Goal: Information Seeking & Learning: Check status

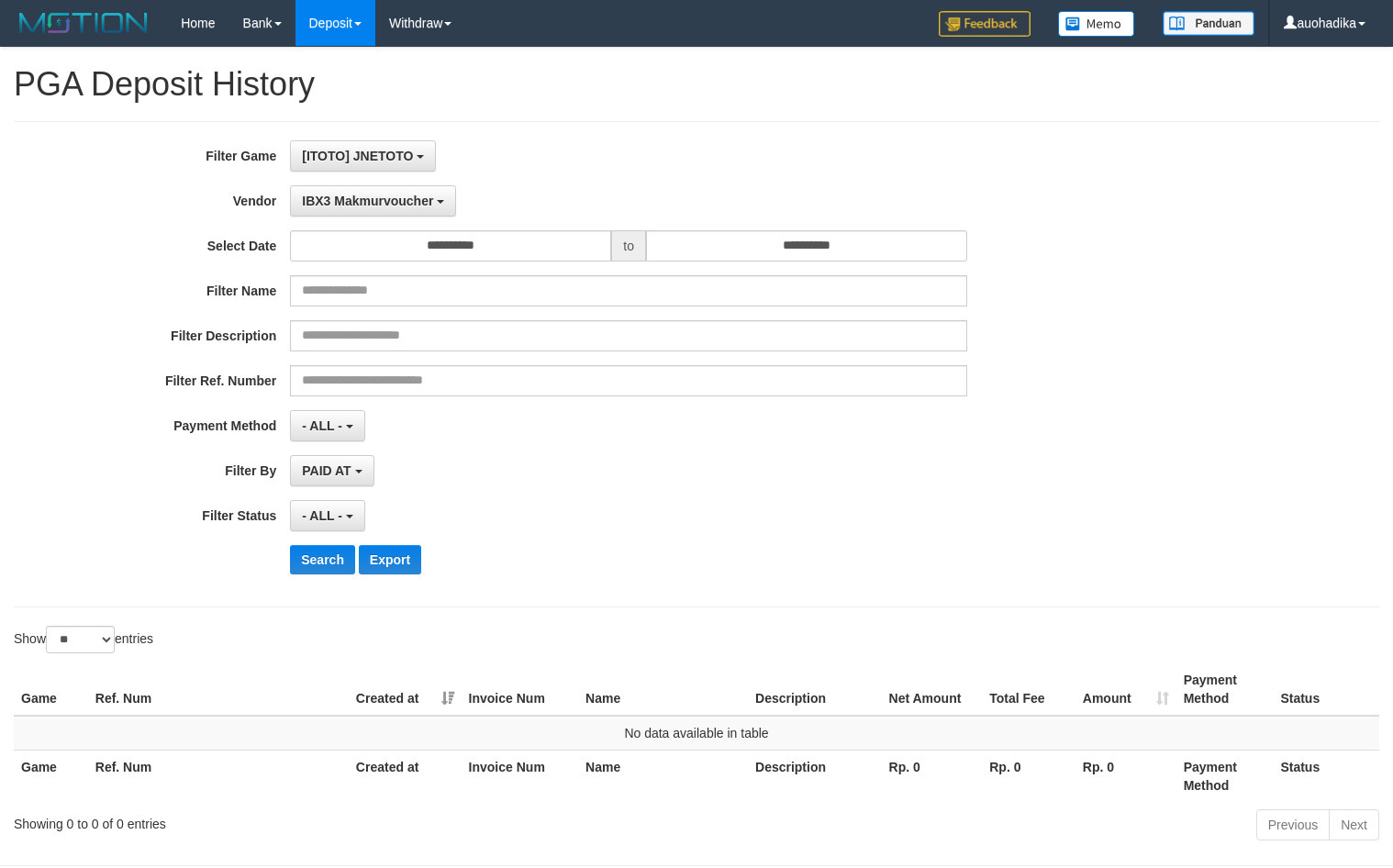
select select "**********"
select select "**"
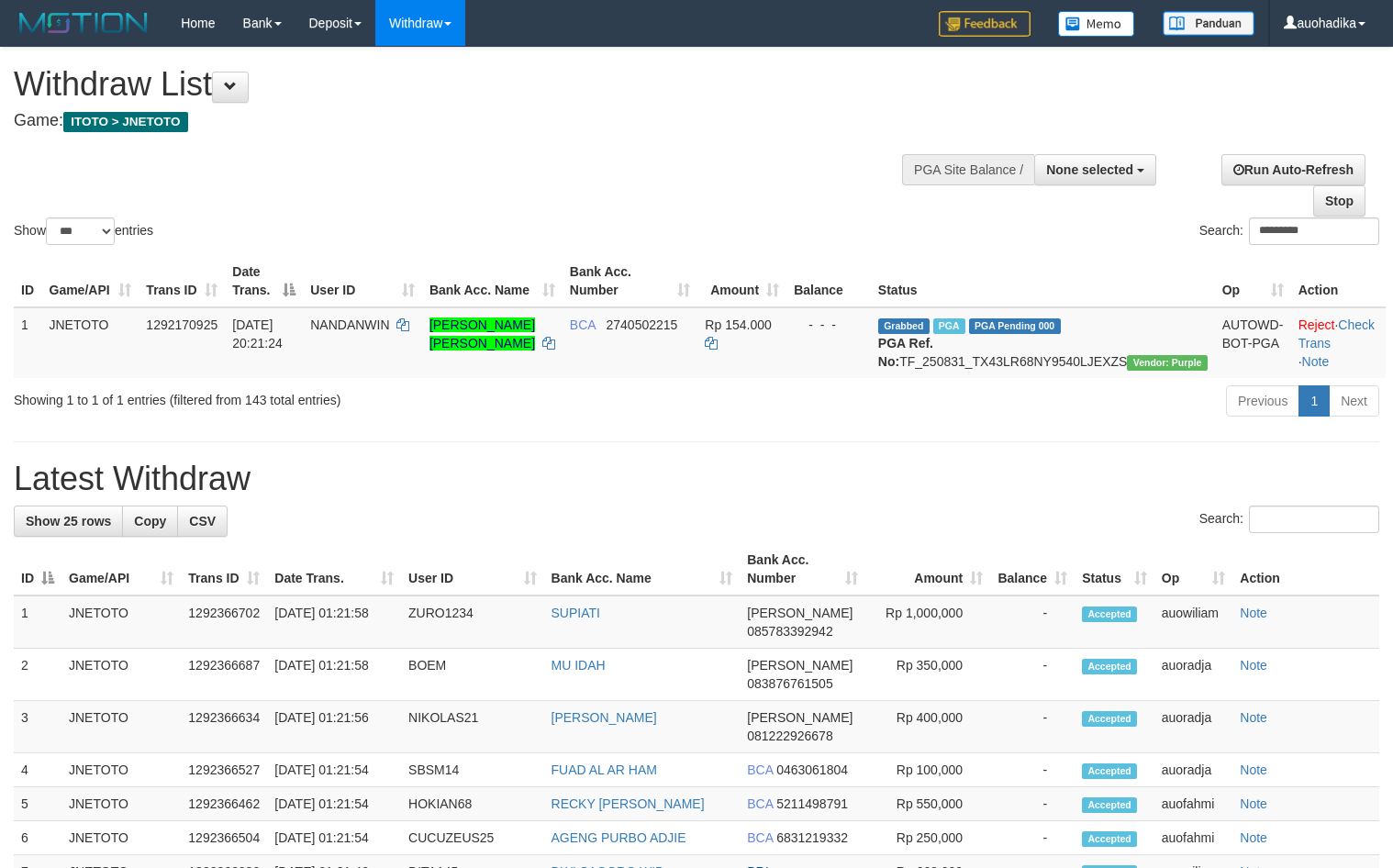
select select
select select "***"
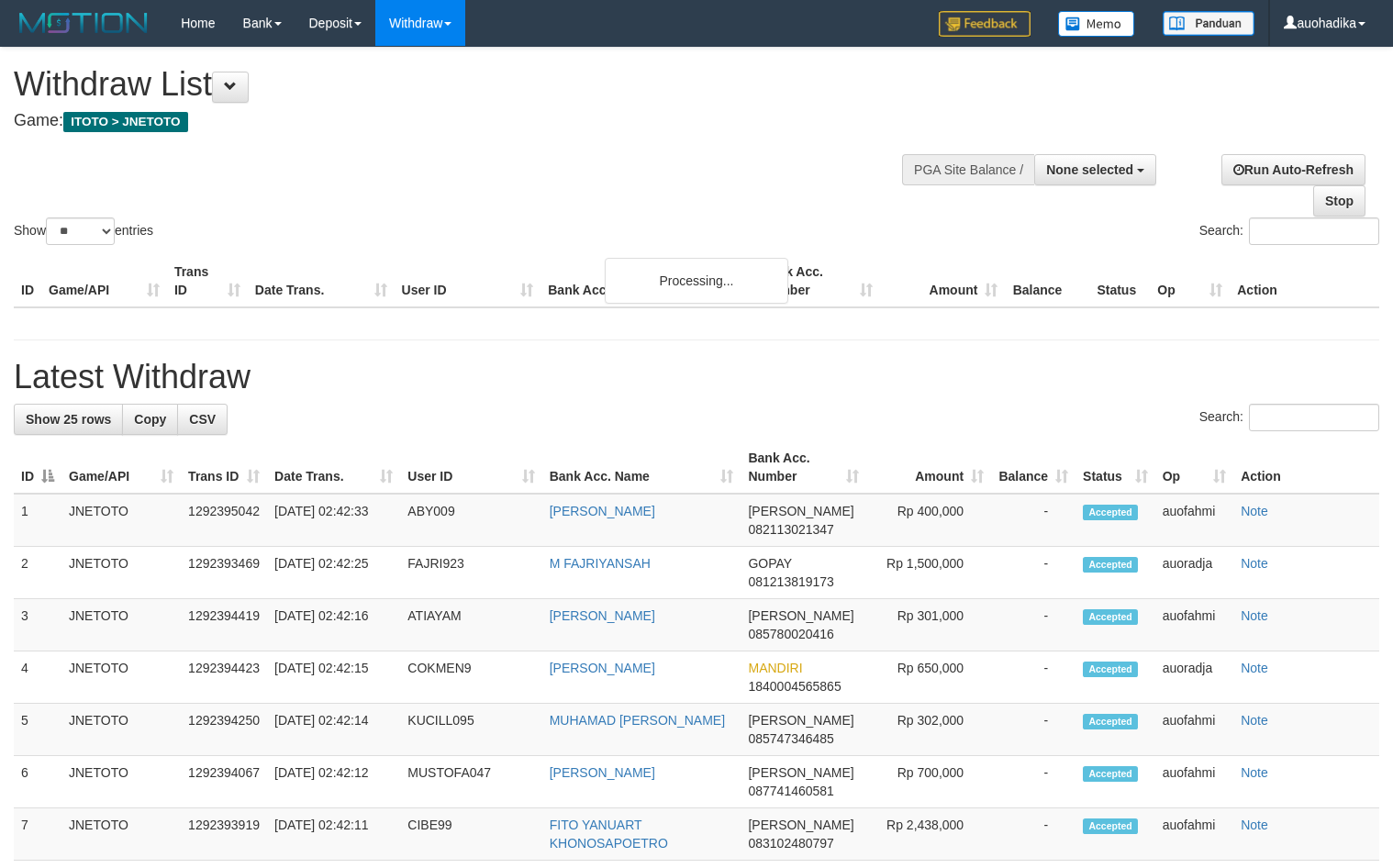
select select
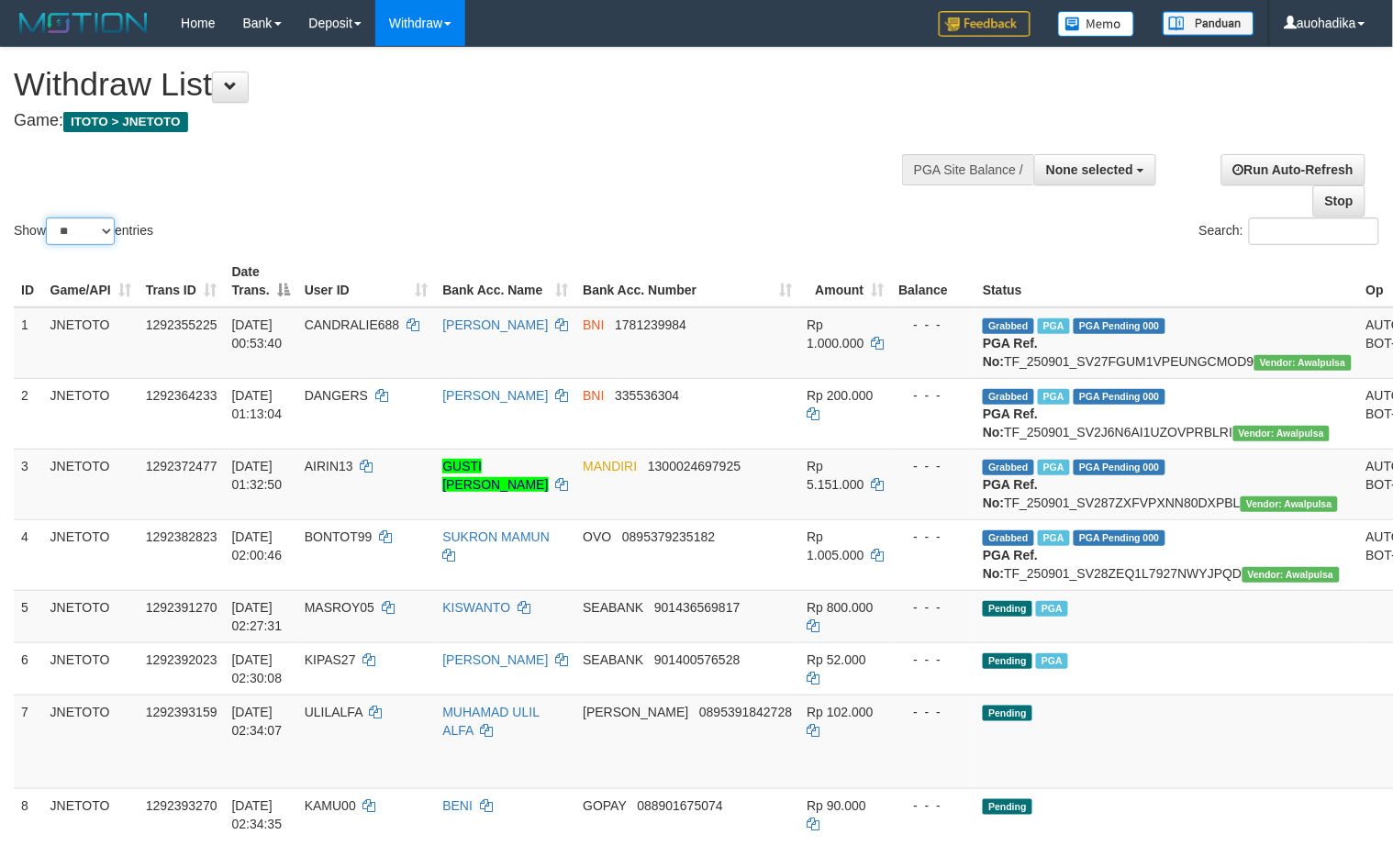
click at [96, 229] on select "** ** ** ***" at bounding box center [80, 231] width 68 height 28
select select "***"
click at [49, 217] on select "** ** ** ***" at bounding box center [80, 231] width 68 height 28
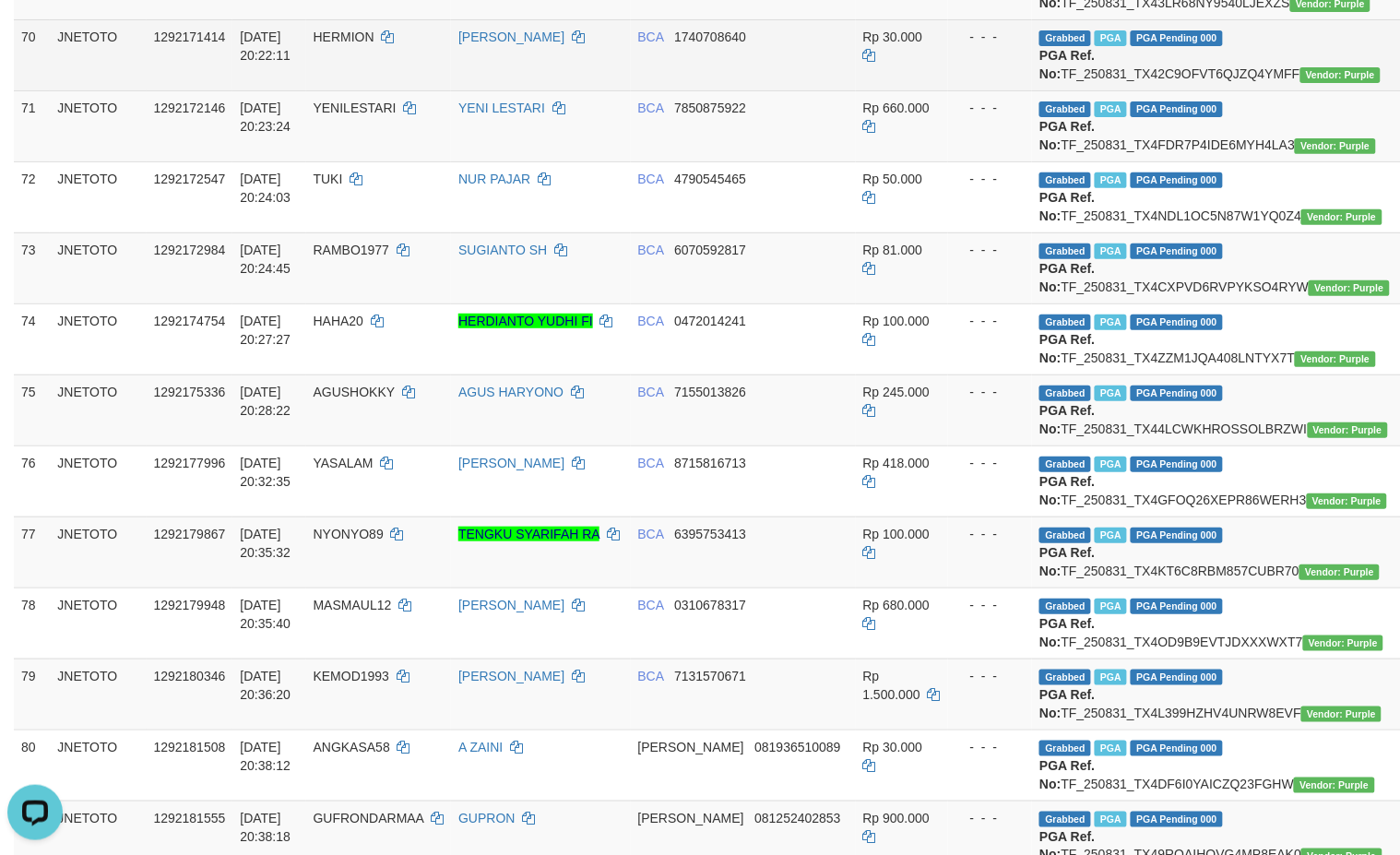
scroll to position [5689, 0]
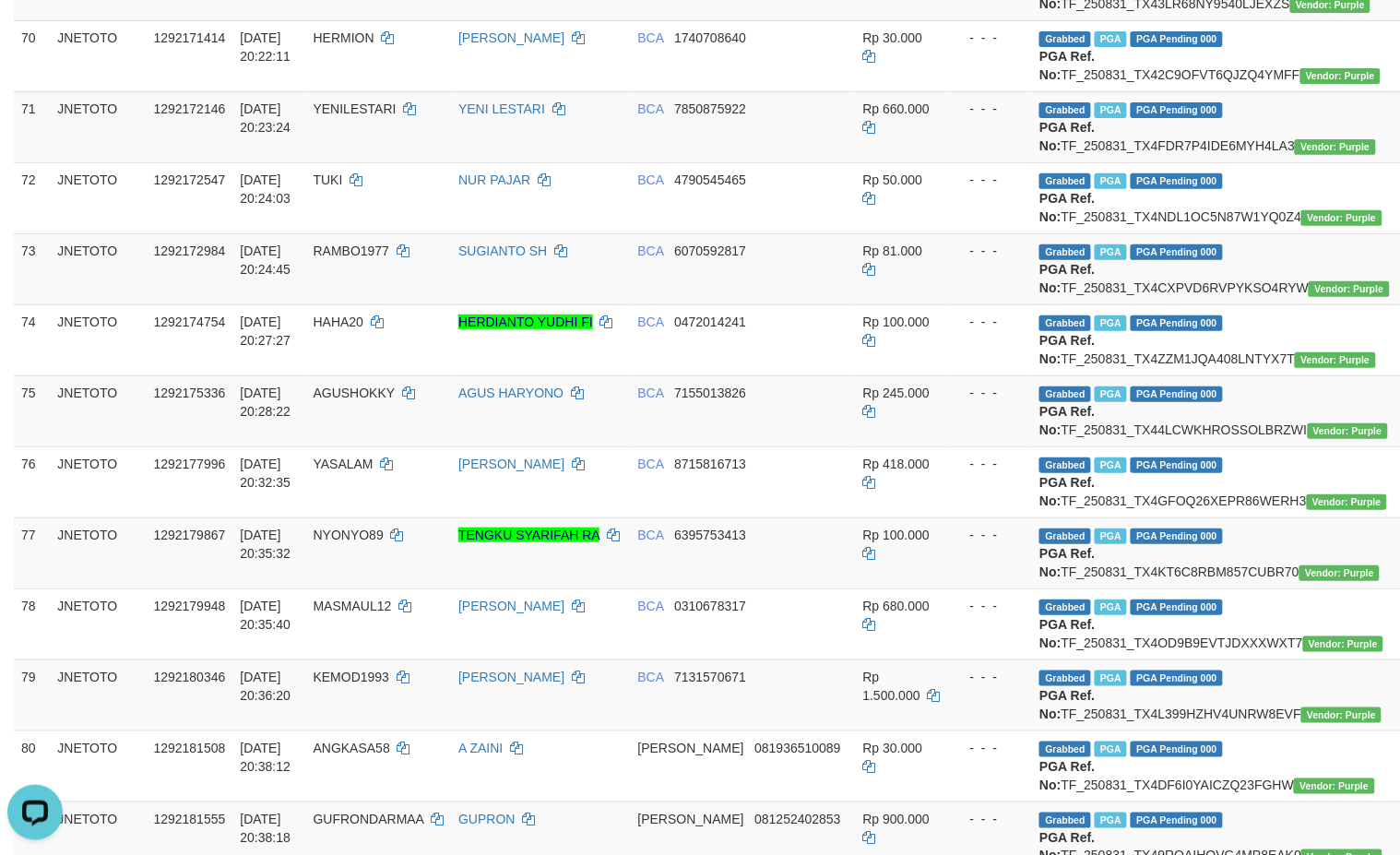
copy td "TF_250831_TX4HIECE7LHG5EOI6RY4"
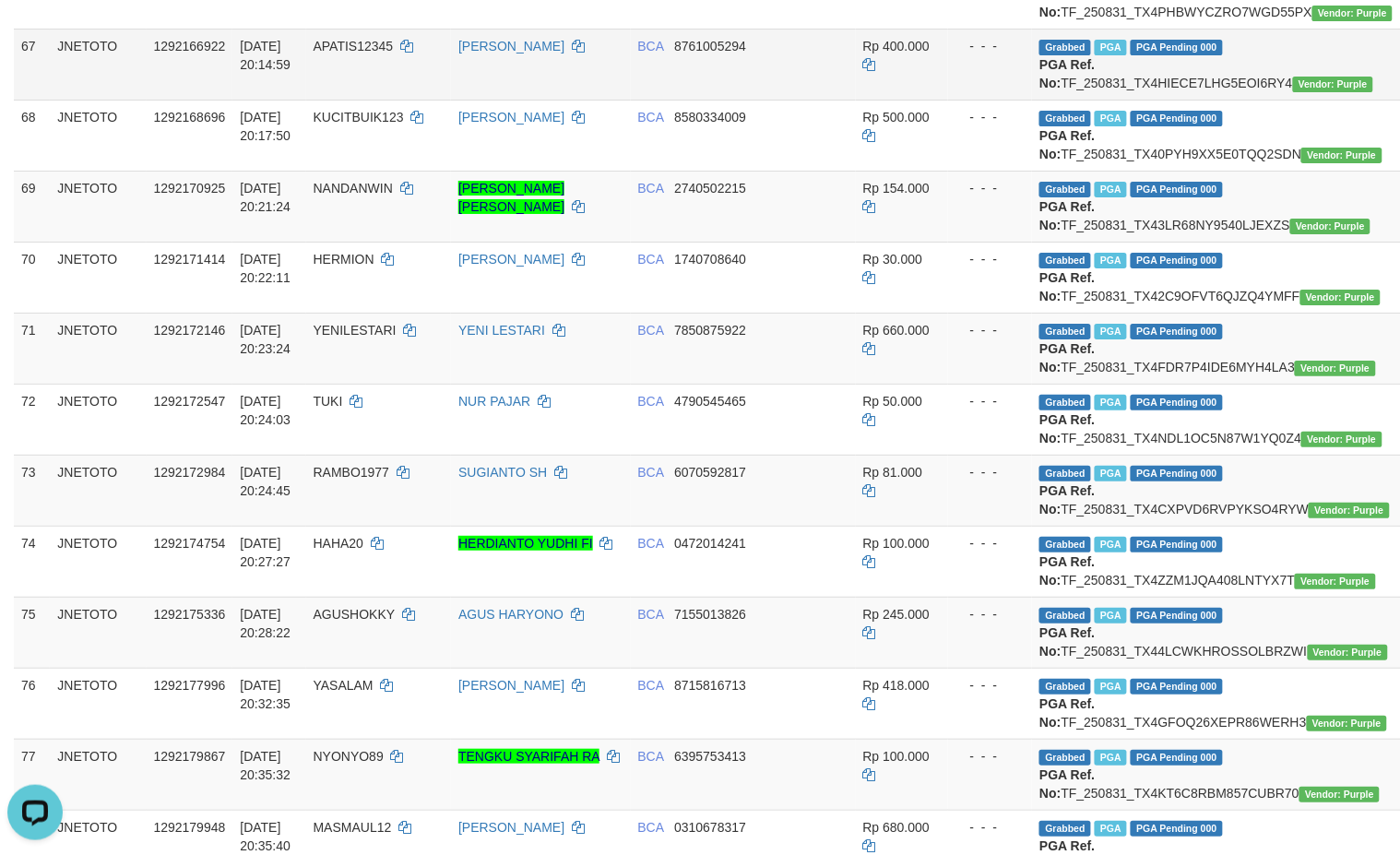
scroll to position [5381, 0]
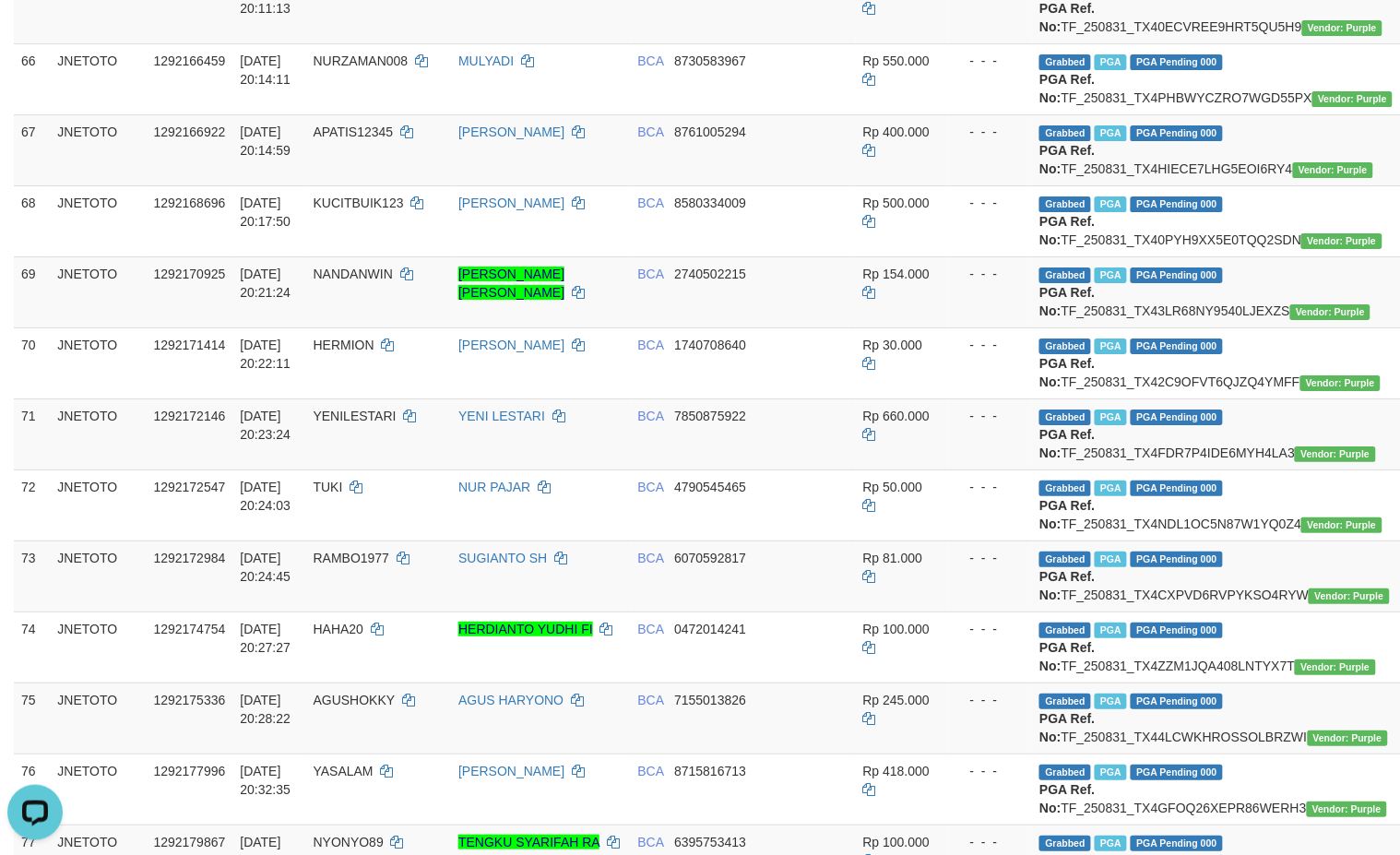
copy td "TF_250831_TX4PKDY86PVBTHBTIAQM"
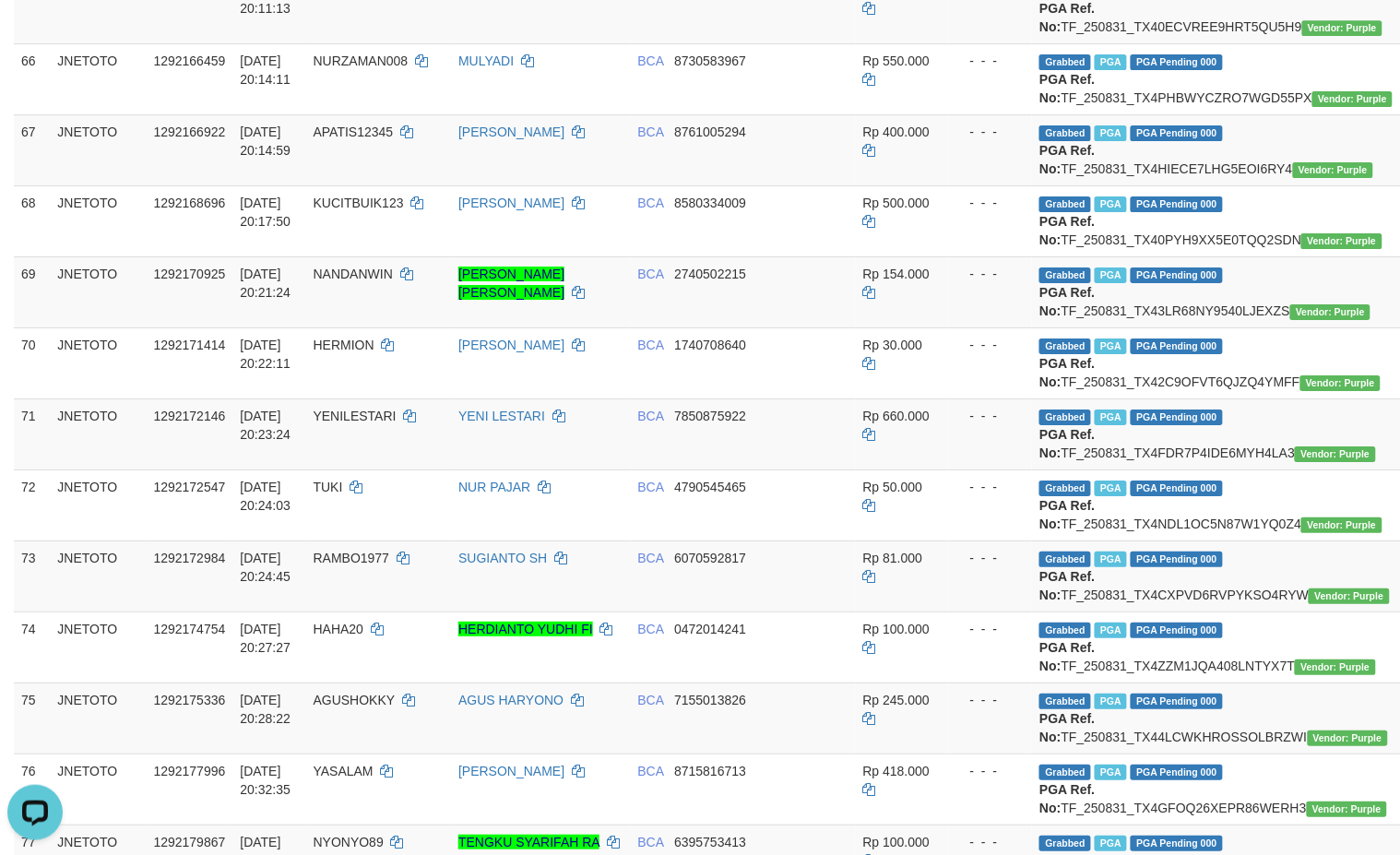
copy td "TF_250831_TX4R1KZR04AACA2S92S7"
click at [1125, 44] on td "Grabbed PGA PGA Pending 000 {"status":"000","data":{"unique_id":"615-1292164779…" at bounding box center [1224, 7] width 386 height 71
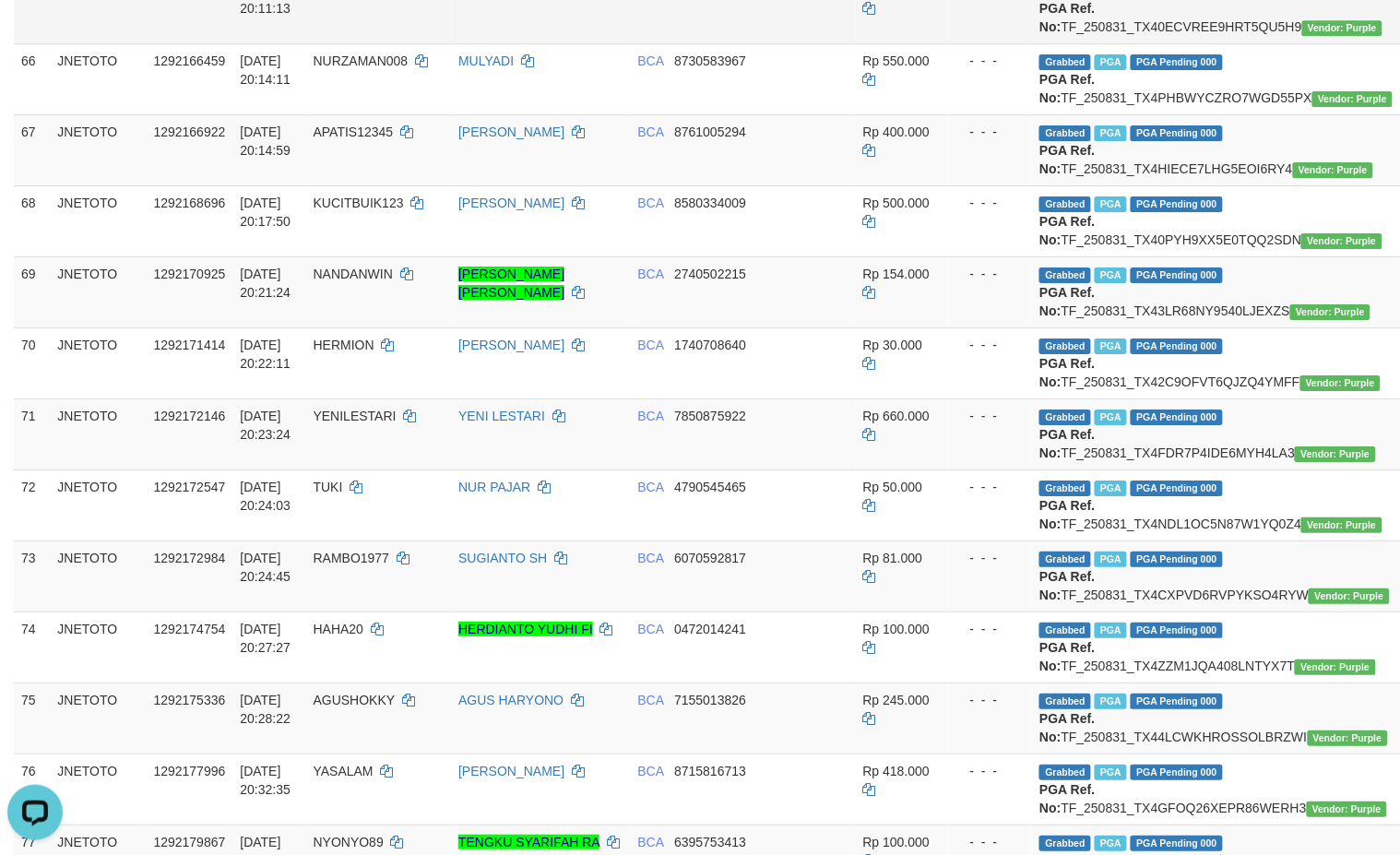
click at [1125, 44] on td "Grabbed PGA PGA Pending 000 {"status":"000","data":{"unique_id":"615-1292164779…" at bounding box center [1224, 7] width 386 height 71
click at [1212, 44] on td "Grabbed PGA PGA Pending 000 {"status":"000","data":{"unique_id":"615-1292164779…" at bounding box center [1224, 7] width 386 height 71
click at [1160, 44] on td "Grabbed PGA PGA Pending 000 {"status":"000","data":{"unique_id":"615-1292164779…" at bounding box center [1224, 7] width 386 height 71
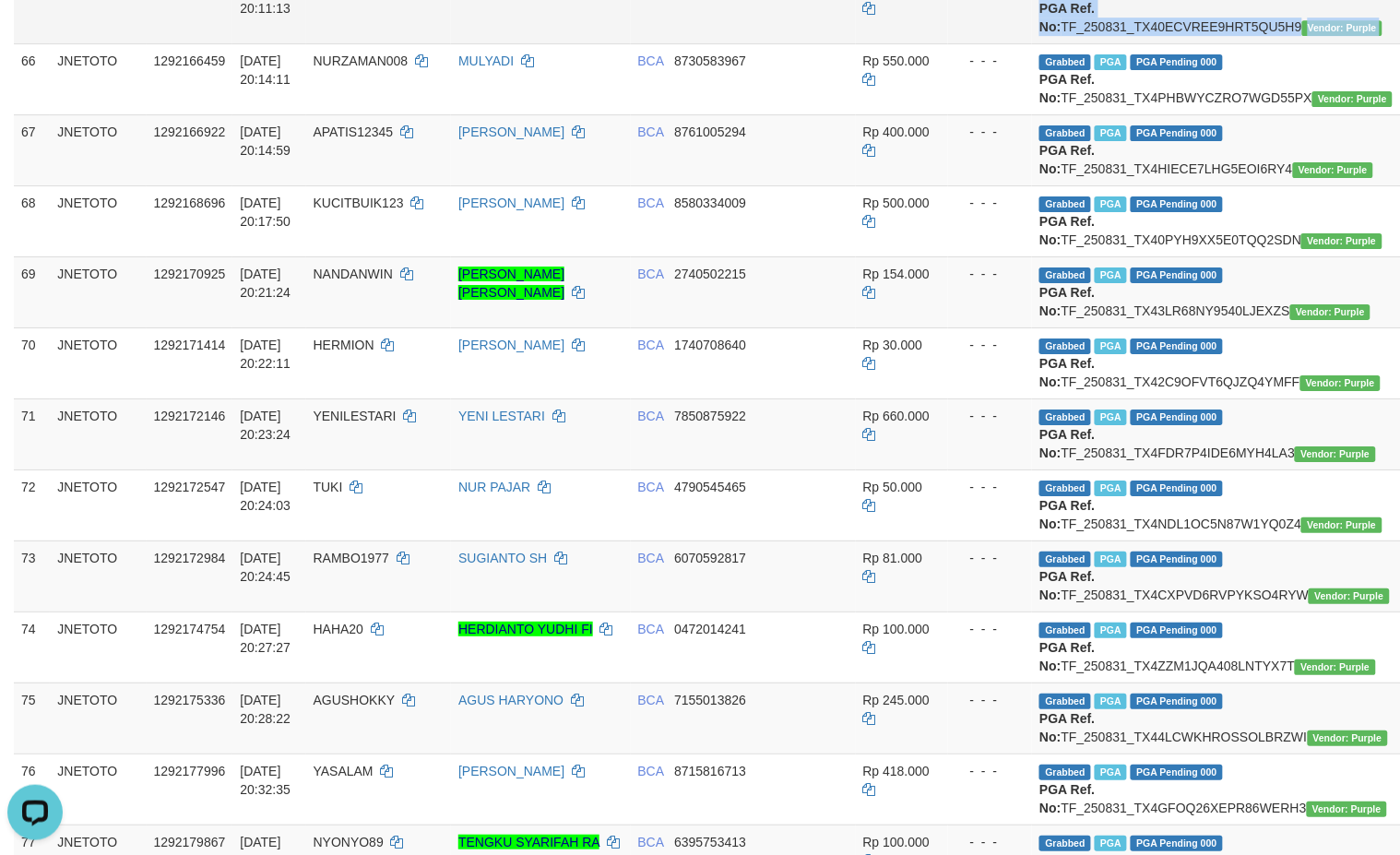
click at [1160, 44] on td "Grabbed PGA PGA Pending 000 {"status":"000","data":{"unique_id":"615-1292164779…" at bounding box center [1224, 7] width 386 height 71
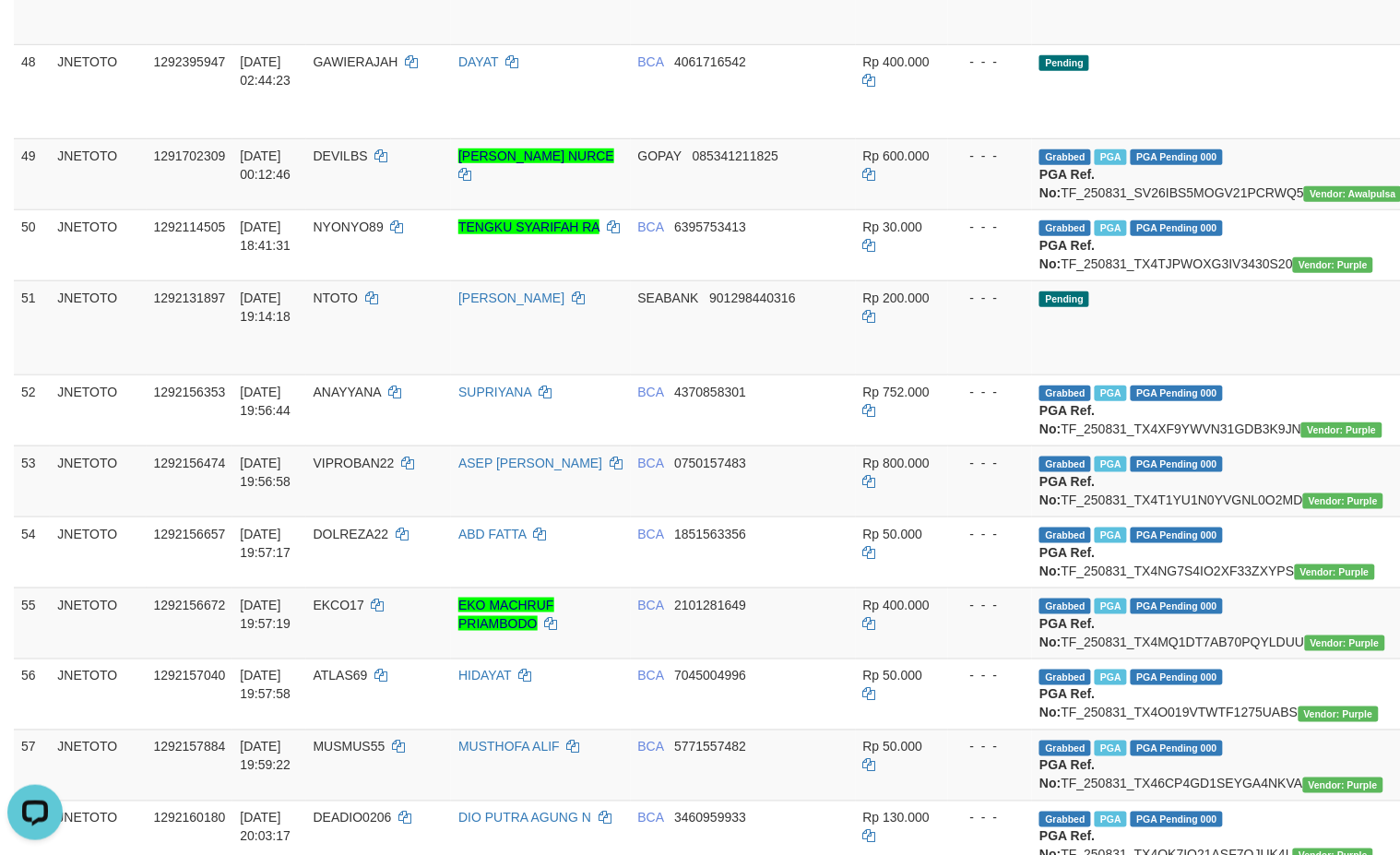
scroll to position [3649, 0]
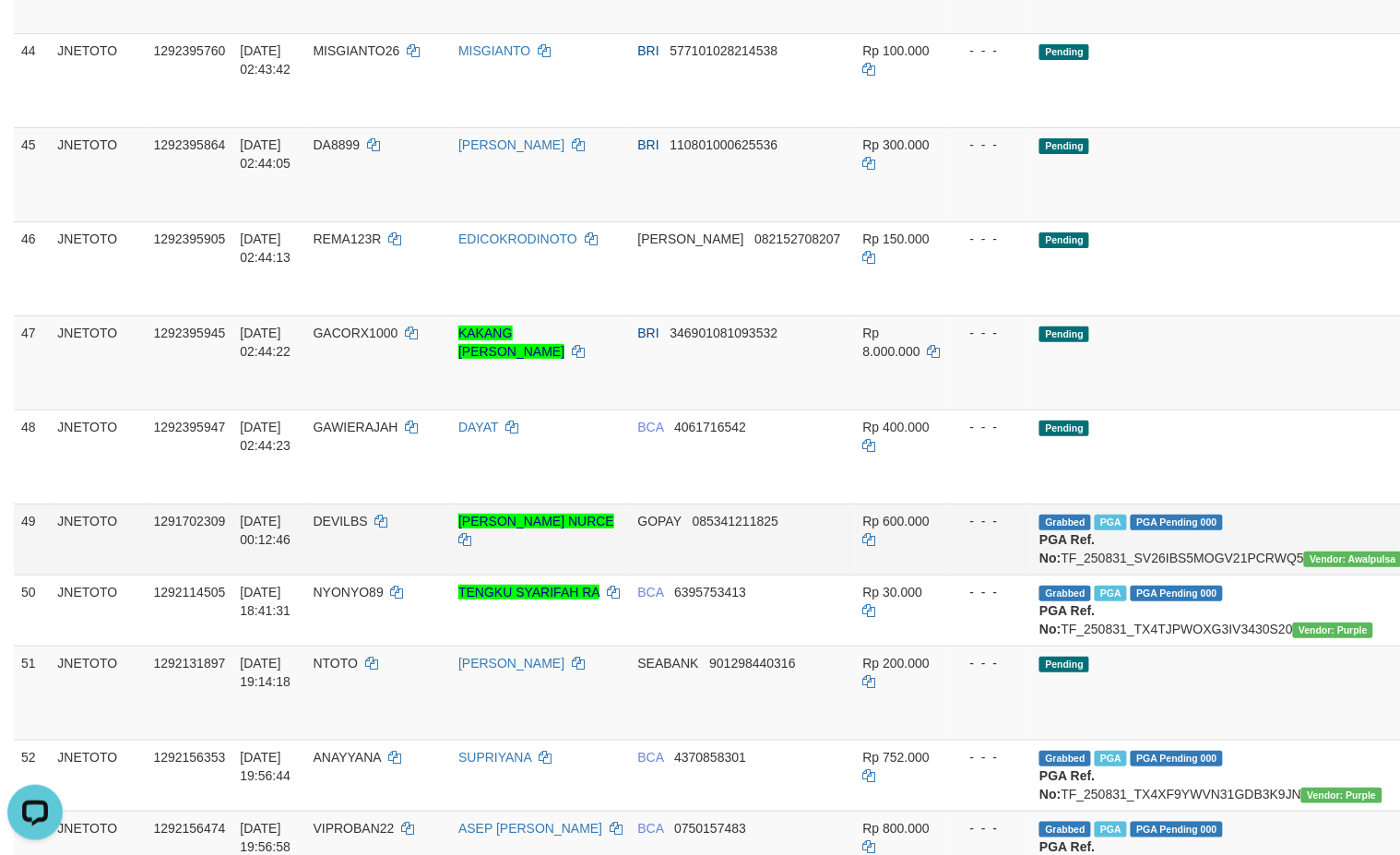
click at [1117, 574] on td "Grabbed PGA PGA Pending 000 {"status":"000","data":{"unique_id":"615-1291702309…" at bounding box center [1224, 539] width 386 height 71
click at [1118, 574] on td "Grabbed PGA PGA Pending 000 {"status":"000","data":{"unique_id":"615-1291702309…" at bounding box center [1224, 539] width 386 height 71
copy td "TF_250831_SV26IBS5MOGV21PCRWQ5"
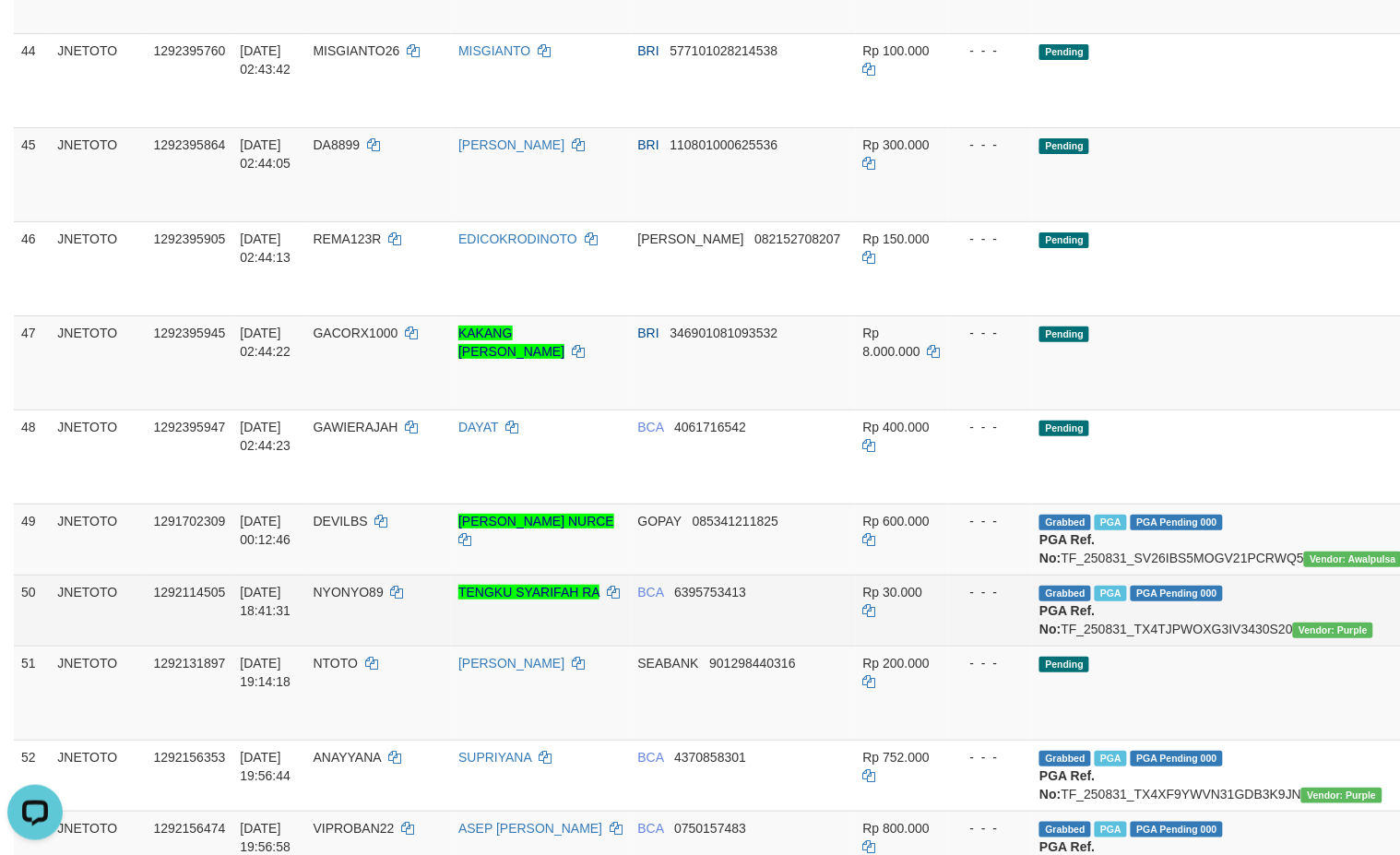
click at [1135, 646] on td "Grabbed PGA PGA Pending 000 {"status":"000","data":{"unique_id":"615-1292114505…" at bounding box center [1224, 610] width 386 height 71
drag, startPoint x: 1134, startPoint y: 724, endPoint x: 1127, endPoint y: 739, distance: 16.6
click at [1132, 646] on td "Grabbed PGA PGA Pending 000 {"status":"000","data":{"unique_id":"615-1292114505…" at bounding box center [1224, 610] width 386 height 71
click at [1127, 646] on td "Grabbed PGA PGA Pending 000 {"status":"000","data":{"unique_id":"615-1292114505…" at bounding box center [1224, 610] width 386 height 71
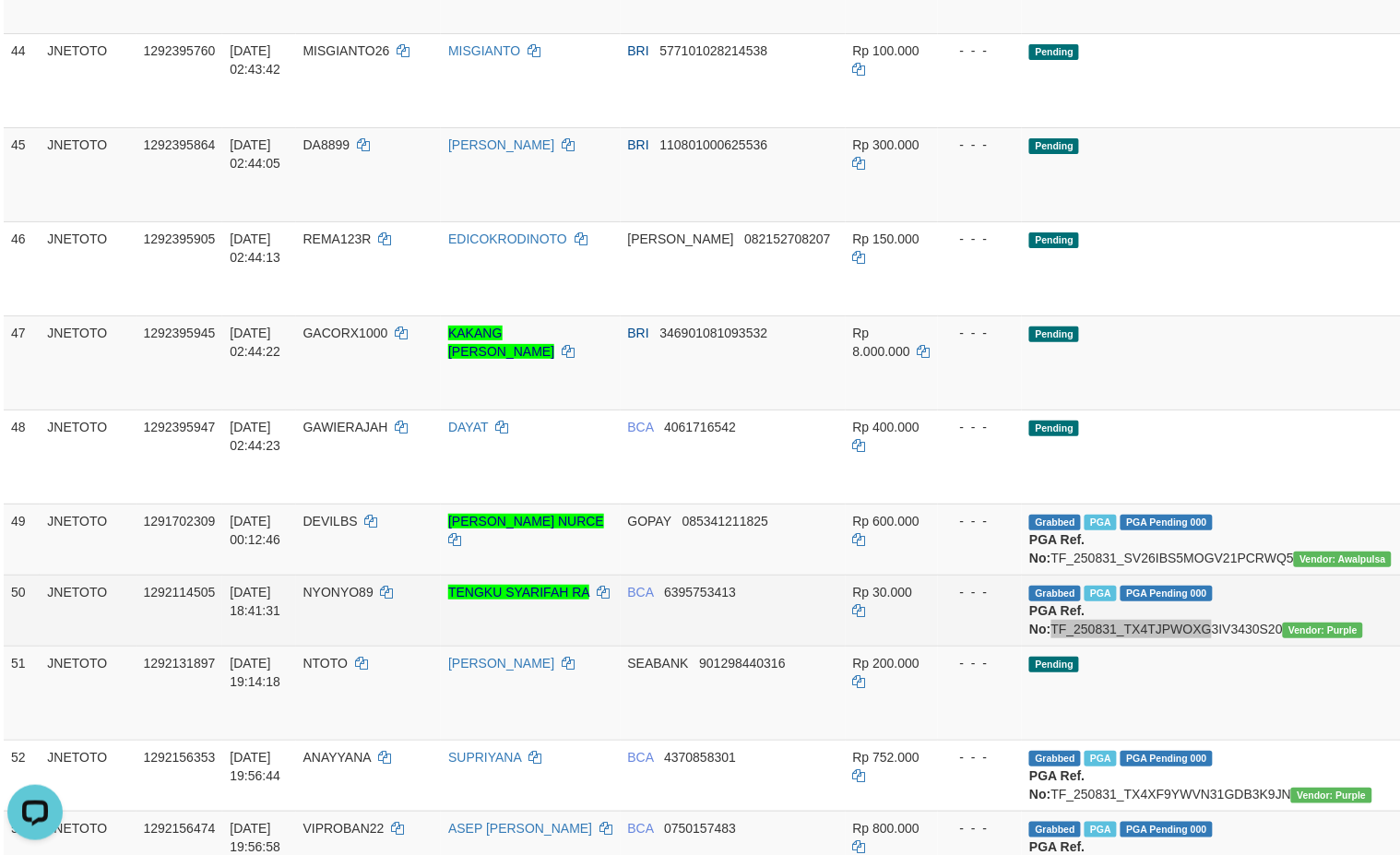
scroll to position [3649, 28]
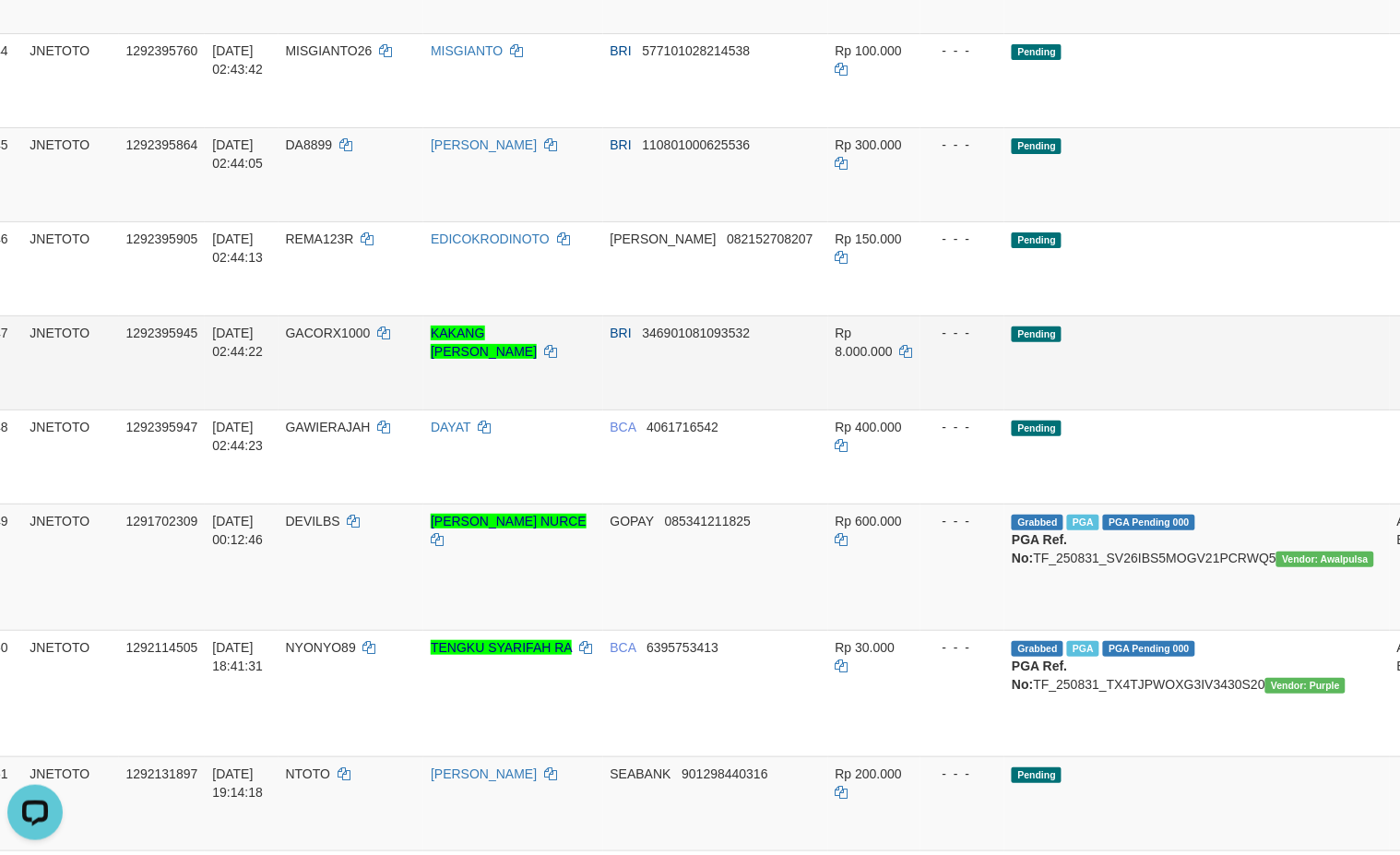
click at [1177, 410] on td "Pending" at bounding box center [1197, 362] width 386 height 94
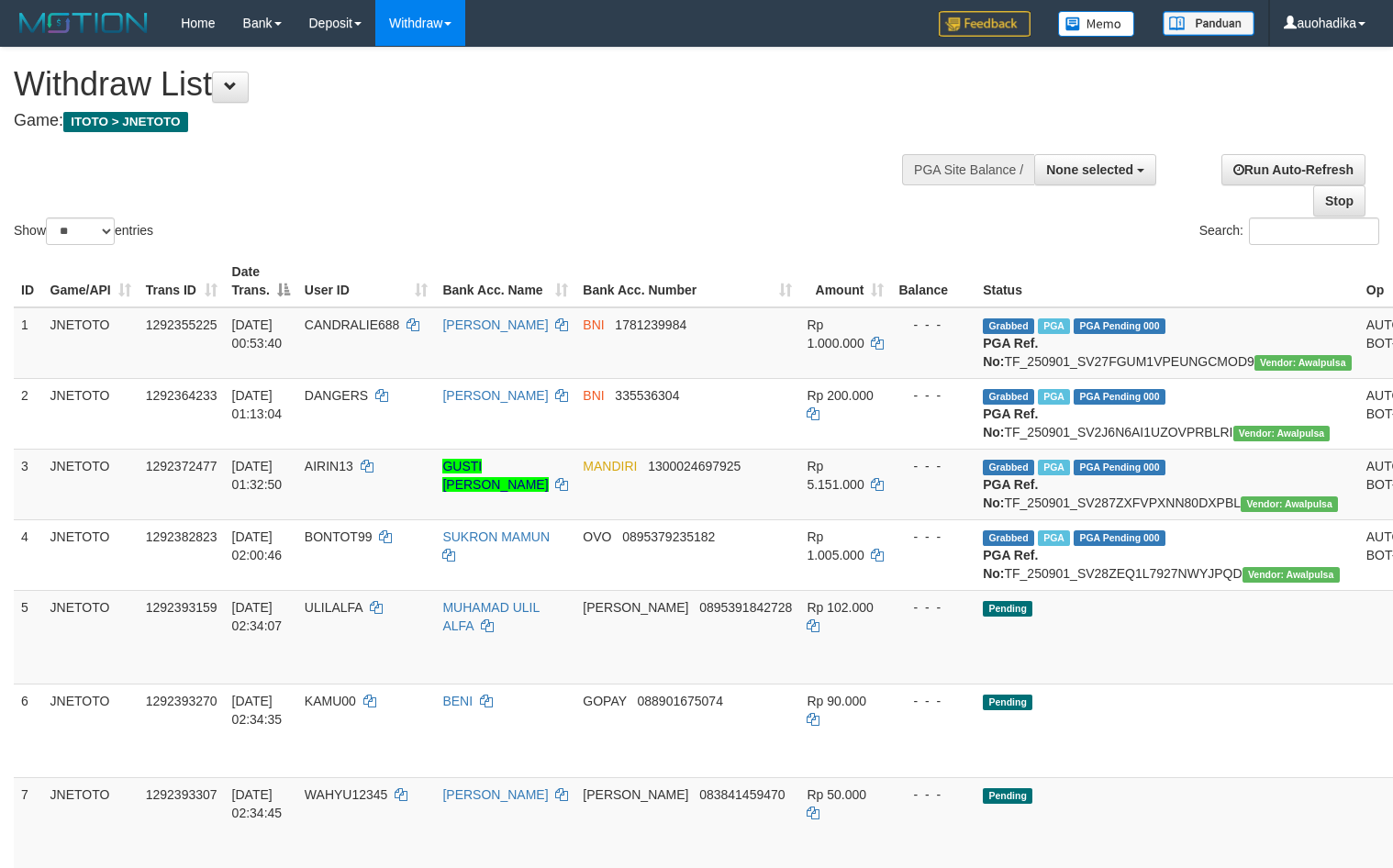
select select
select select "**"
click at [1153, 364] on td "Grabbed PGA PGA Pending 000 {"status":"000","data":{"unique_id":"615-1292355225…" at bounding box center [1167, 343] width 384 height 71
copy td "TF_250901_SV27FGUM1VPEUNGCMOD9"
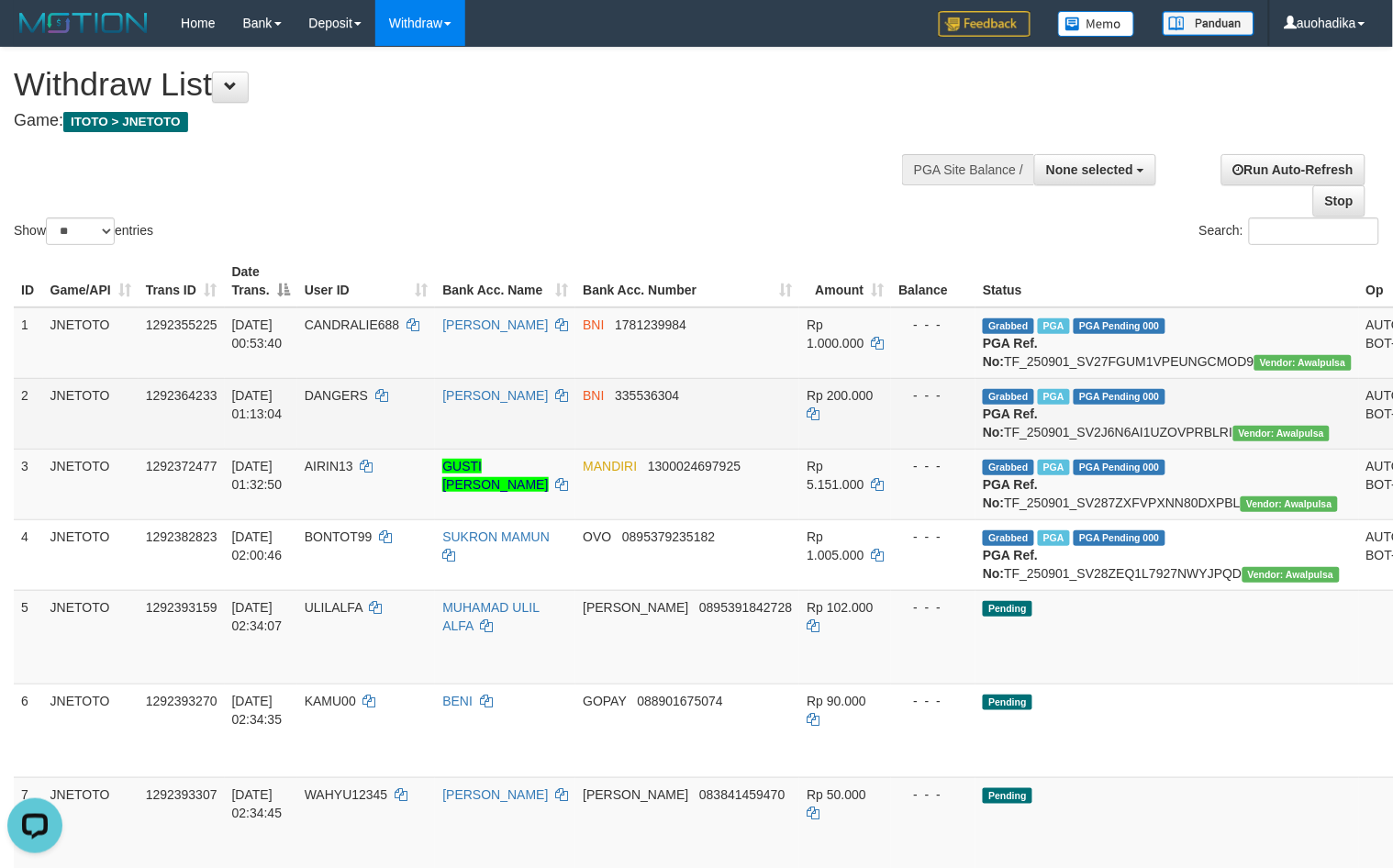
click at [1047, 448] on td "Grabbed PGA PGA Pending 000 {"status":"000","data":{"unique_id":"615-1292364233…" at bounding box center [1167, 413] width 384 height 70
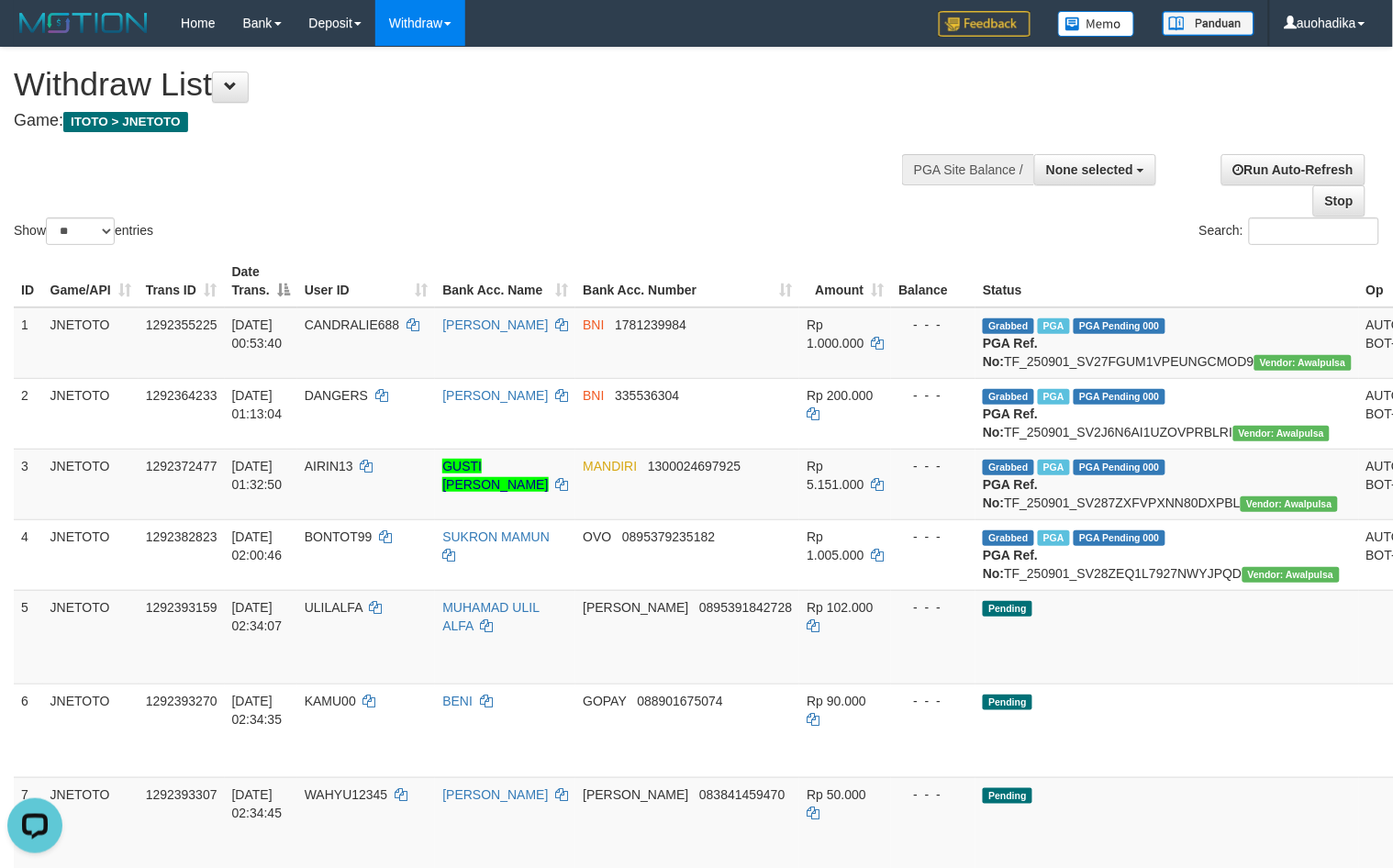
copy td "TF_250901_SV2J6N6AI1UZOVPRBLRI"
click at [1066, 520] on td "Grabbed PGA PGA Pending 000 {"status":"000","data":{"unique_id":"615-1292372477…" at bounding box center [1167, 483] width 384 height 70
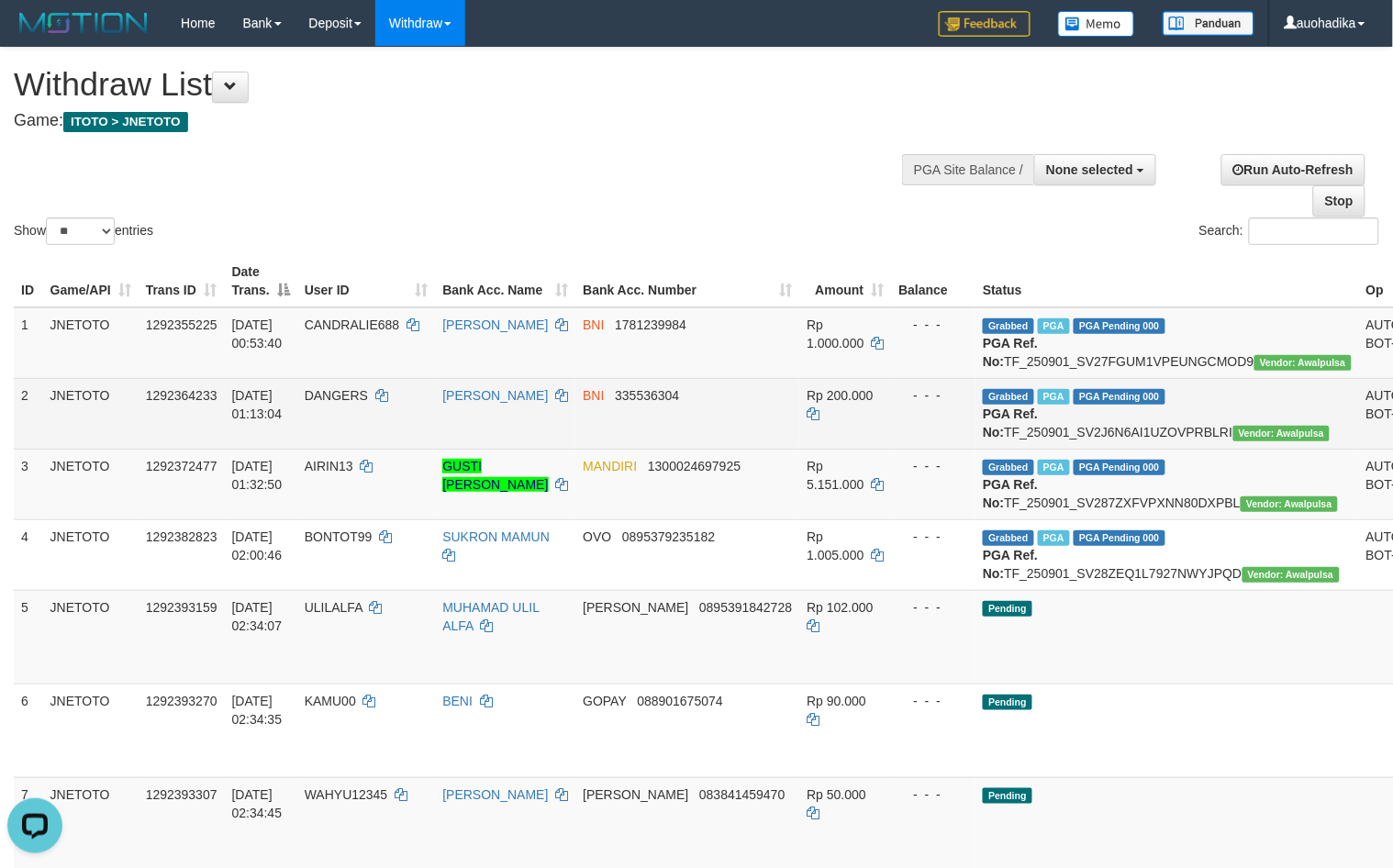
copy td "TF_250901_SV287ZXFVPXNN80DXPBL"
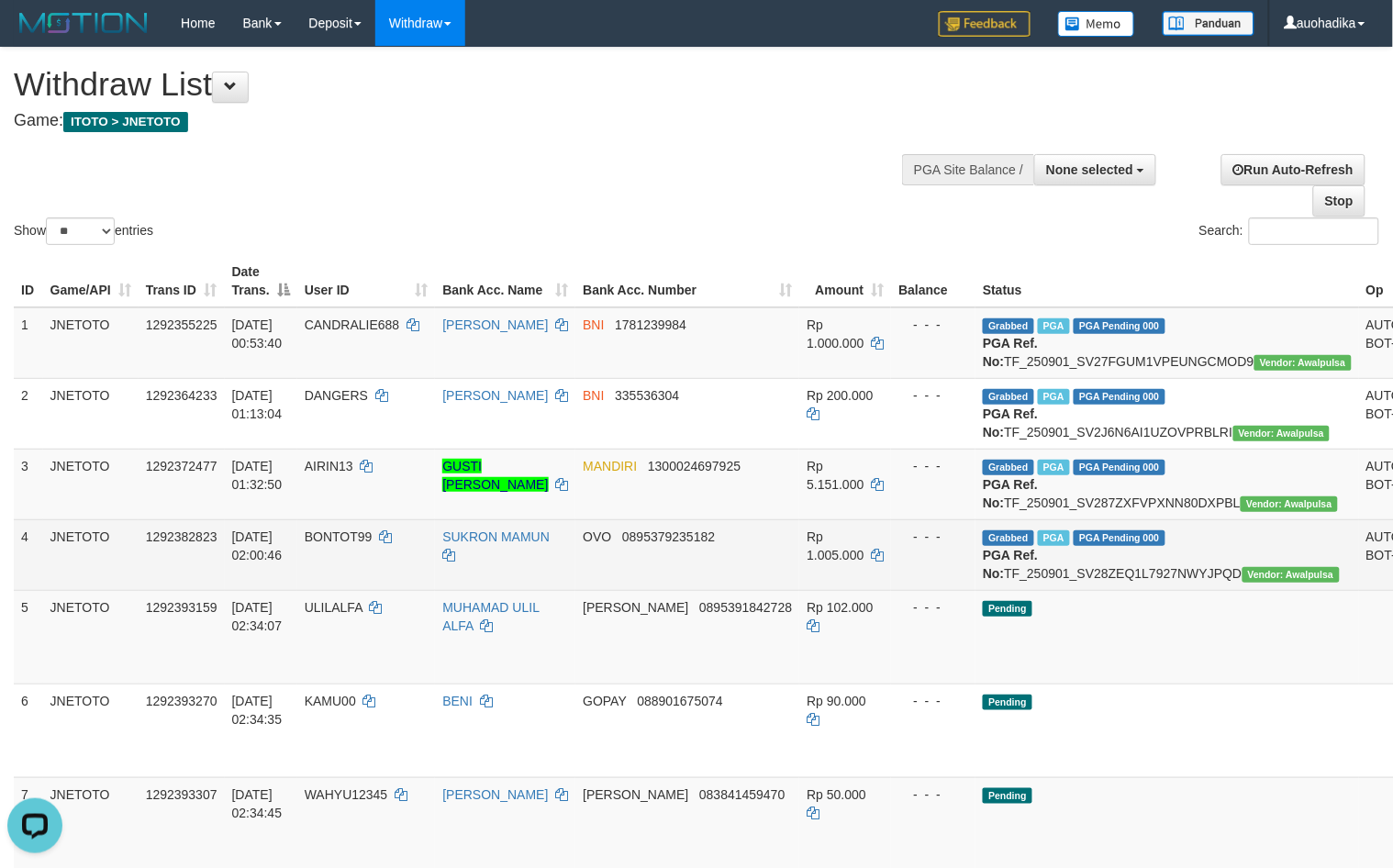
click at [1112, 590] on td "Grabbed PGA PGA Pending 000 {"status":"000","data":{"unique_id":"615-1292382823…" at bounding box center [1167, 555] width 384 height 70
drag, startPoint x: 1112, startPoint y: 636, endPoint x: 1097, endPoint y: 630, distance: 16.2
click at [1106, 590] on td "Grabbed PGA PGA Pending 000 {"status":"000","data":{"unique_id":"615-1292382823…" at bounding box center [1167, 555] width 384 height 70
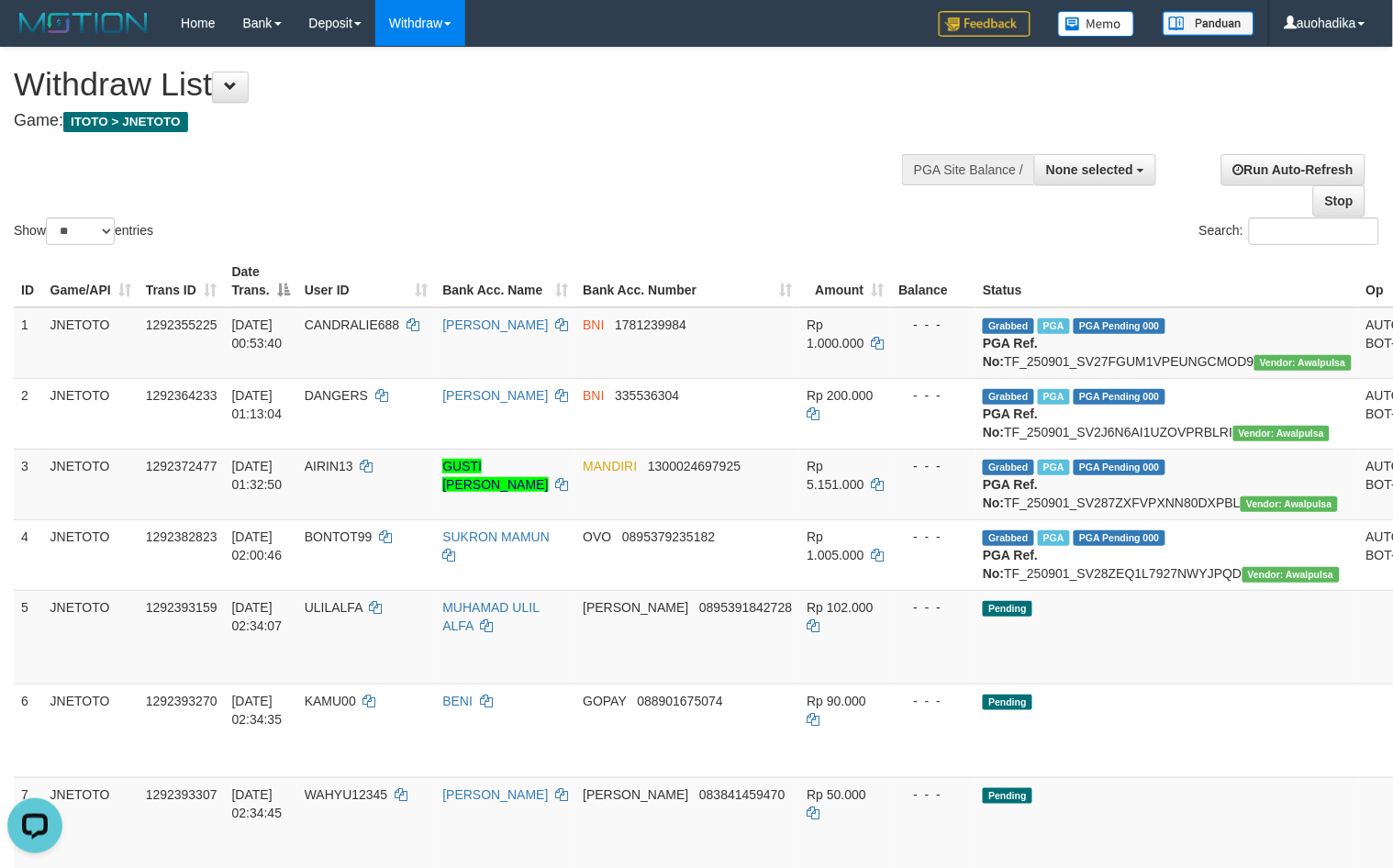
copy td "TF_250901_SV28ZEQ1L7927NWYJPQD"
click at [1094, 350] on td "Grabbed PGA PGA Pending 000 {"status":"000","data":{"unique_id":"615-1292355225…" at bounding box center [1167, 343] width 384 height 71
click at [1099, 356] on td "Grabbed PGA PGA Pending 000 {"status":"000","data":{"unique_id":"615-1292355225…" at bounding box center [1167, 343] width 384 height 71
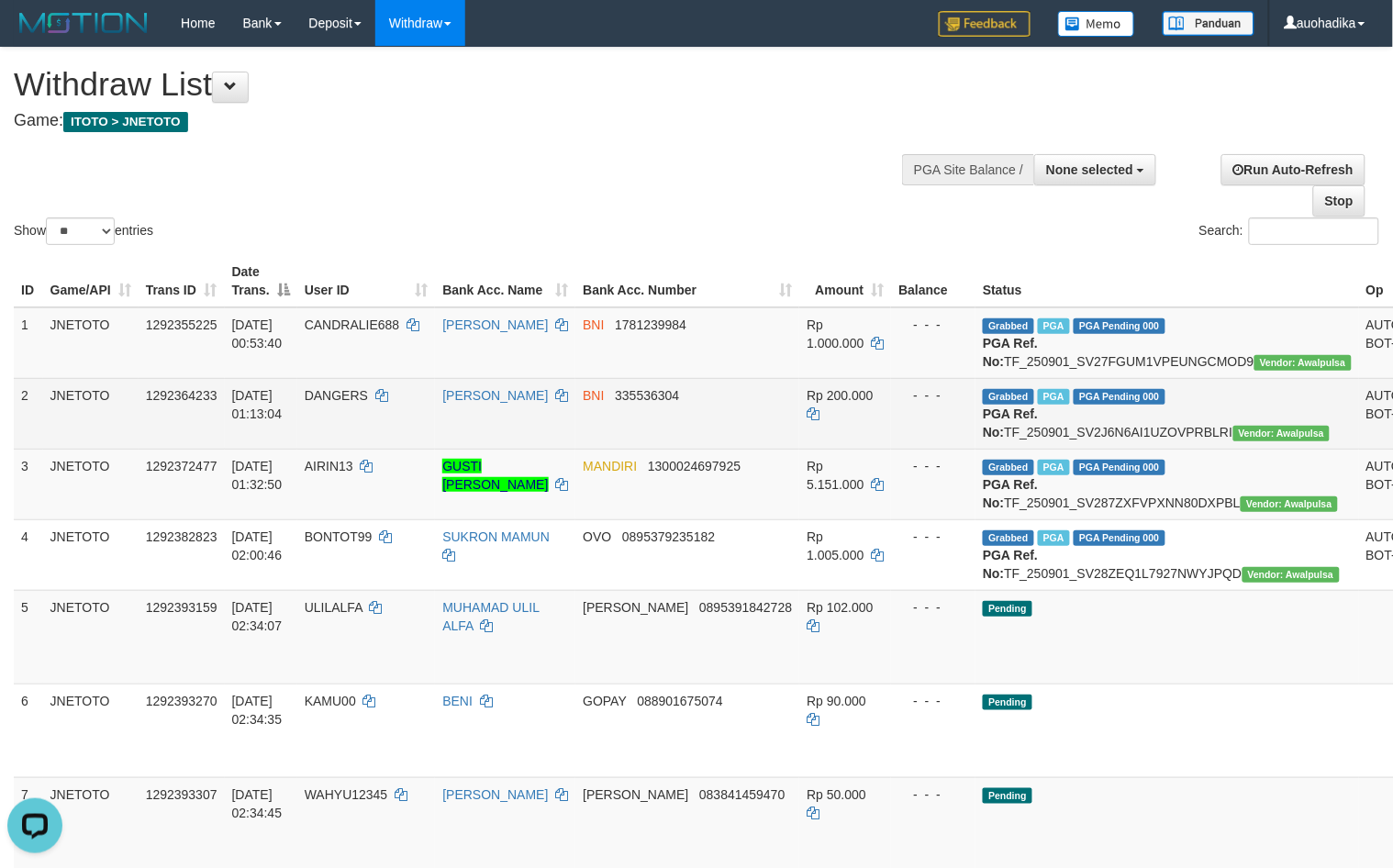
copy td "TF_250901_SV27FGUM1VPEUNGCMOD9"
click at [1097, 446] on td "Grabbed PGA PGA Pending 000 {"status":"000","data":{"unique_id":"615-1292364233…" at bounding box center [1167, 413] width 384 height 70
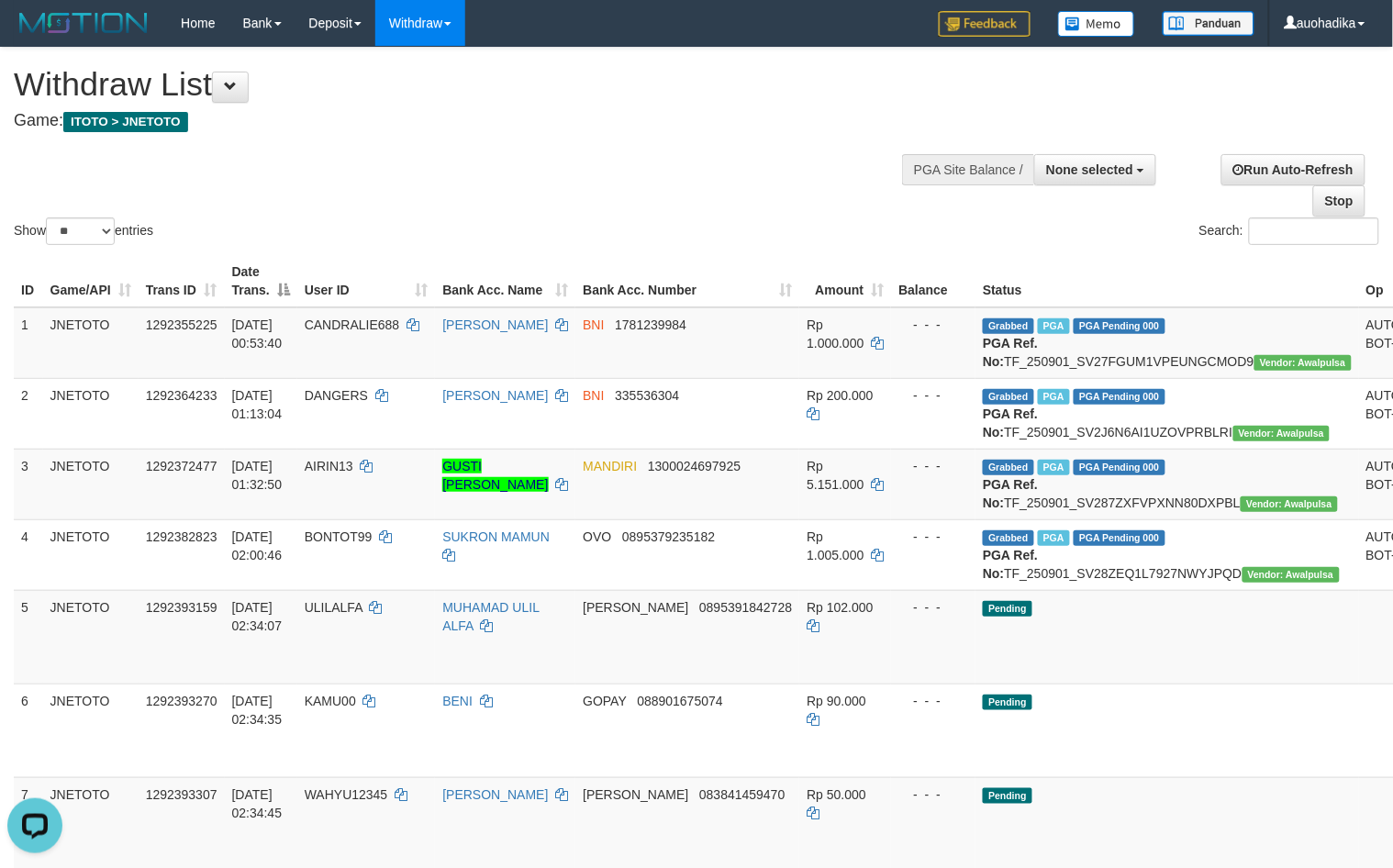
copy td "TF_250901_SV2J6N6AI1UZOVPRBLRI"
click at [1161, 520] on td "Grabbed PGA PGA Pending 000 {"status":"000","data":{"unique_id":"615-1292372477…" at bounding box center [1167, 483] width 384 height 70
copy td "TF_250901_SV287ZXFVPXNN80DXPBL"
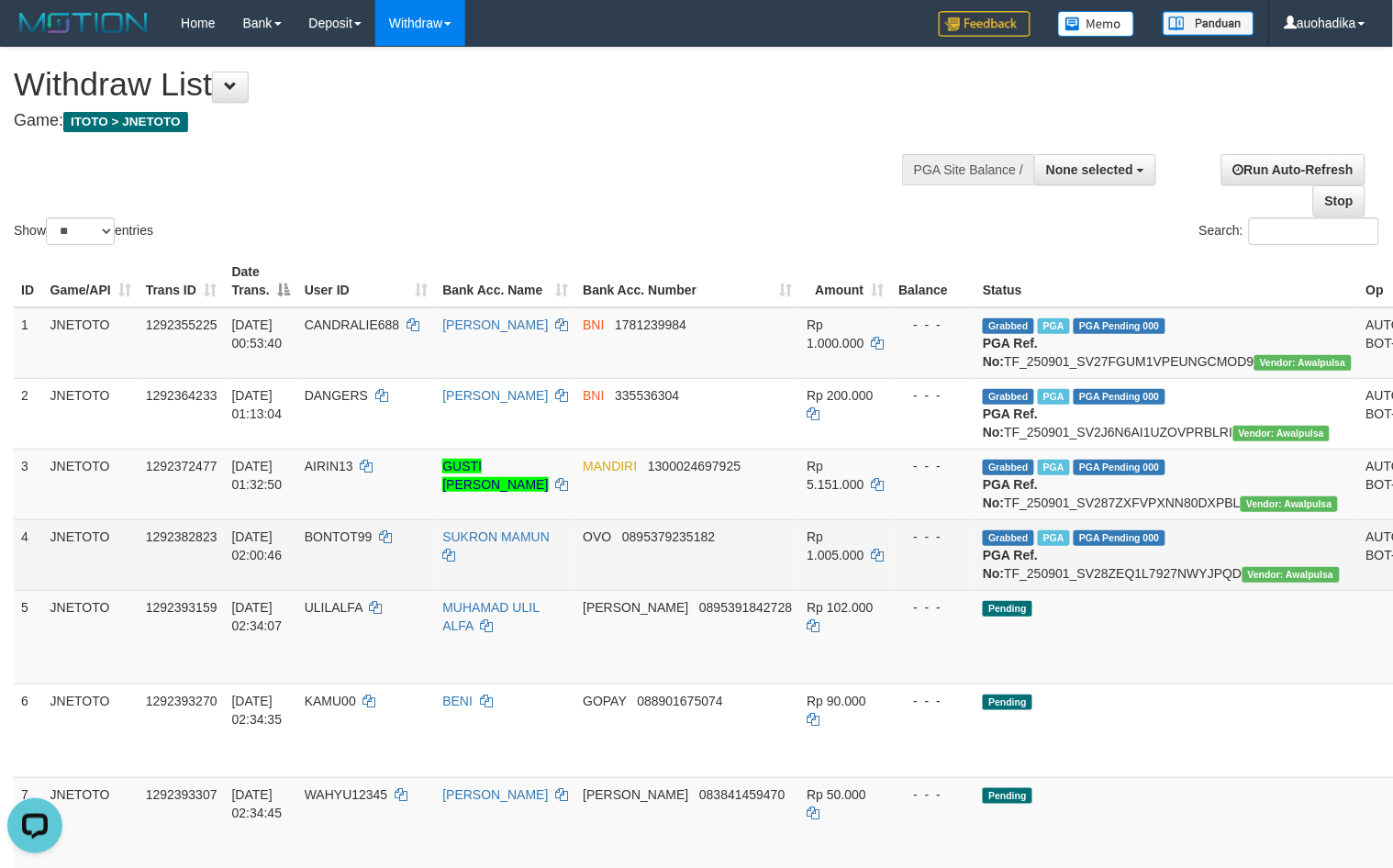
click at [1087, 590] on td "Grabbed PGA PGA Pending 000 {"status":"000","data":{"unique_id":"615-1292382823…" at bounding box center [1167, 555] width 384 height 70
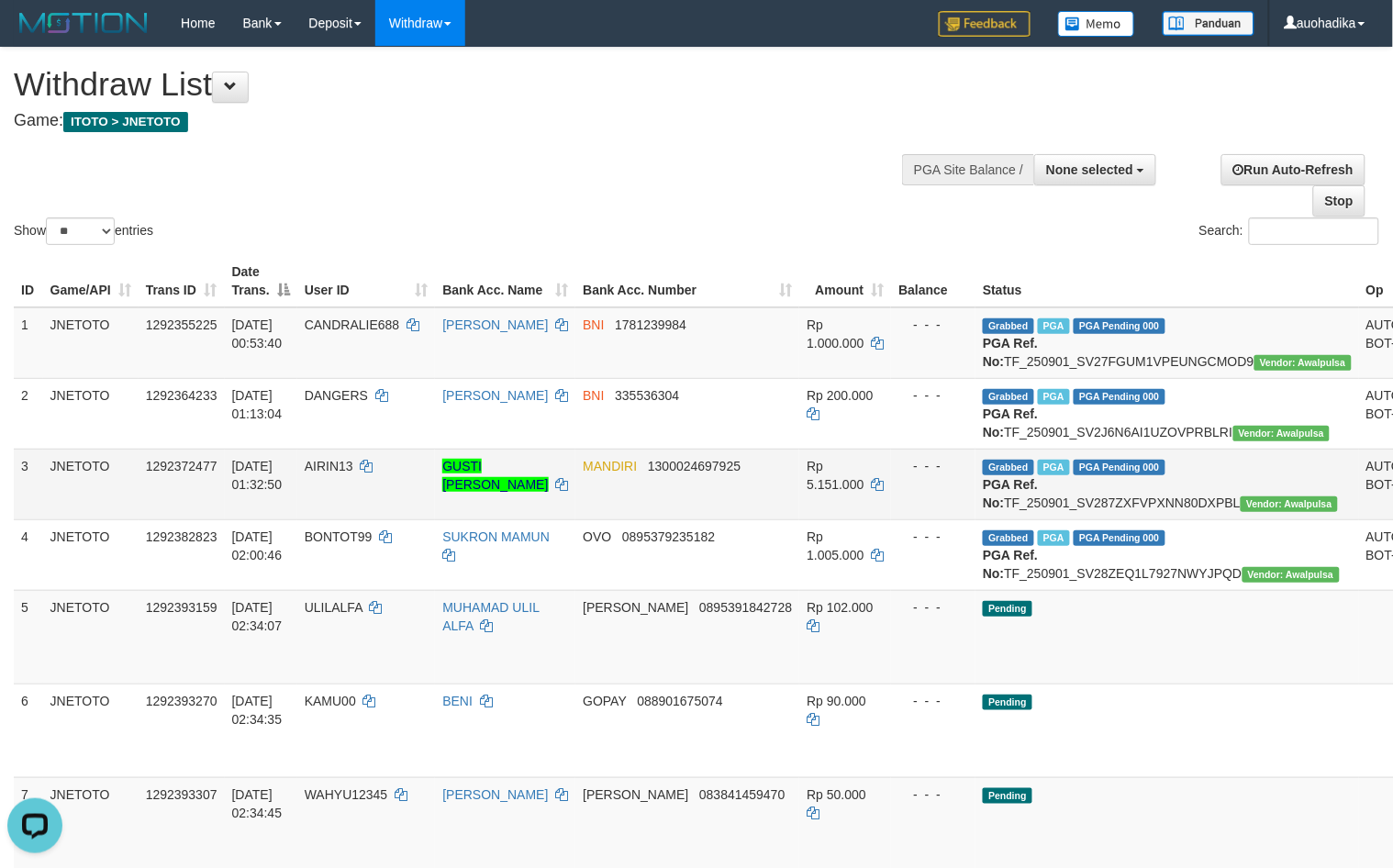
copy td "TF_250901_SV28ZEQ1L7927NWYJPQD"
click at [708, 179] on div "Show ** ** ** *** entries Search:" at bounding box center [696, 148] width 1393 height 201
click at [1287, 240] on input "Search:" at bounding box center [1314, 231] width 130 height 28
type input "***"
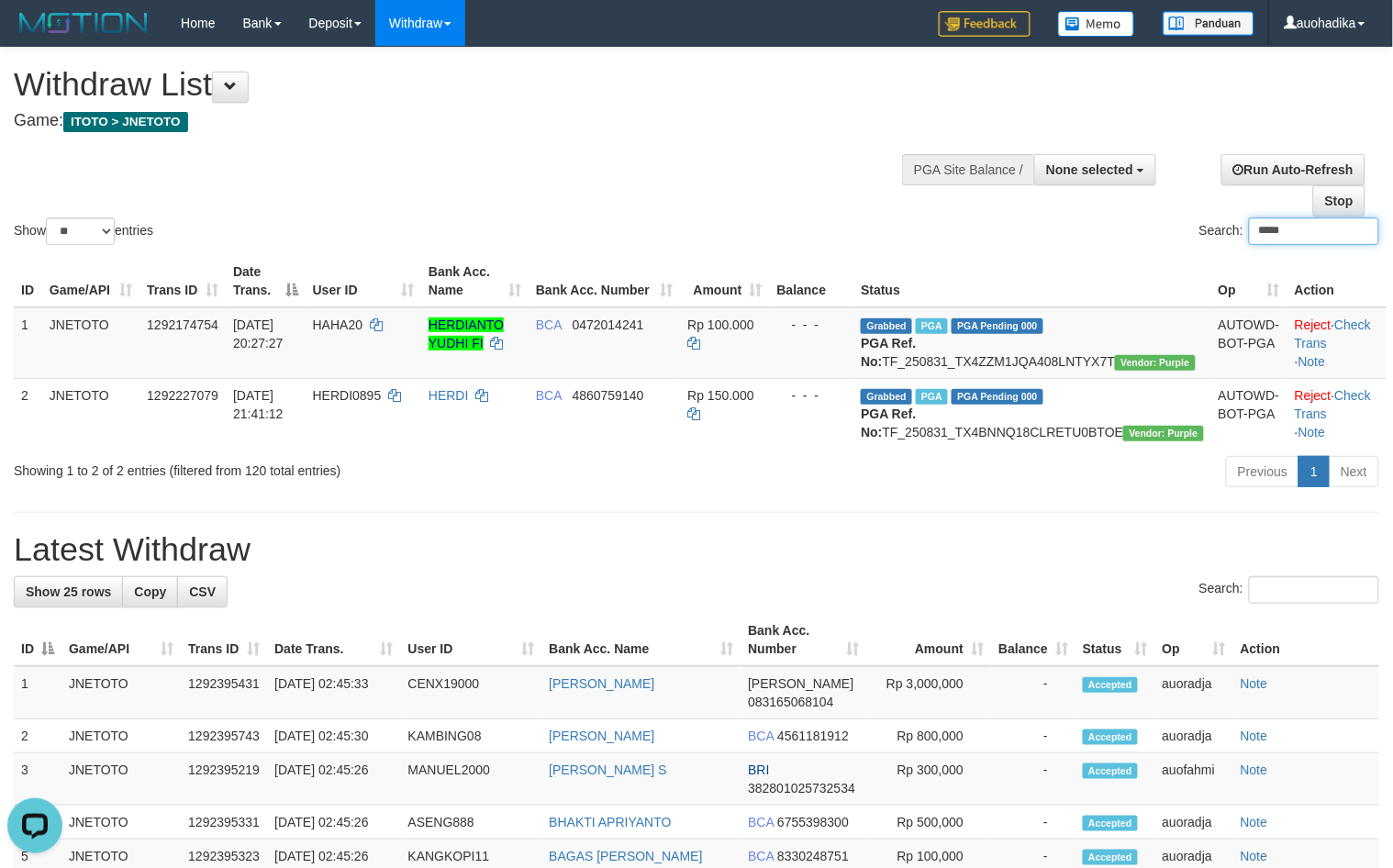
click at [1290, 239] on input "*****" at bounding box center [1314, 231] width 130 height 28
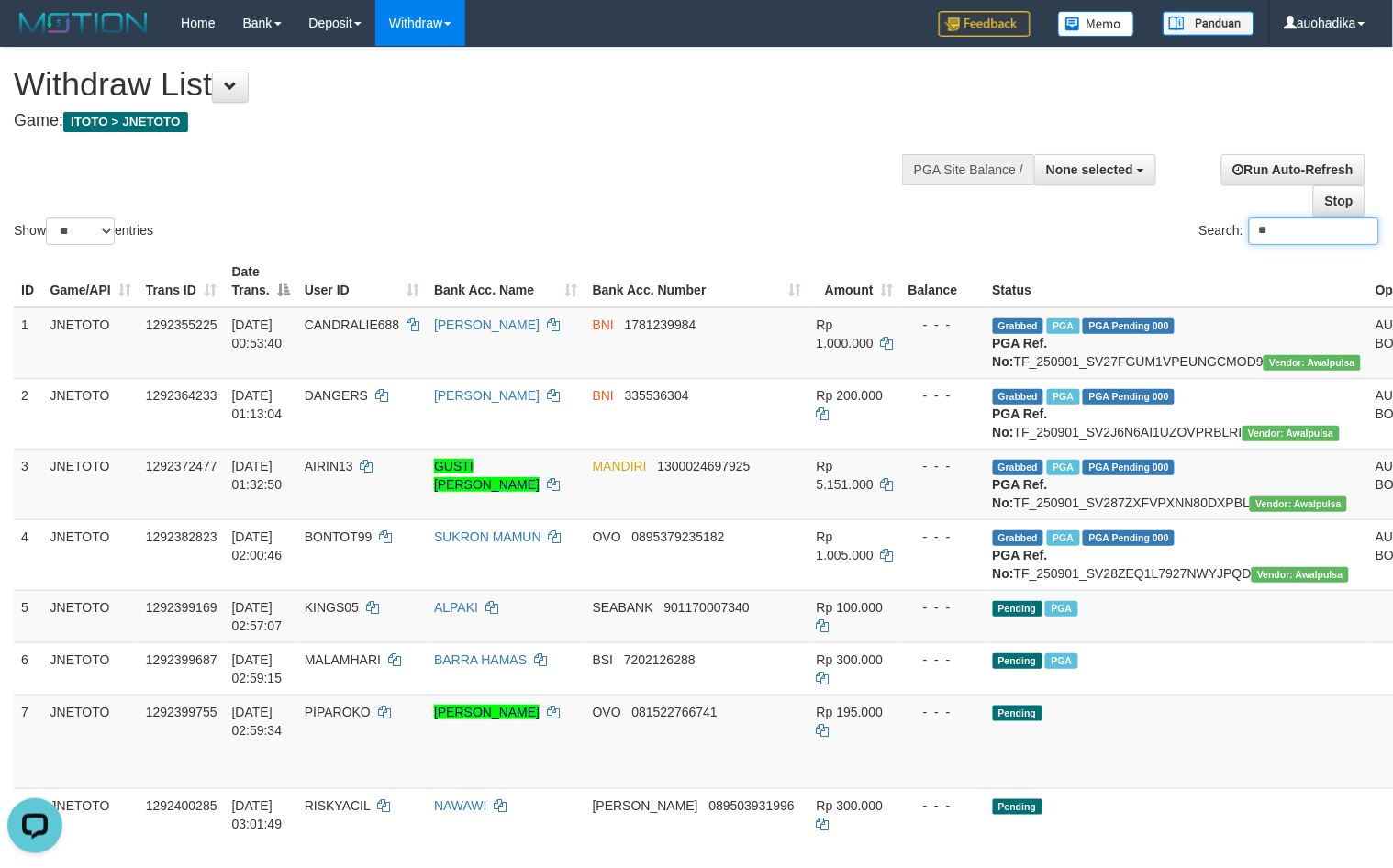
type input "*"
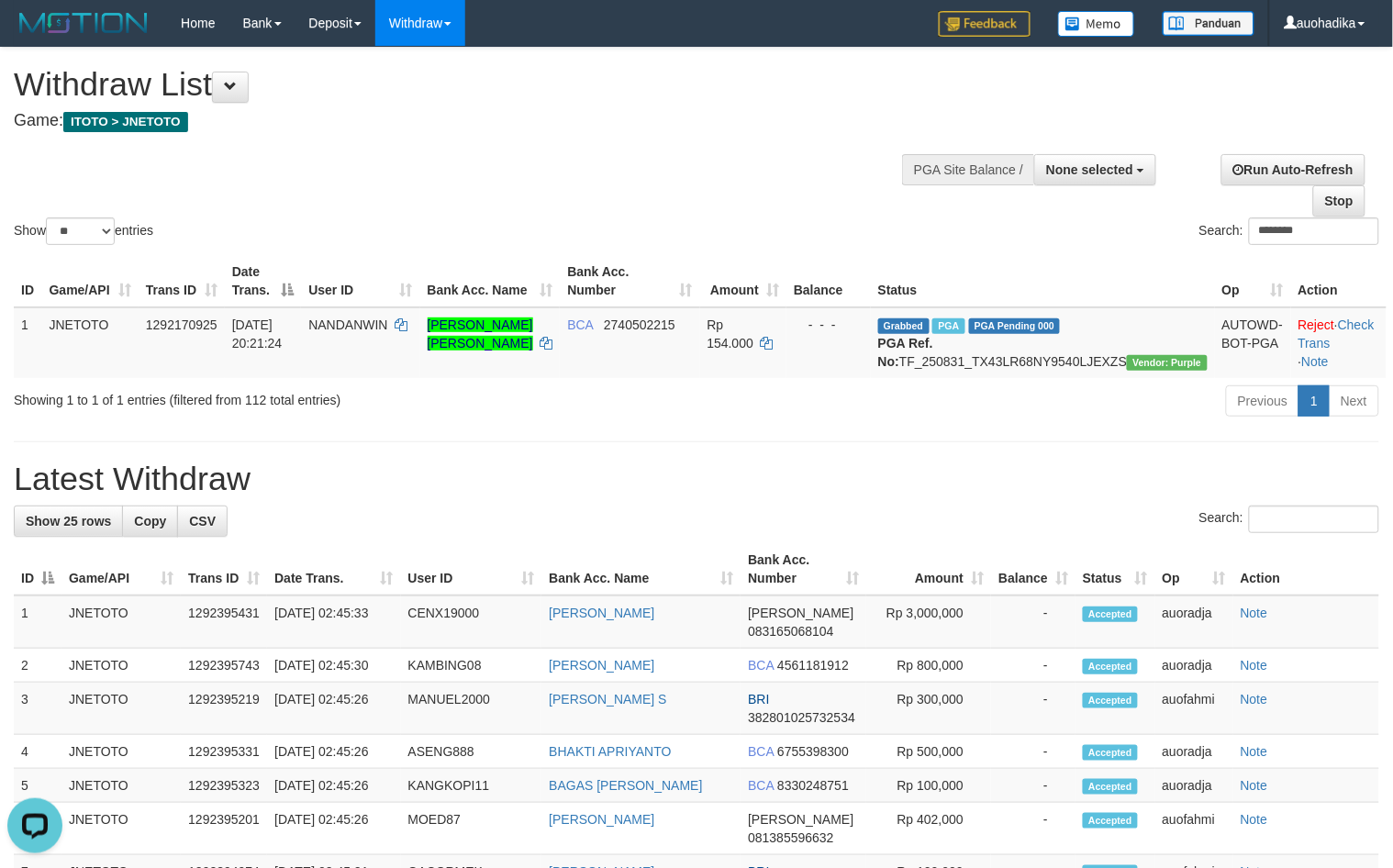
click at [795, 421] on div "Previous 1 Next" at bounding box center [987, 403] width 786 height 40
click at [640, 482] on h1 "Latest Withdraw" at bounding box center [696, 479] width 1365 height 37
click at [1310, 235] on input "********" at bounding box center [1314, 231] width 130 height 28
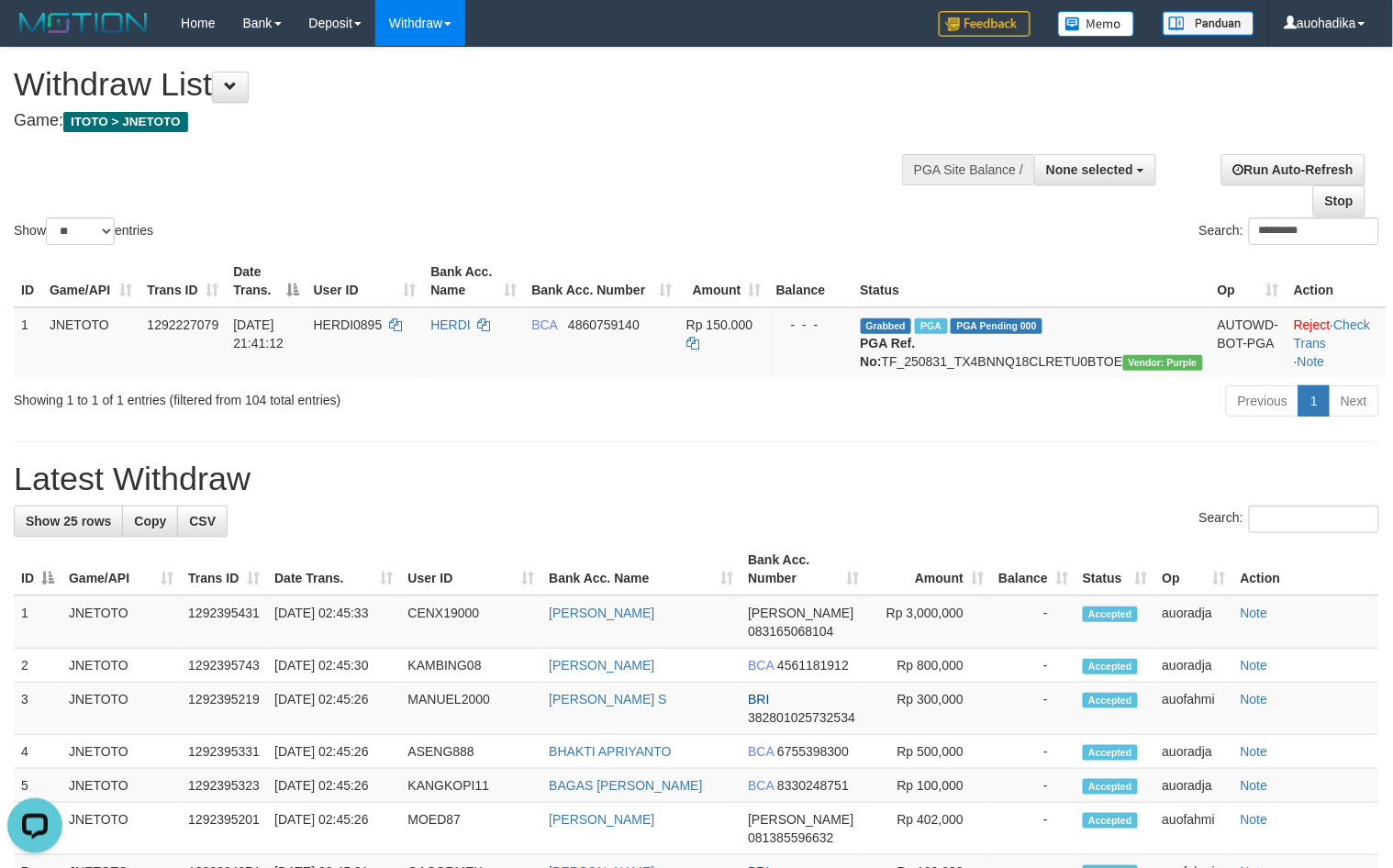
click at [466, 423] on div "Showing 1 to 1 of 1 entries (filtered from 104 total entries) Previous 1 Next" at bounding box center [696, 403] width 1393 height 40
drag, startPoint x: 1274, startPoint y: 236, endPoint x: 1355, endPoint y: 248, distance: 81.9
click at [1289, 237] on input "*********" at bounding box center [1314, 231] width 130 height 28
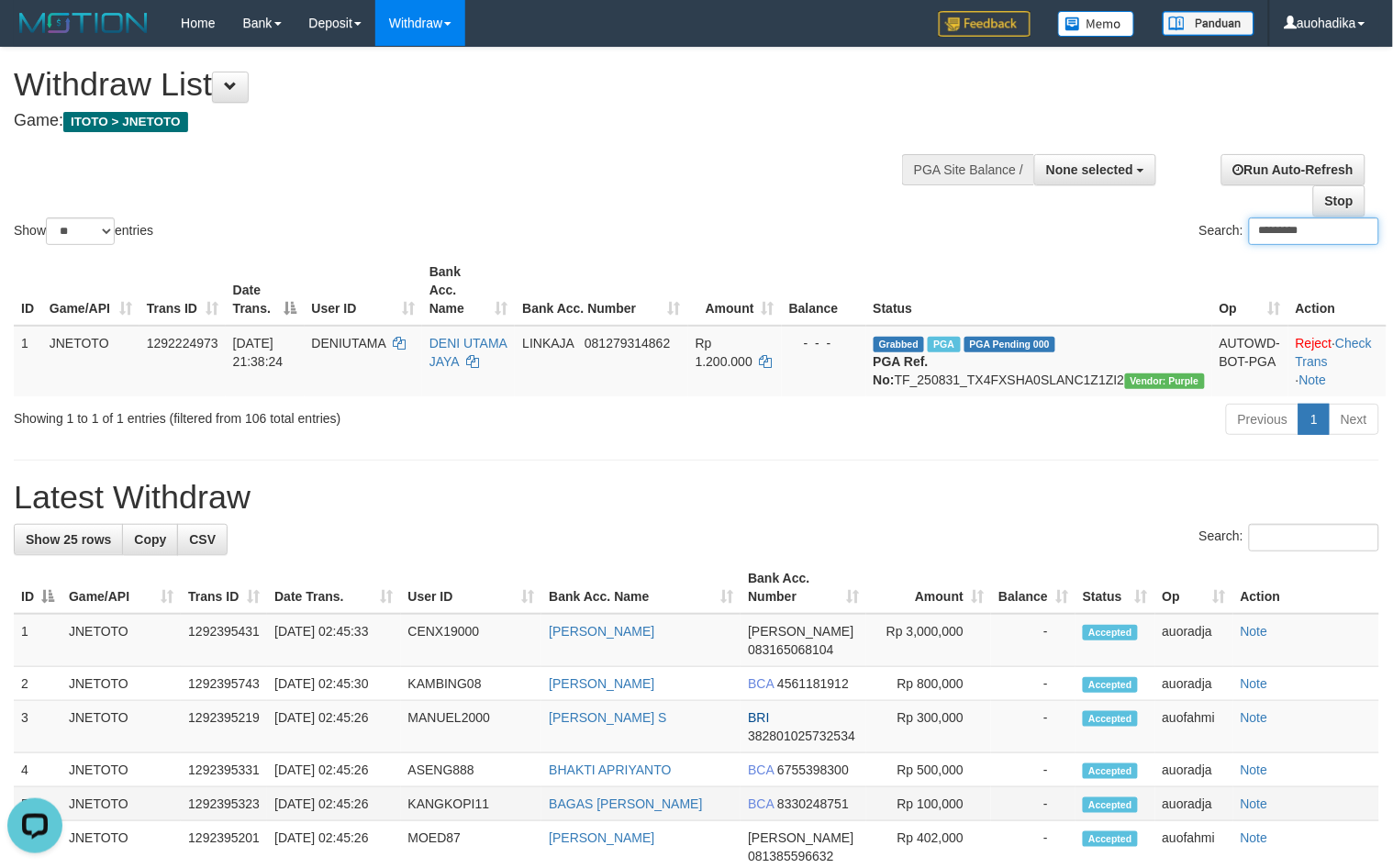
type input "*********"
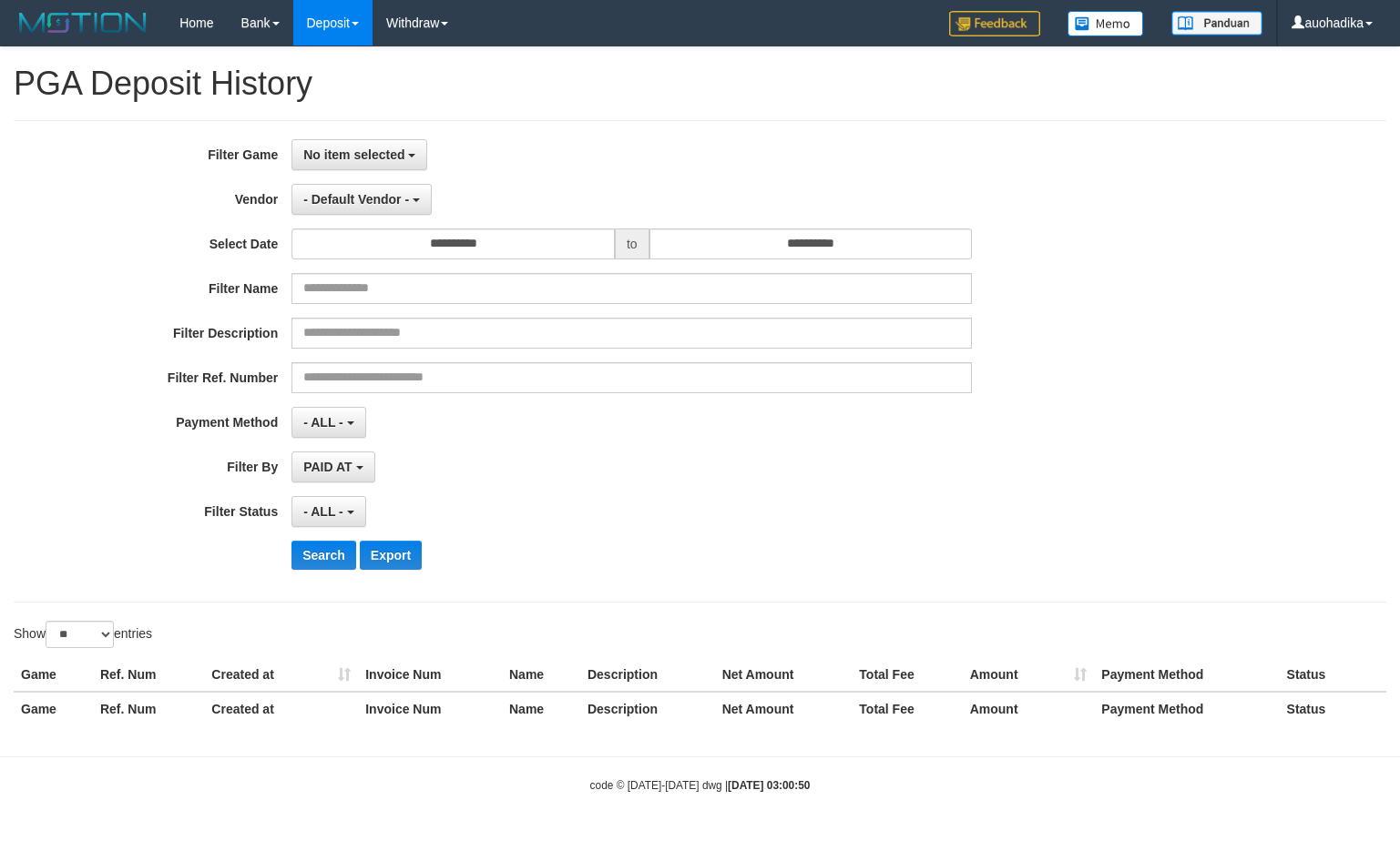
select select
select select "**"
drag, startPoint x: 408, startPoint y: 205, endPoint x: 399, endPoint y: 215, distance: 13.5
click at [408, 205] on span "- Default Vendor -" at bounding box center [356, 199] width 106 height 15
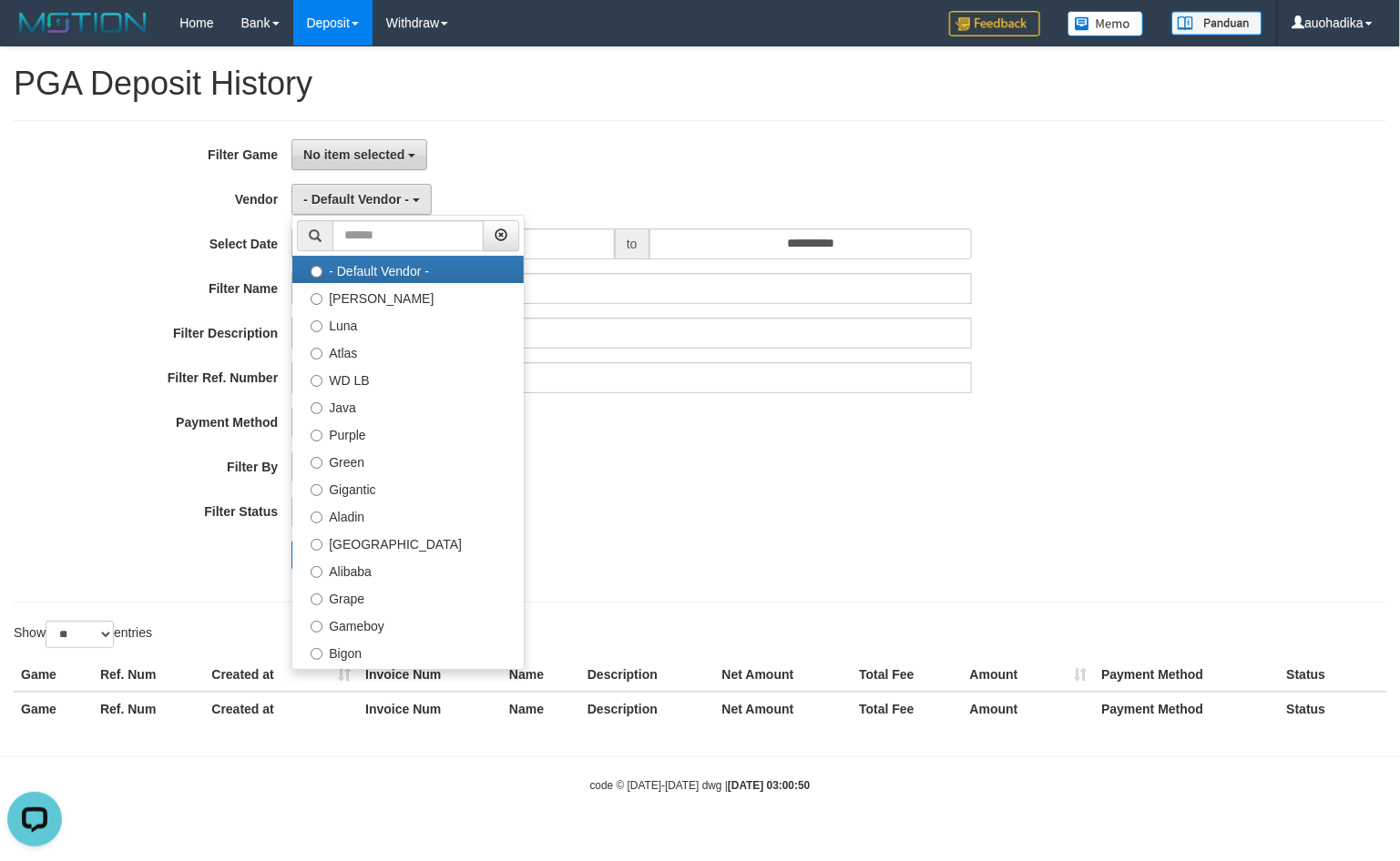
click at [379, 156] on span "No item selected" at bounding box center [354, 155] width 101 height 15
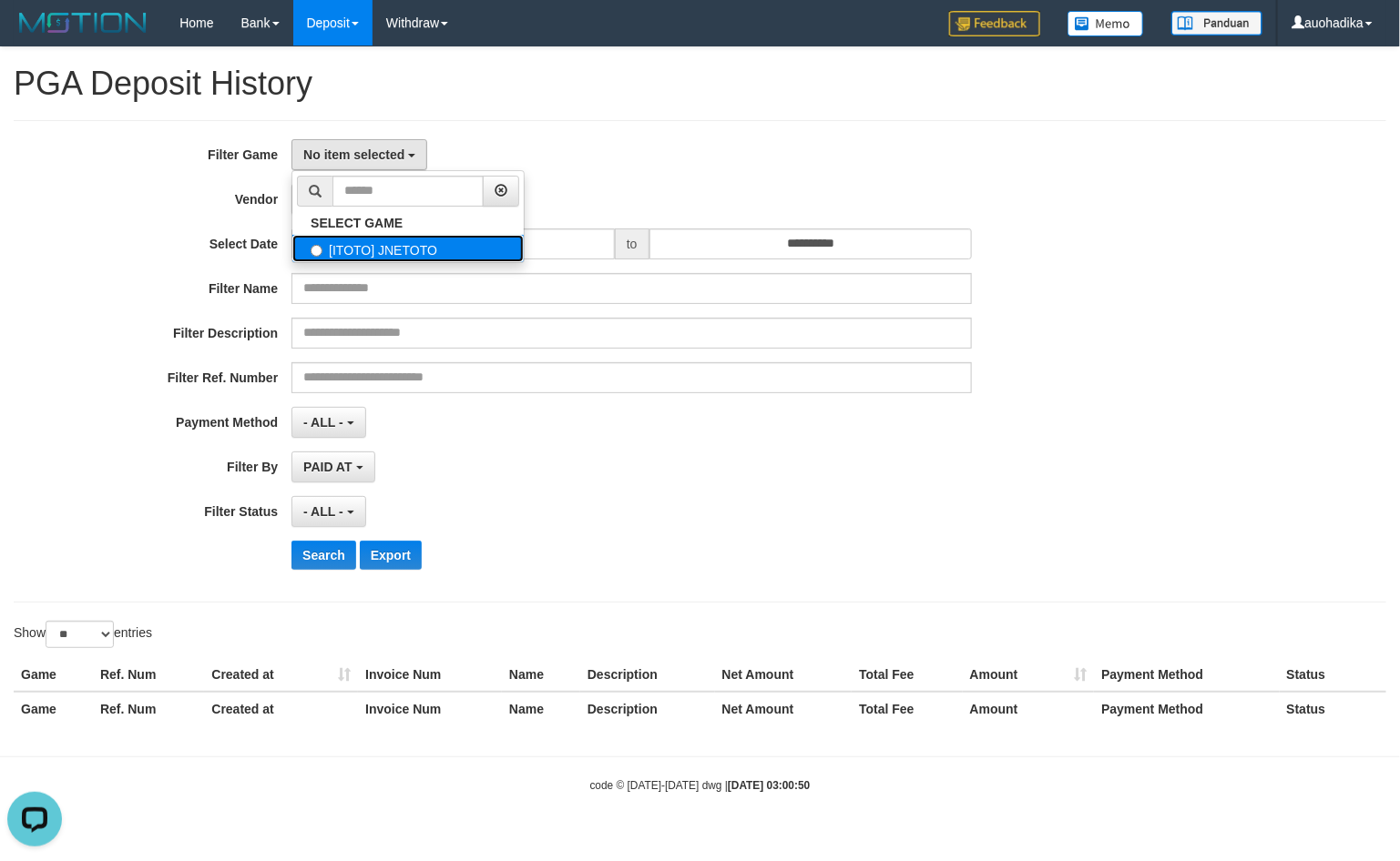
click at [355, 241] on label "[ITOTO] JNETOTO" at bounding box center [408, 248] width 231 height 28
select select "***"
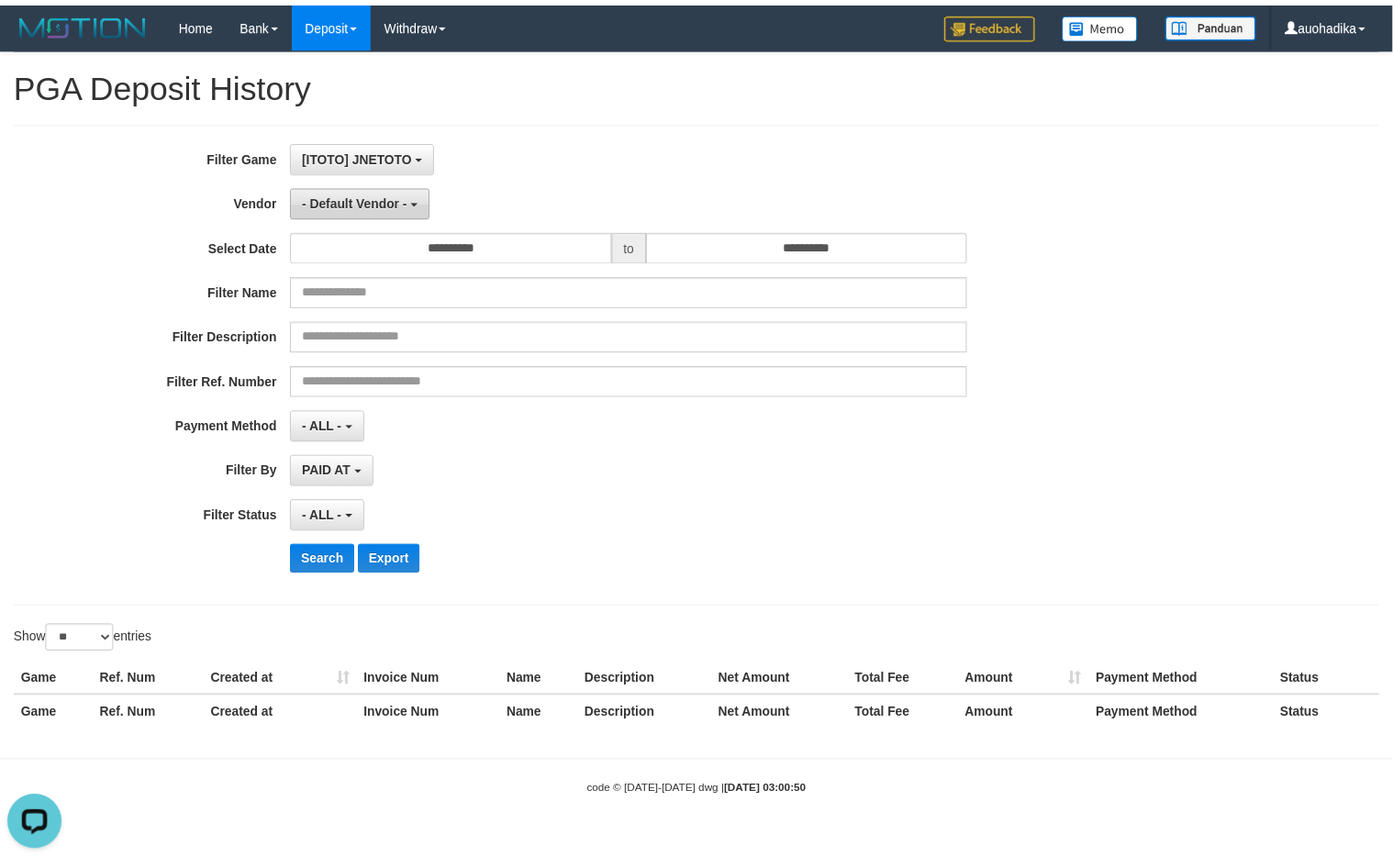
scroll to position [16, 0]
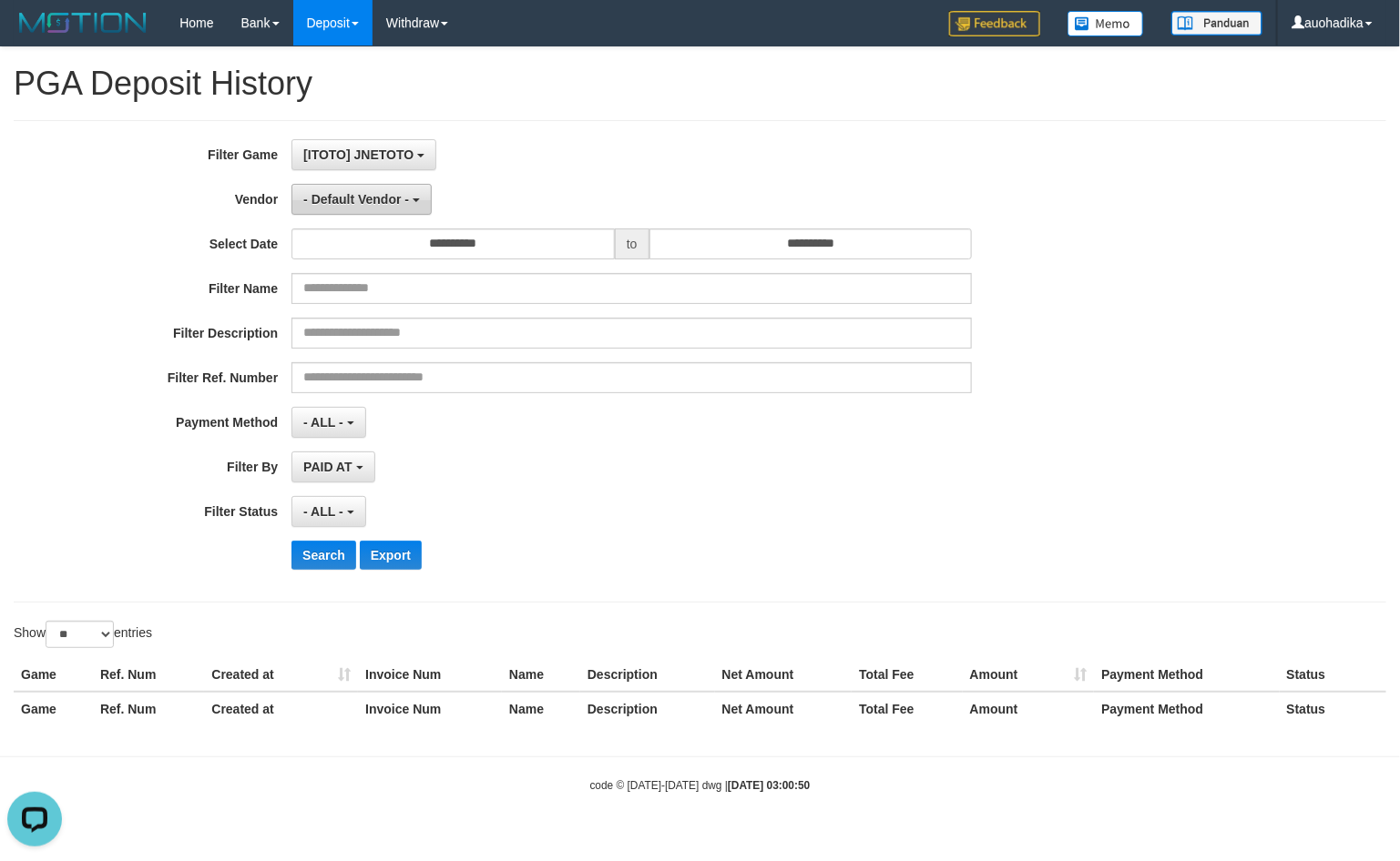
click at [373, 204] on span "- Default Vendor -" at bounding box center [356, 199] width 106 height 15
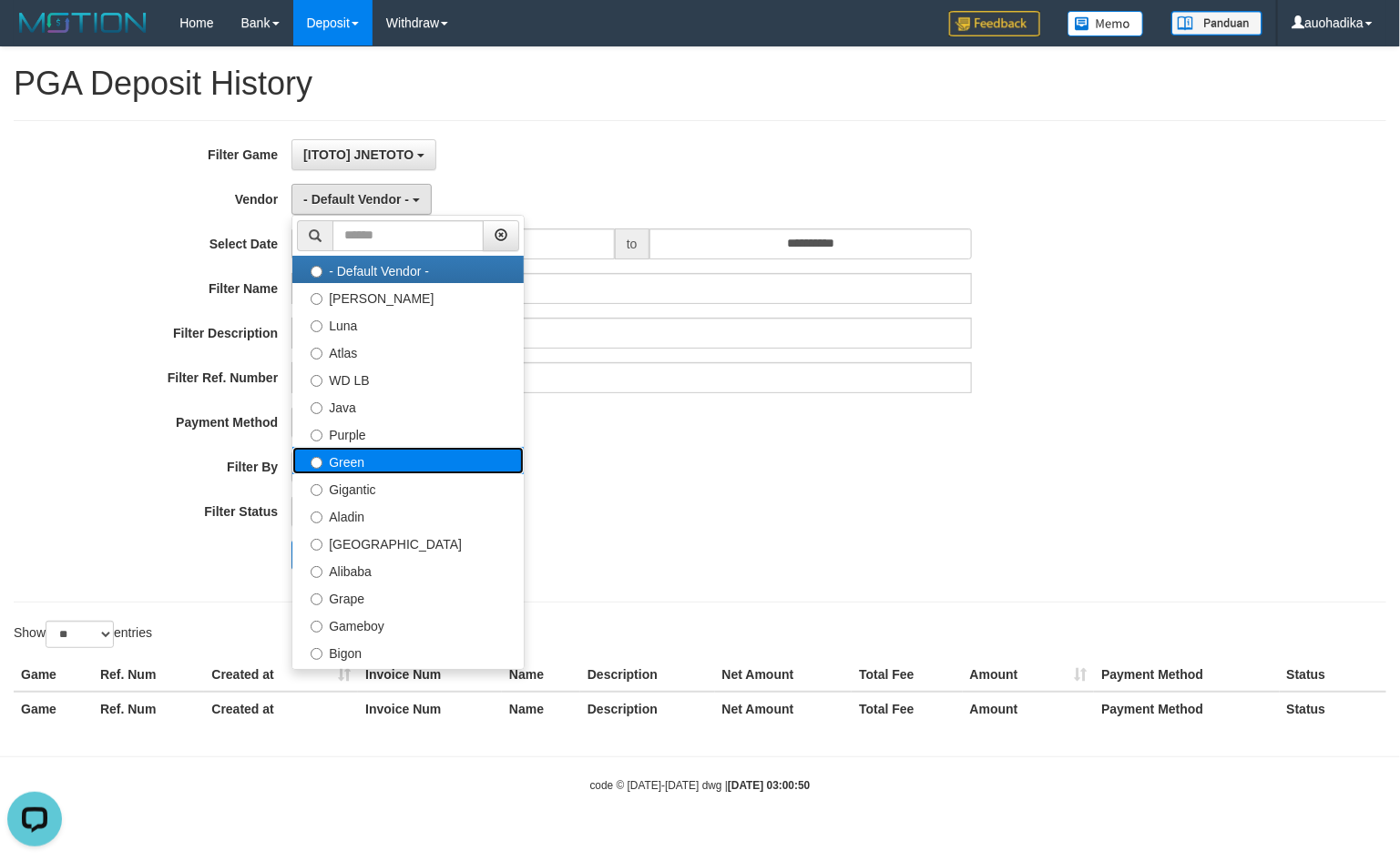
click at [389, 456] on label "Green" at bounding box center [408, 460] width 231 height 28
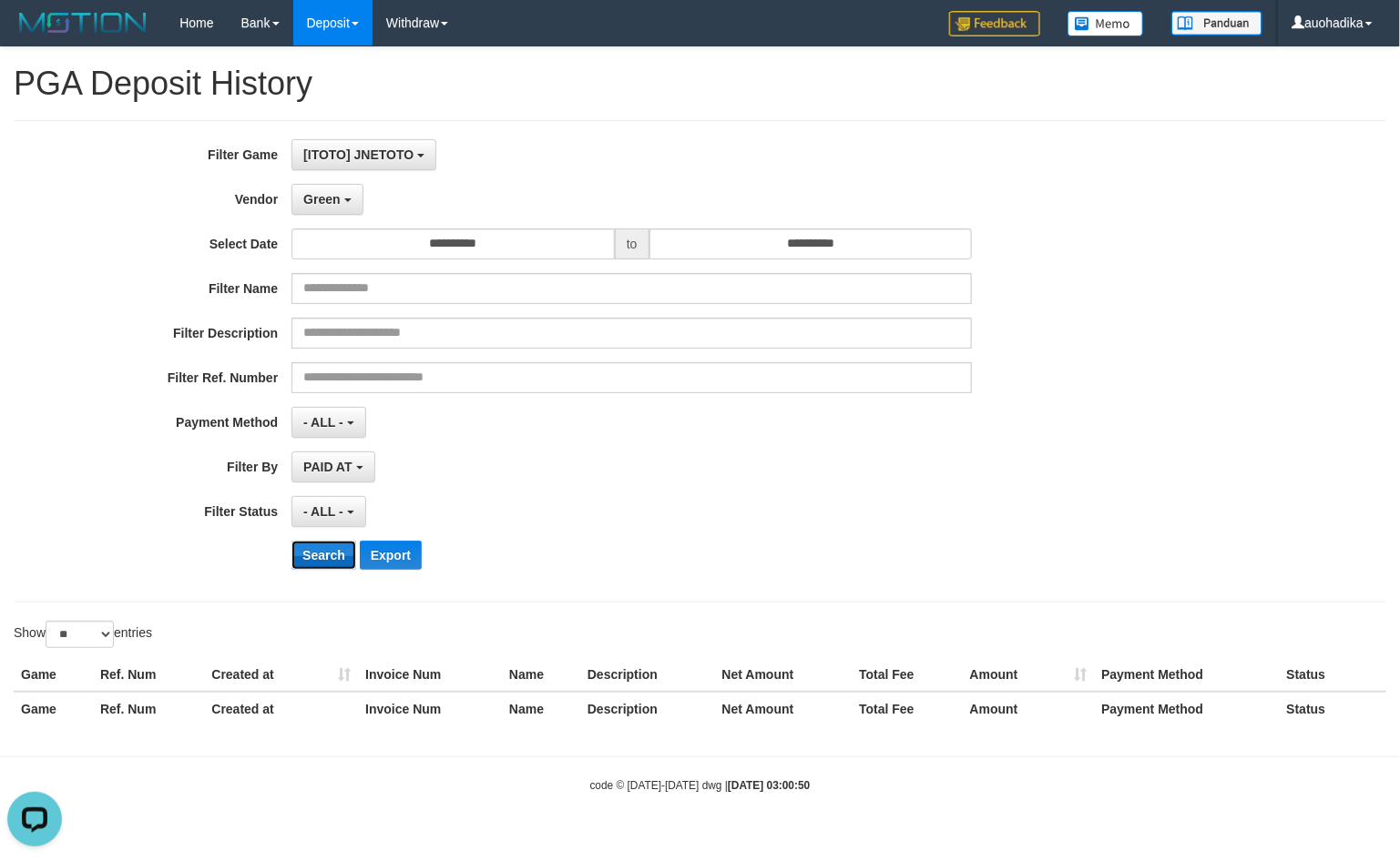
click at [320, 549] on button "Search" at bounding box center [324, 556] width 64 height 29
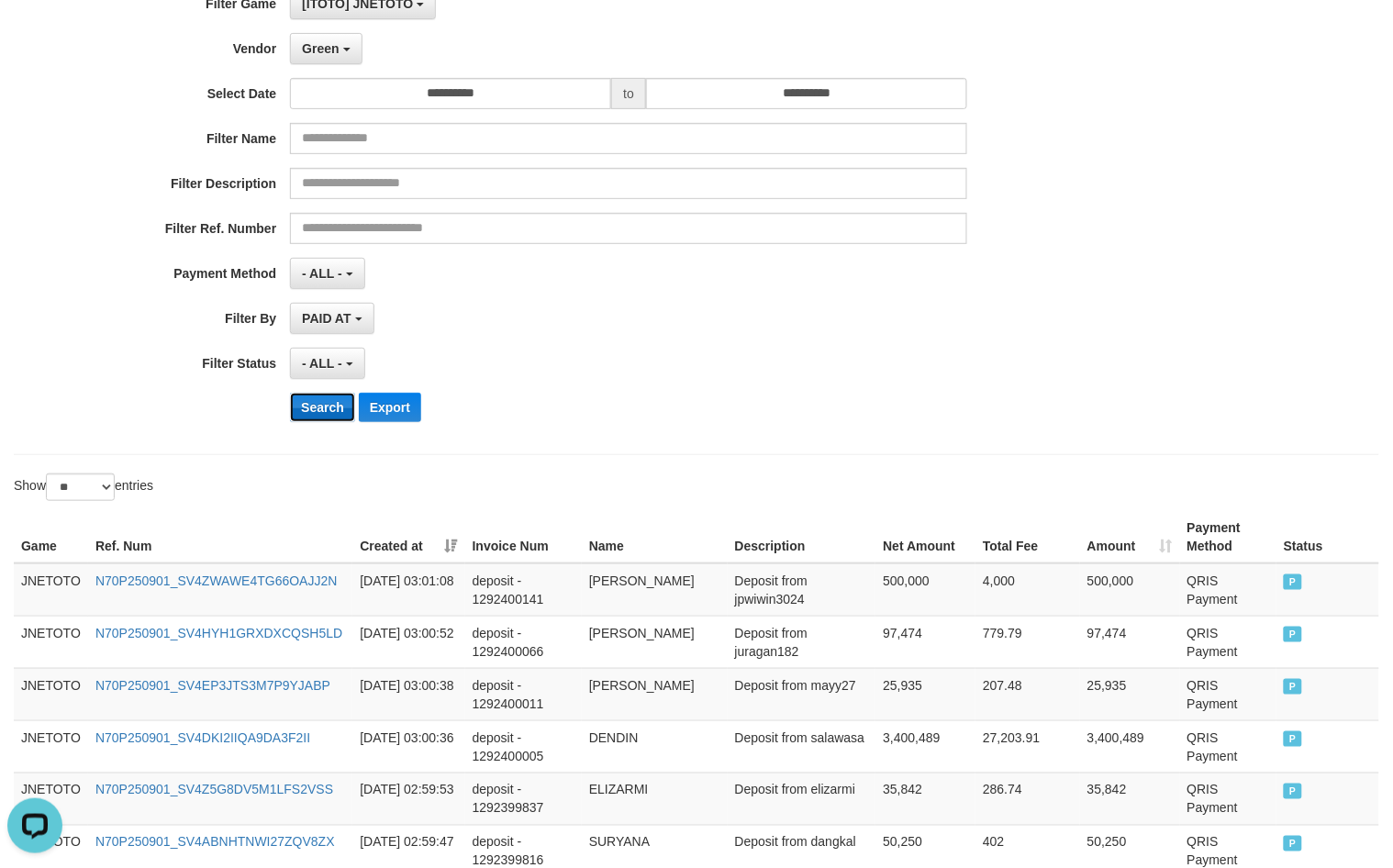
click at [330, 402] on button "Search" at bounding box center [323, 408] width 65 height 30
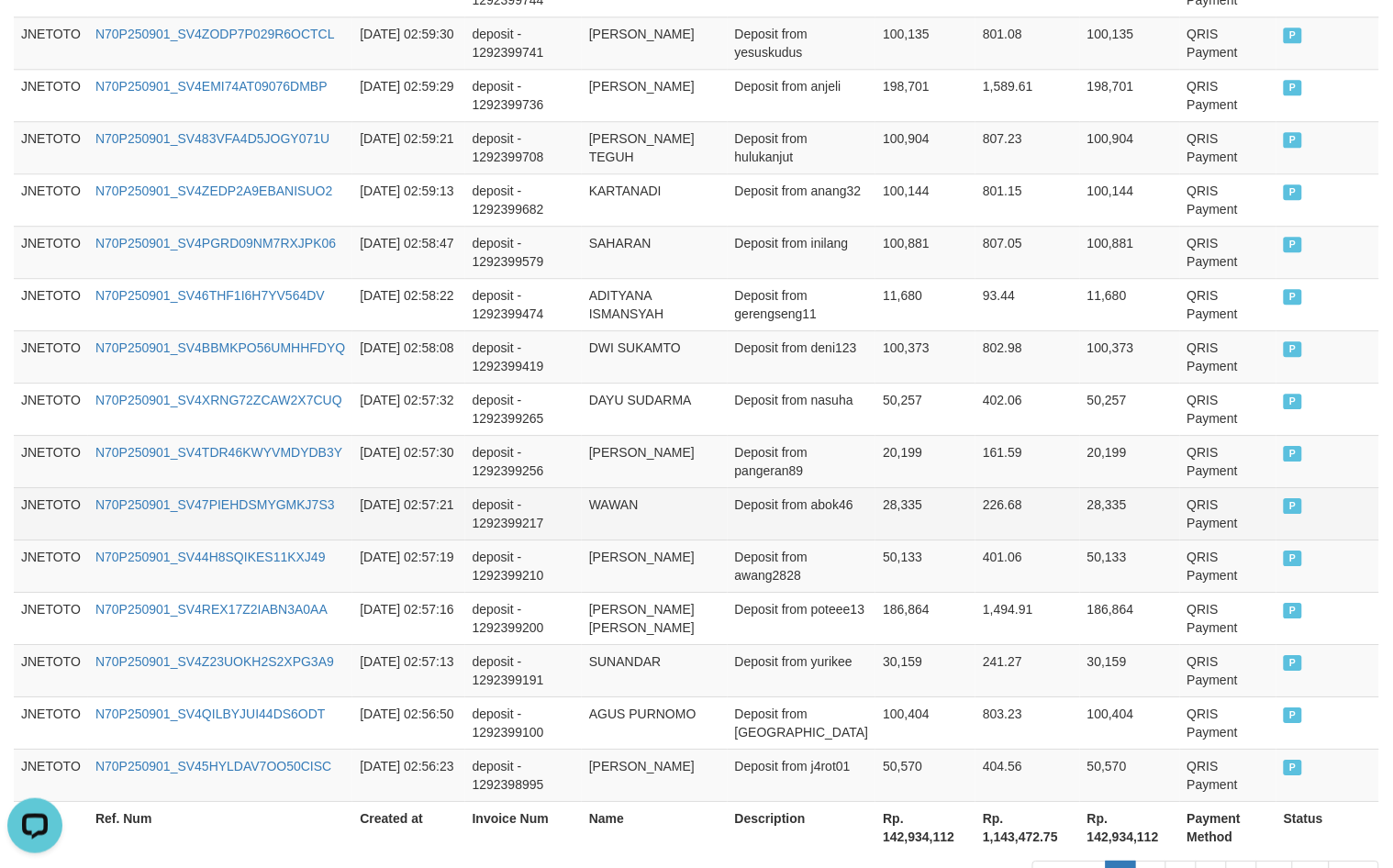
scroll to position [1363, 0]
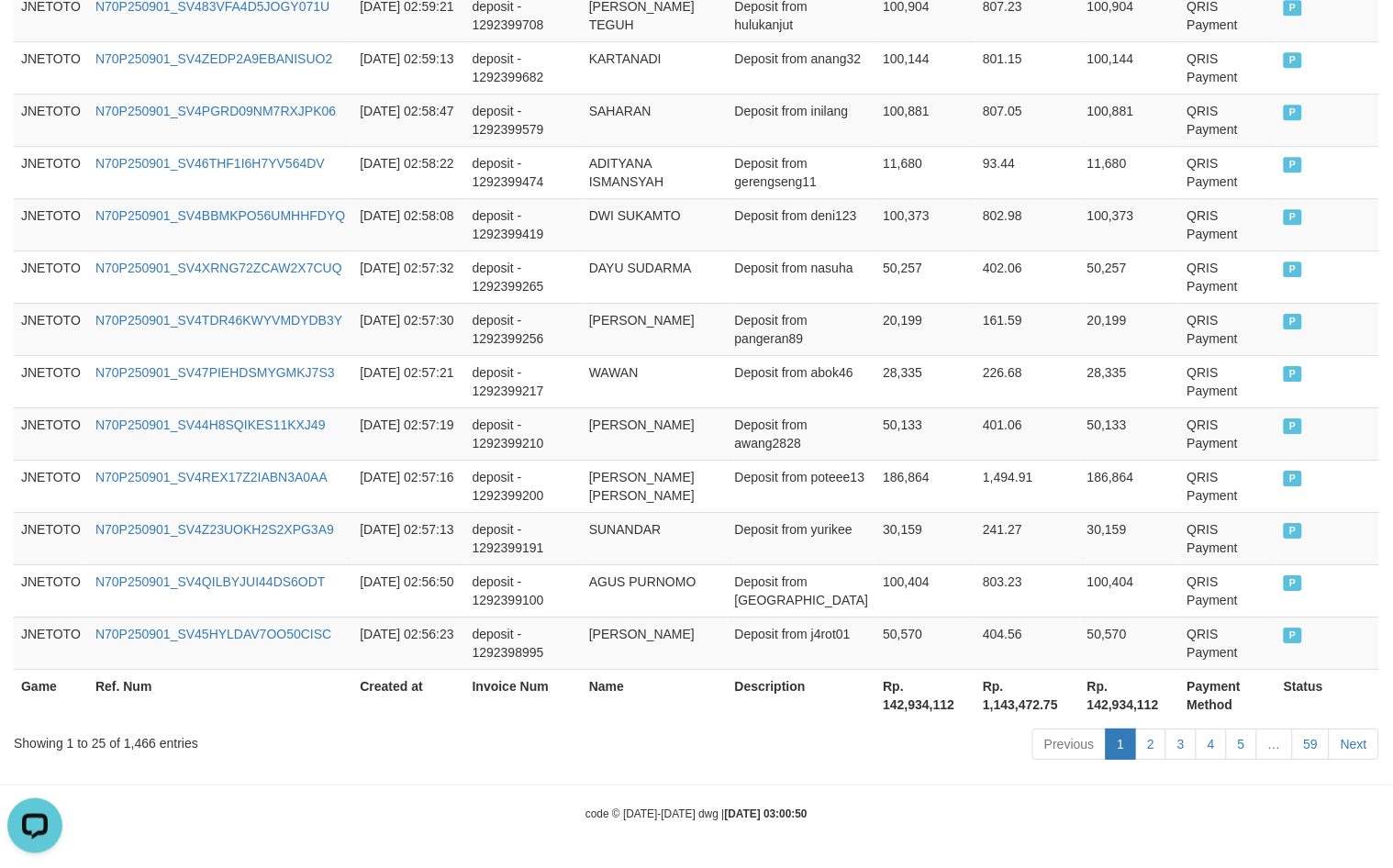
click at [142, 751] on div "Showing 1 to 25 of 1,466 entries" at bounding box center [290, 740] width 554 height 26
drag, startPoint x: 142, startPoint y: 751, endPoint x: 158, endPoint y: 752, distance: 16.0
click at [142, 752] on div "Showing 1 to 25 of 1,466 entries Previous 1 2 3 4 5 … 59 Next" at bounding box center [696, 746] width 1393 height 40
copy div "1,466"
click at [919, 700] on th "Rp. 142,934,112" at bounding box center [925, 695] width 100 height 53
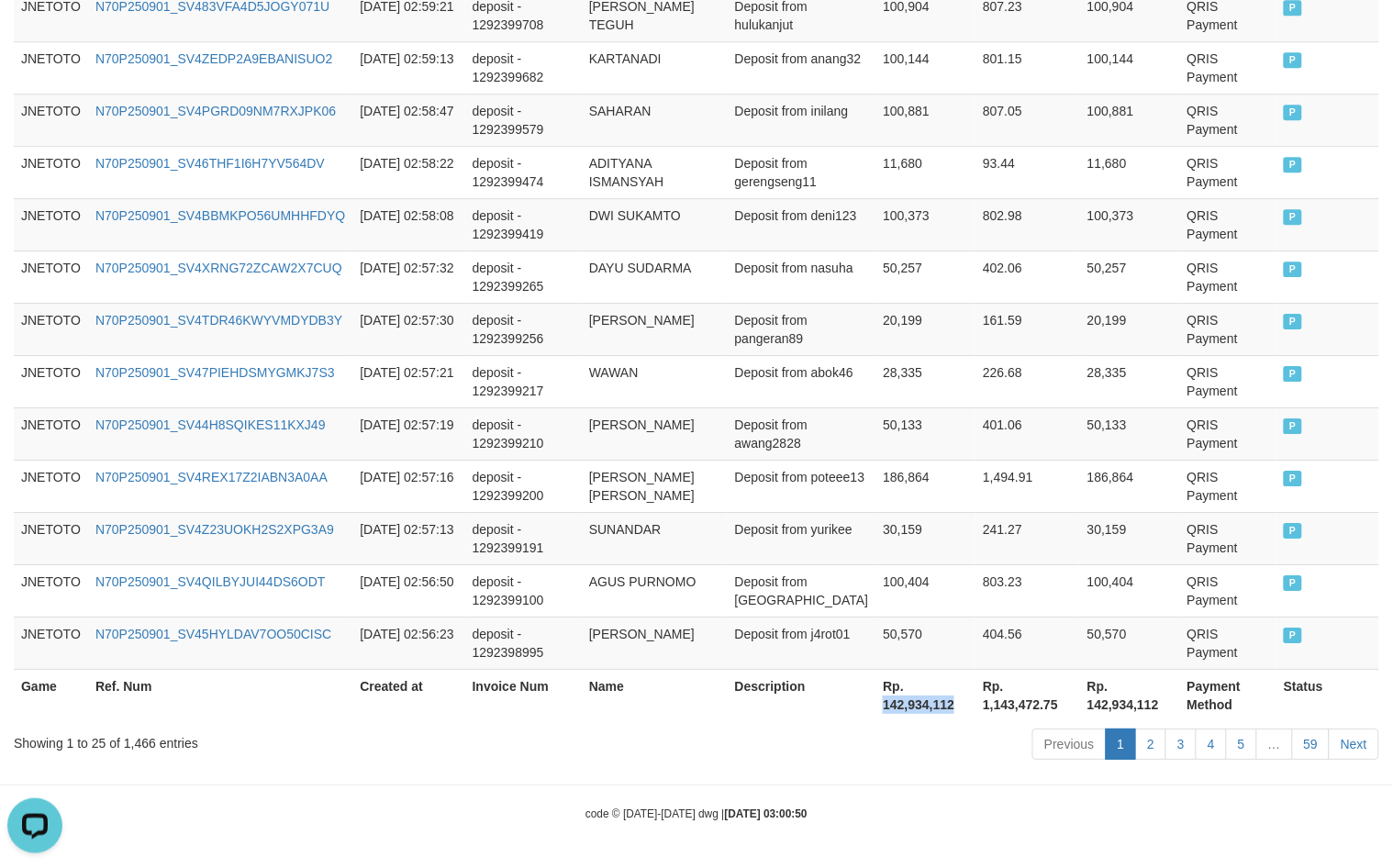
click at [919, 702] on th "Rp. 142,934,112" at bounding box center [925, 695] width 100 height 53
copy th "142,934,112"
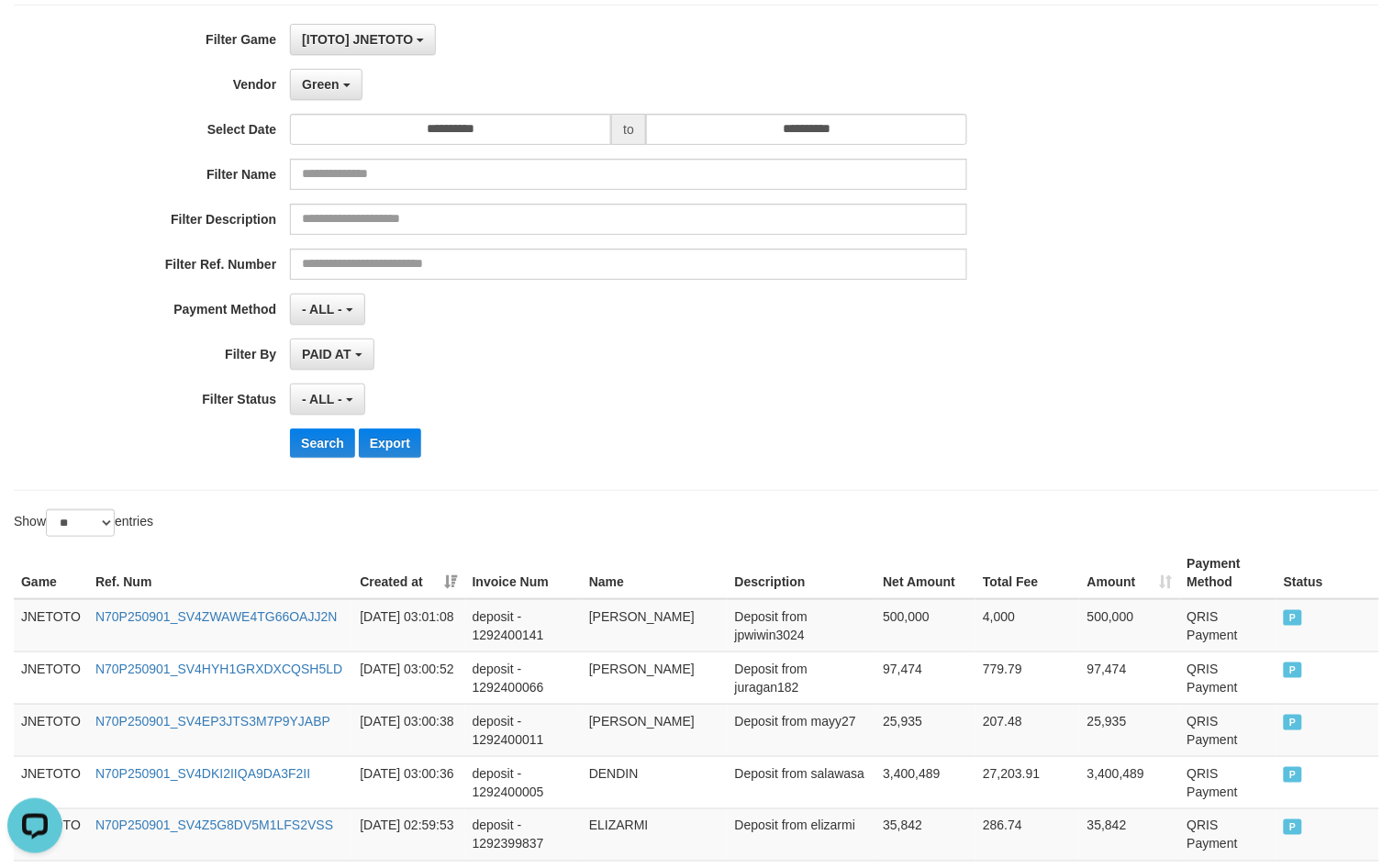
scroll to position [0, 0]
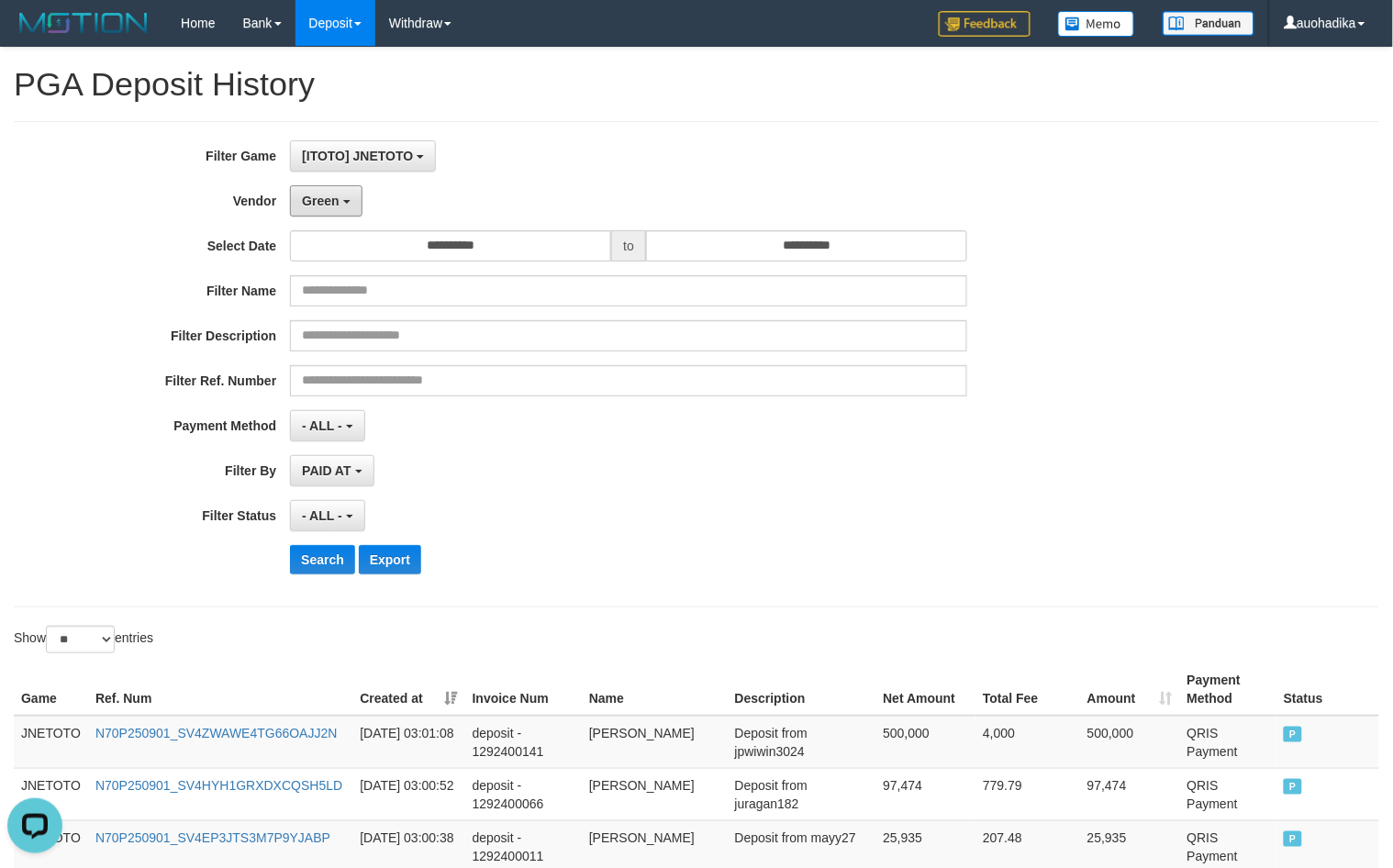
drag, startPoint x: 347, startPoint y: 193, endPoint x: 353, endPoint y: 263, distance: 70.3
click at [346, 193] on button "Green" at bounding box center [325, 202] width 71 height 31
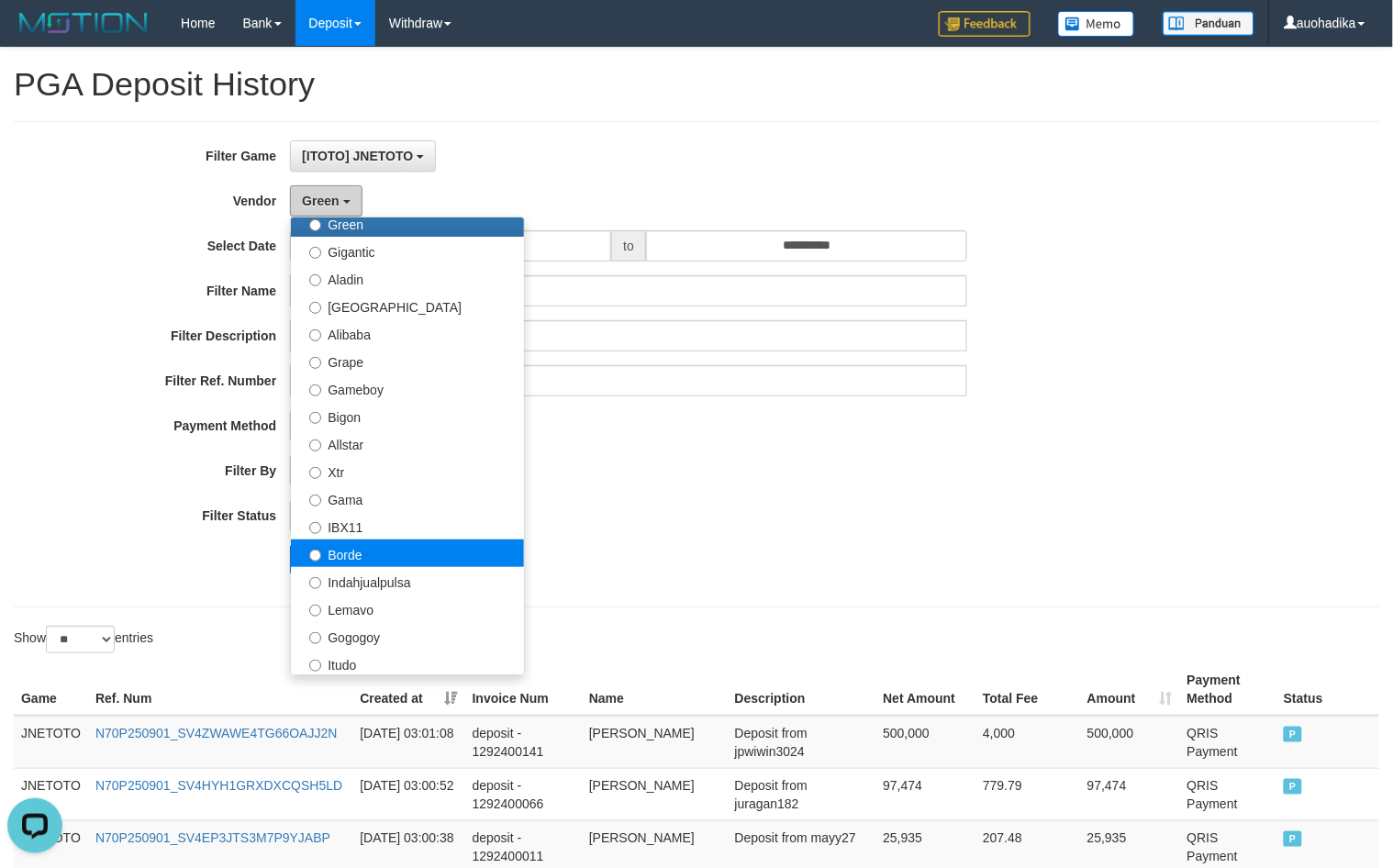
scroll to position [306, 0]
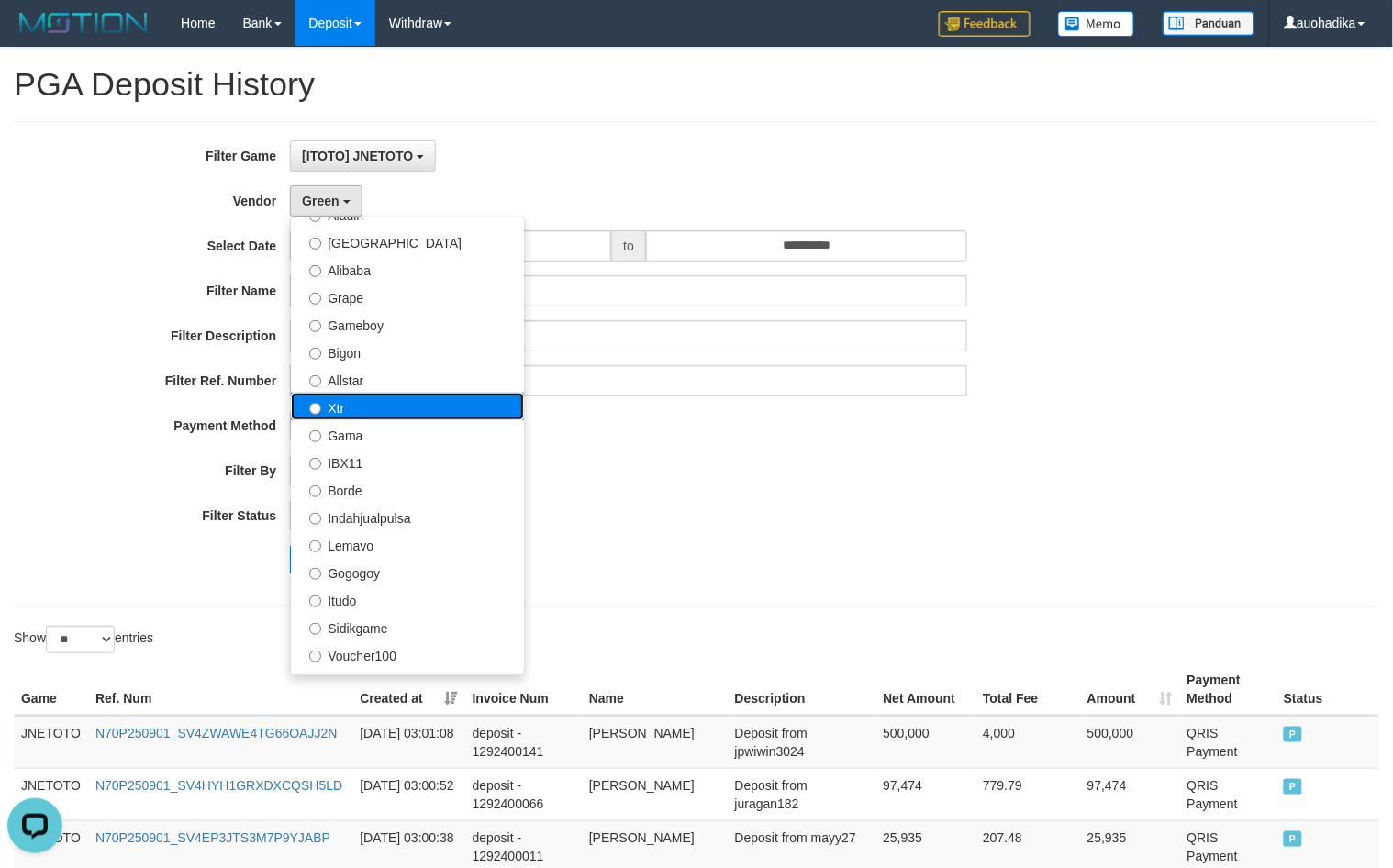
click at [372, 413] on label "Xtr" at bounding box center [408, 407] width 233 height 28
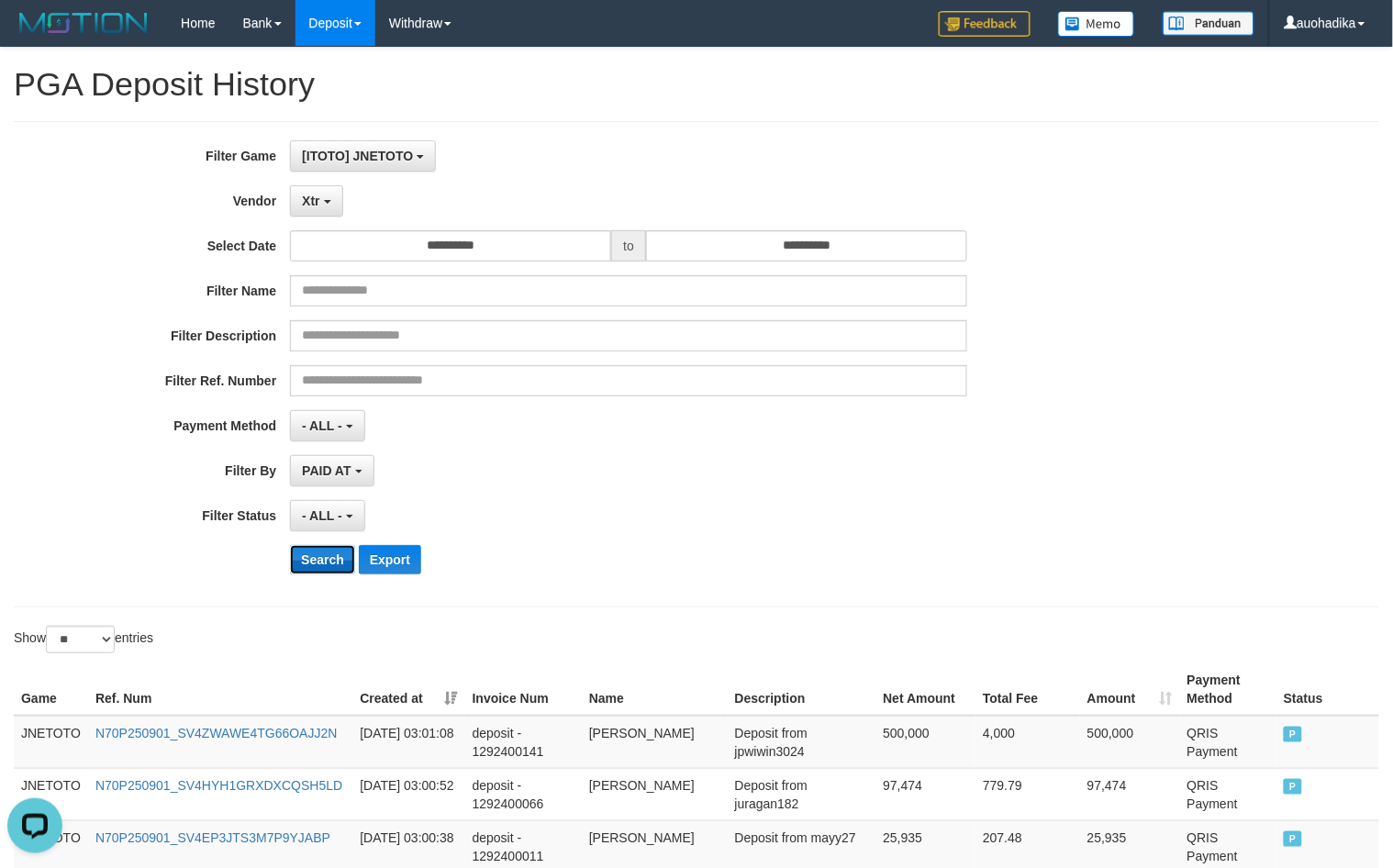
click at [321, 557] on button "Search" at bounding box center [323, 560] width 65 height 30
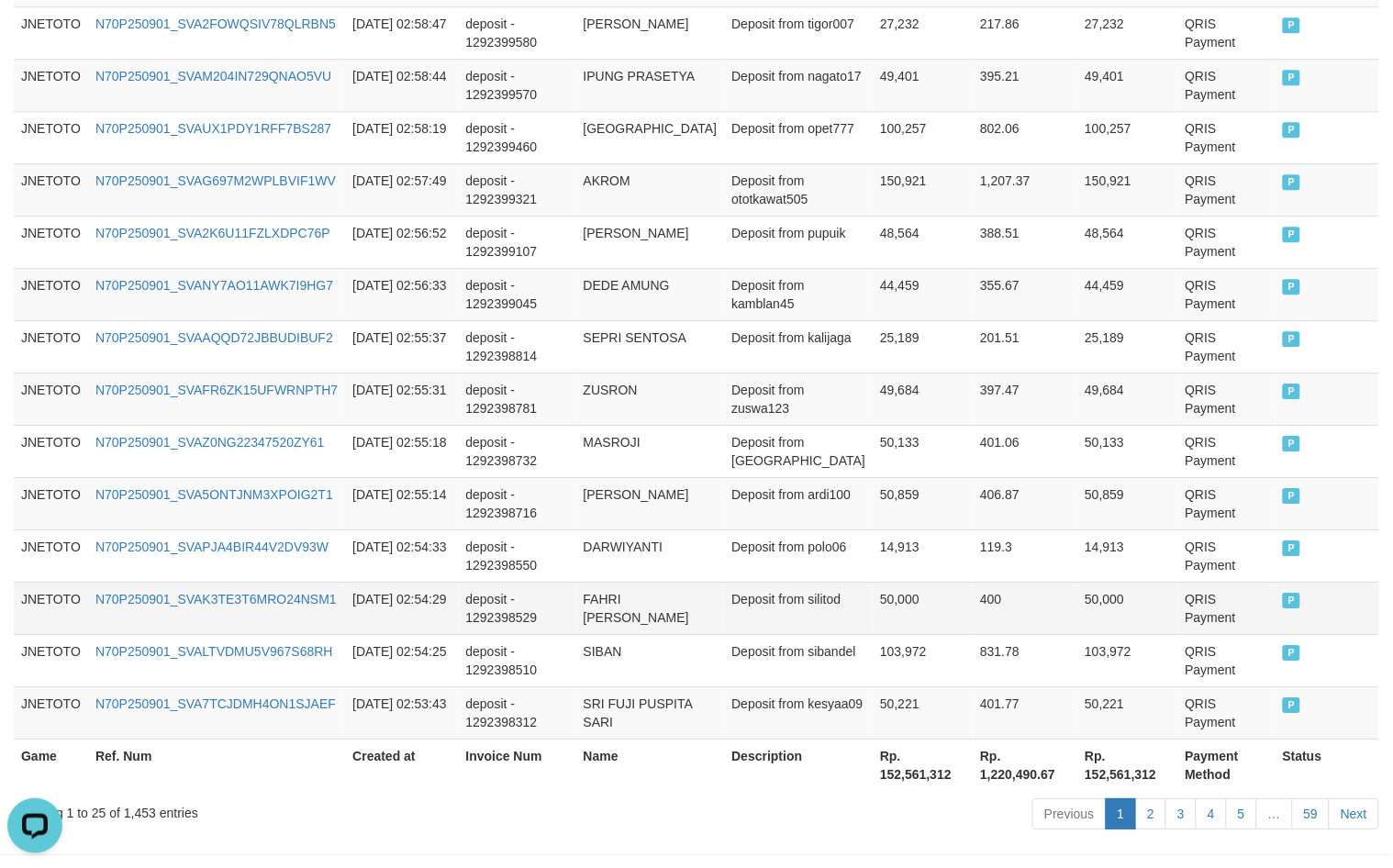
scroll to position [1363, 0]
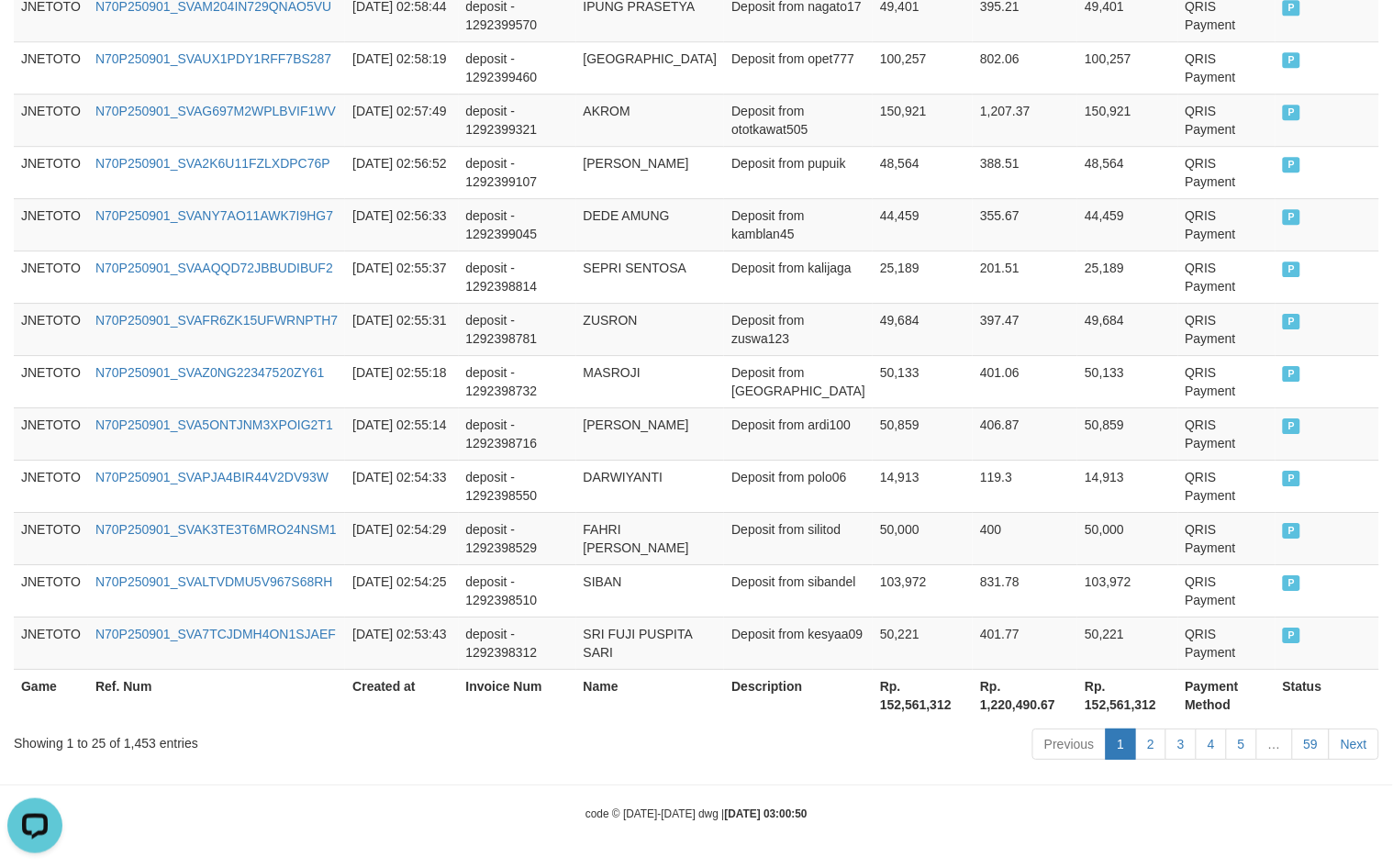
click at [144, 739] on div "Showing 1 to 25 of 1,453 entries" at bounding box center [290, 740] width 554 height 26
copy div "1,453"
click at [934, 707] on th "Rp. 152,561,312" at bounding box center [923, 695] width 100 height 53
click at [935, 708] on th "Rp. 152,561,312" at bounding box center [923, 695] width 100 height 53
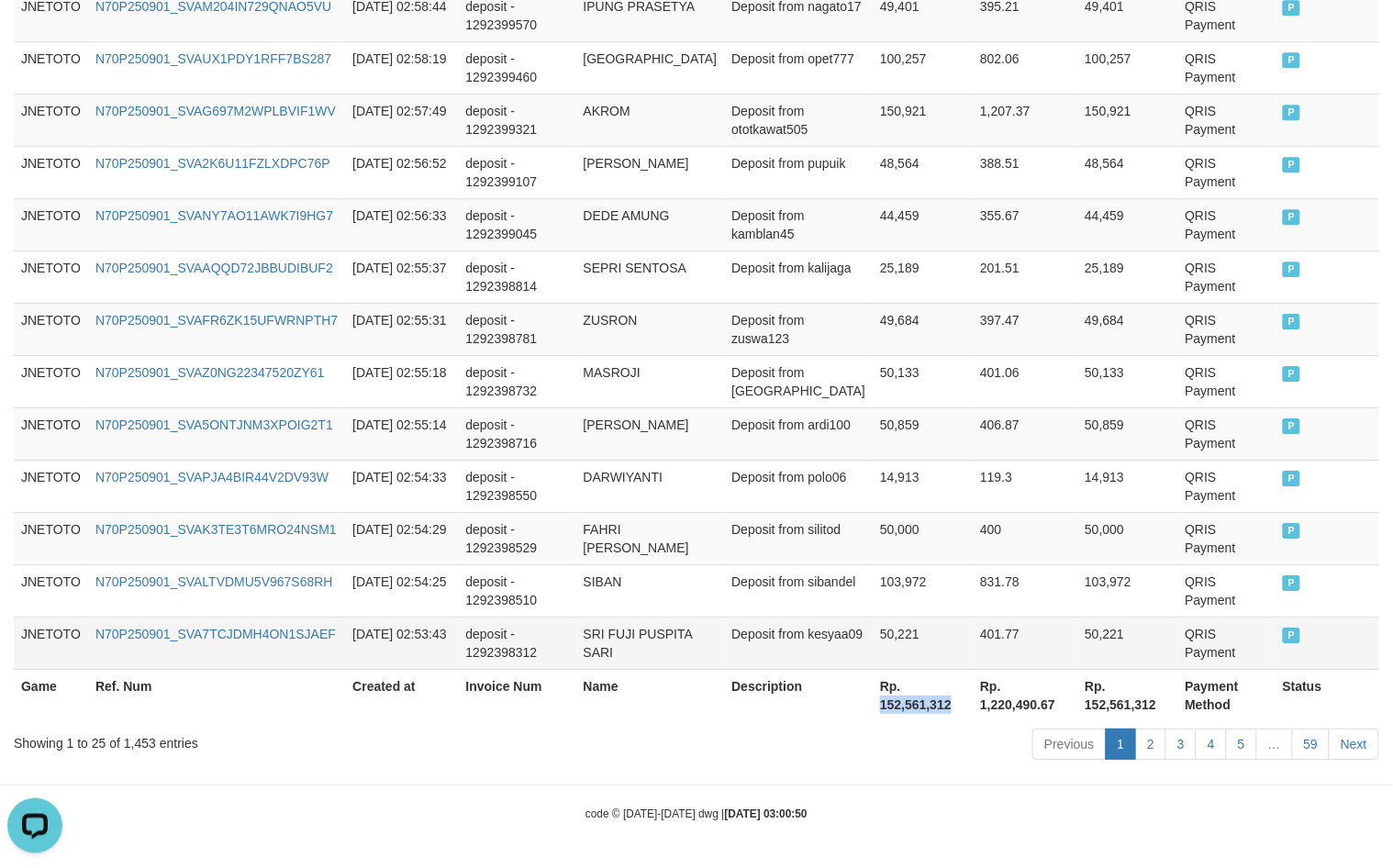
copy th "152,561,312"
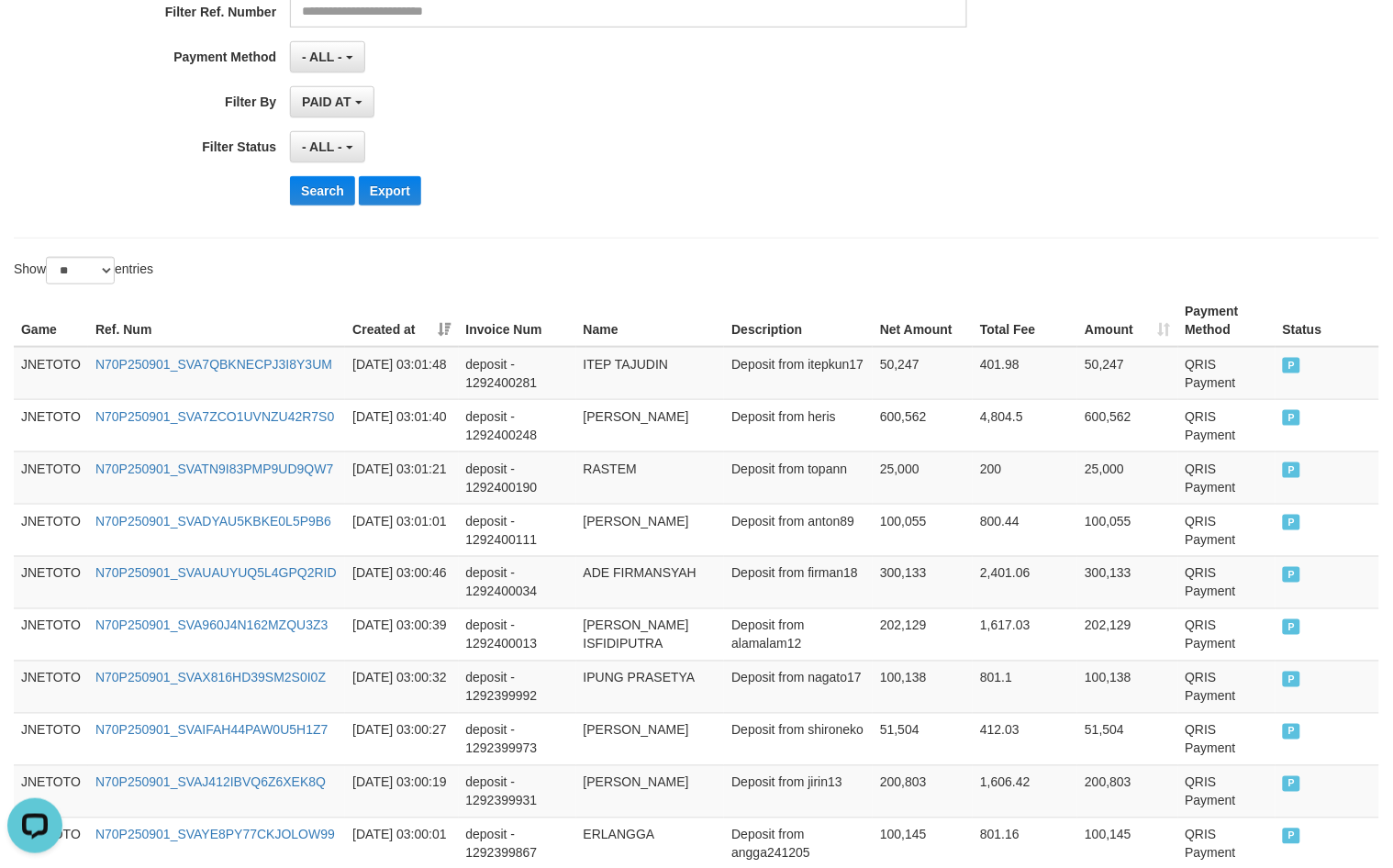
scroll to position [0, 0]
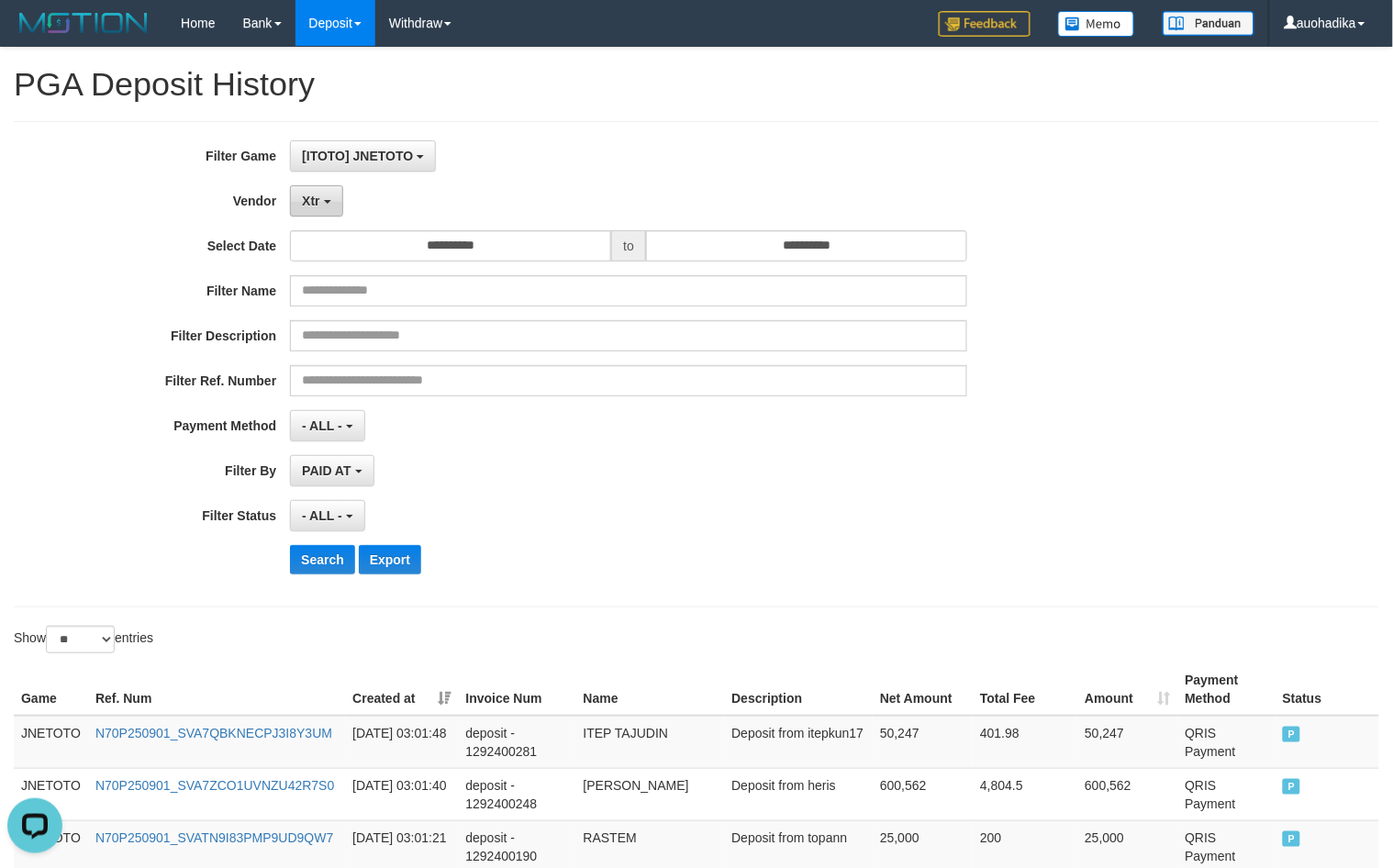
click at [327, 214] on button "Xtr" at bounding box center [316, 202] width 53 height 31
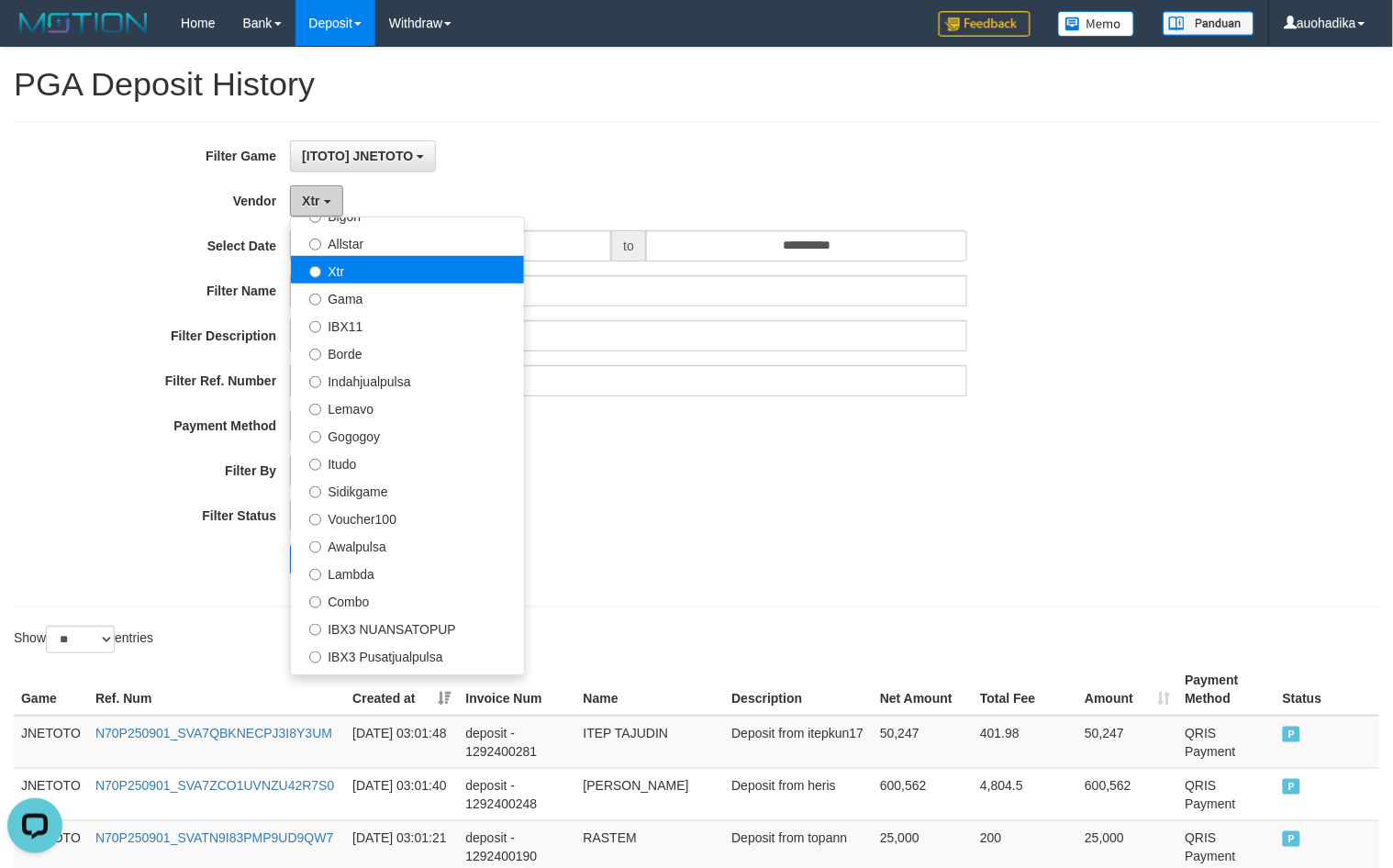
scroll to position [458, 0]
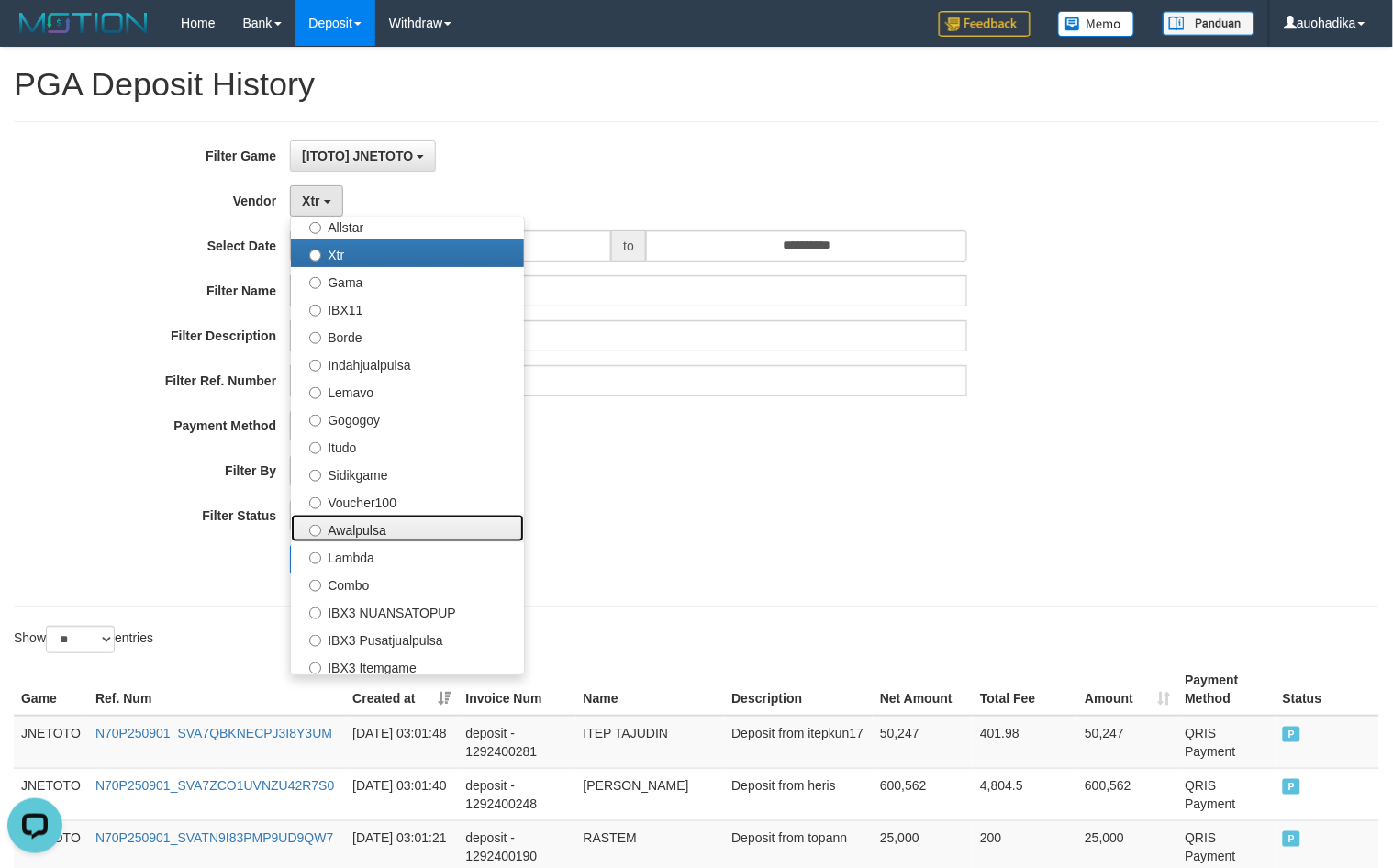
click at [447, 524] on label "Awalpulsa" at bounding box center [408, 529] width 233 height 28
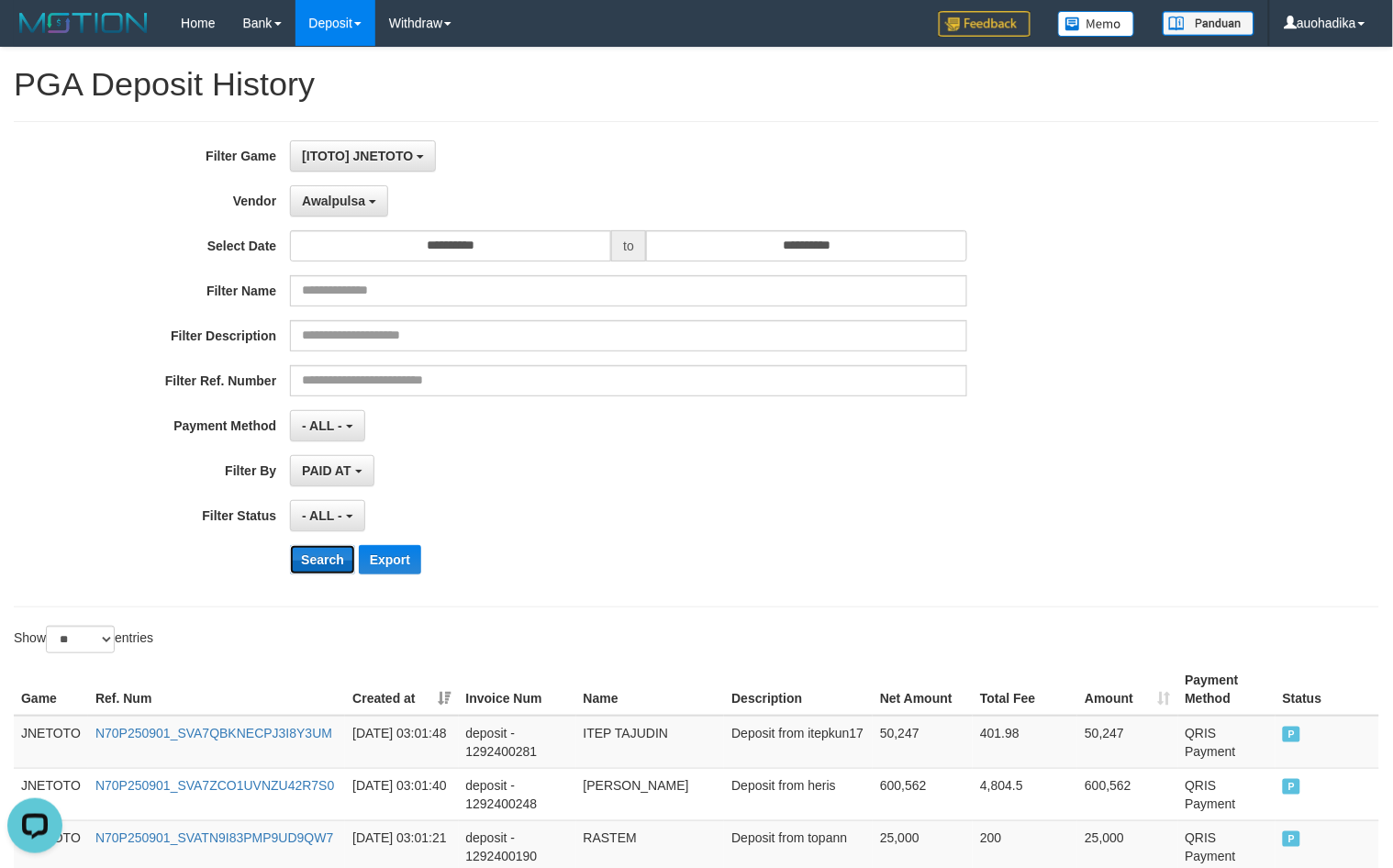
click at [301, 551] on button "Search" at bounding box center [323, 560] width 65 height 30
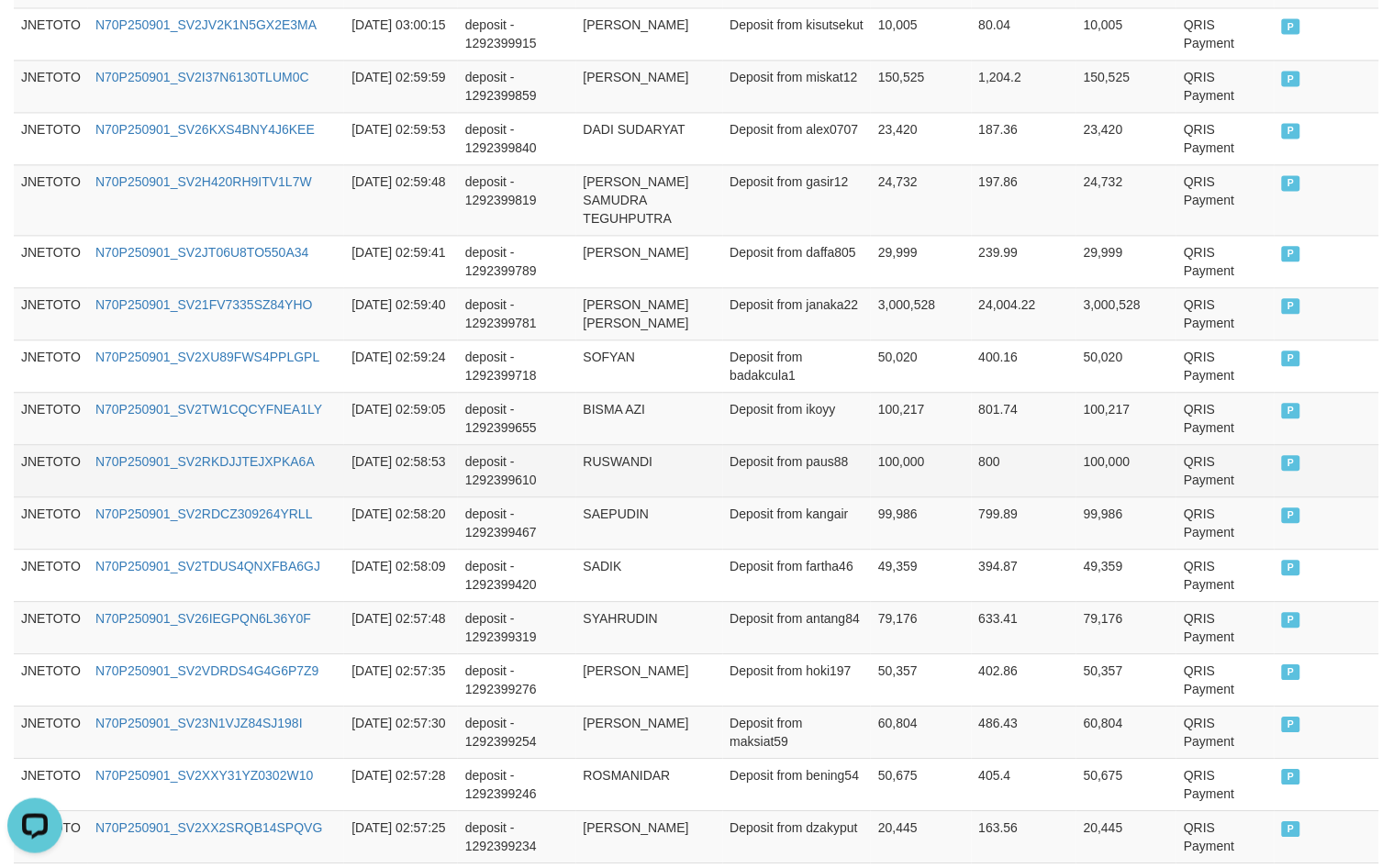
scroll to position [1381, 0]
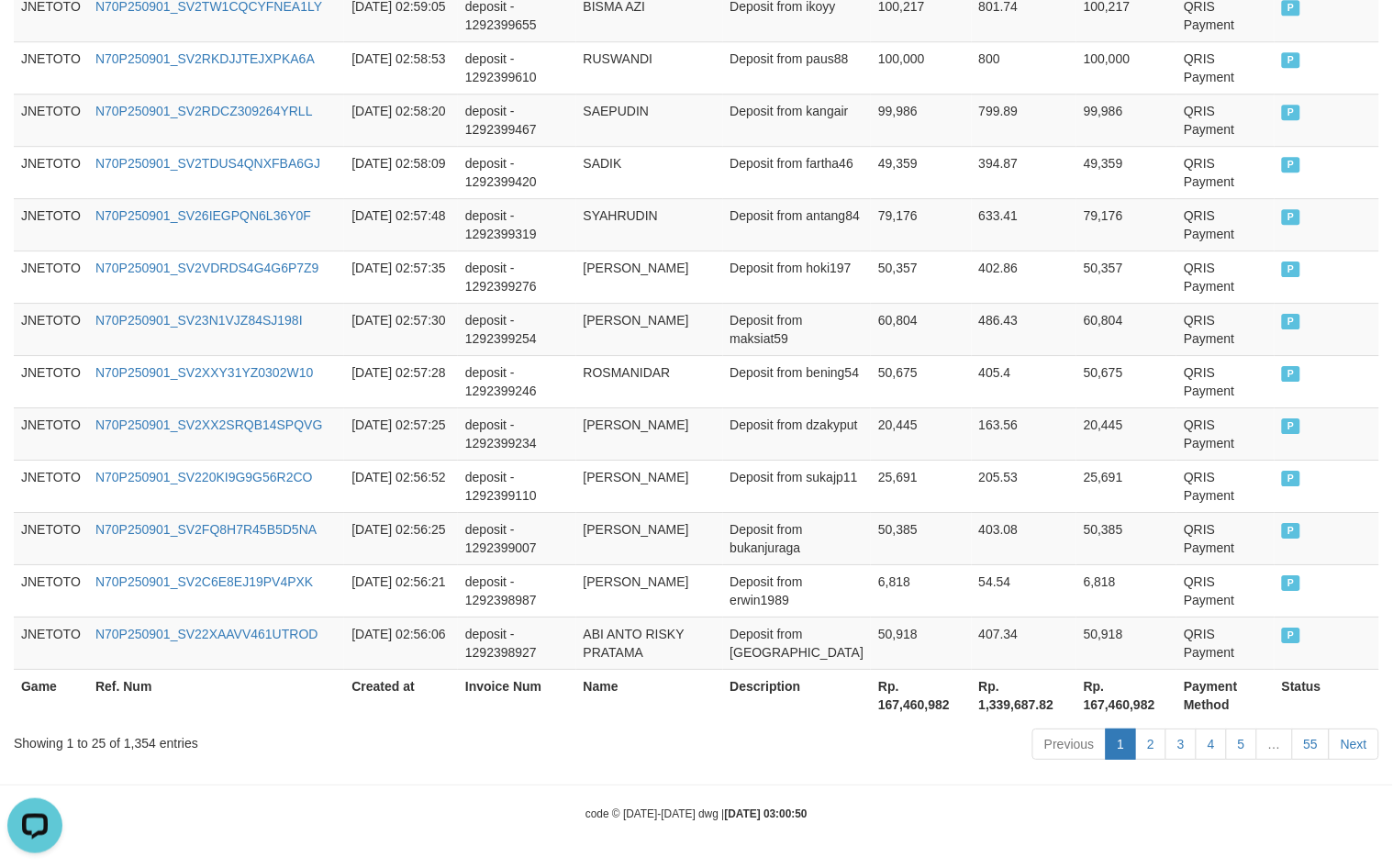
click at [126, 752] on div "Showing 1 to 25 of 1,354 entries Previous 1 2 3 4 5 … 55 Next" at bounding box center [696, 746] width 1393 height 40
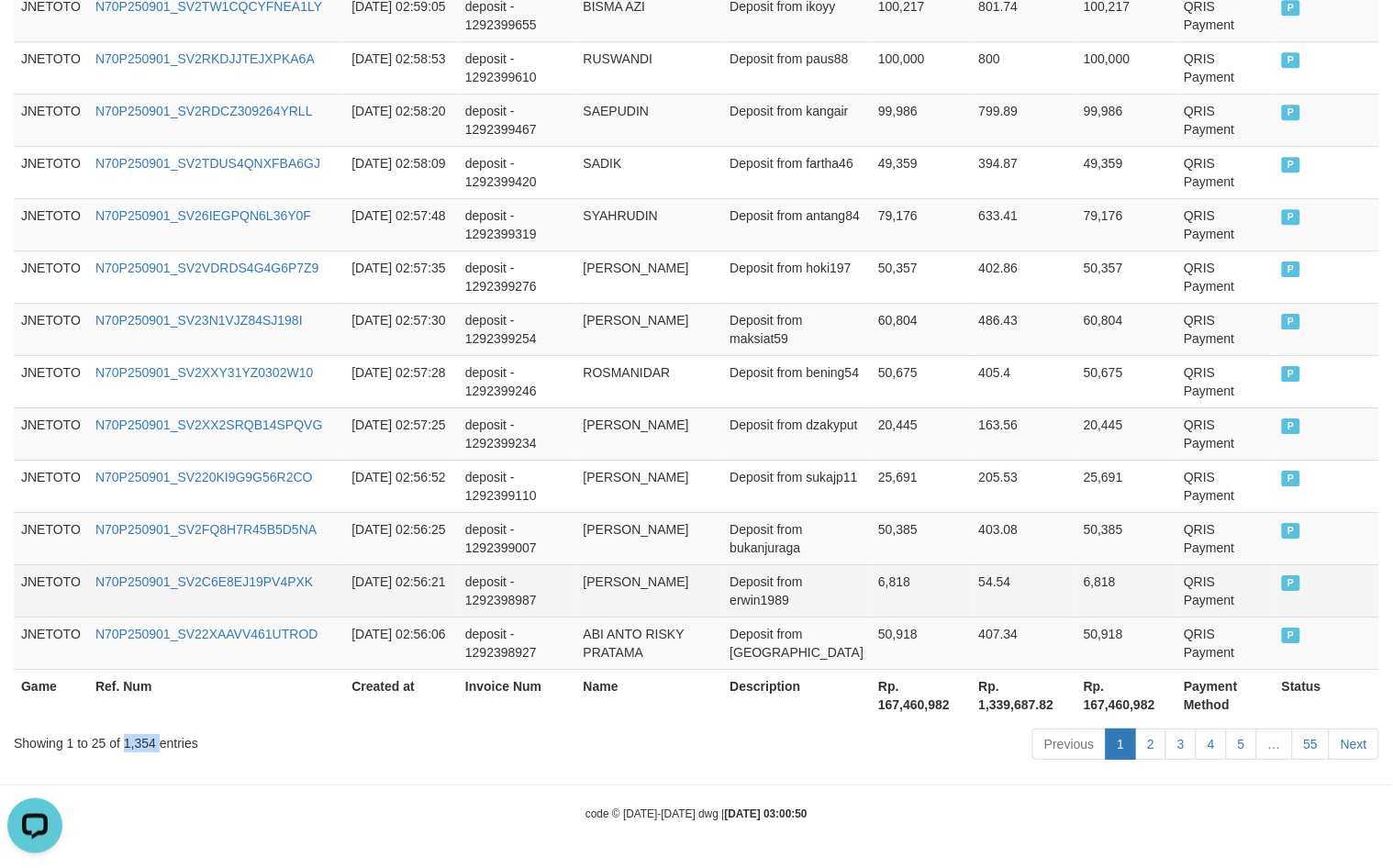
copy div "1,354"
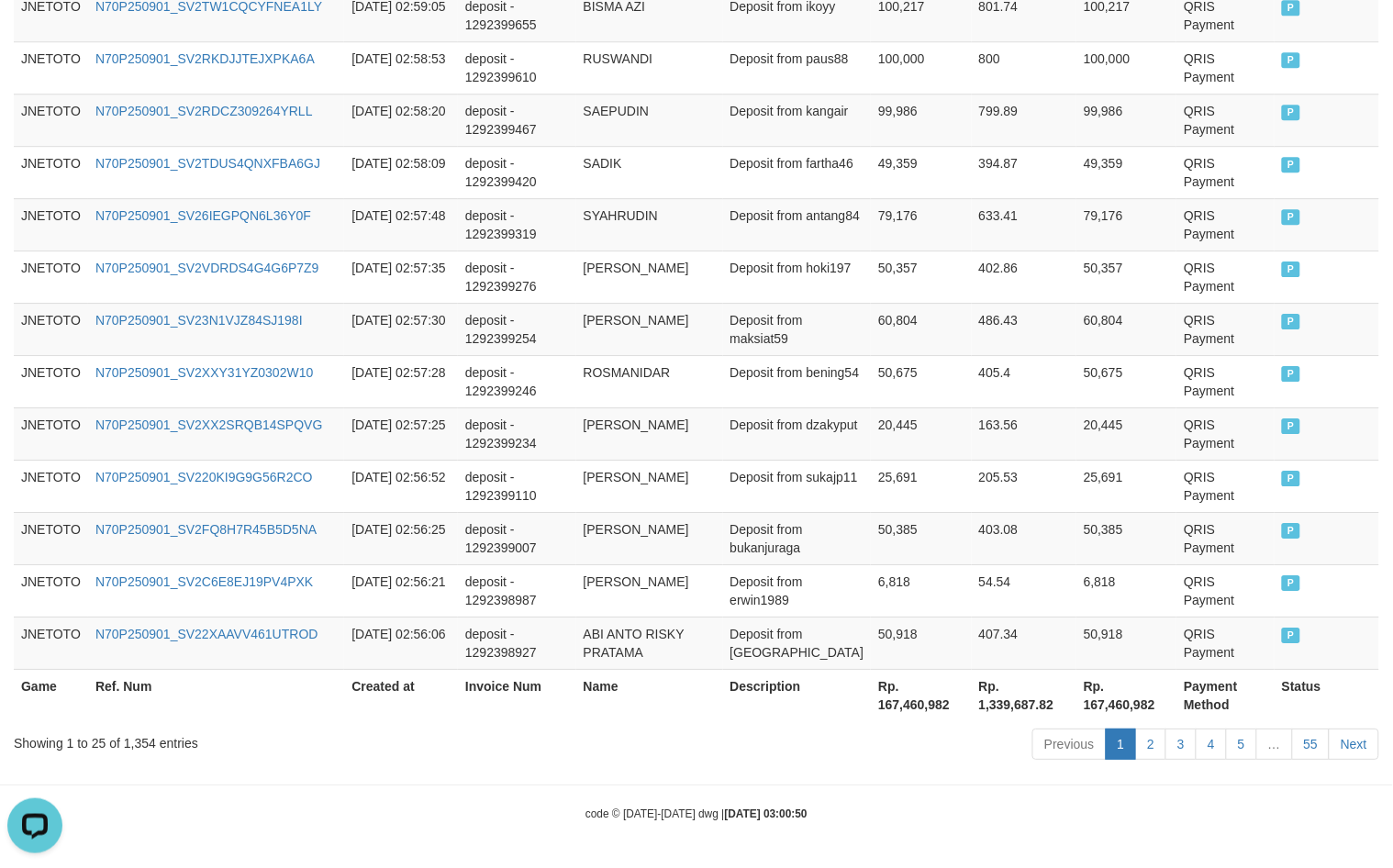
click at [916, 714] on th "Rp. 167,460,982" at bounding box center [921, 695] width 100 height 53
copy th "167,460,982"
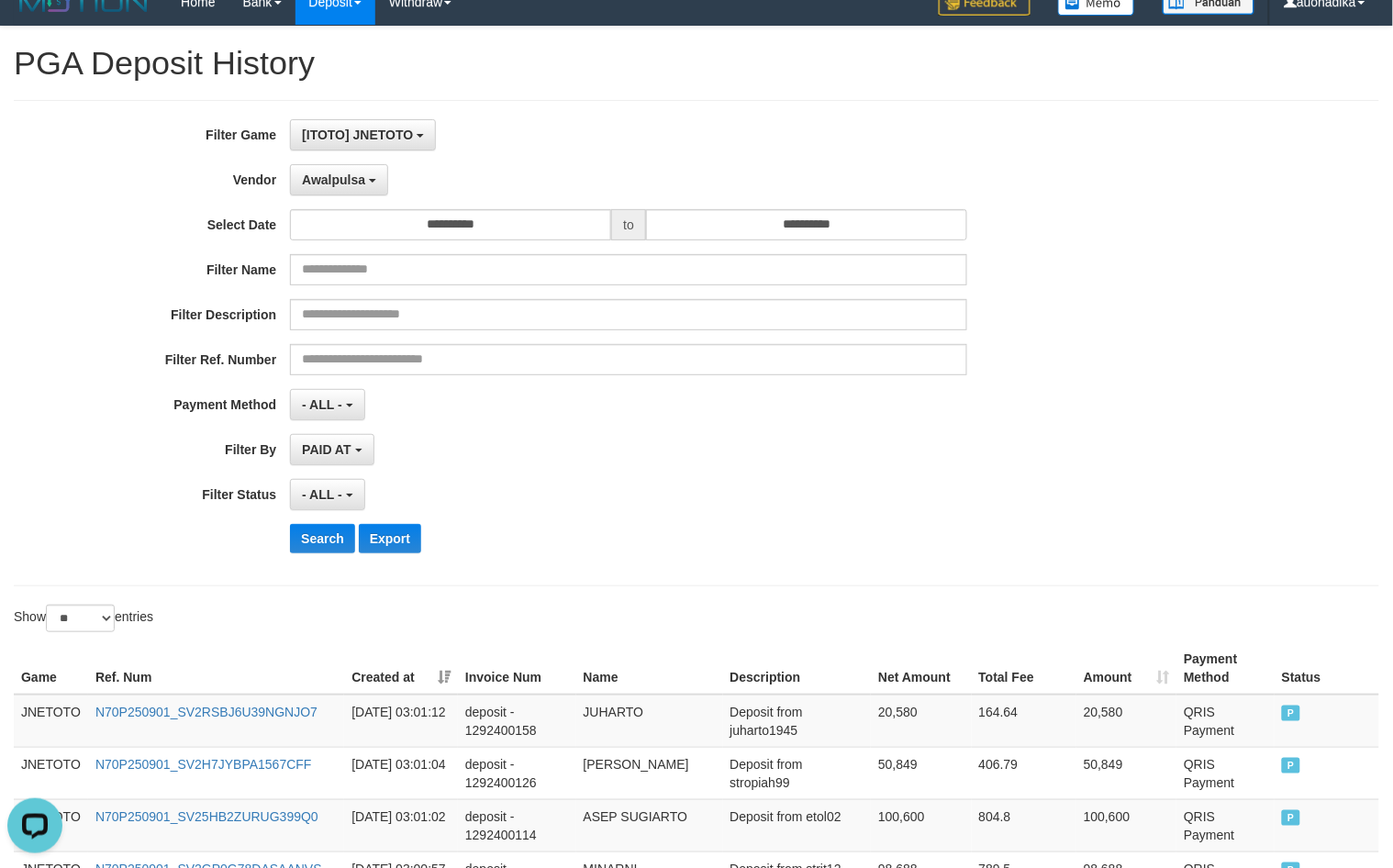
scroll to position [0, 0]
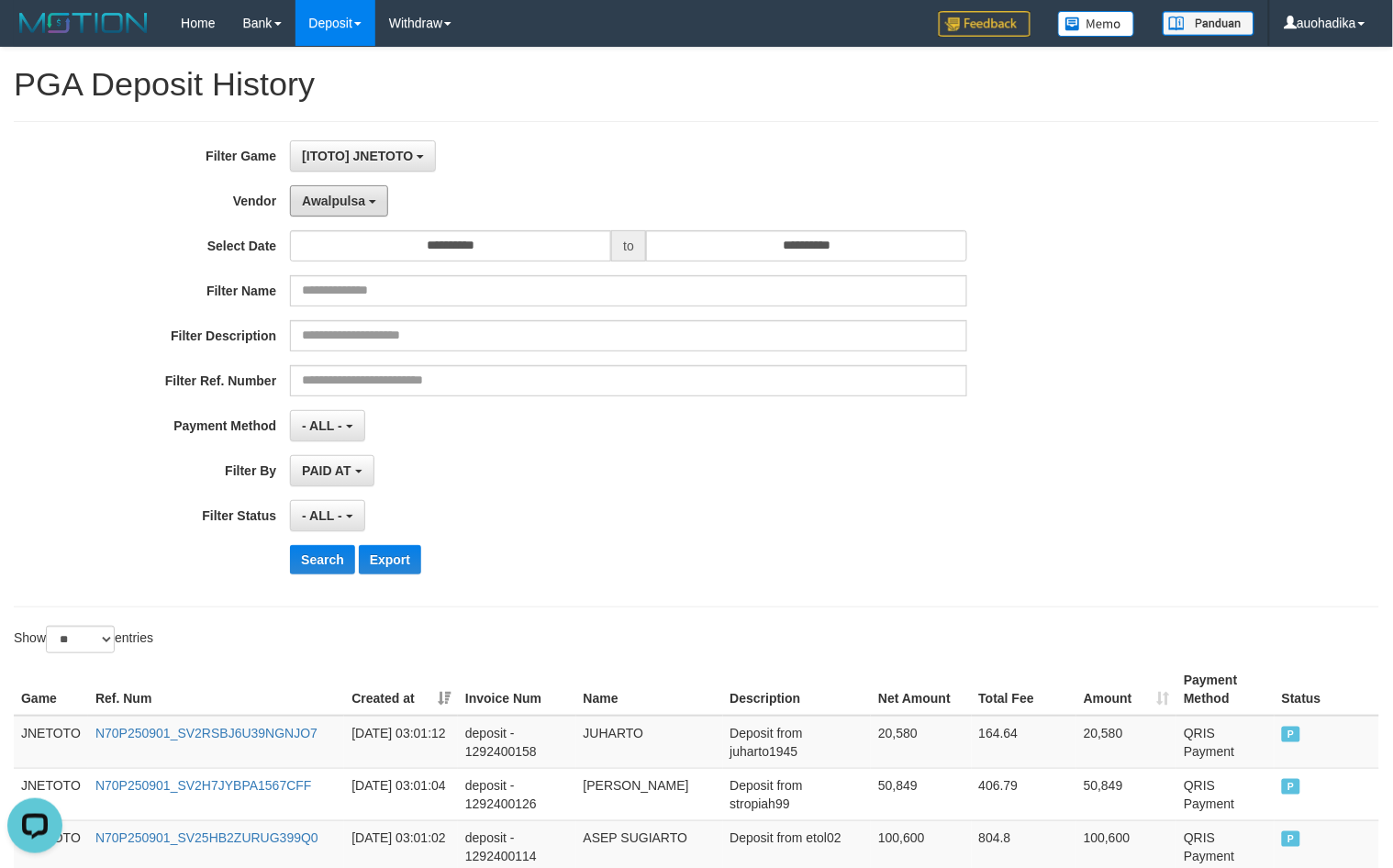
drag, startPoint x: 346, startPoint y: 214, endPoint x: 360, endPoint y: 331, distance: 117.8
click at [348, 214] on button "Awalpulsa" at bounding box center [339, 202] width 98 height 31
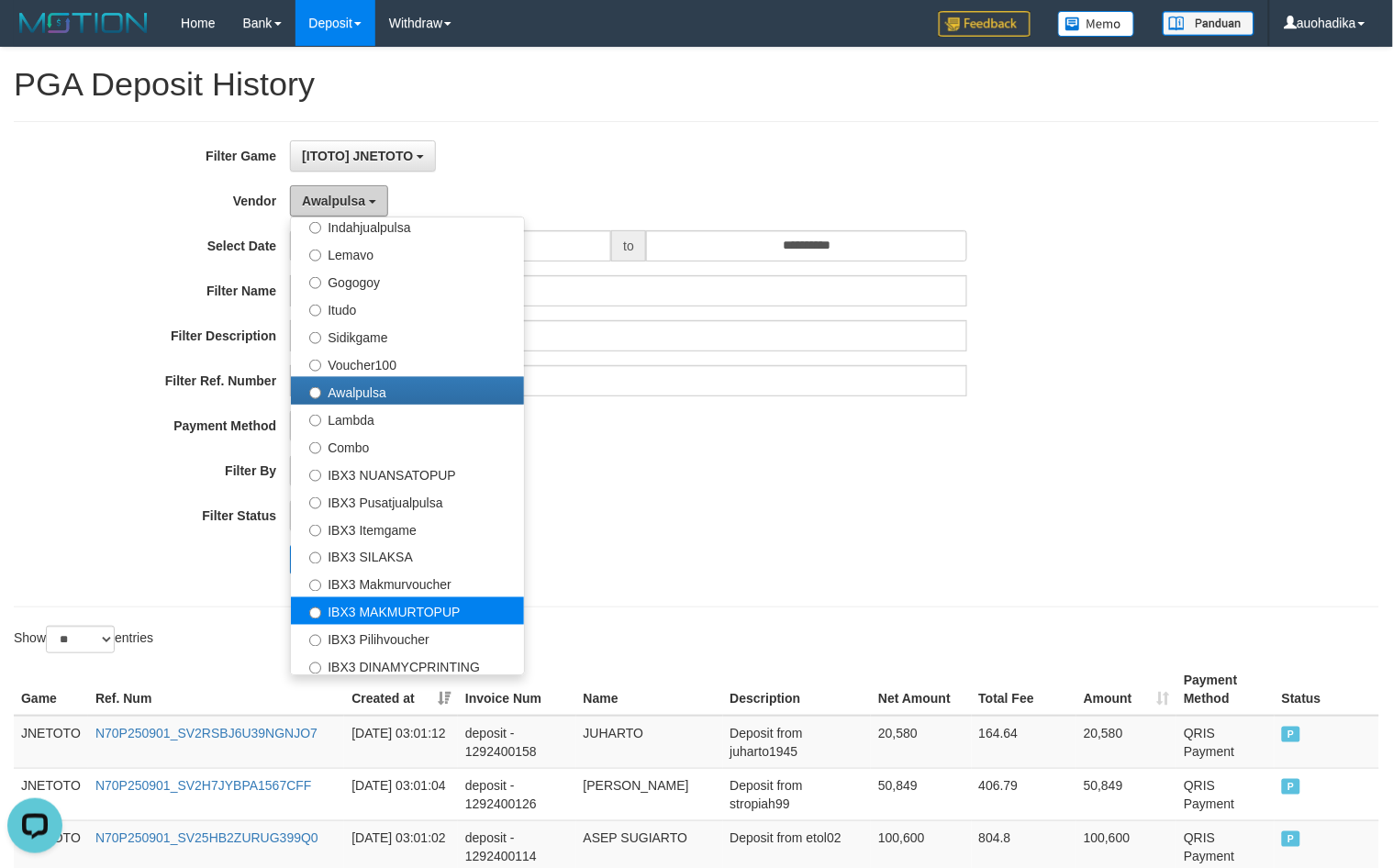
scroll to position [602, 0]
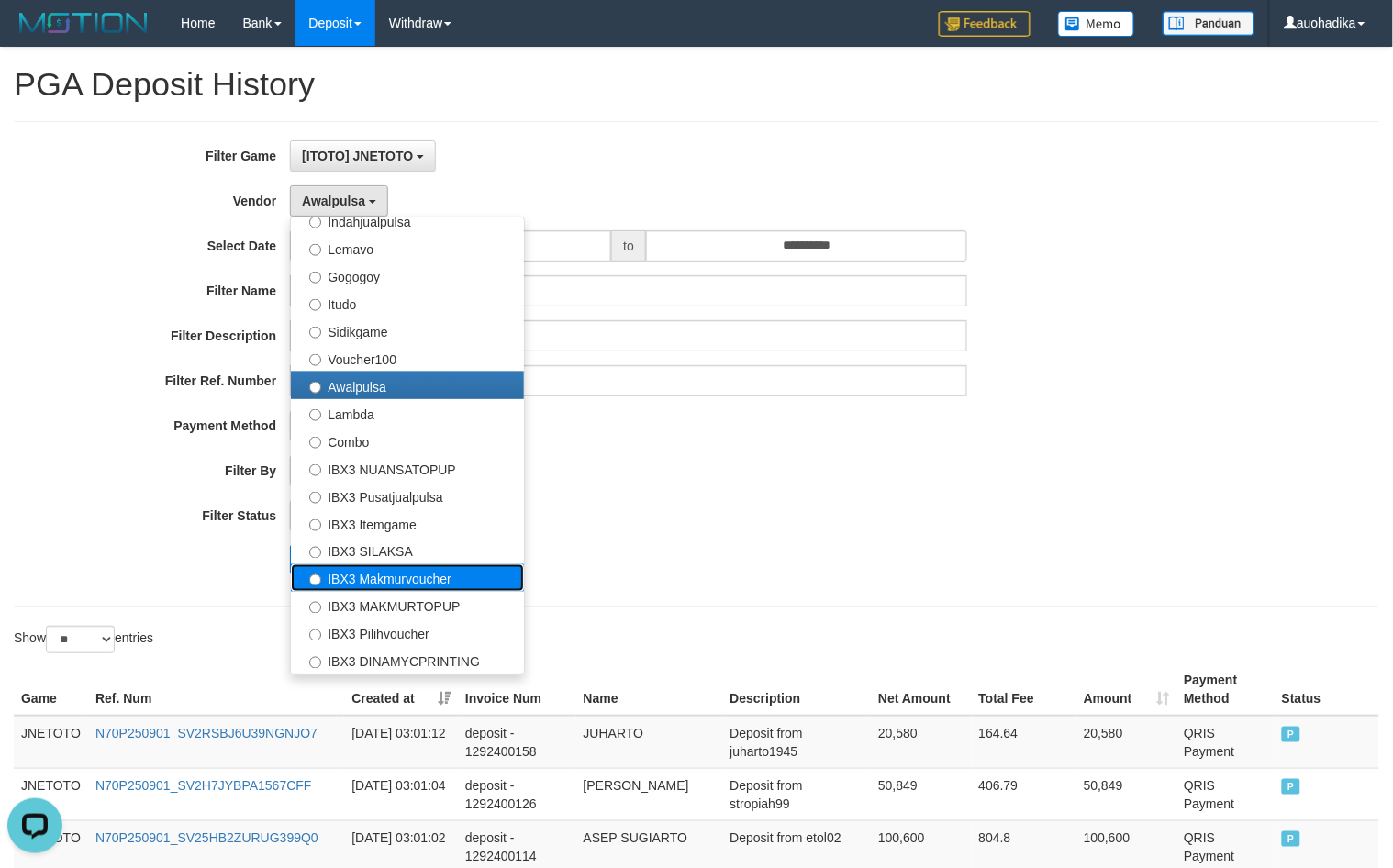
click at [468, 587] on label "IBX3 Makmurvoucher" at bounding box center [408, 578] width 233 height 28
select select "**********"
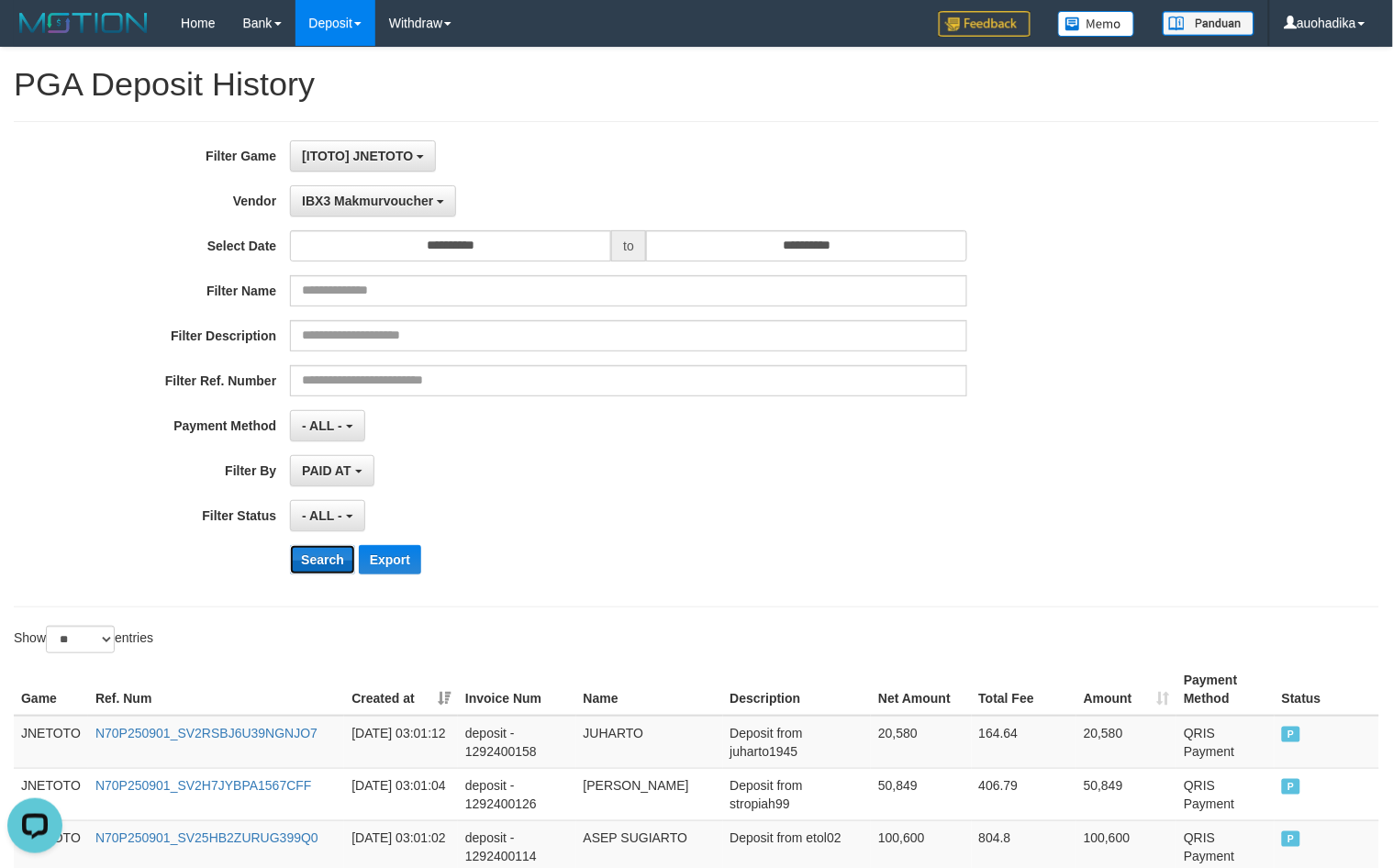
click at [336, 571] on button "Search" at bounding box center [323, 560] width 65 height 30
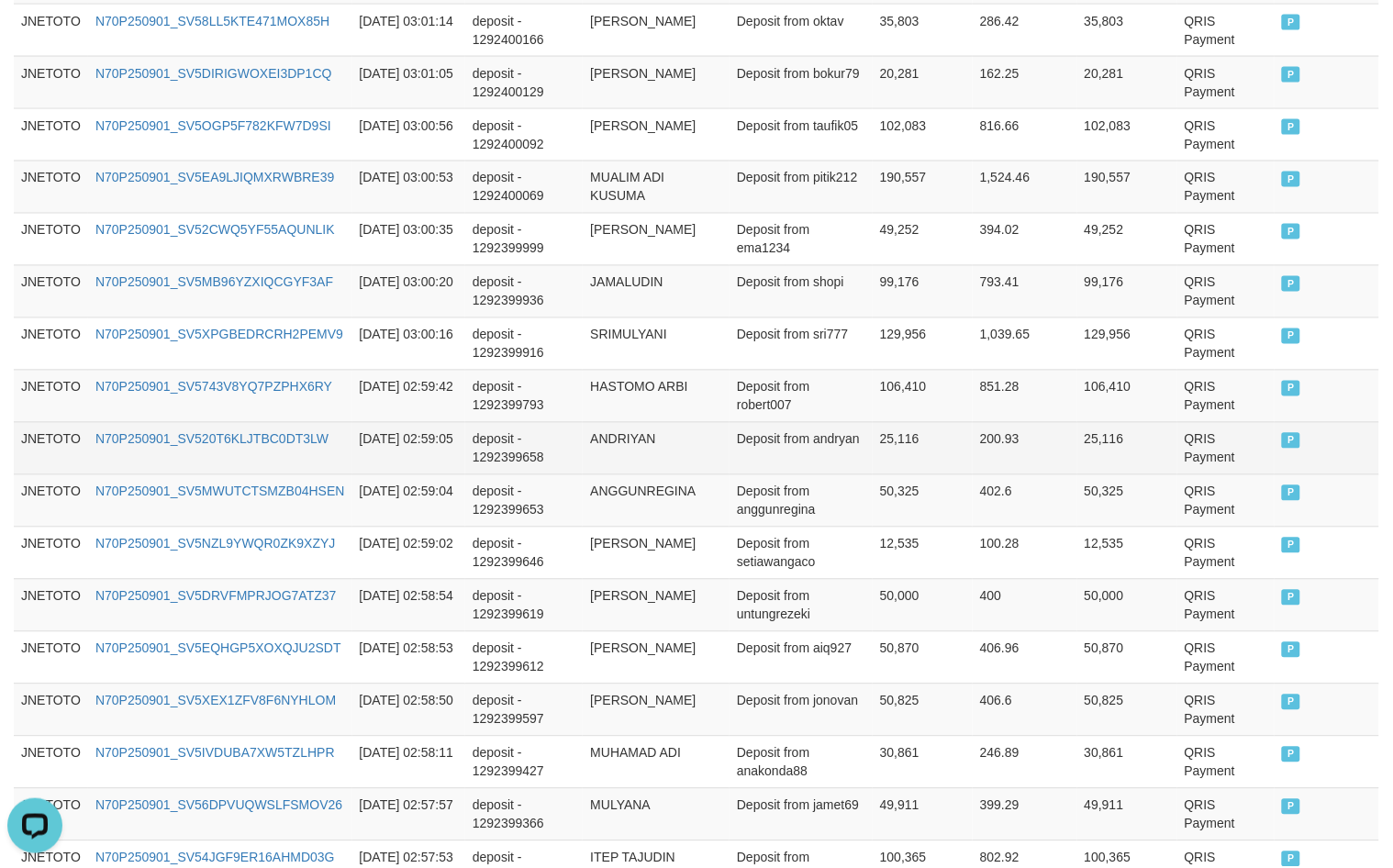
scroll to position [1363, 0]
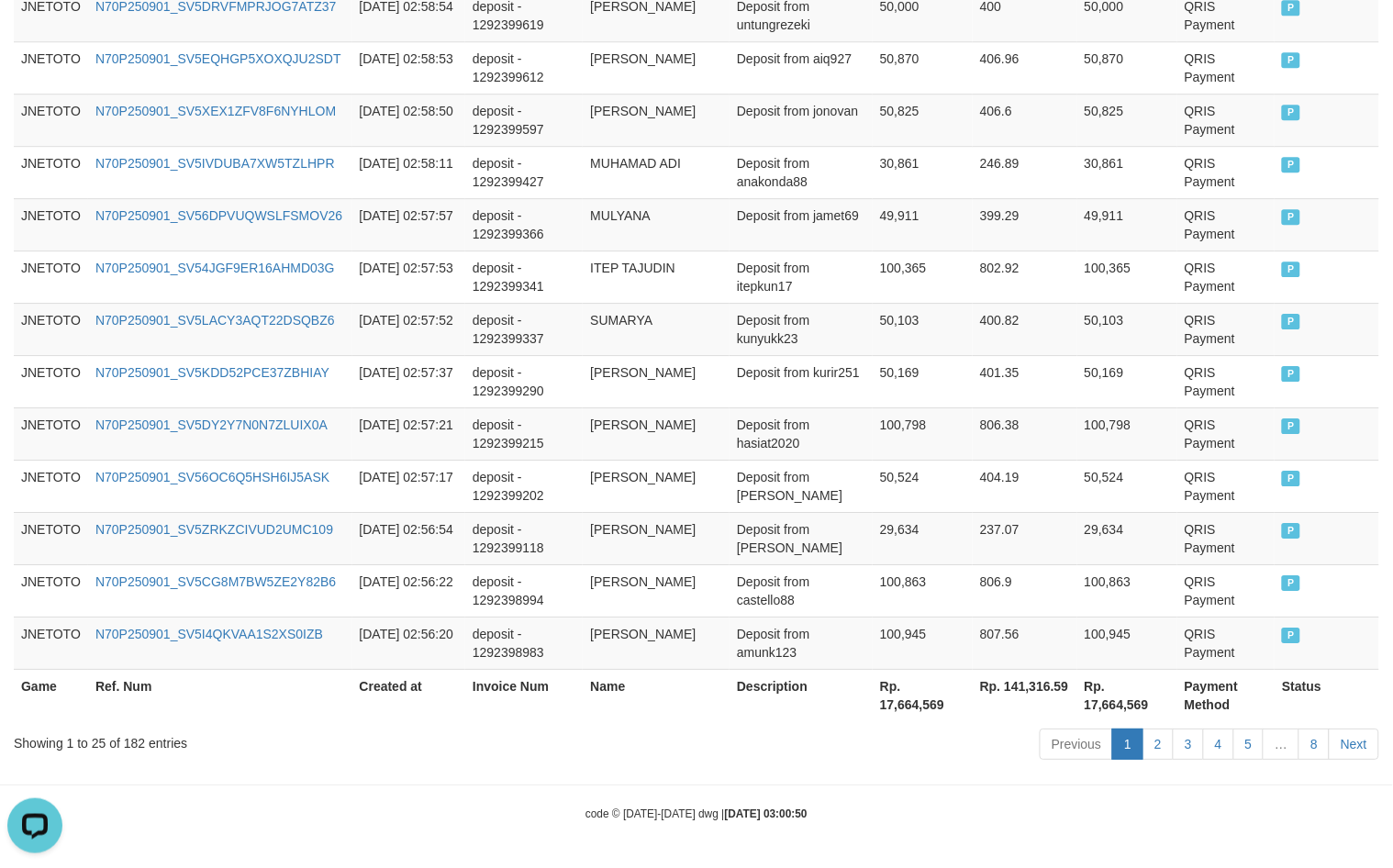
click at [125, 743] on div "Showing 1 to 25 of 182 entries" at bounding box center [290, 740] width 554 height 26
copy div "182"
click at [893, 708] on th "Rp. 17,664,569" at bounding box center [923, 695] width 100 height 53
click at [892, 708] on th "Rp. 17,664,569" at bounding box center [923, 695] width 100 height 53
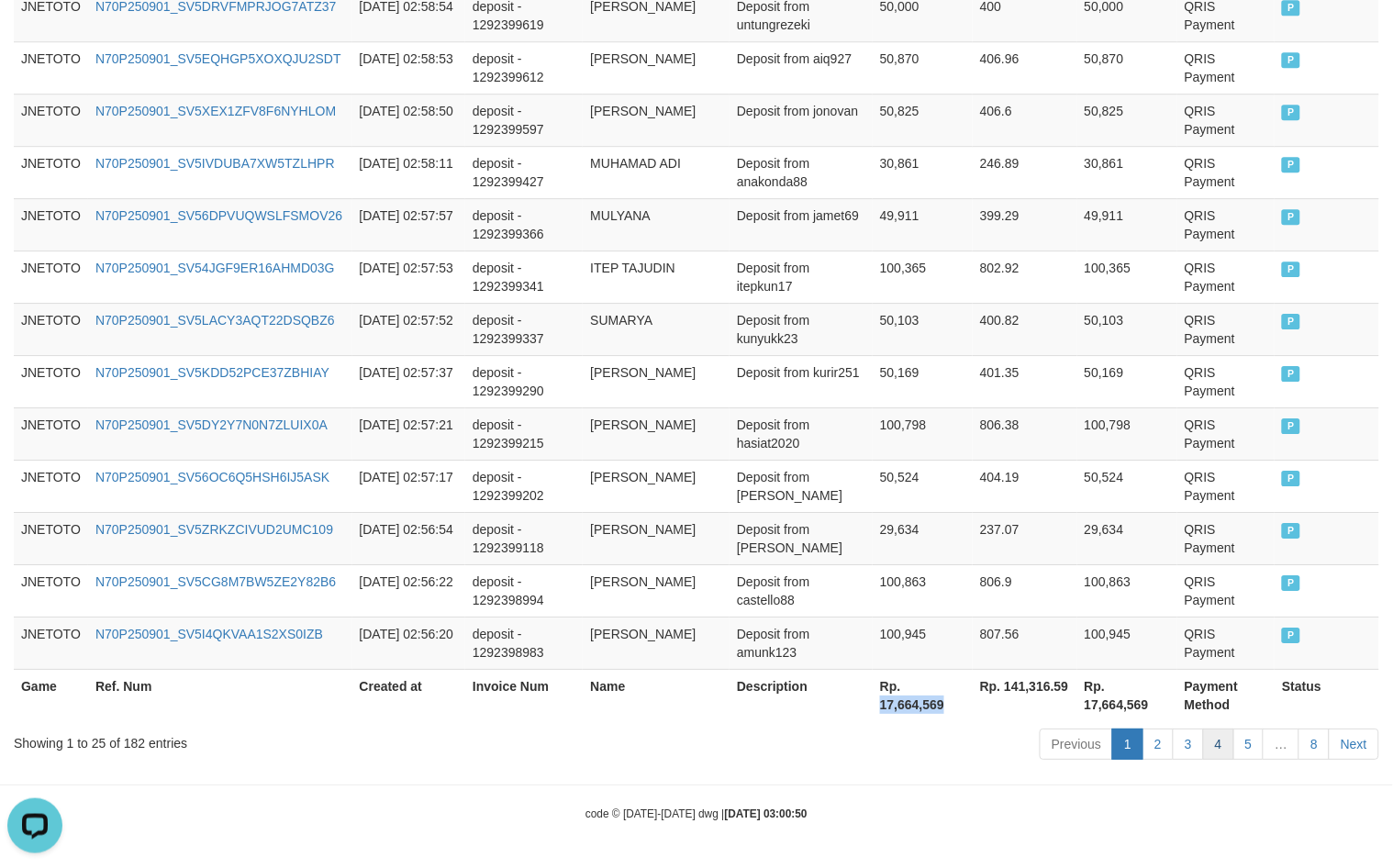
copy th "17,664,569"
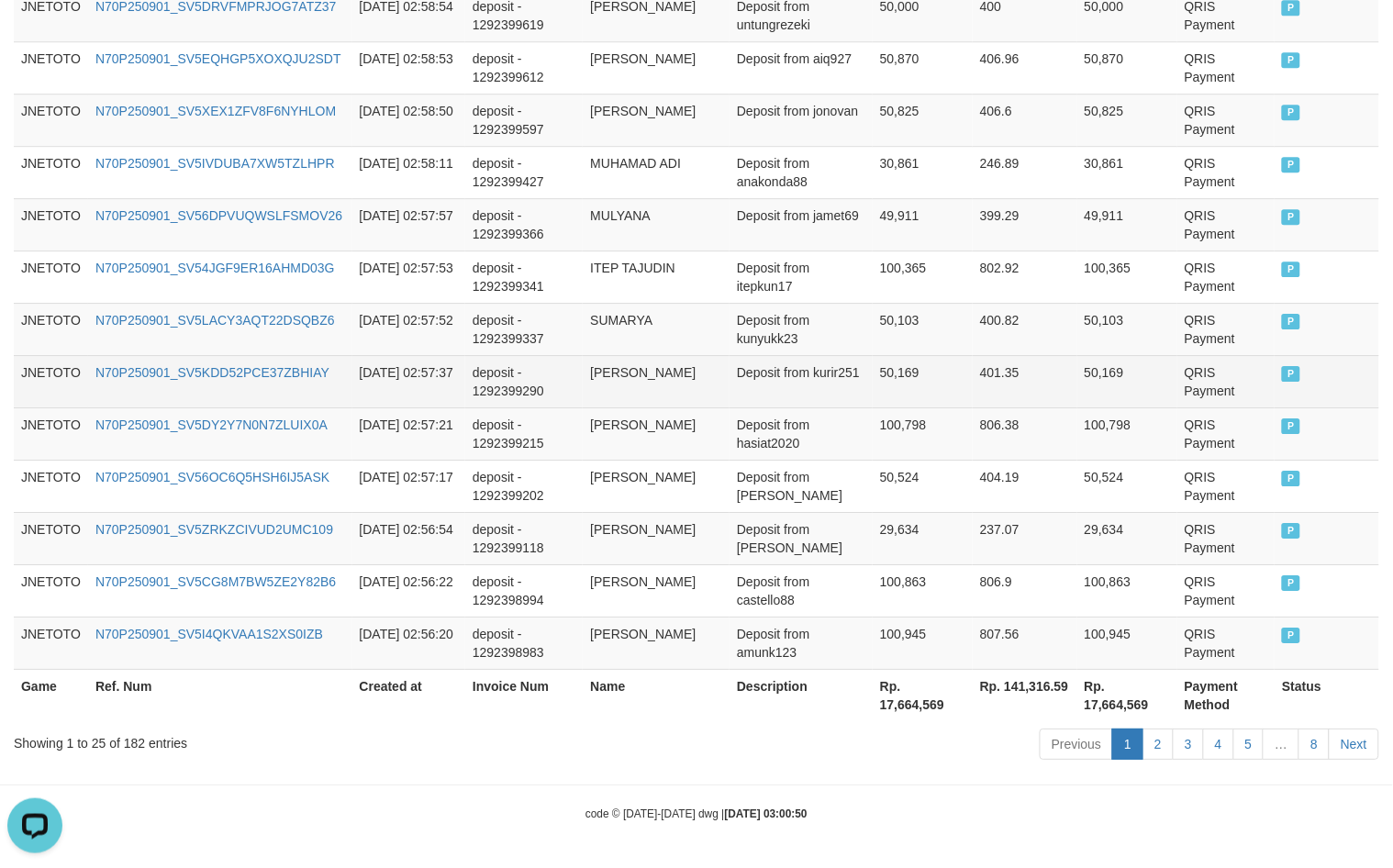
click at [633, 359] on td "GILANG WAHYU PRATAMA" at bounding box center [655, 381] width 147 height 53
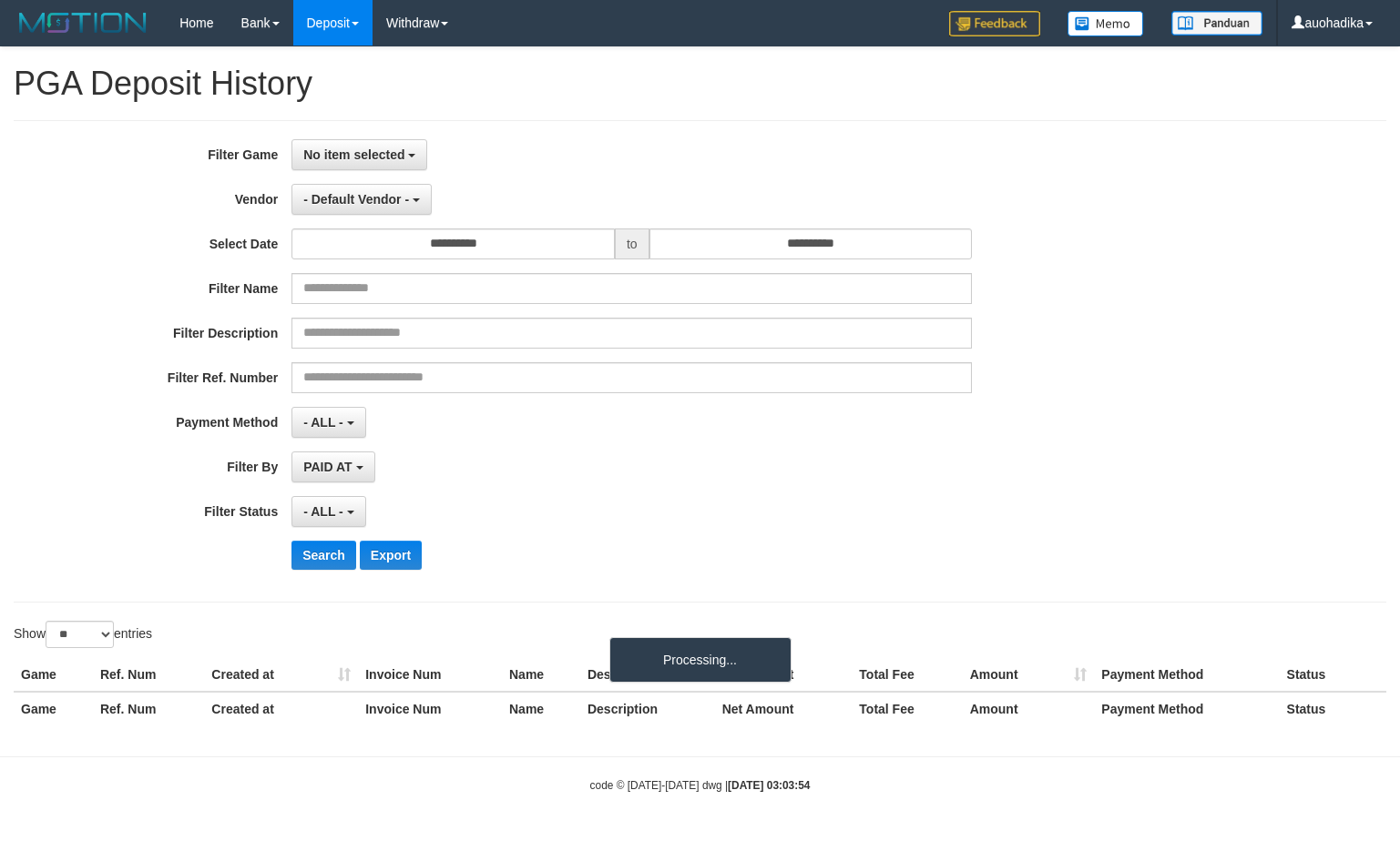
select select
select select "**"
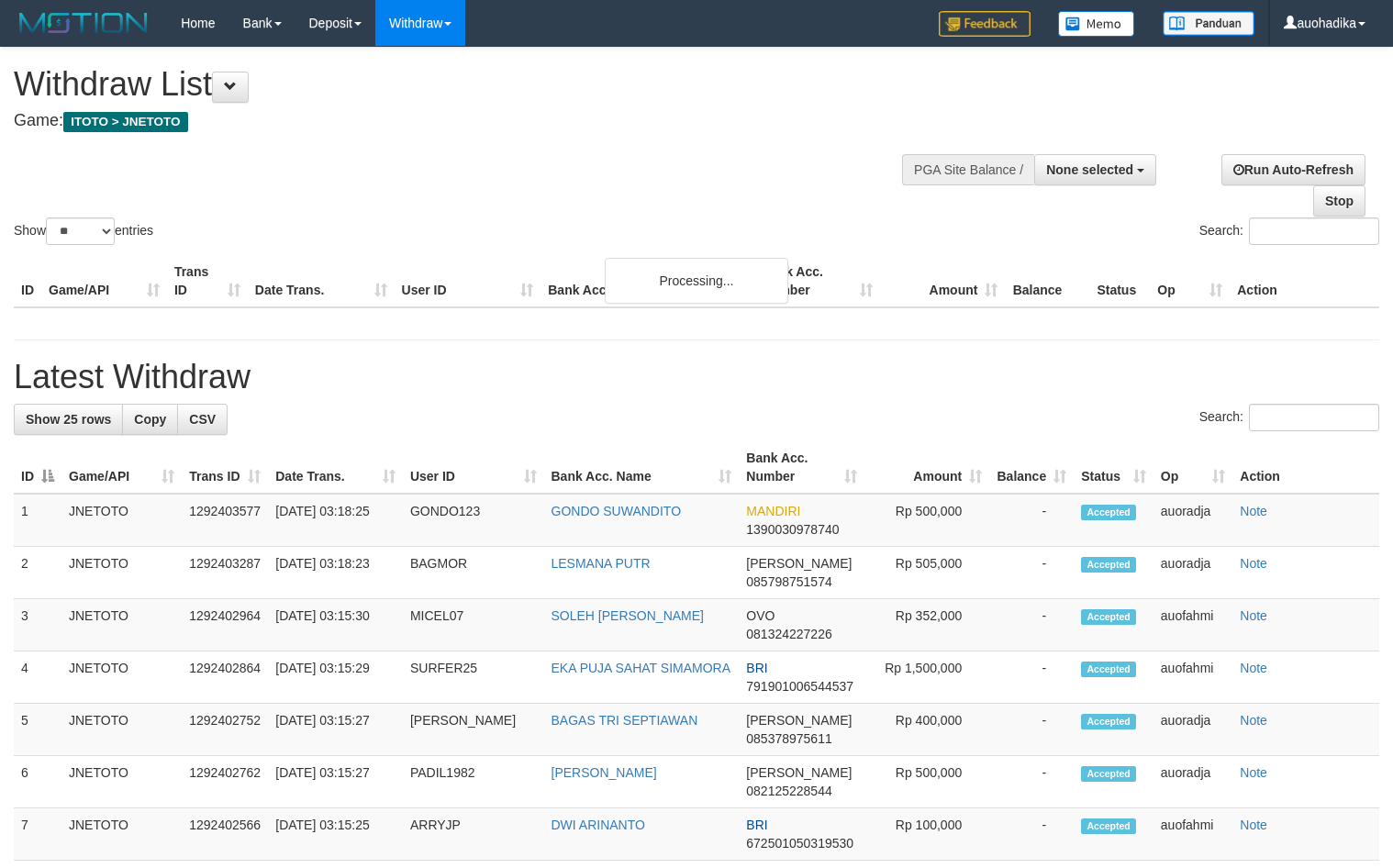
select select
select select "**"
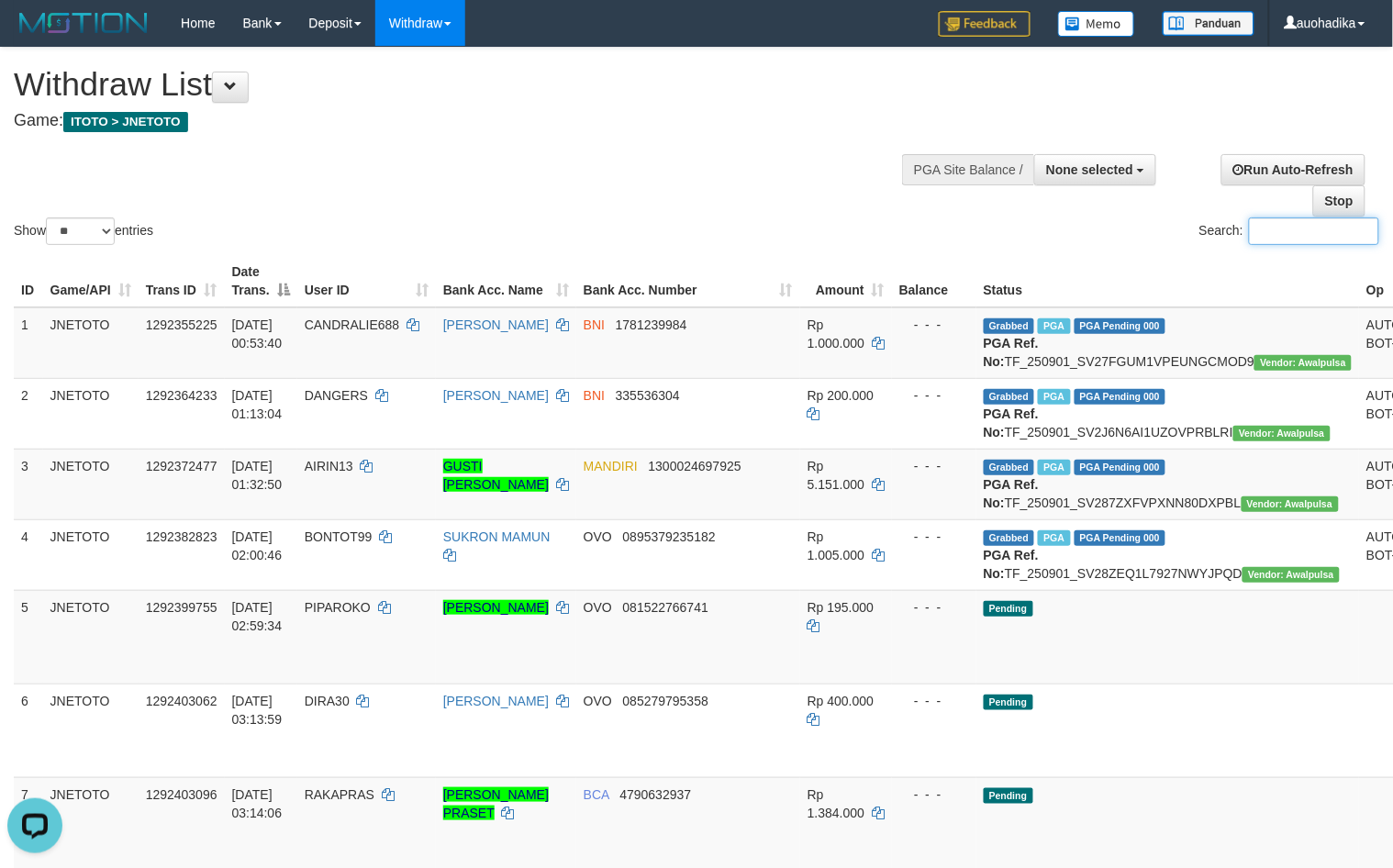
click at [1269, 236] on input "Search:" at bounding box center [1314, 231] width 130 height 28
click at [1260, 240] on input "Search:" at bounding box center [1314, 231] width 130 height 28
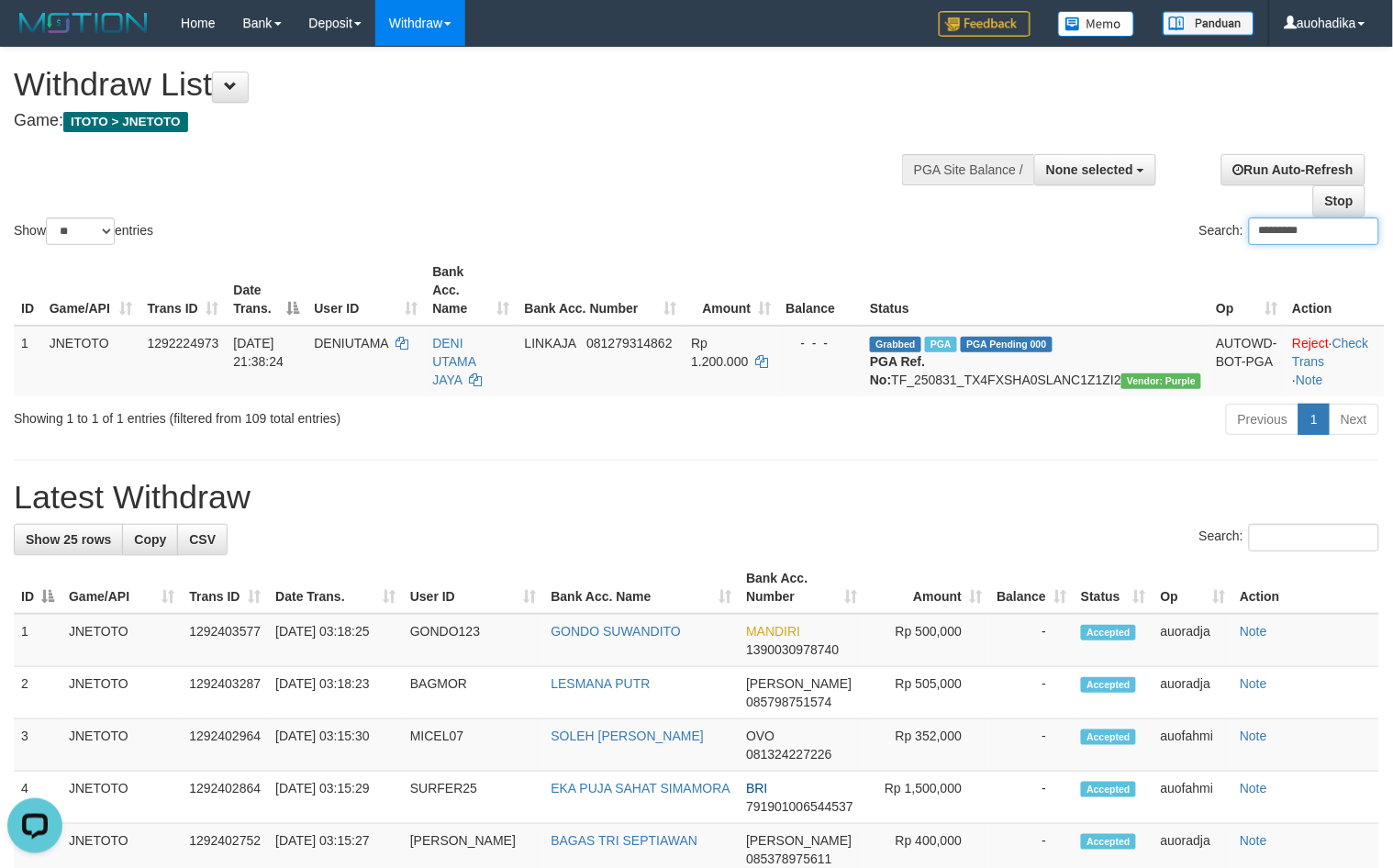
drag, startPoint x: 1323, startPoint y: 220, endPoint x: 1313, endPoint y: 234, distance: 17.2
click at [1323, 220] on input "*********" at bounding box center [1314, 231] width 130 height 28
type input "*********"
click at [419, 165] on div "Show ** ** ** *** entries Search: *********" at bounding box center [696, 148] width 1393 height 201
click at [796, 434] on div "Previous 1 Next" at bounding box center [987, 422] width 786 height 40
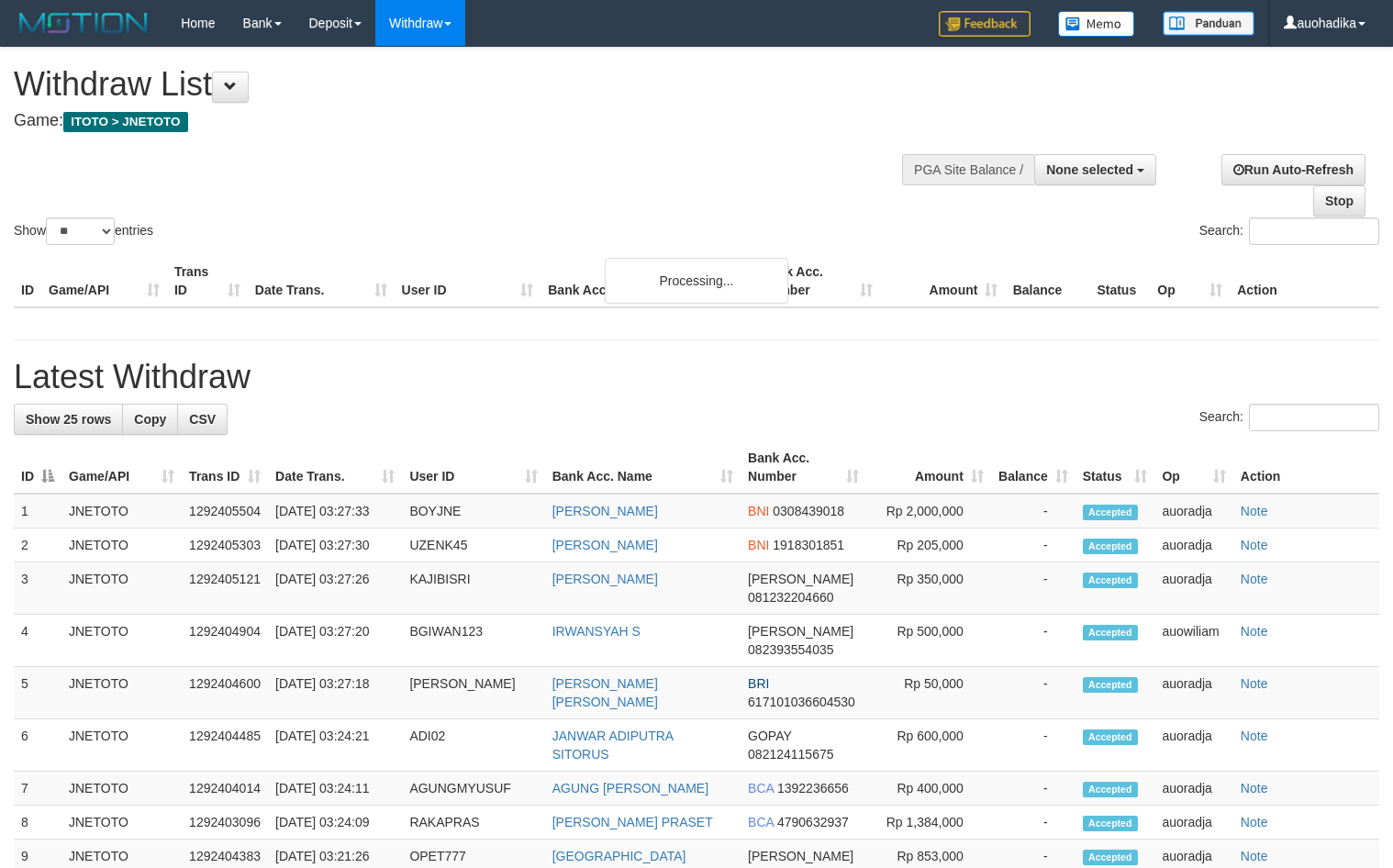
select select
select select "**"
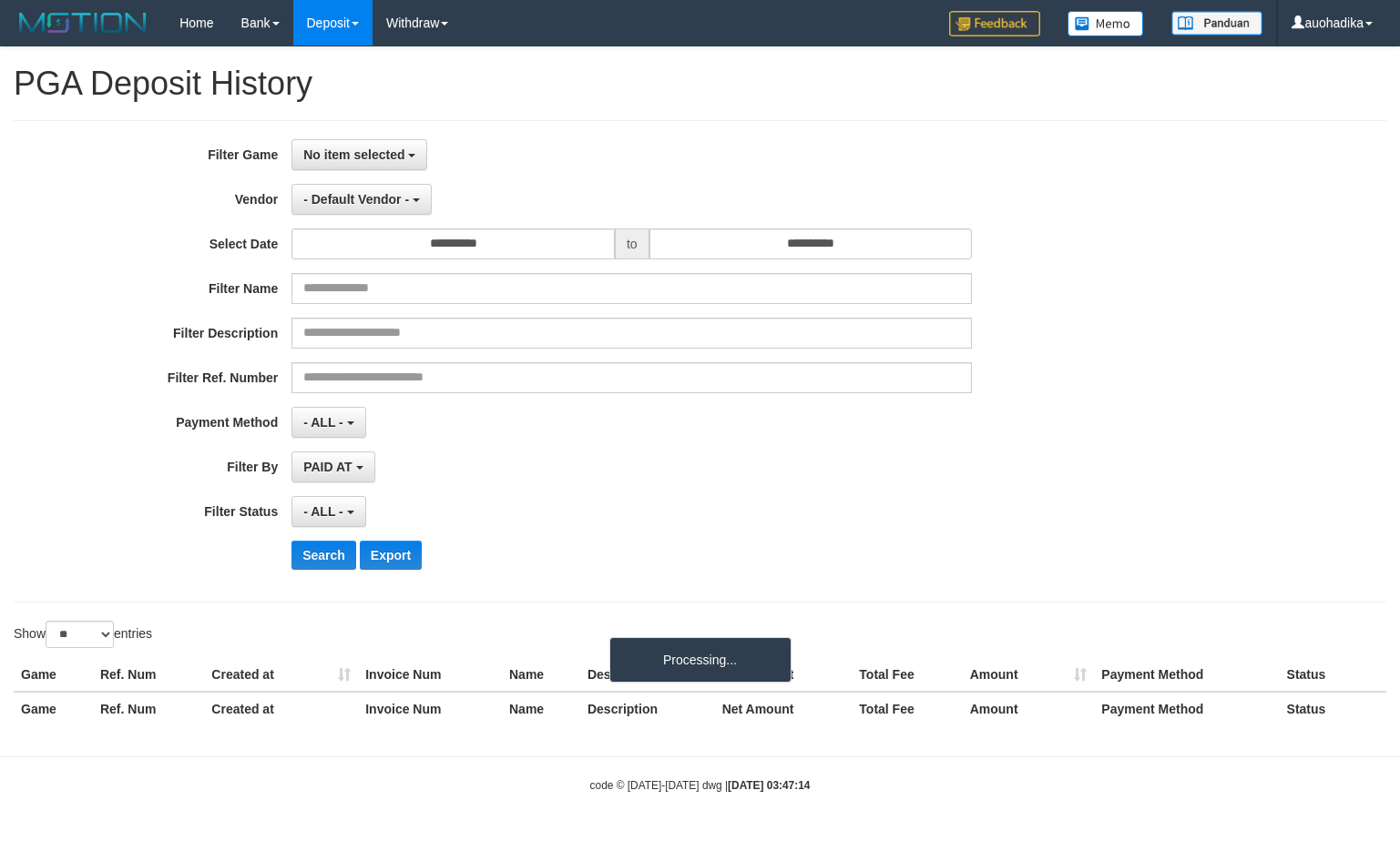
select select
select select "**"
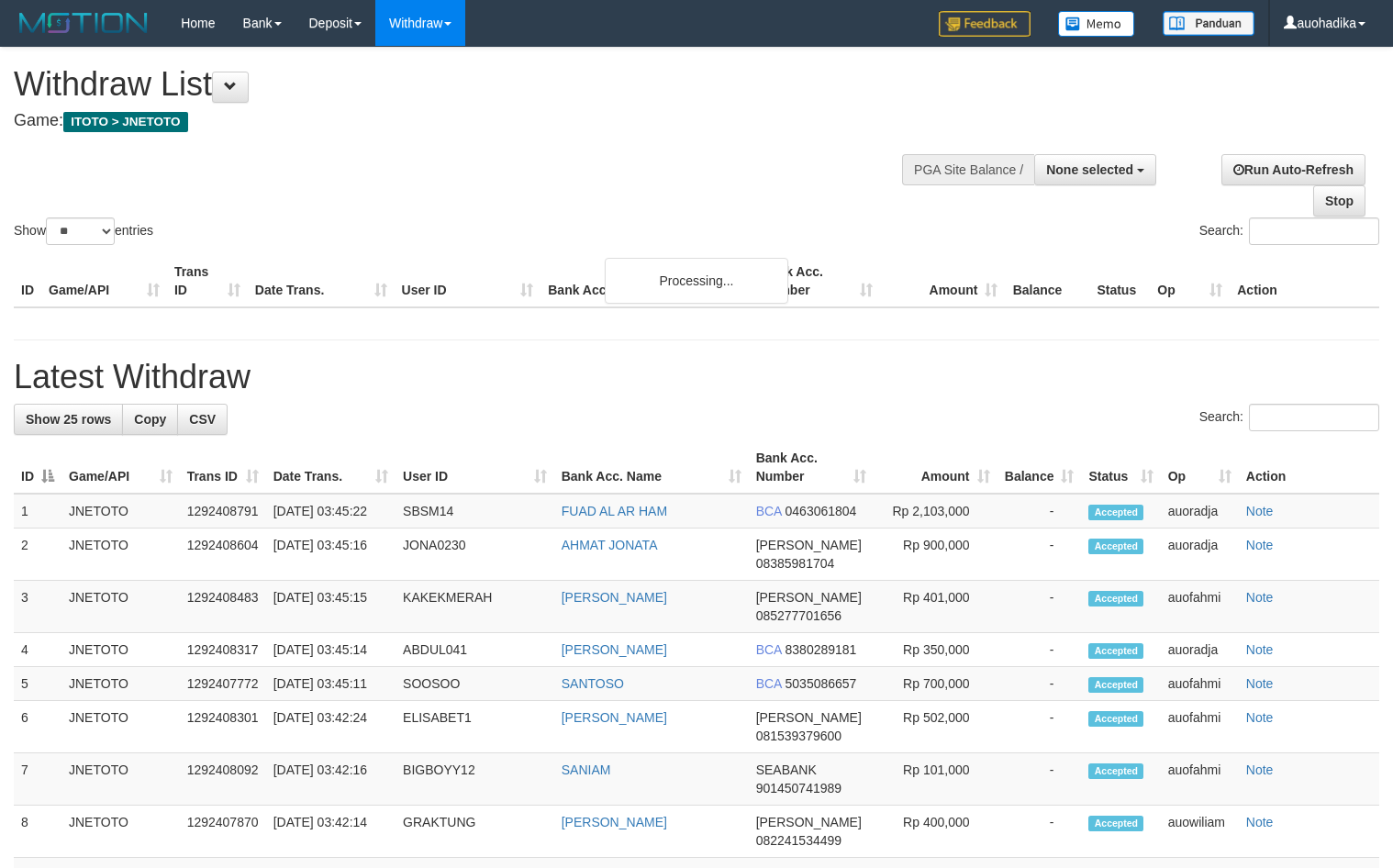
select select
select select "**"
select select
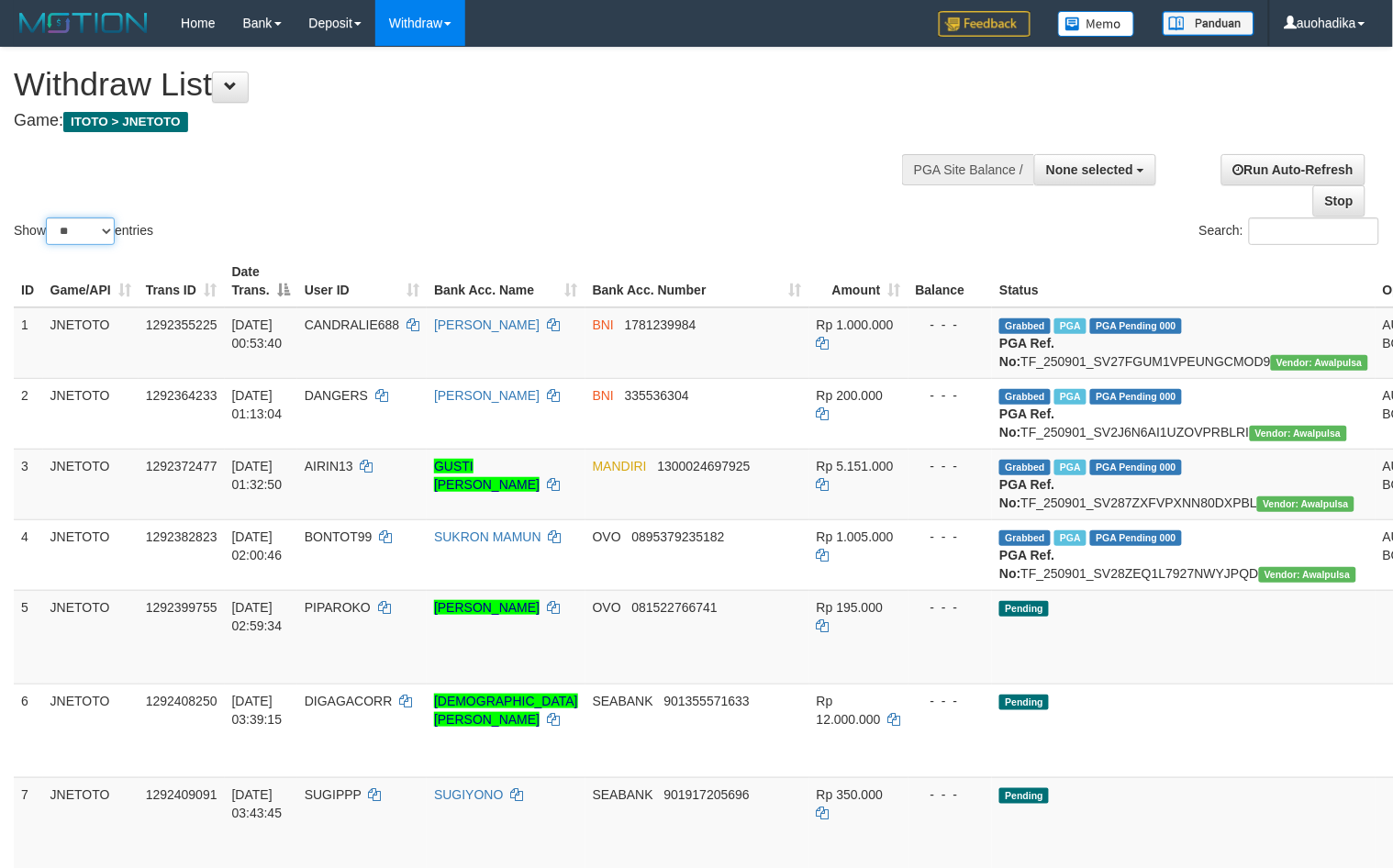
click at [101, 232] on select "** ** ** ***" at bounding box center [80, 231] width 68 height 28
select select "***"
click at [49, 217] on select "** ** ** ***" at bounding box center [80, 231] width 68 height 28
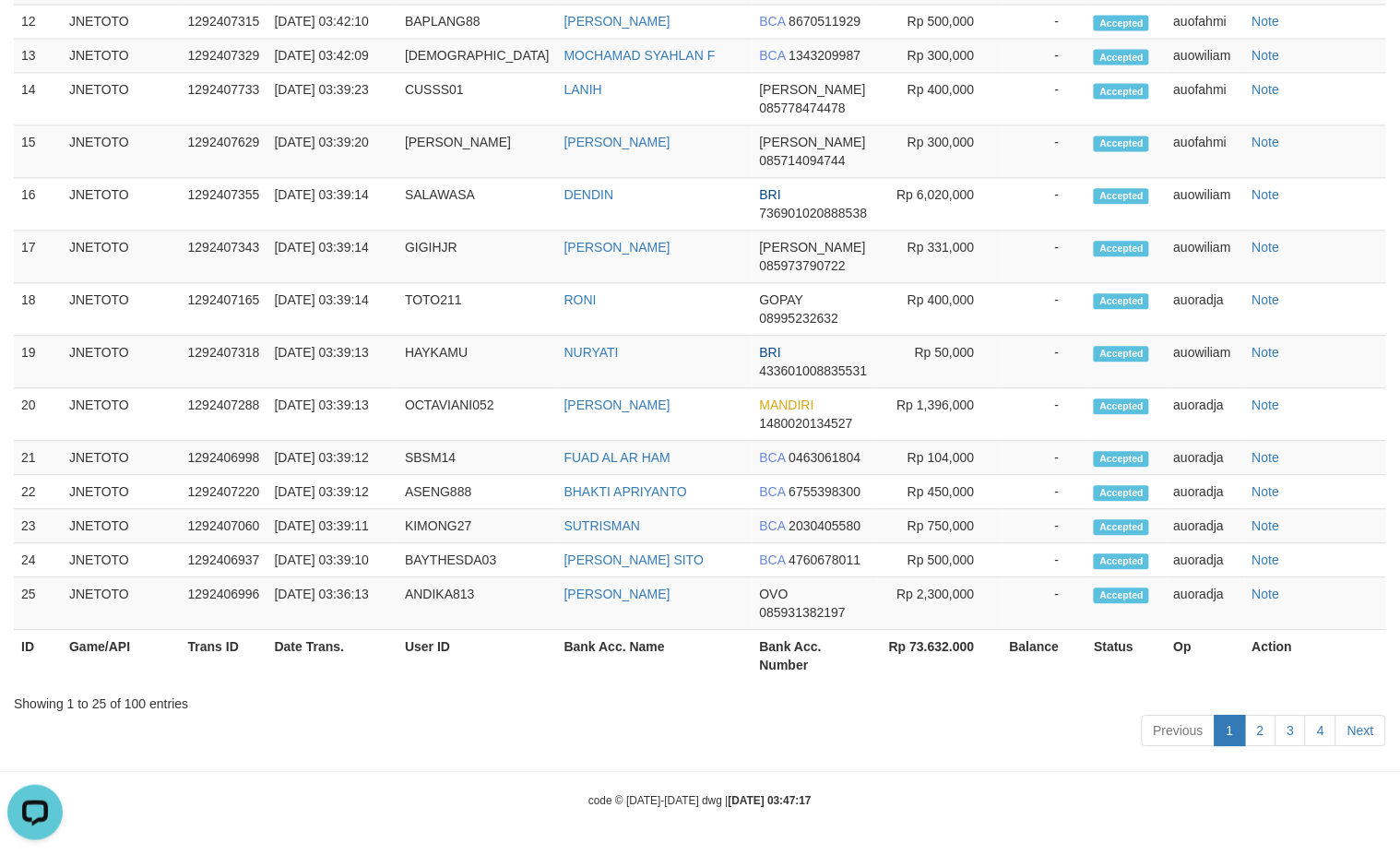
scroll to position [8764, 0]
copy td "TF_250831_TX4KBZ05WAZHWS2ZUZBA"
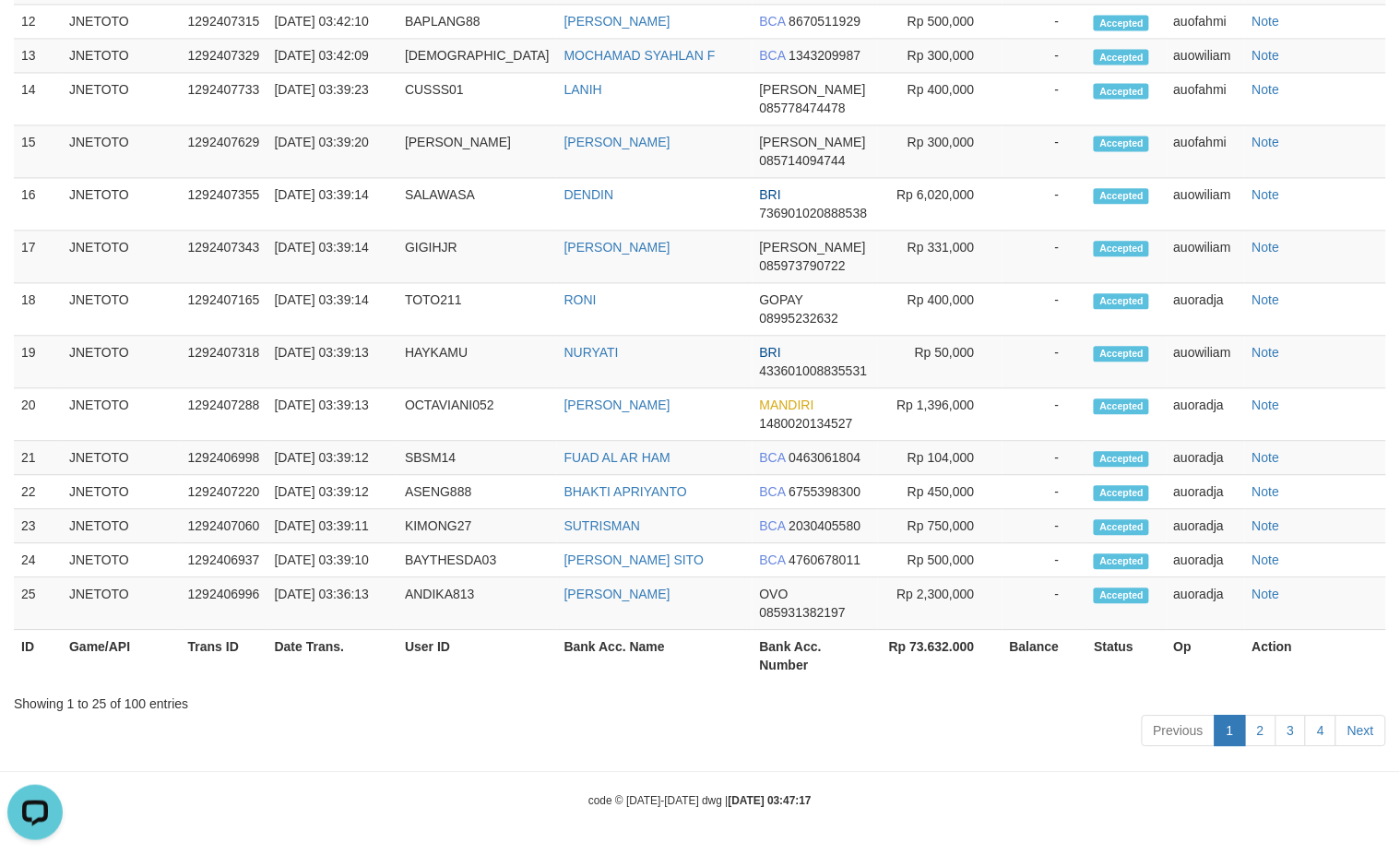
copy td "TF_250831_TX4US51JH5XNUSZE4I4J"
copy td "TF_250831_TX4DT07FD1SXGILIGNSW"
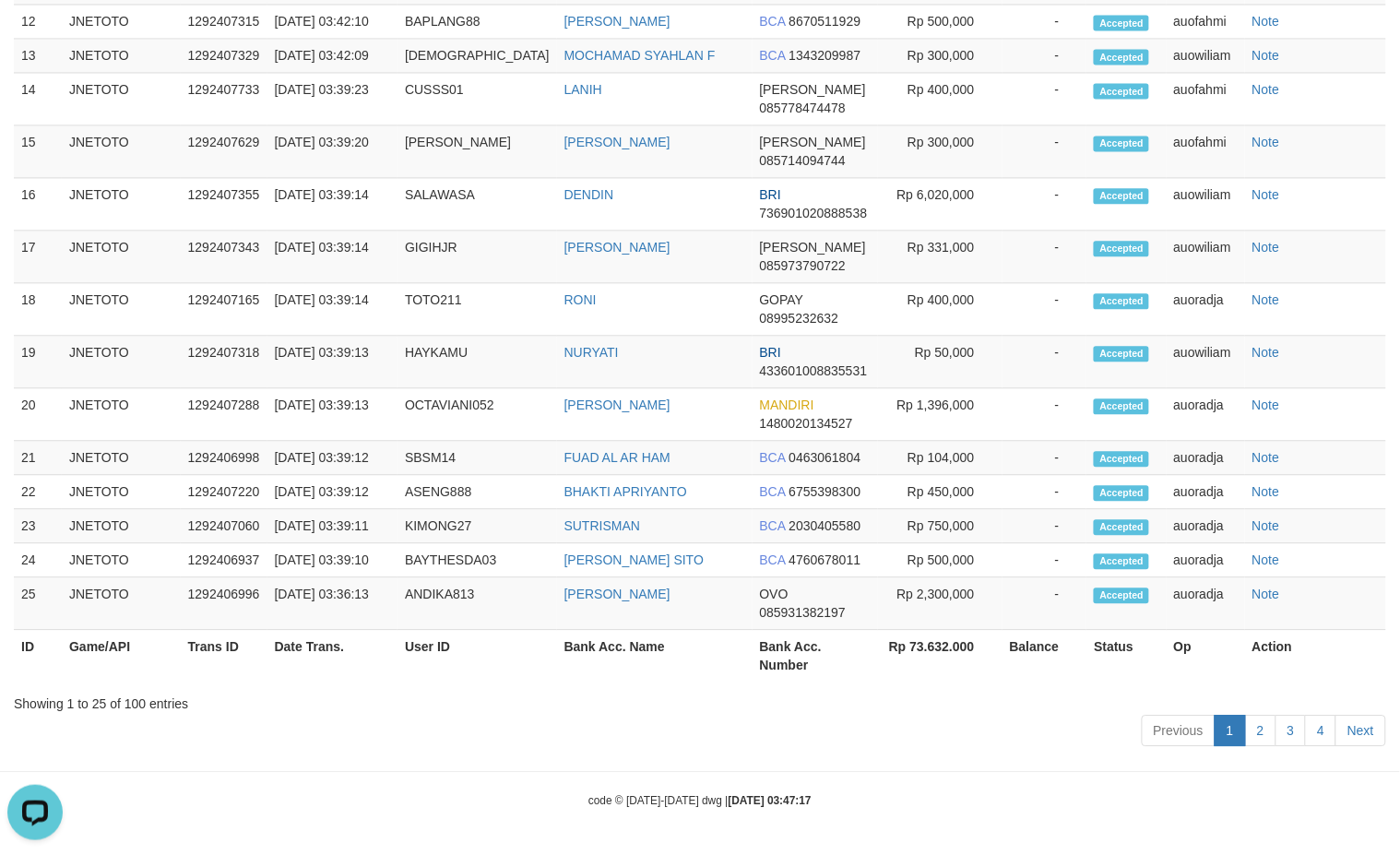
copy td "TF_250831_TX4W9G3SS3MMJ2NM62SI"
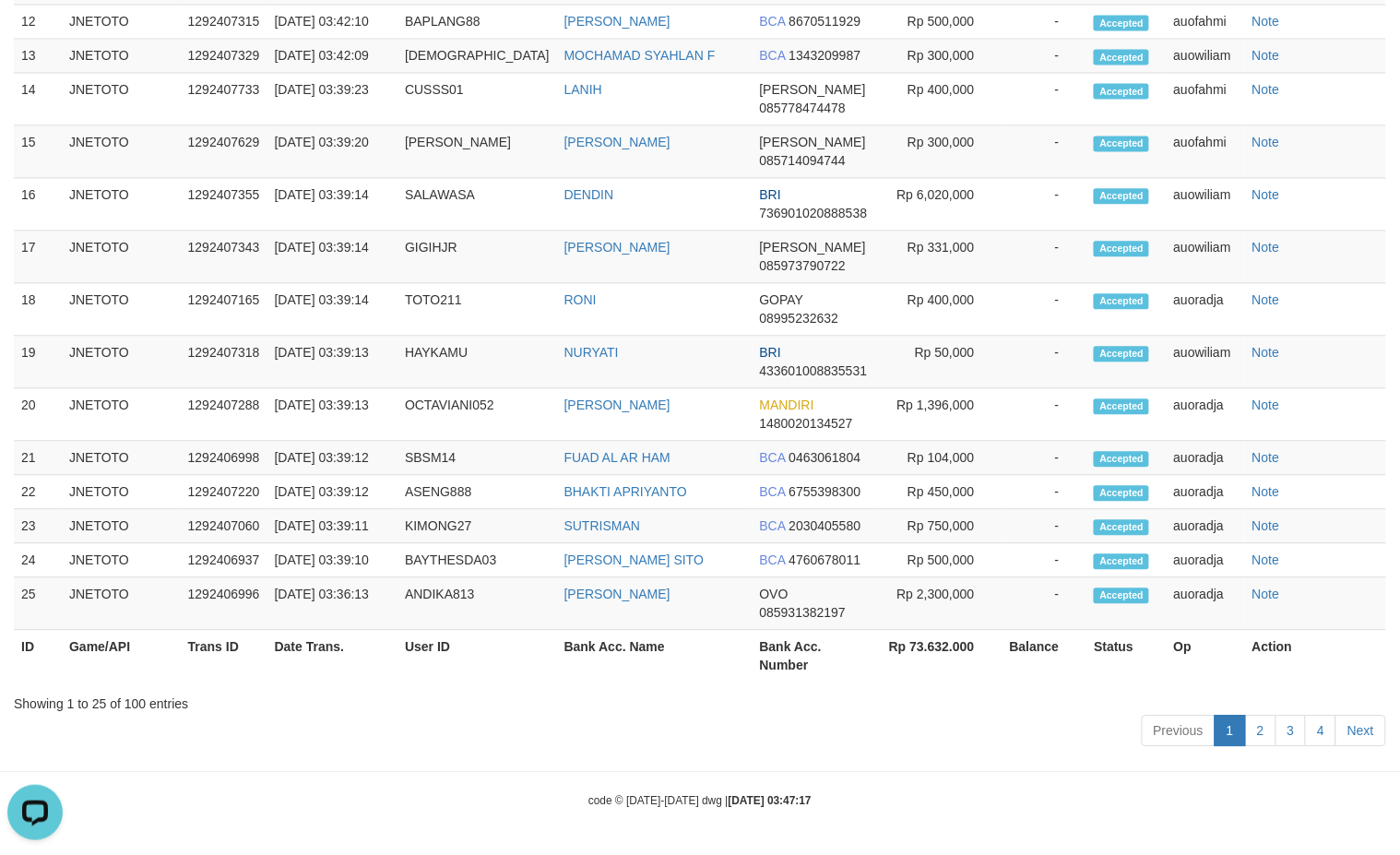
copy td "Q"
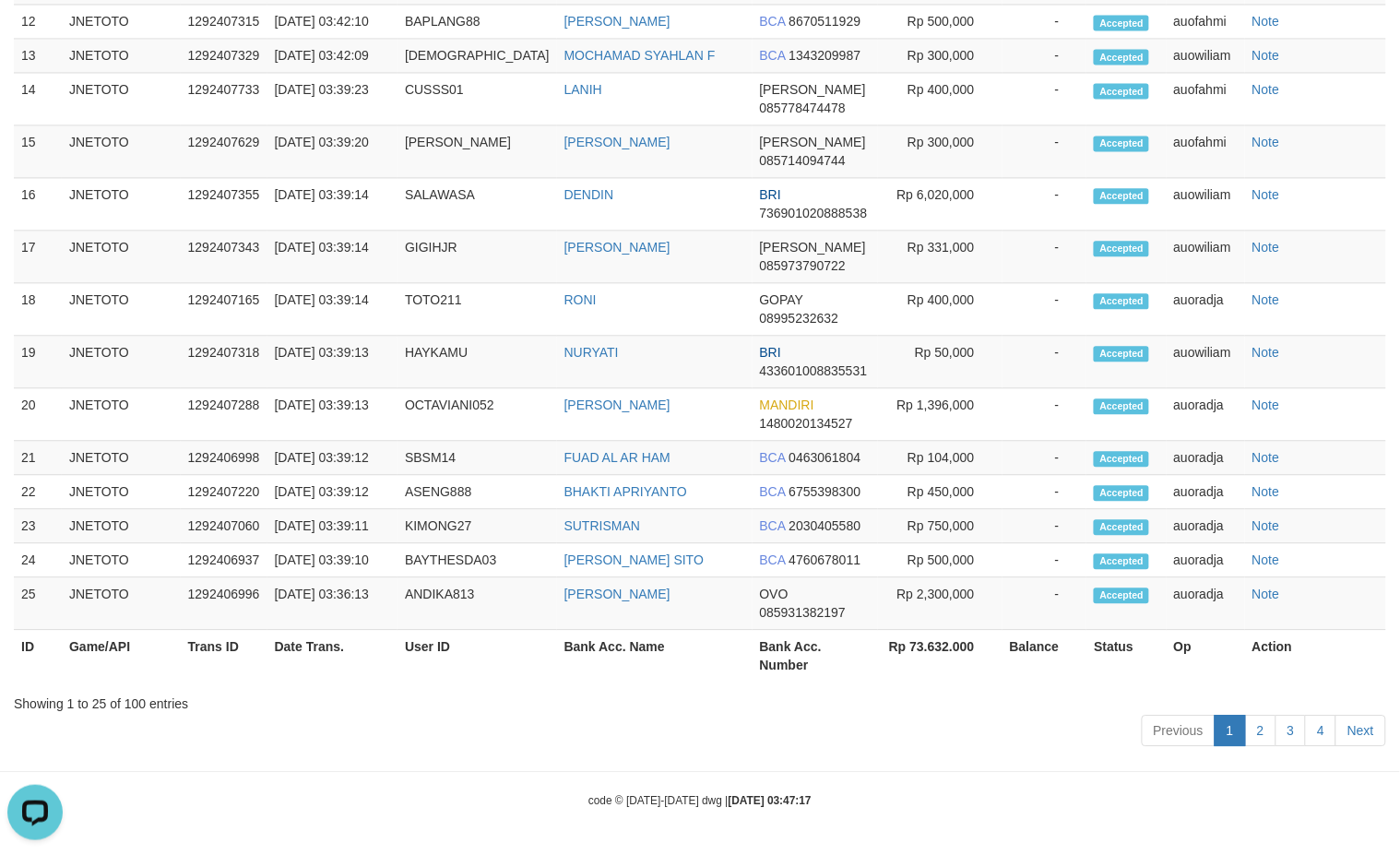
copy td "TF_250831_TX453U7L4Q81HXOFI0JR"
drag, startPoint x: 1116, startPoint y: 116, endPoint x: 1119, endPoint y: 107, distance: 9.5
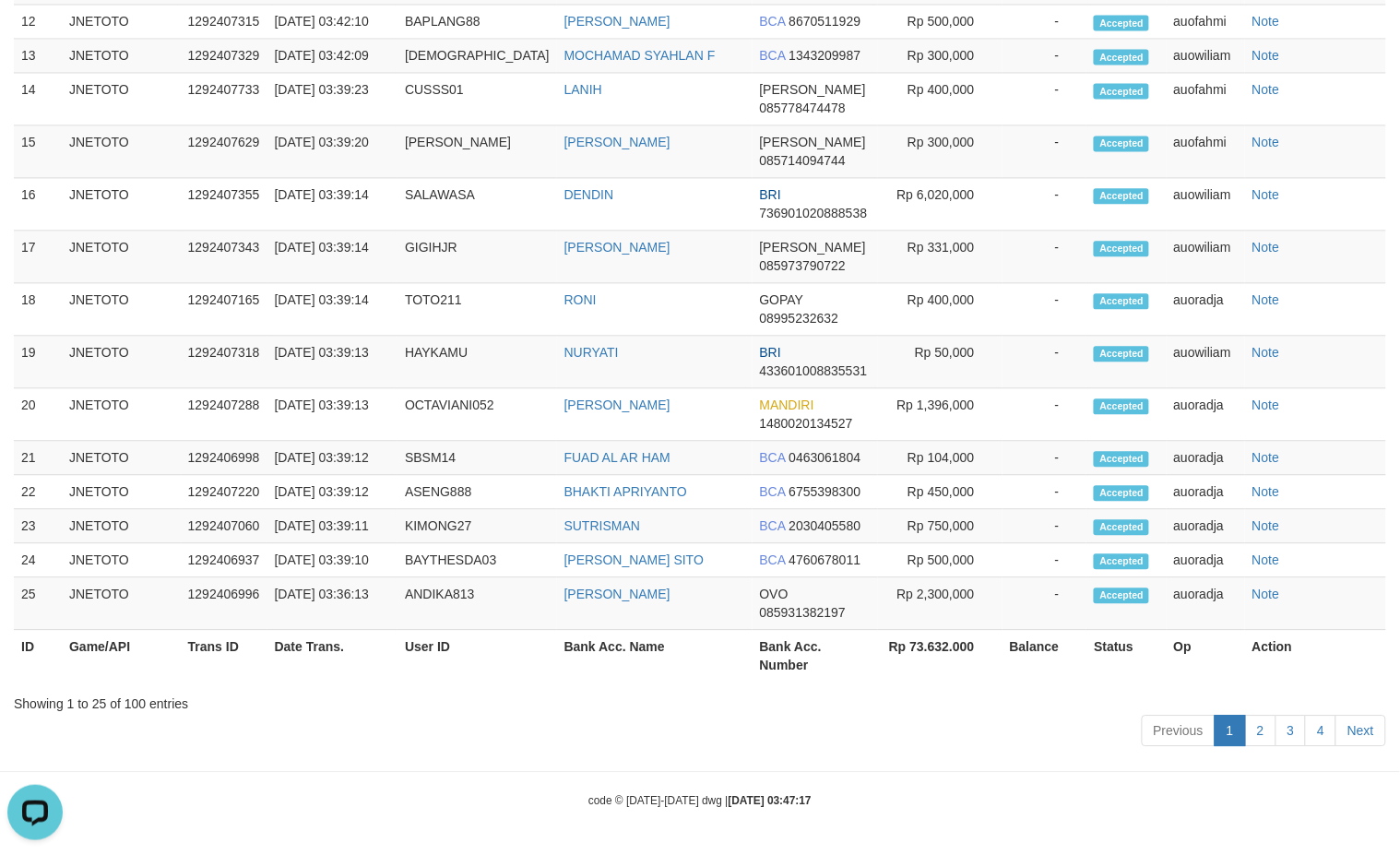
copy td "TF_250831_TX4KPZ20HKVANVZEGW1H"
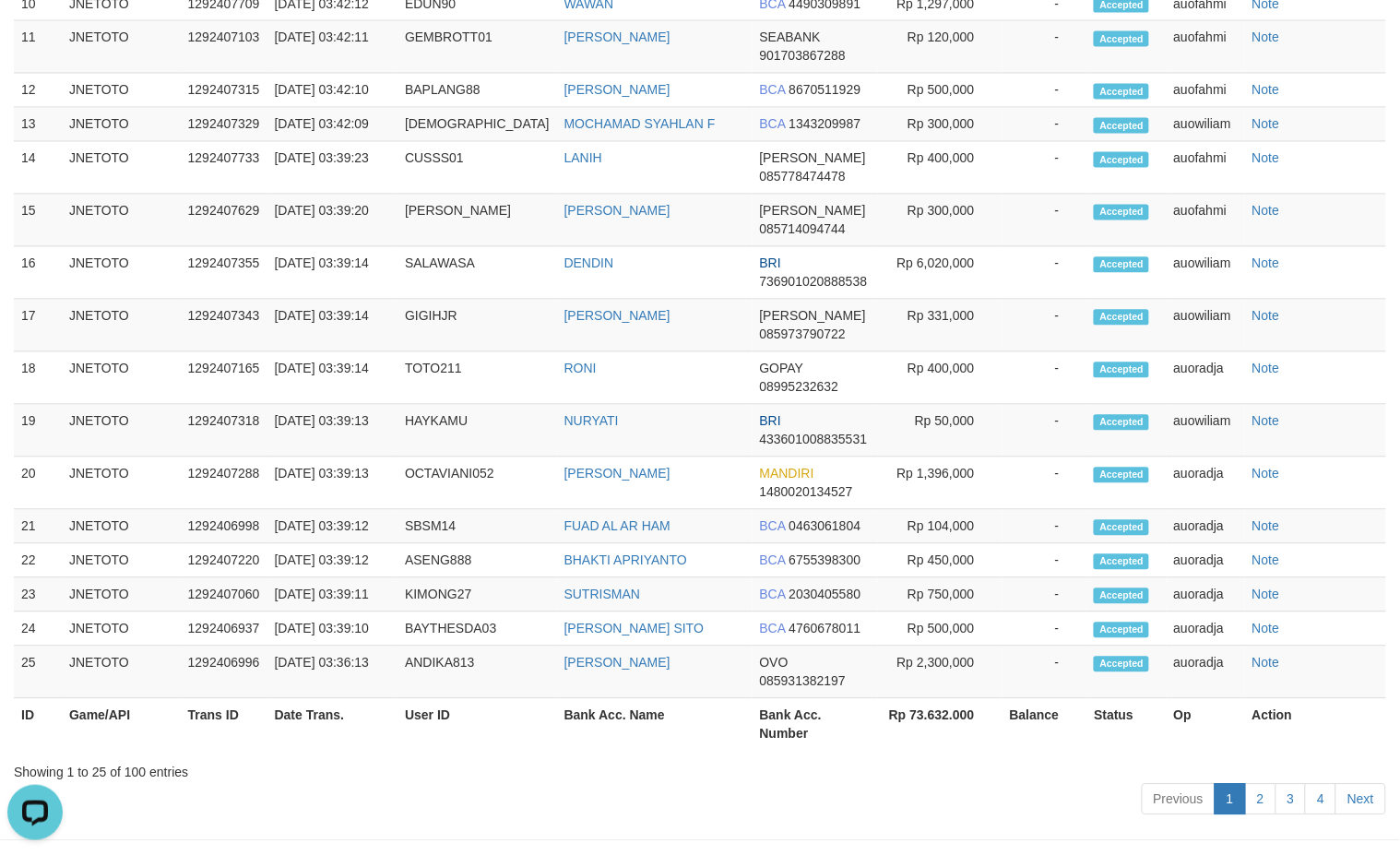
scroll to position [8149, 0]
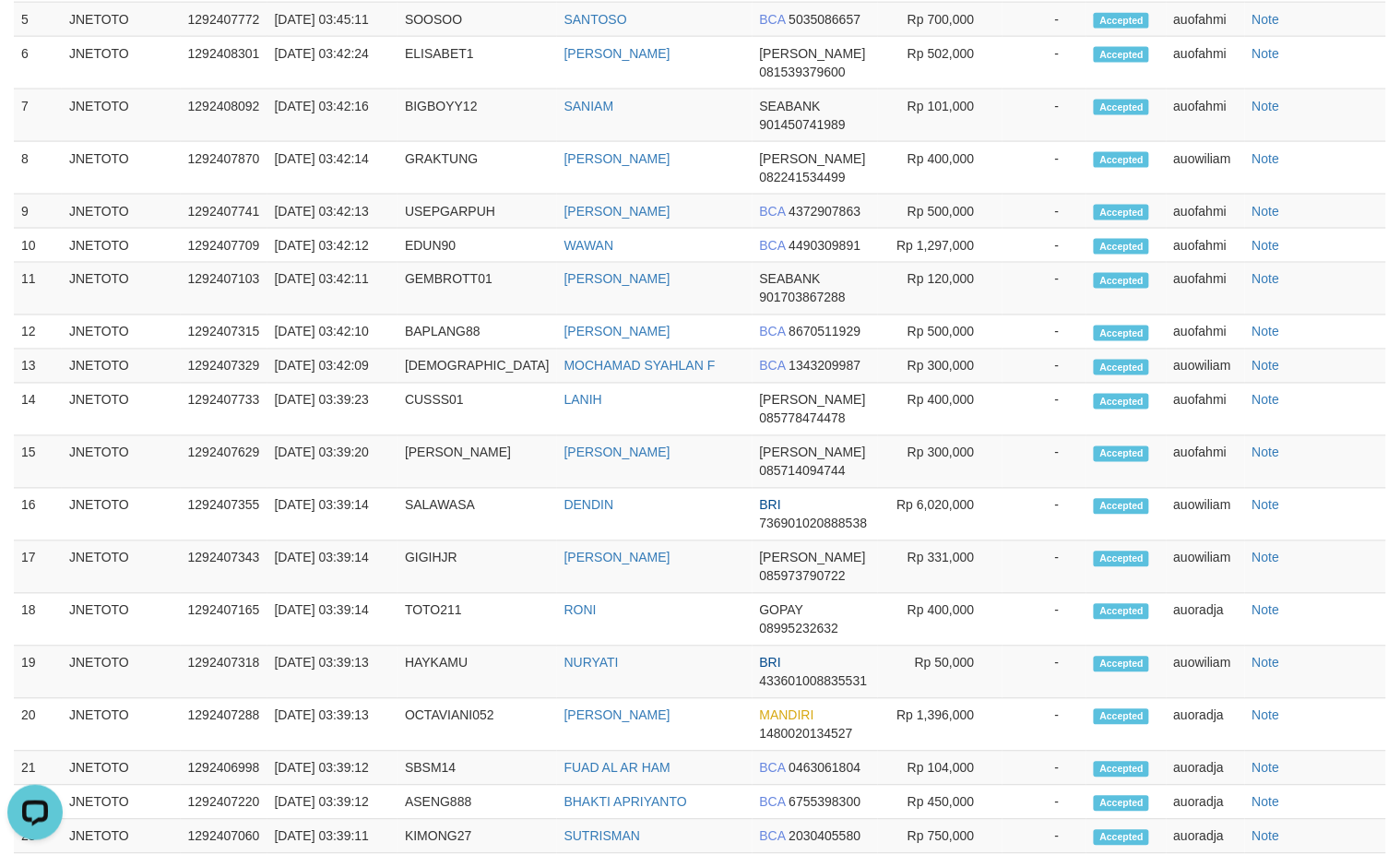
copy td "TF_250831_TX4Y05LS1KFN7RKVHW87"
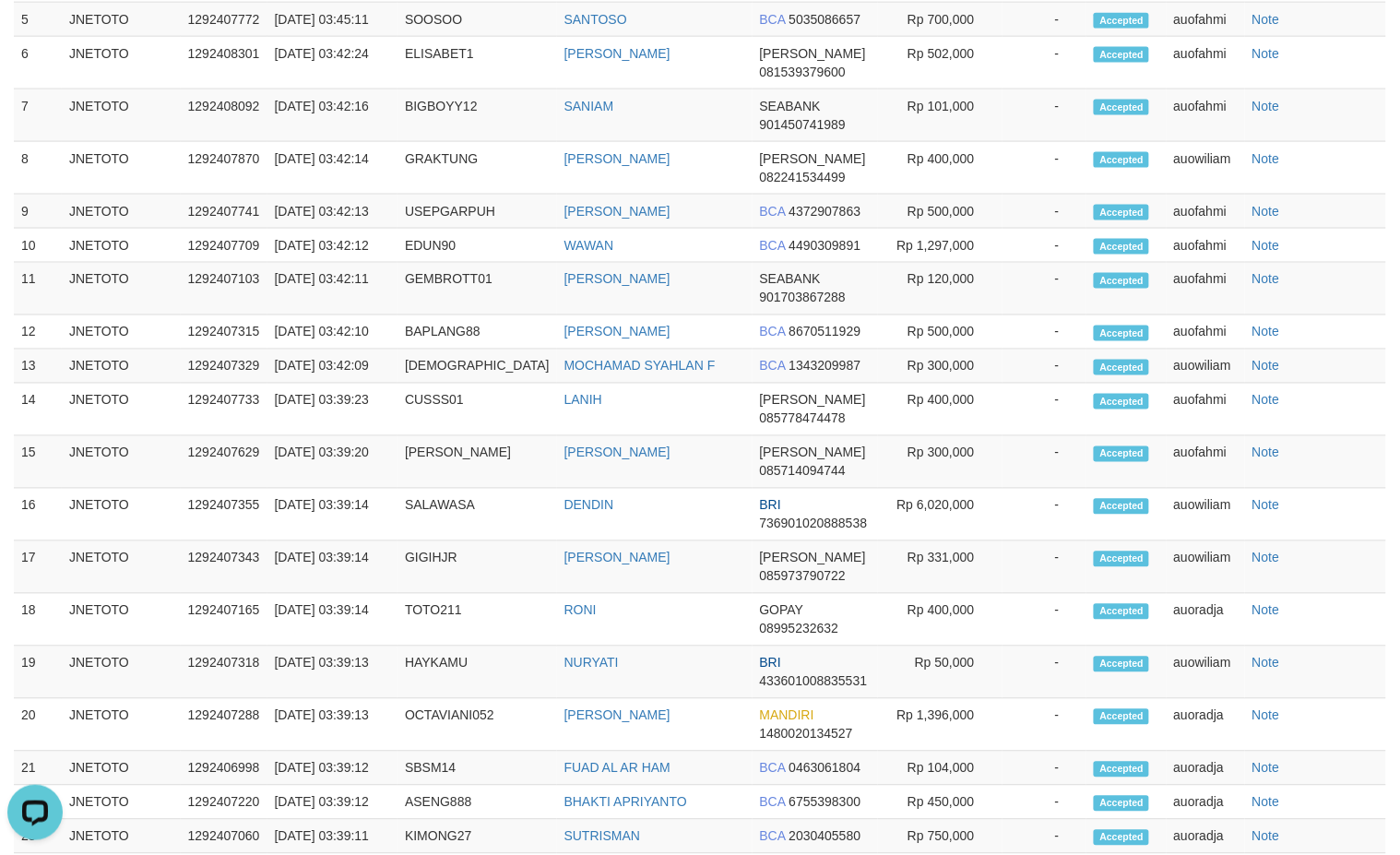
copy td "TF_250831_TX4SHAH0WU9GGESEOFOY"
copy td "TF_250831_TX4YO0XOGBN5C6F01BCP"
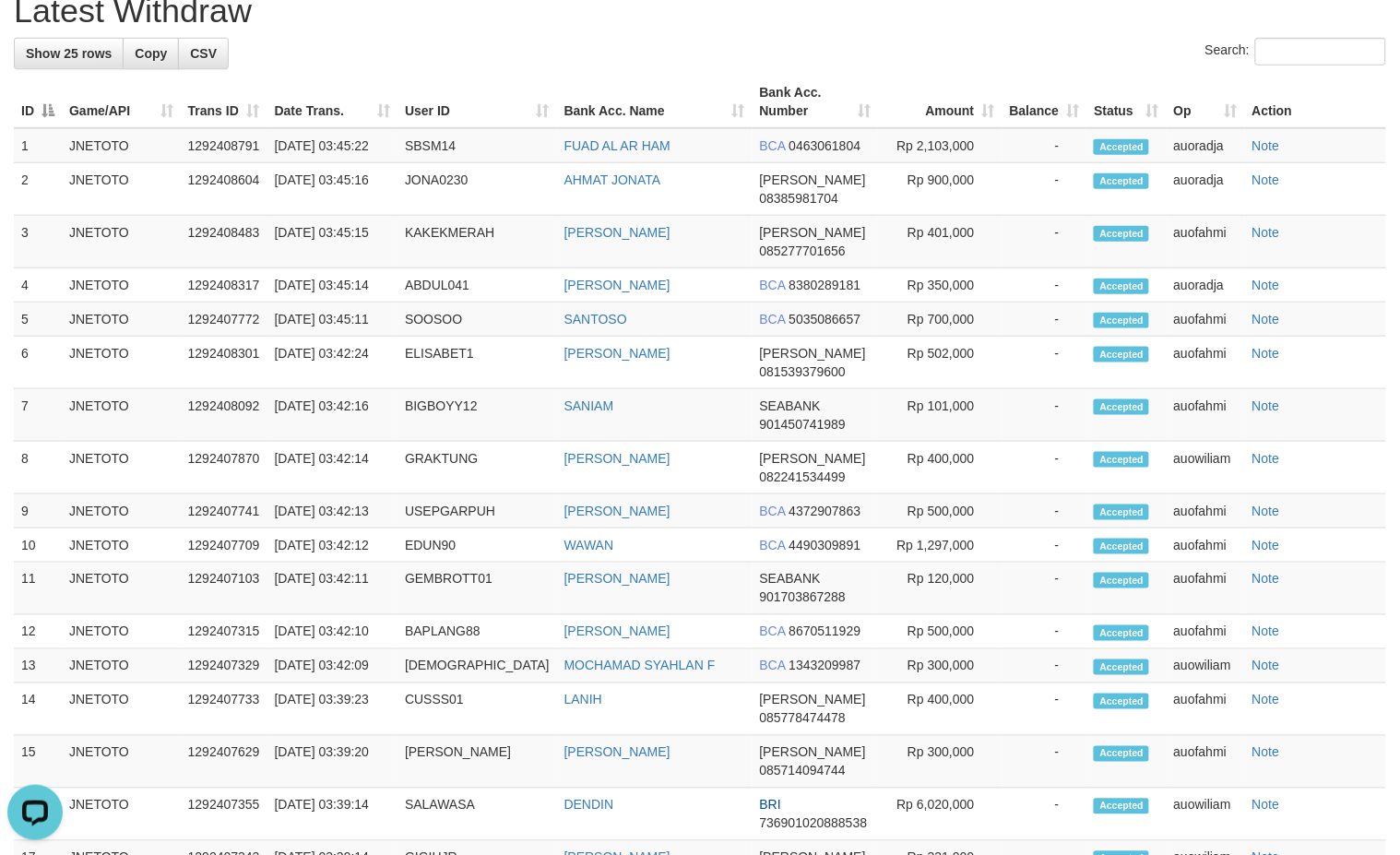
scroll to position [7841, 0]
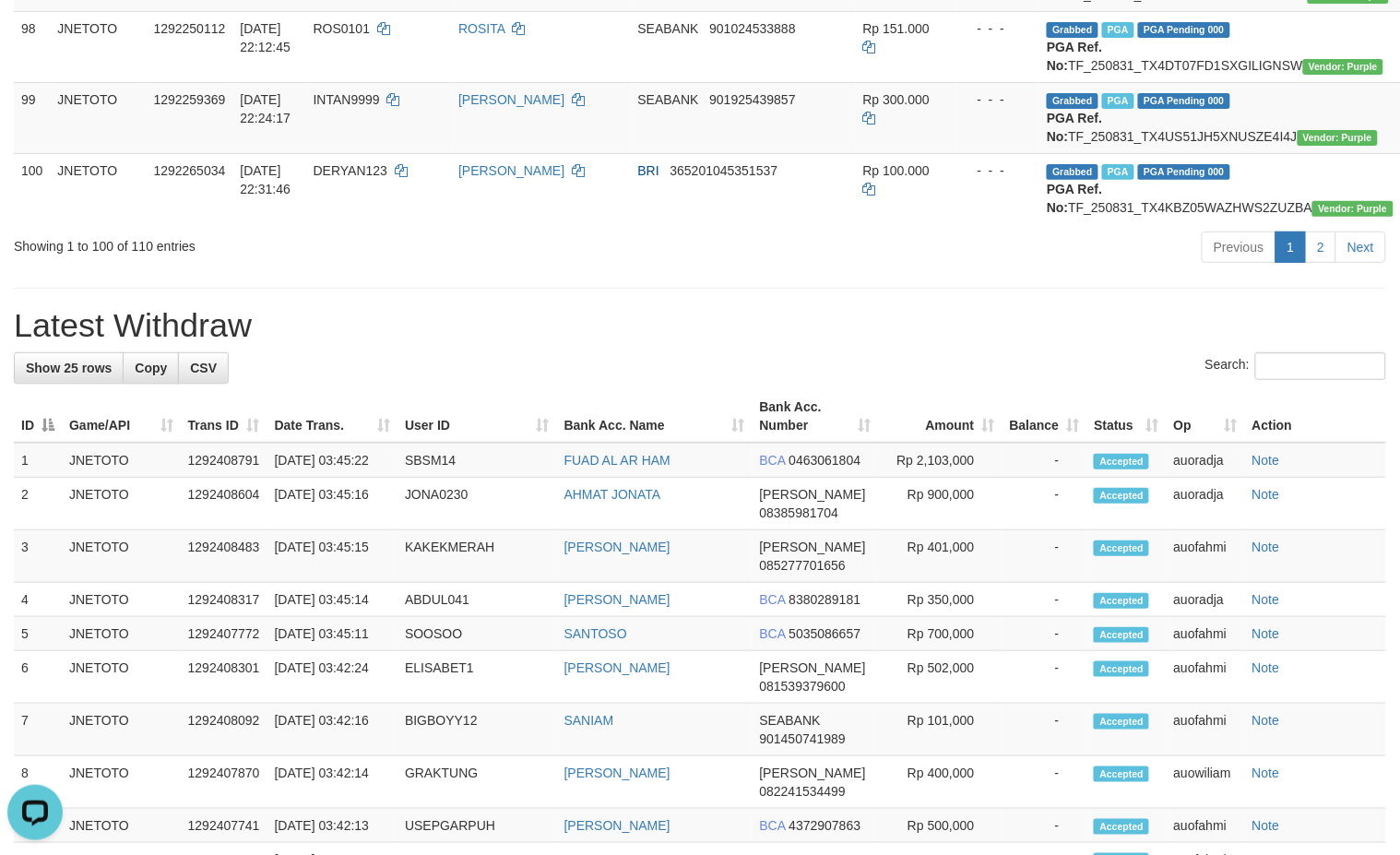
scroll to position [7533, 0]
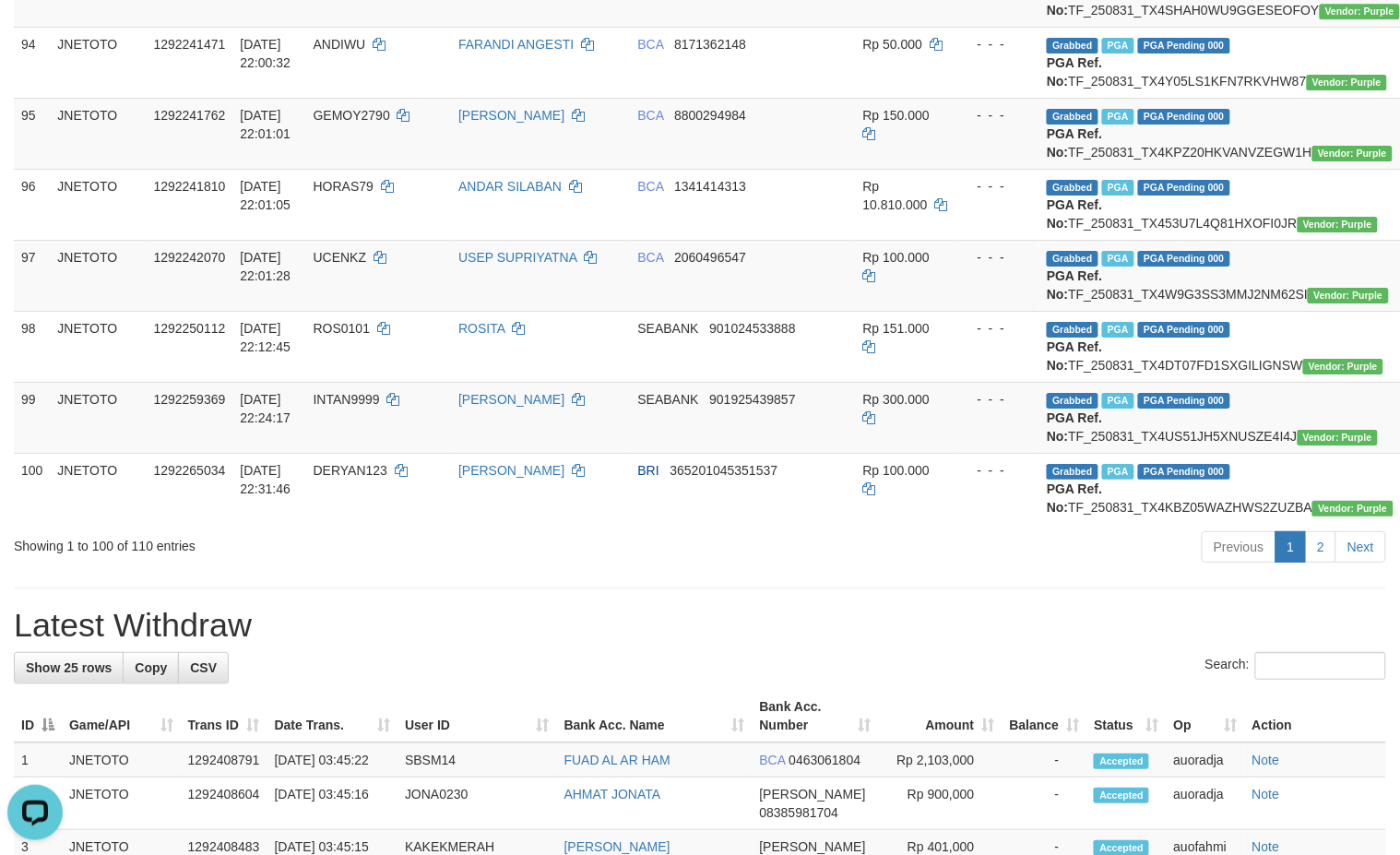
scroll to position [7226, 0]
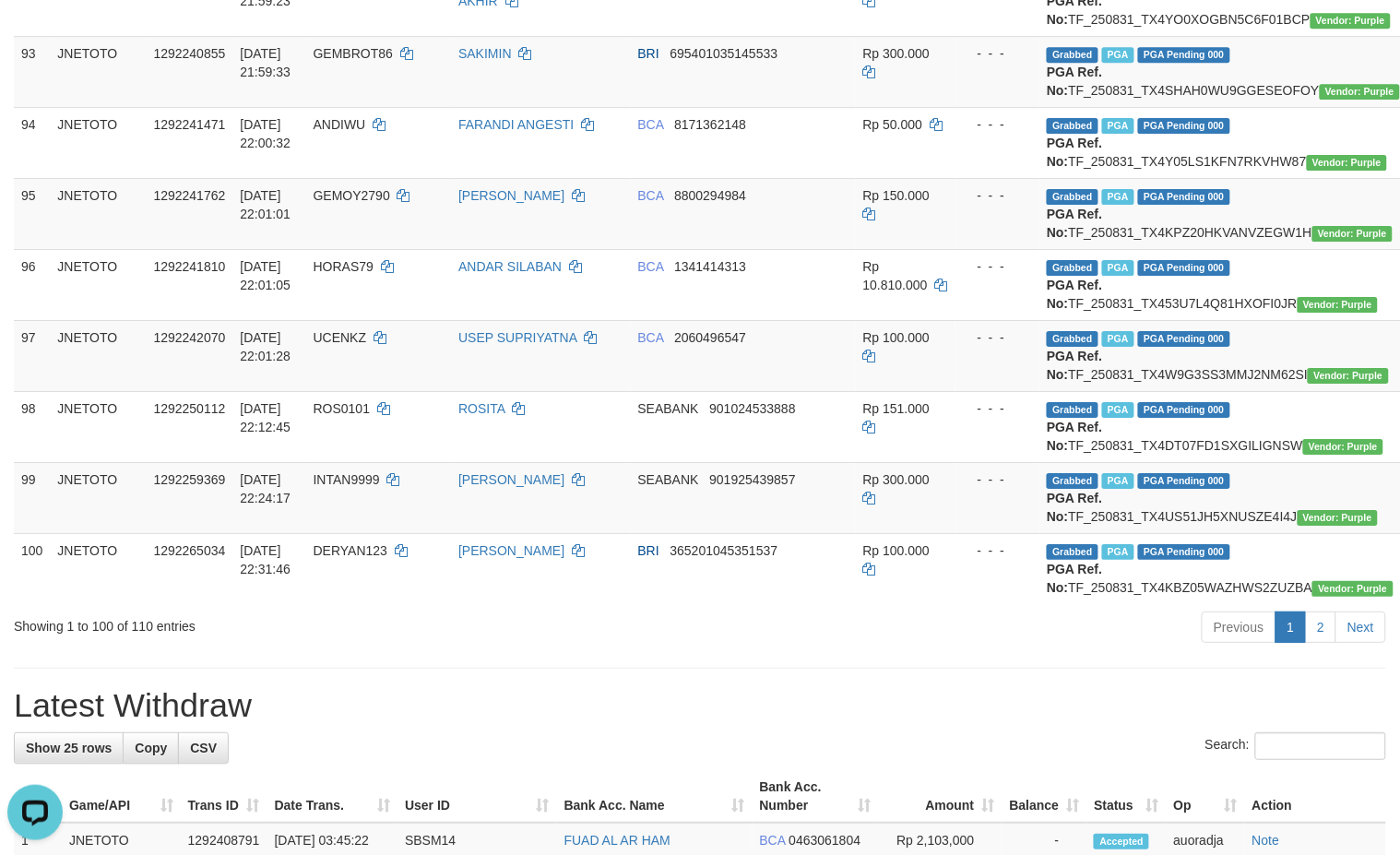
scroll to position [6919, 0]
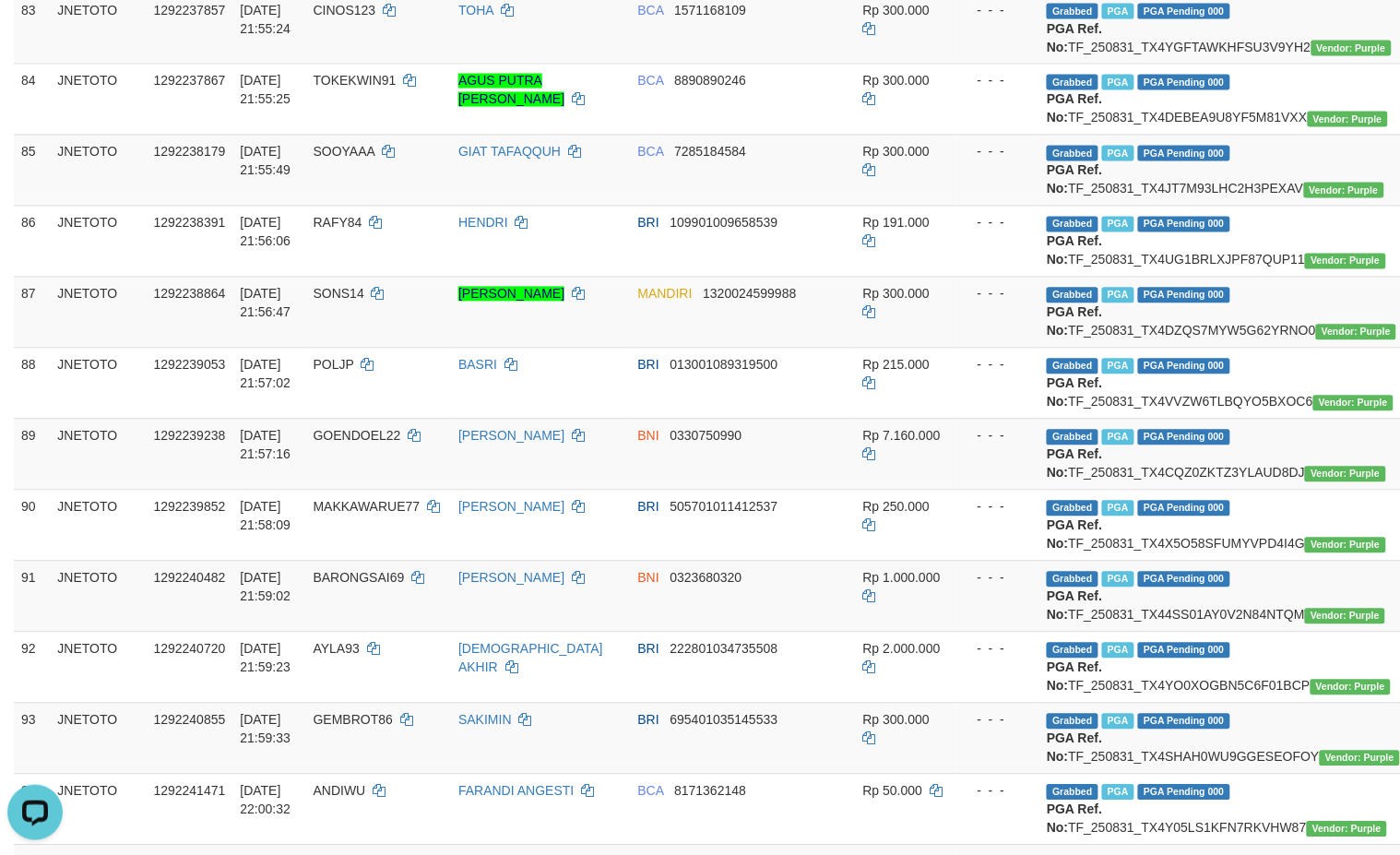
scroll to position [6610, 0]
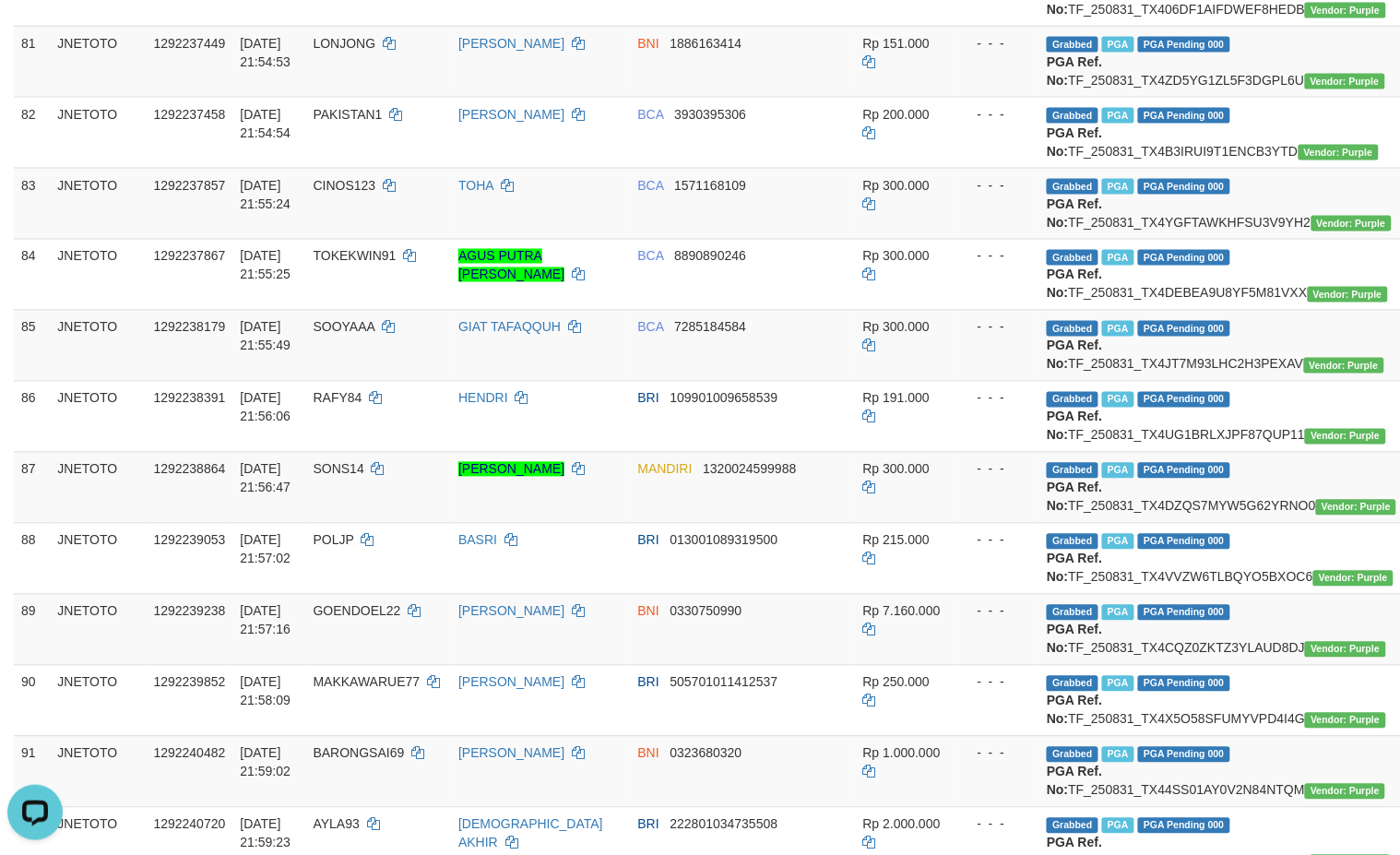
scroll to position [6304, 0]
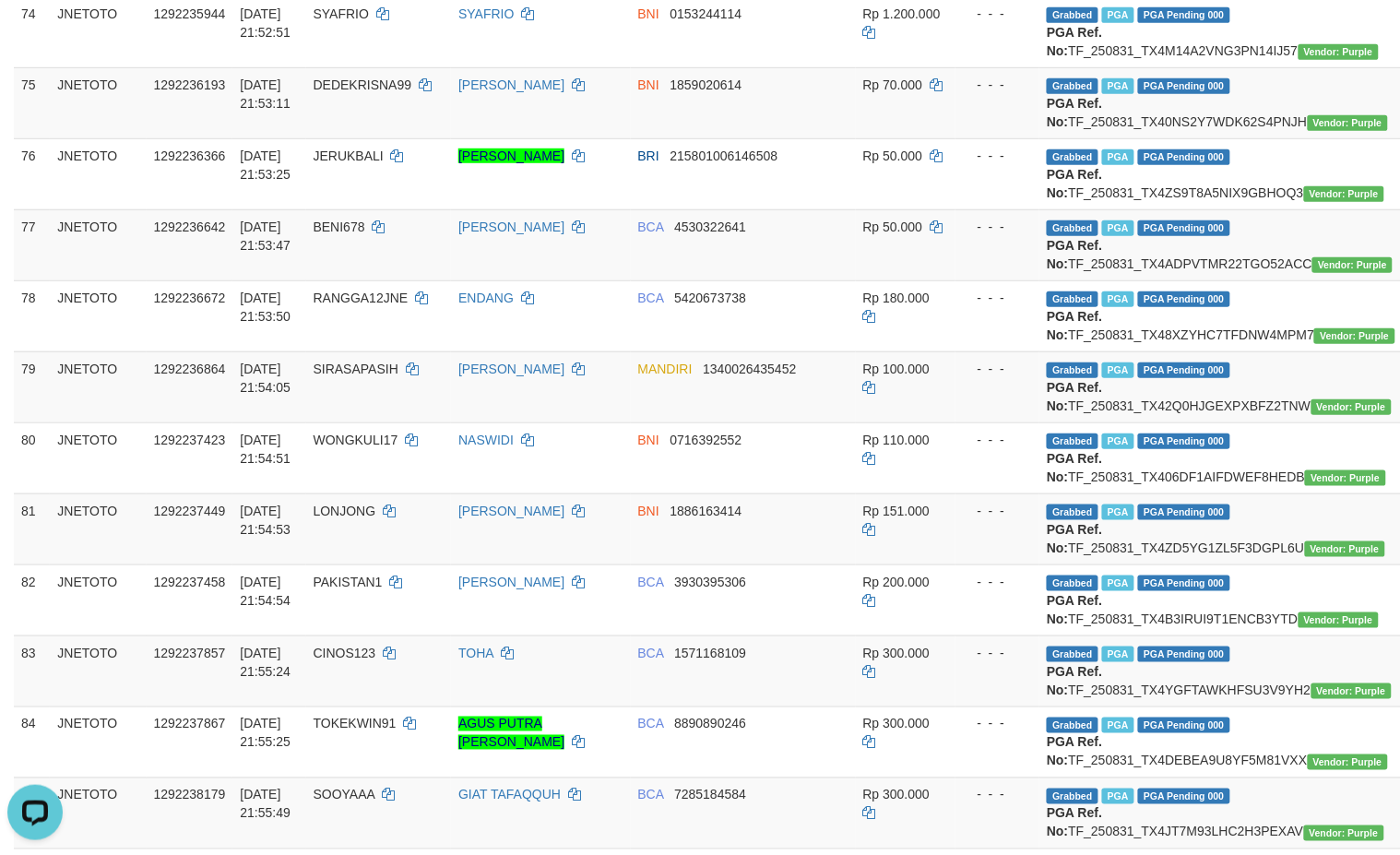
scroll to position [5842, 0]
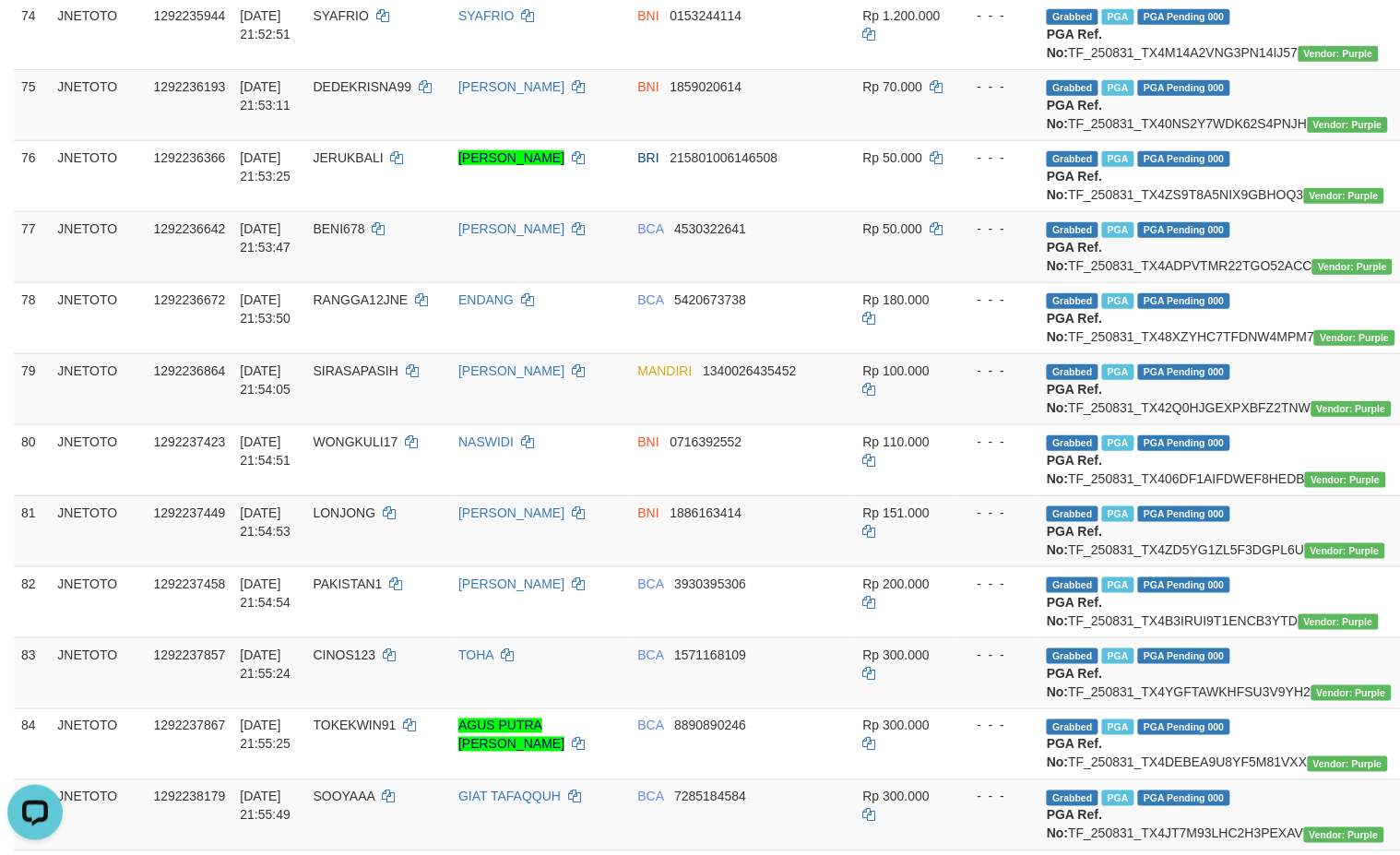
drag, startPoint x: 1156, startPoint y: 418, endPoint x: 1163, endPoint y: 428, distance: 12.2
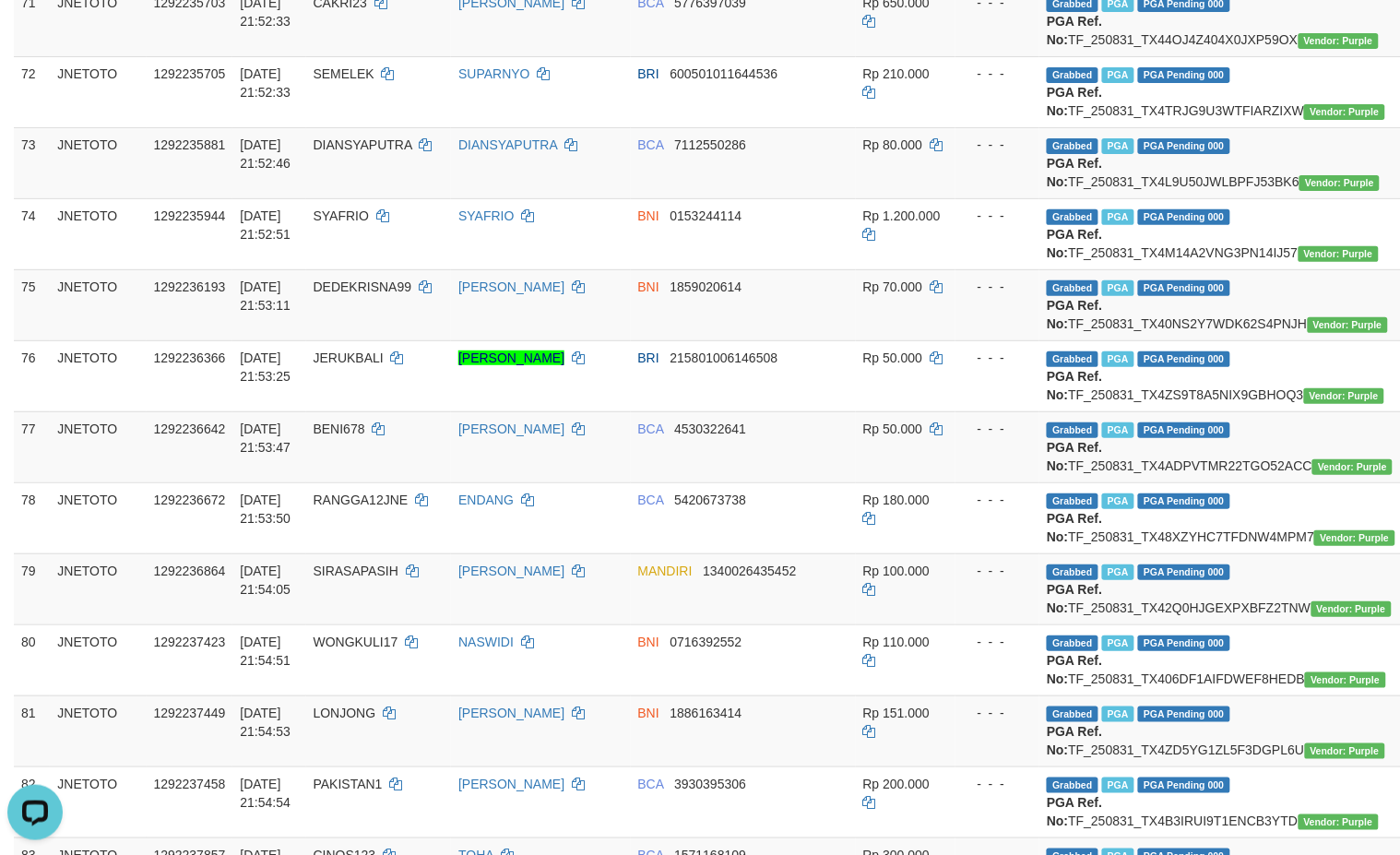
scroll to position [5535, 0]
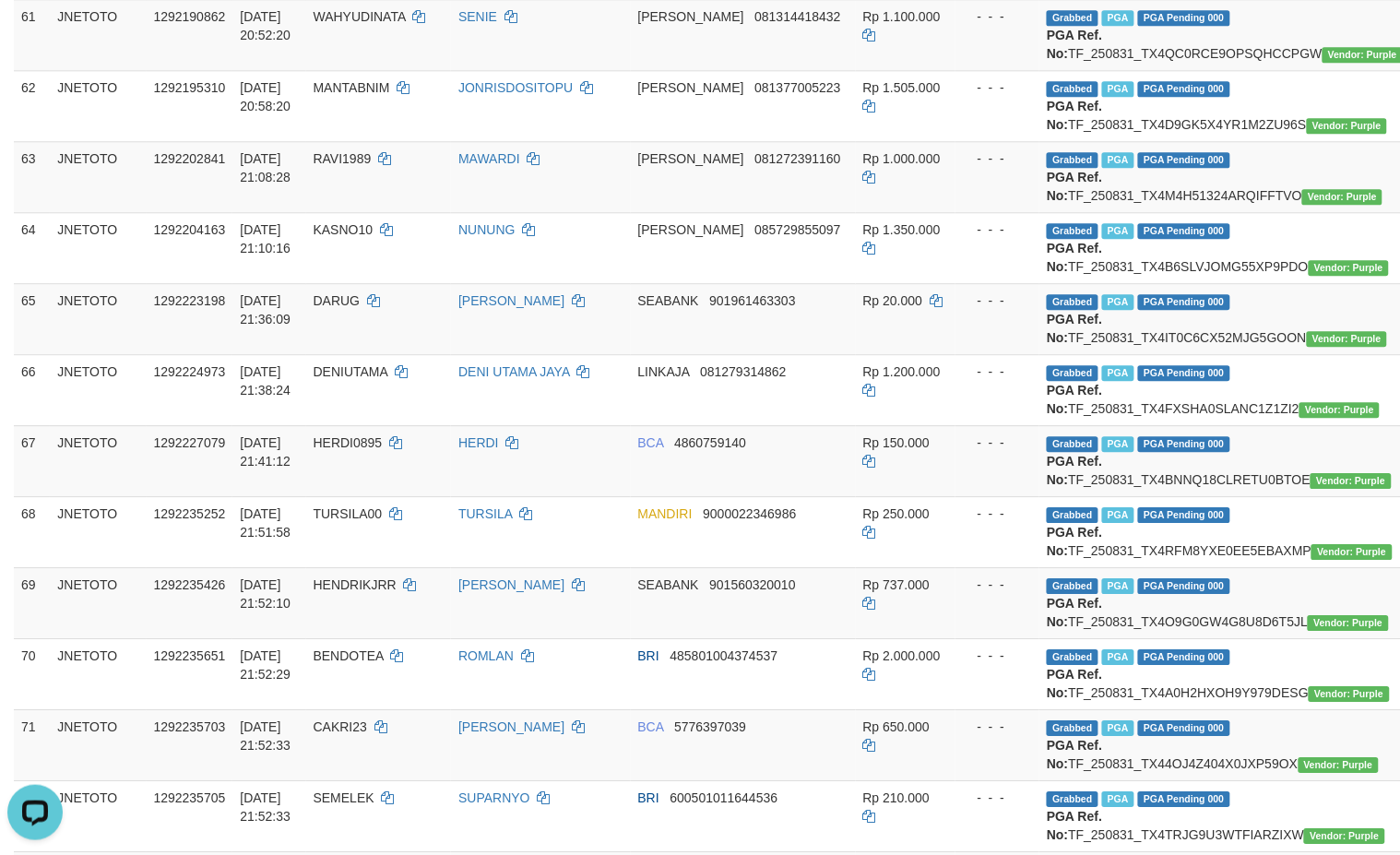
scroll to position [4920, 0]
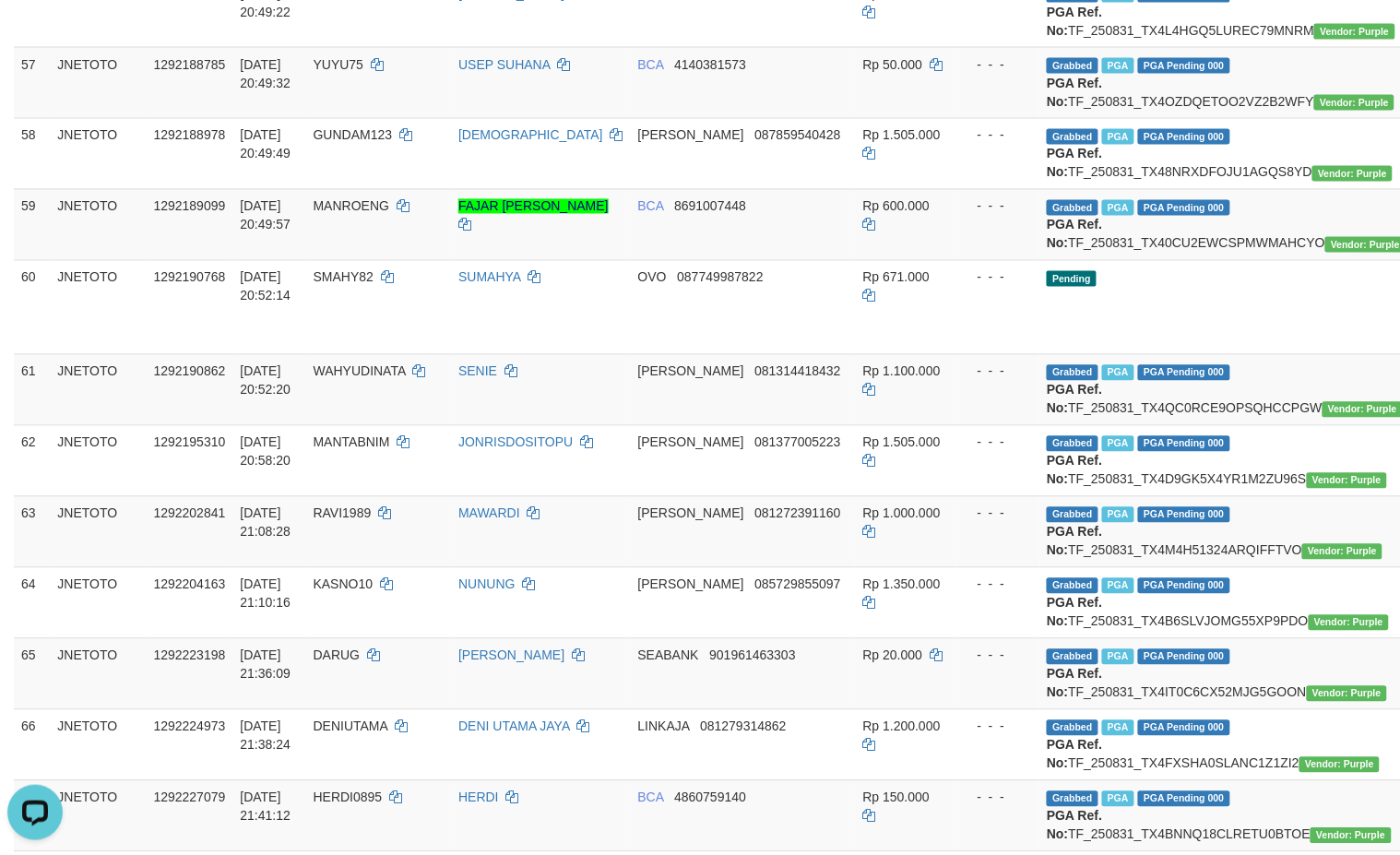
scroll to position [4458, 0]
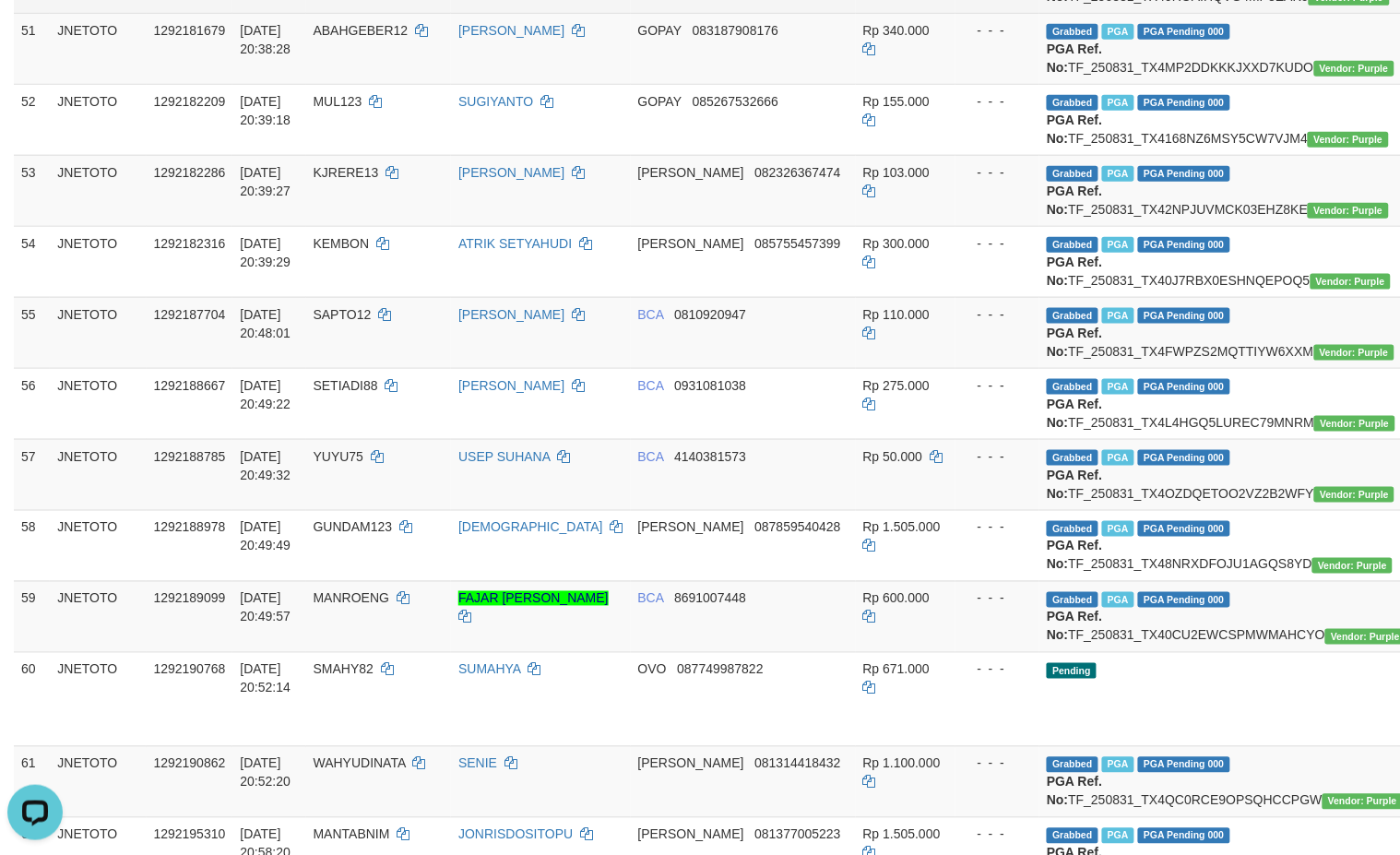
scroll to position [4151, 0]
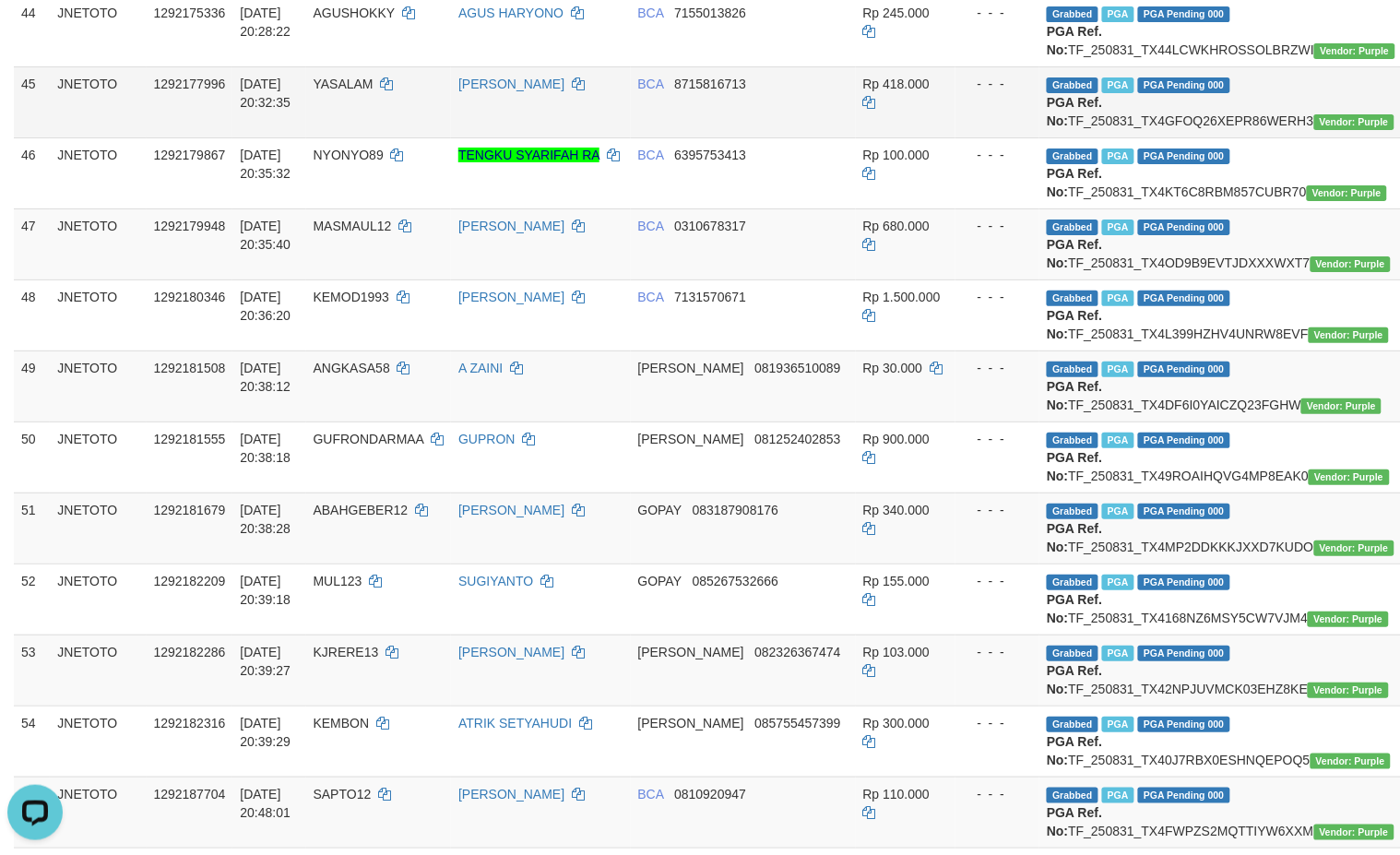
scroll to position [3690, 0]
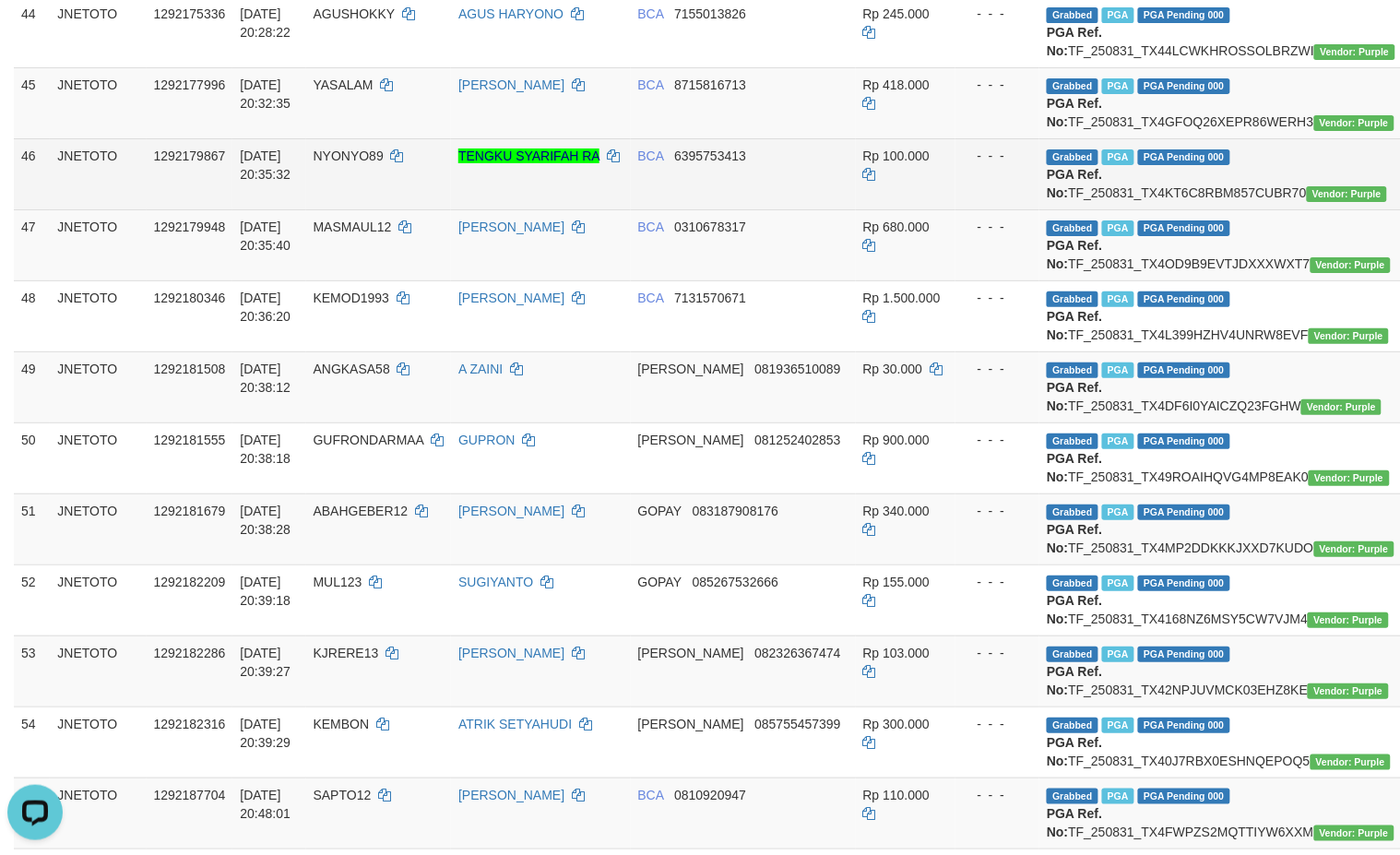
click at [1172, 209] on td "Grabbed PGA PGA Pending 000 {"status":"000","data":{"unique_id":"615-1292179867…" at bounding box center [1232, 174] width 386 height 71
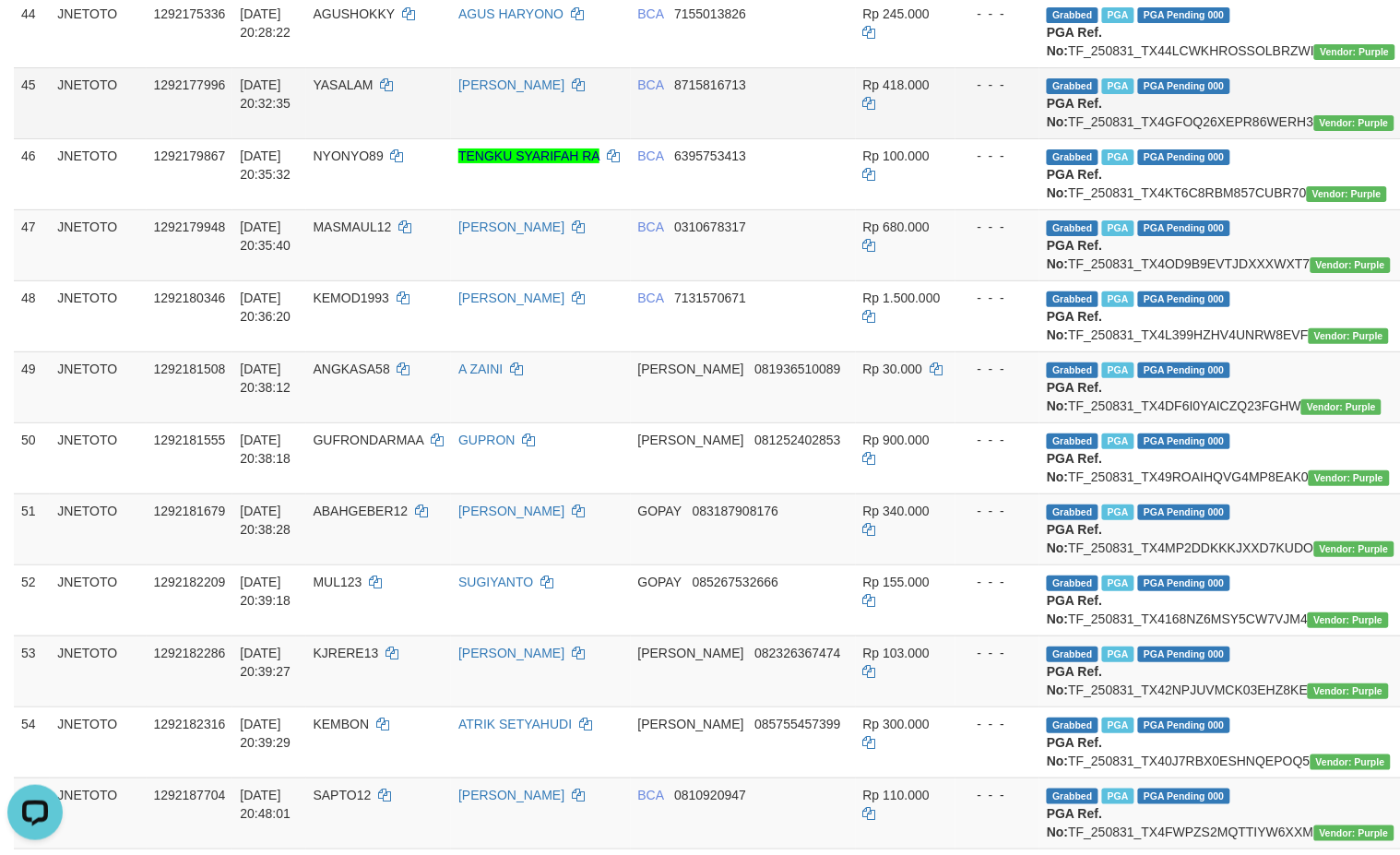
click at [1188, 138] on td "Grabbed PGA PGA Pending 000 {"status":"000","data":{"unique_id":"615-1292177996…" at bounding box center [1232, 102] width 386 height 71
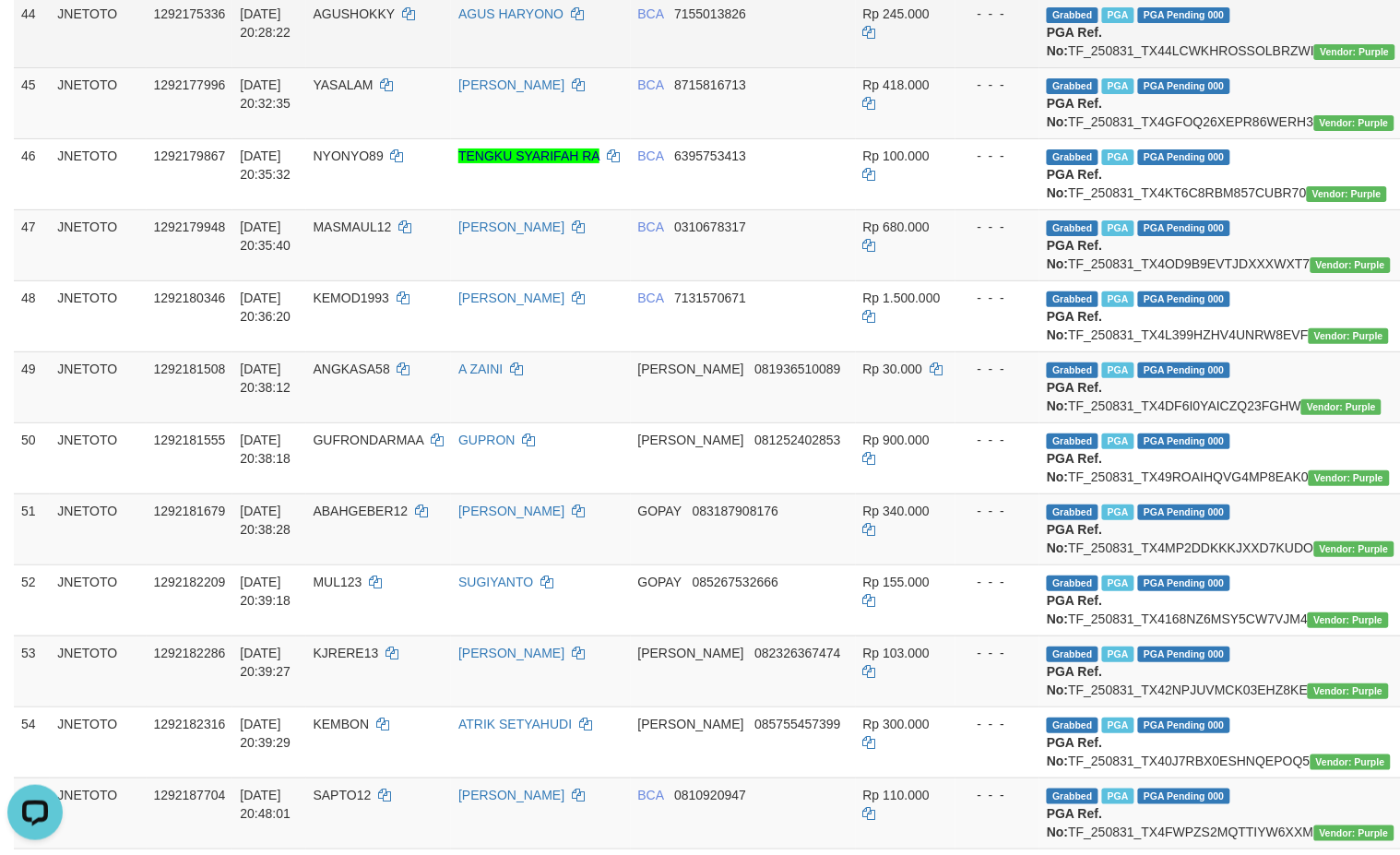
click at [1190, 67] on td "Grabbed PGA PGA Pending 000 {"status":"000","data":{"unique_id":"615-1292175336…" at bounding box center [1232, 32] width 386 height 71
click at [1185, 67] on td "Grabbed PGA PGA Pending 000 {"status":"000","data":{"unique_id":"615-1292175336…" at bounding box center [1232, 32] width 386 height 71
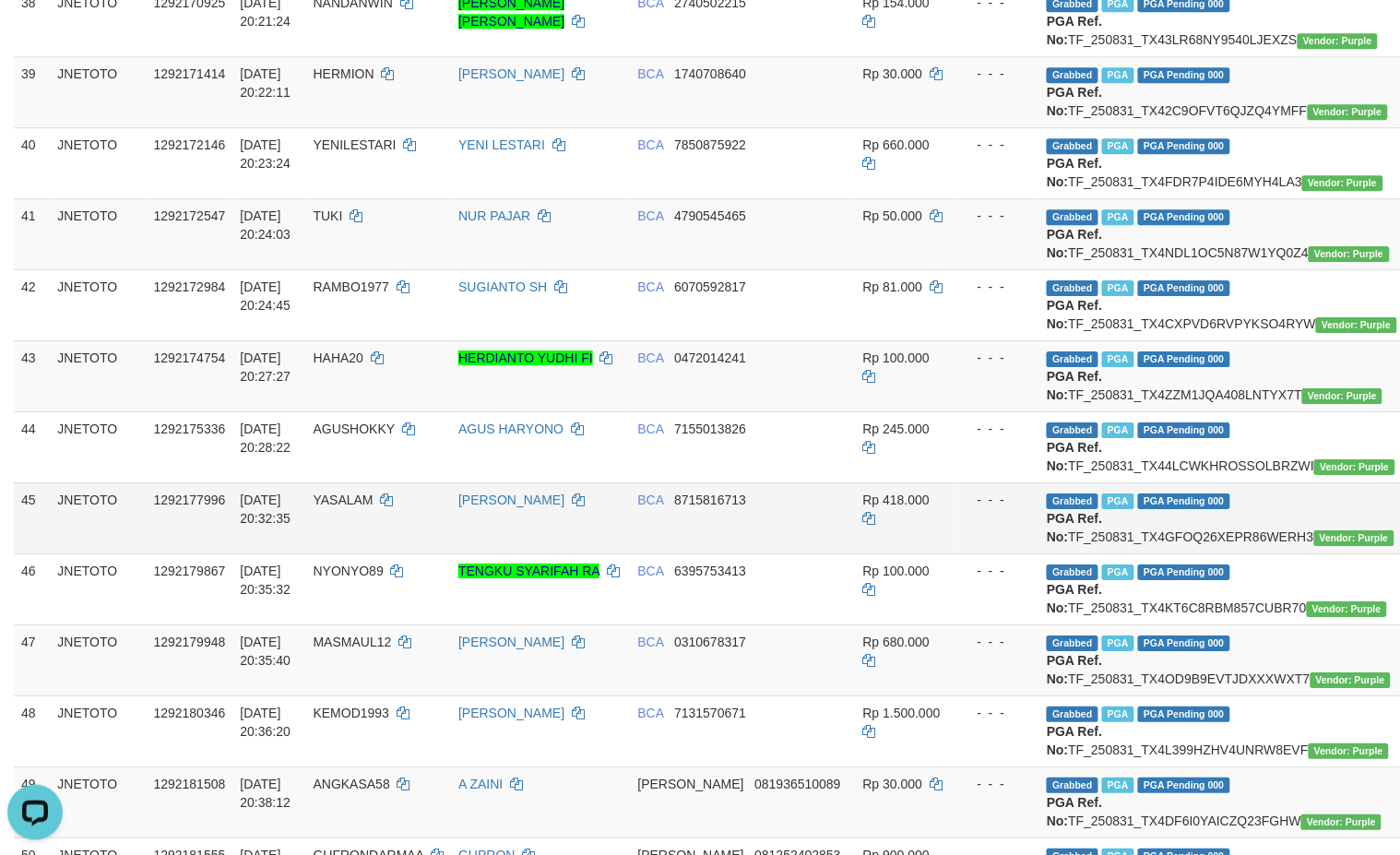
scroll to position [3229, 0]
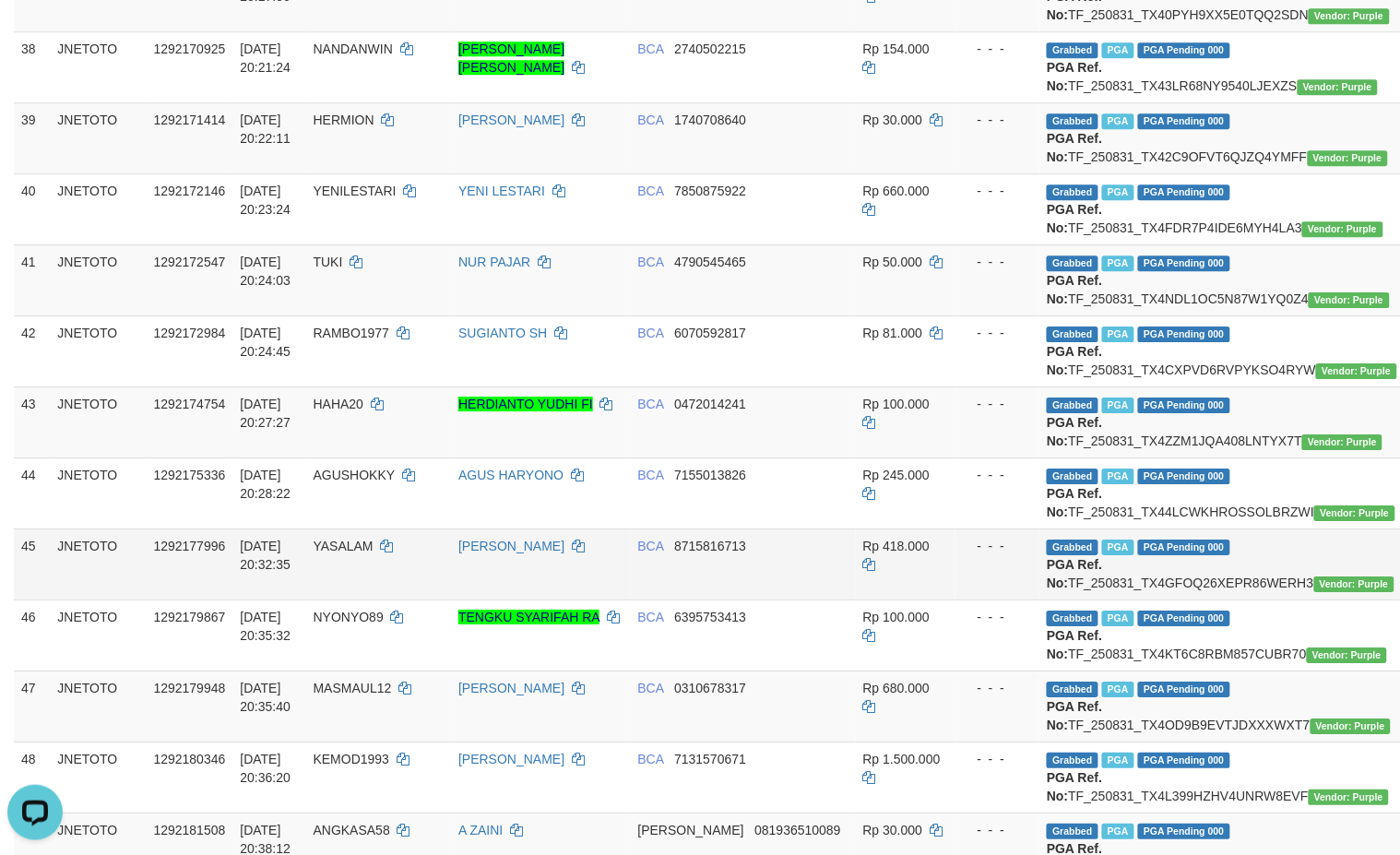
scroll to position [3678, 0]
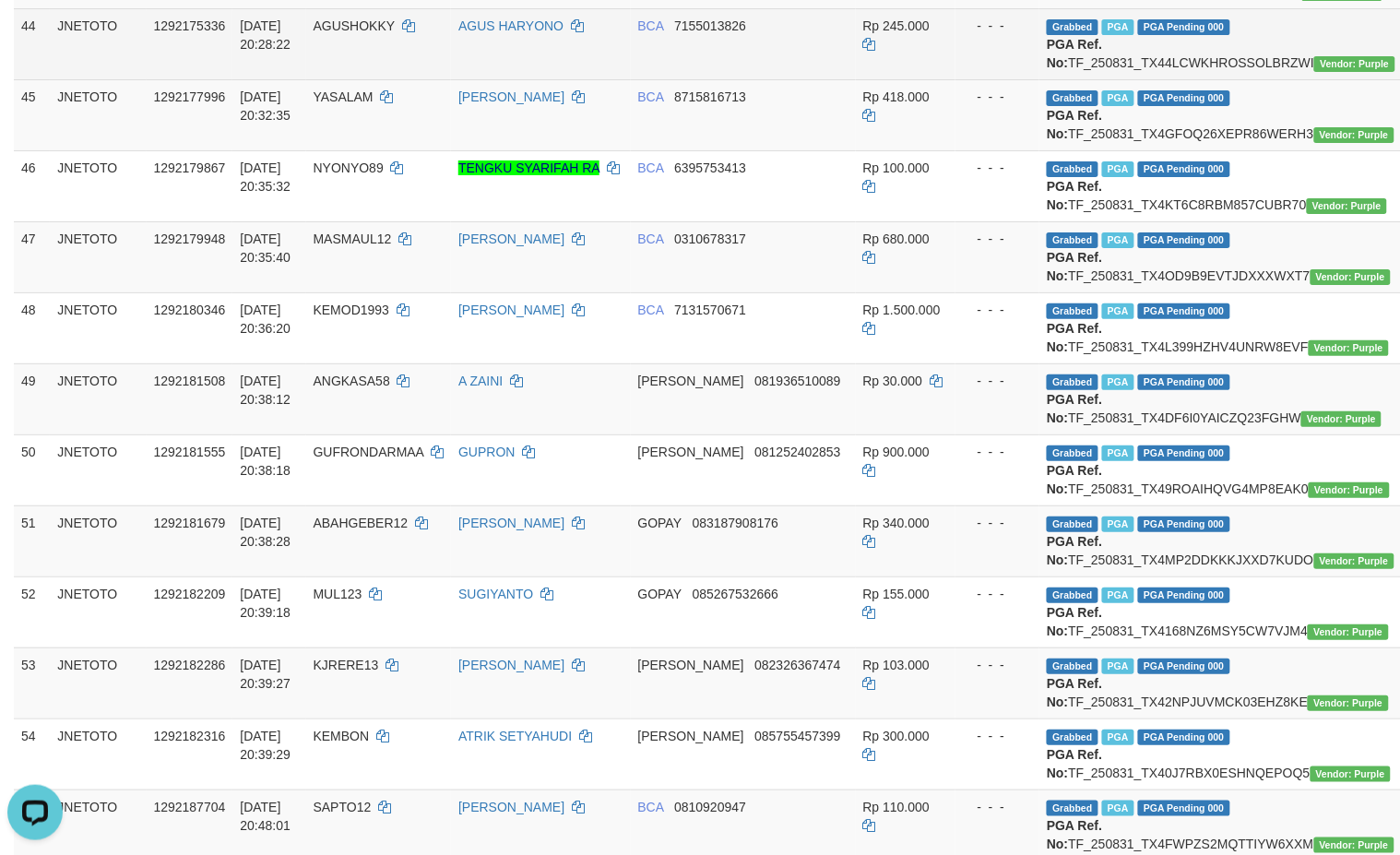
click at [1184, 79] on td "Grabbed PGA PGA Pending 000 {"status":"000","data":{"unique_id":"615-1292175336…" at bounding box center [1232, 44] width 386 height 71
click at [1182, 79] on td "Grabbed PGA PGA Pending 000 {"status":"000","data":{"unique_id":"615-1292175336…" at bounding box center [1232, 44] width 386 height 71
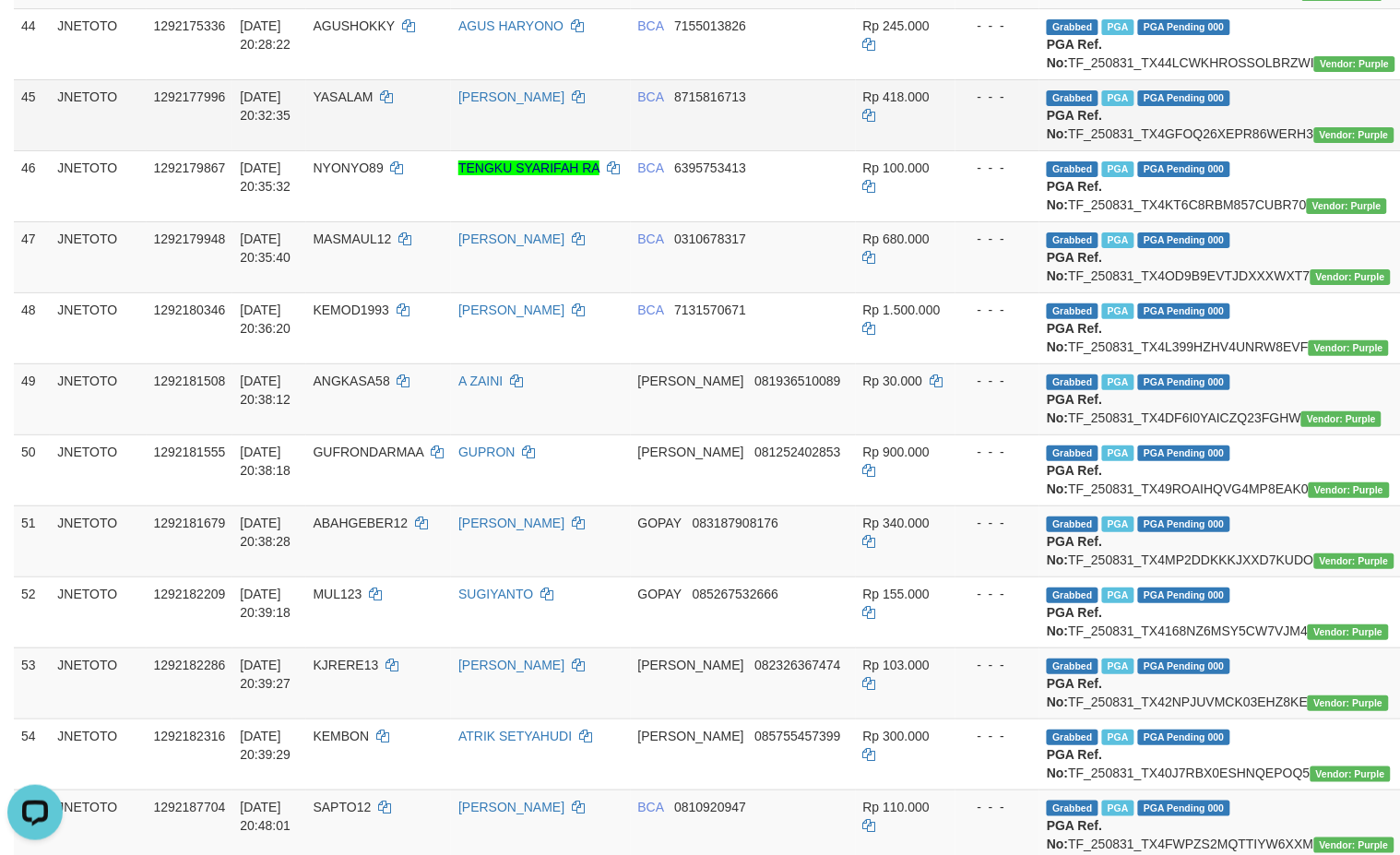
click at [1155, 151] on td "Grabbed PGA PGA Pending 000 {"status":"000","data":{"unique_id":"615-1292177996…" at bounding box center [1232, 114] width 386 height 71
click at [1154, 151] on td "Grabbed PGA PGA Pending 000 {"status":"000","data":{"unique_id":"615-1292177996…" at bounding box center [1232, 114] width 386 height 71
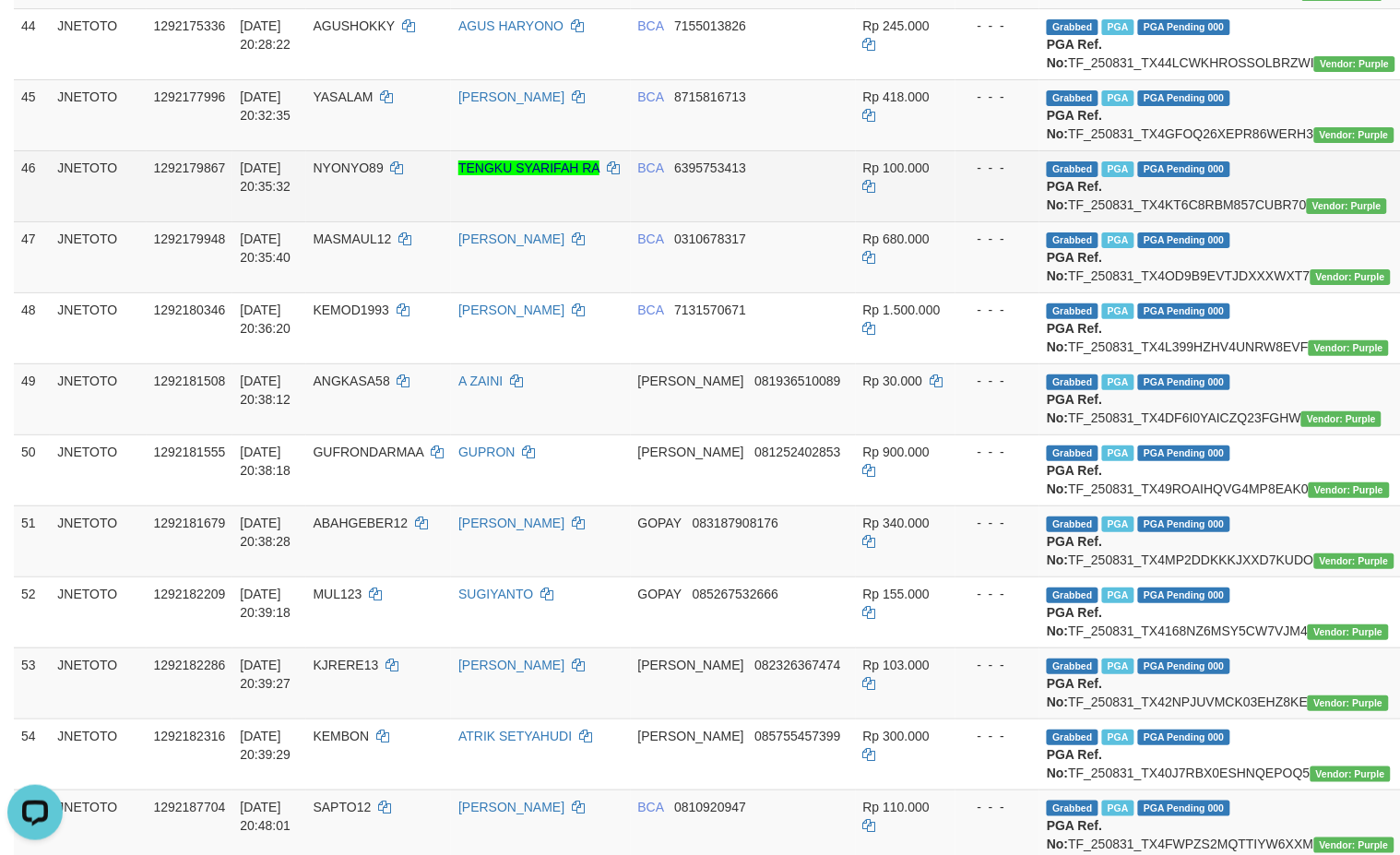
click at [1145, 221] on td "Grabbed PGA PGA Pending 000 {"status":"000","data":{"unique_id":"615-1292179867…" at bounding box center [1232, 186] width 386 height 71
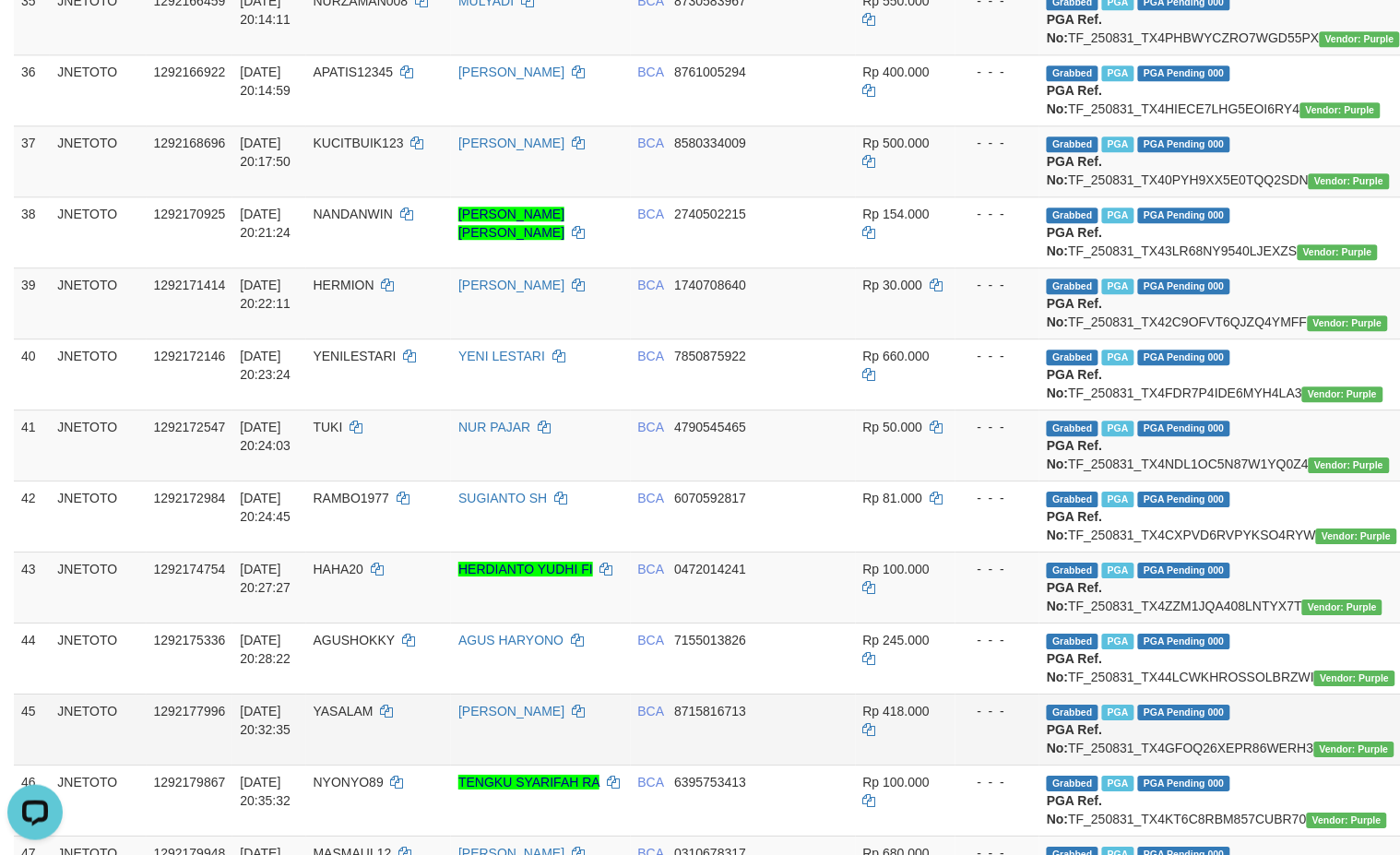
scroll to position [3216, 0]
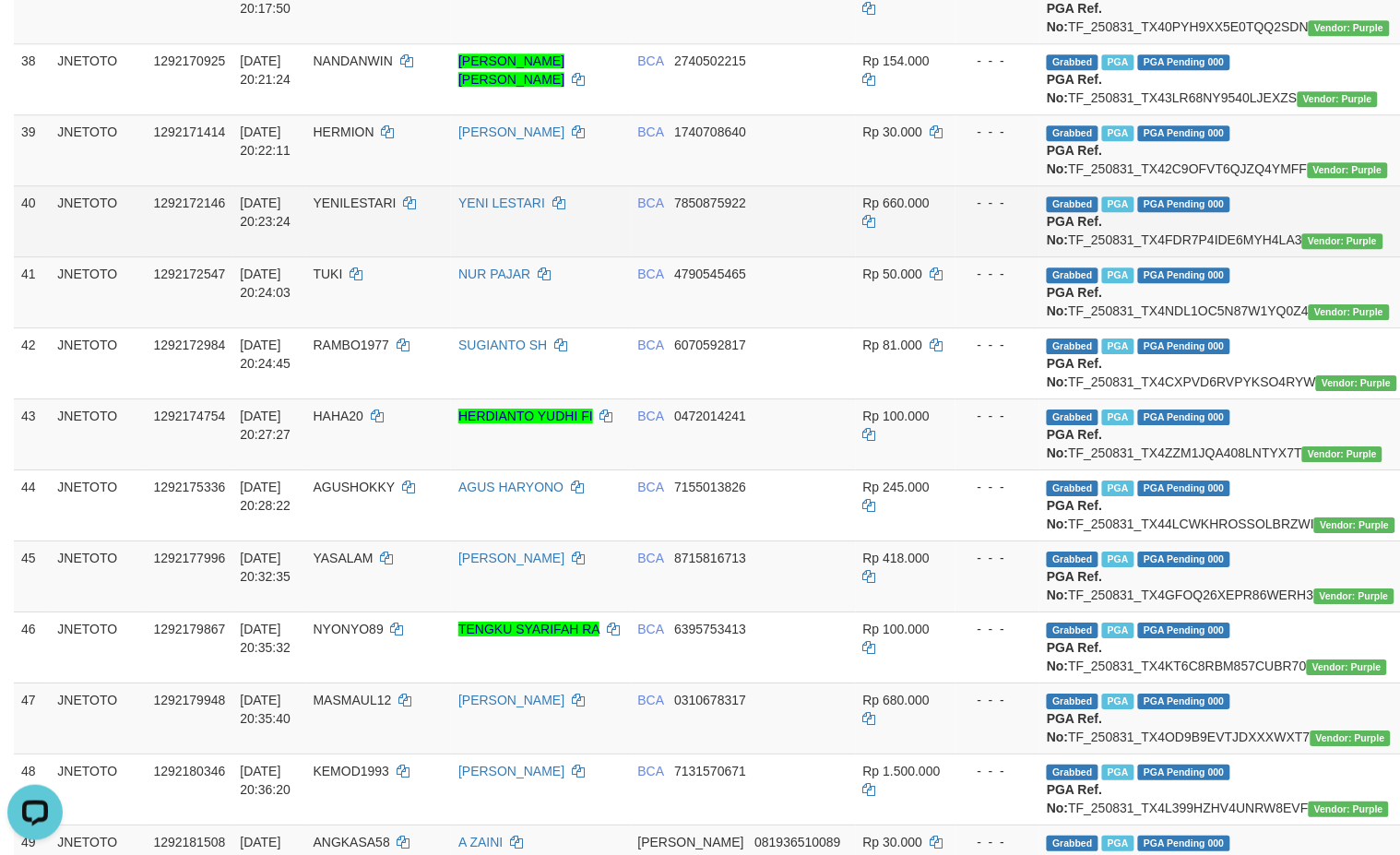
drag, startPoint x: 1176, startPoint y: 725, endPoint x: 1167, endPoint y: 710, distance: 17.5
click at [1176, 256] on td "Grabbed PGA PGA Pending 000 {"status":"000","data":{"unique_id":"615-1292172146…" at bounding box center [1232, 221] width 386 height 71
click at [1167, 256] on td "Grabbed PGA PGA Pending 000 {"status":"000","data":{"unique_id":"615-1292172146…" at bounding box center [1232, 221] width 386 height 71
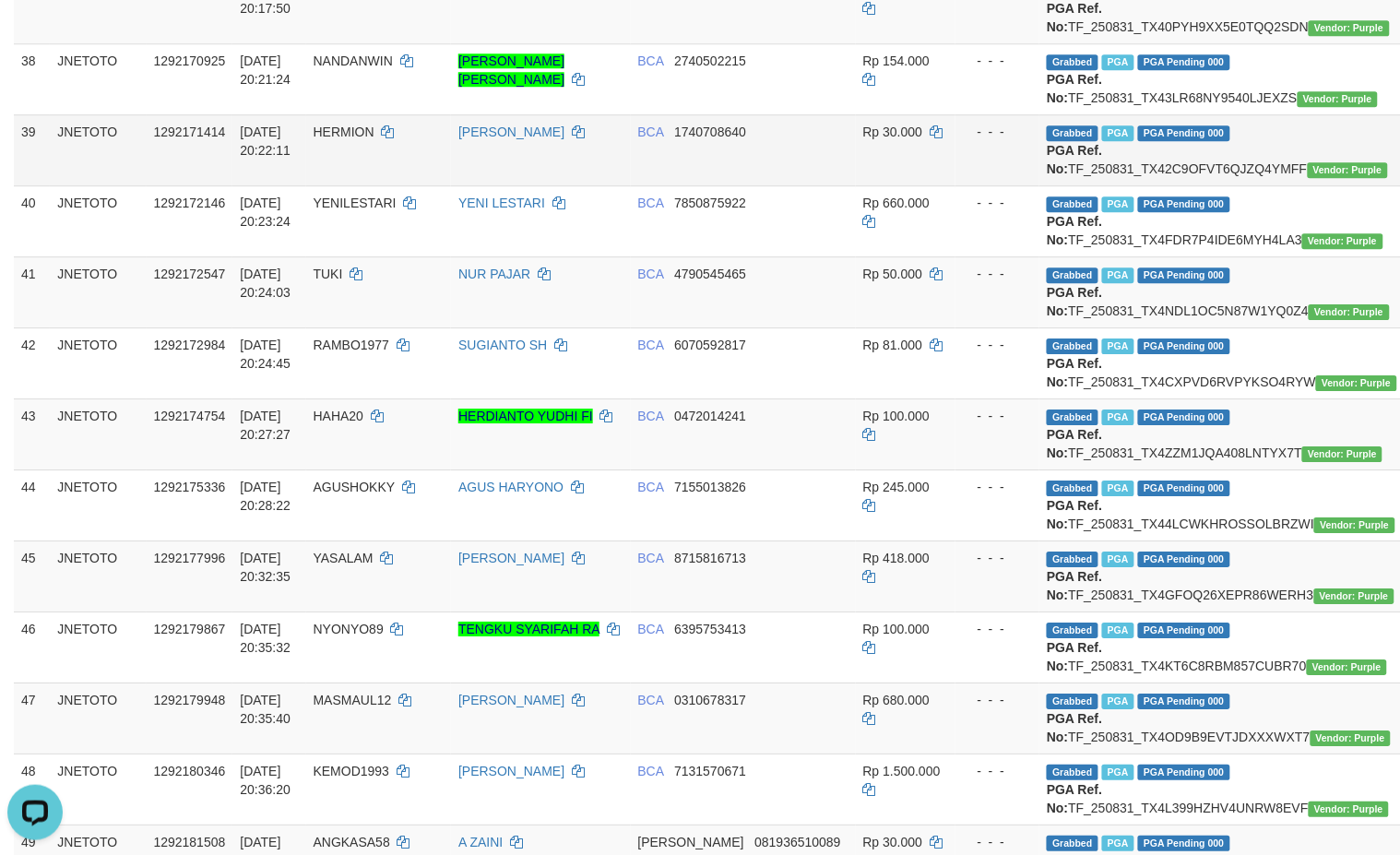
click at [1130, 186] on td "Grabbed PGA PGA Pending 000 {"status":"000","data":{"unique_id":"615-1292171414…" at bounding box center [1232, 150] width 386 height 71
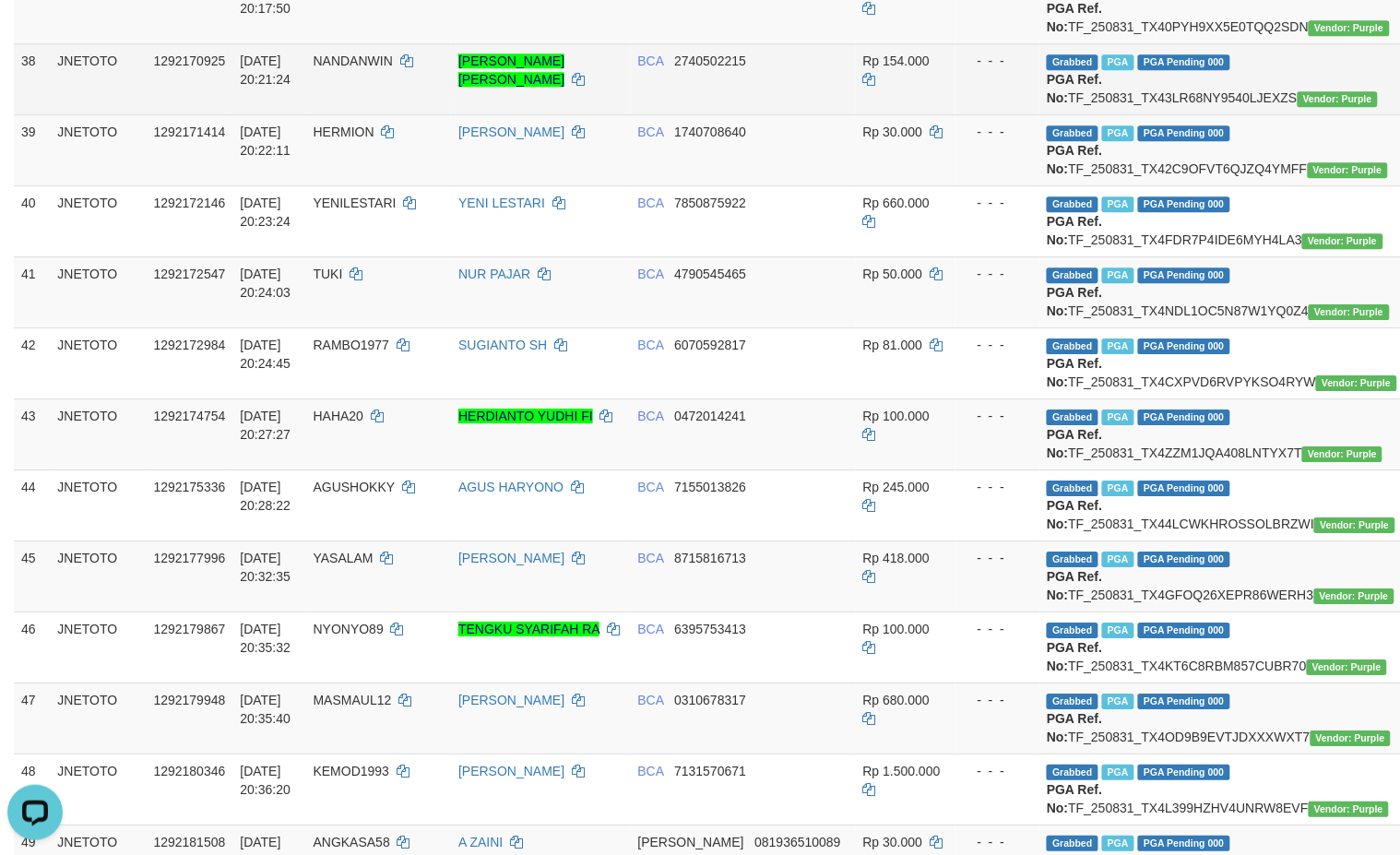
click at [1153, 114] on td "Grabbed PGA PGA Pending 000 {"status":"000","data":{"unique_id":"615-1292170925…" at bounding box center [1232, 79] width 386 height 71
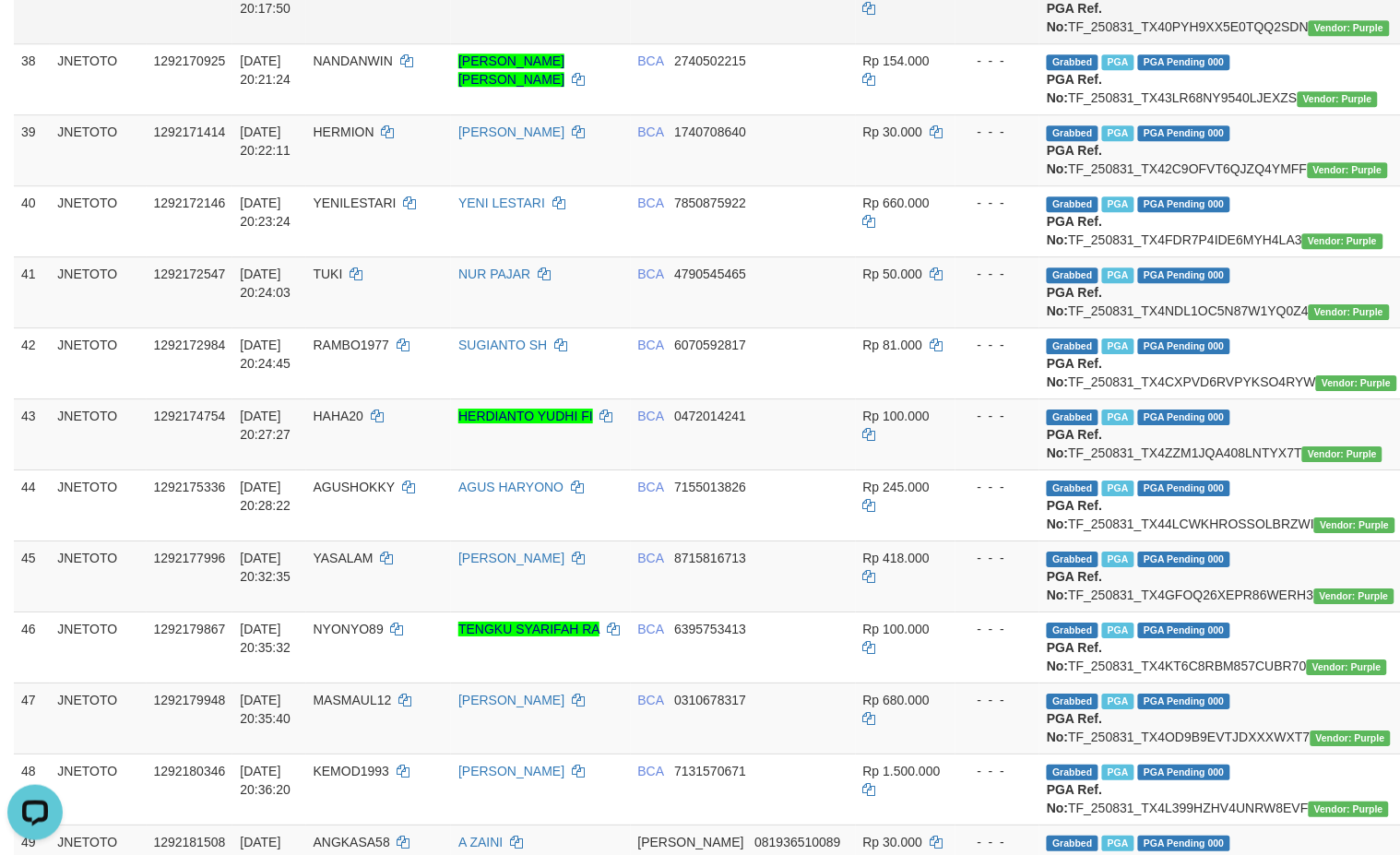
click at [1187, 44] on td "Grabbed PGA PGA Pending 000 {"status":"000","data":{"unique_id":"615-1292168696…" at bounding box center [1232, 7] width 386 height 71
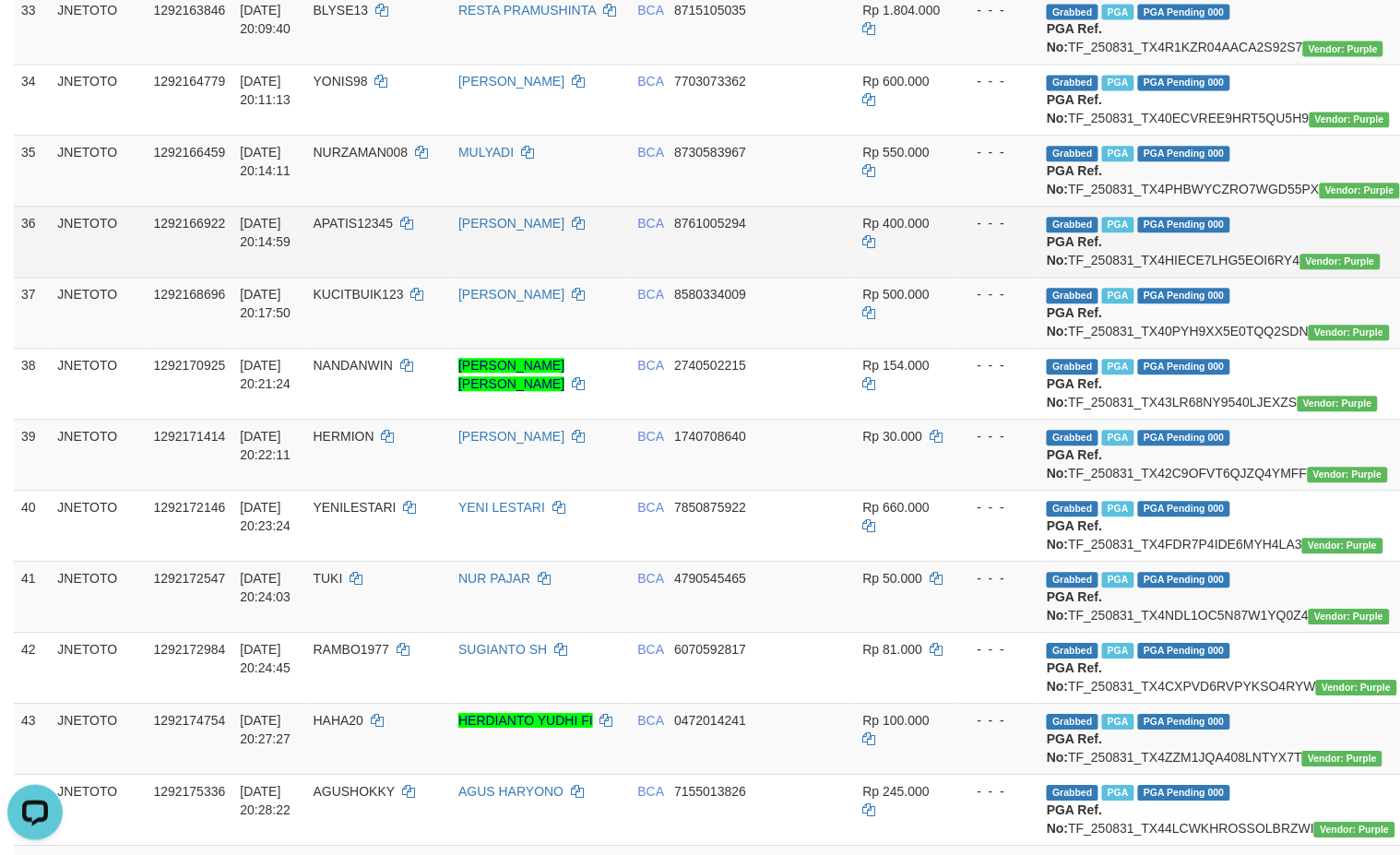
scroll to position [2909, 0]
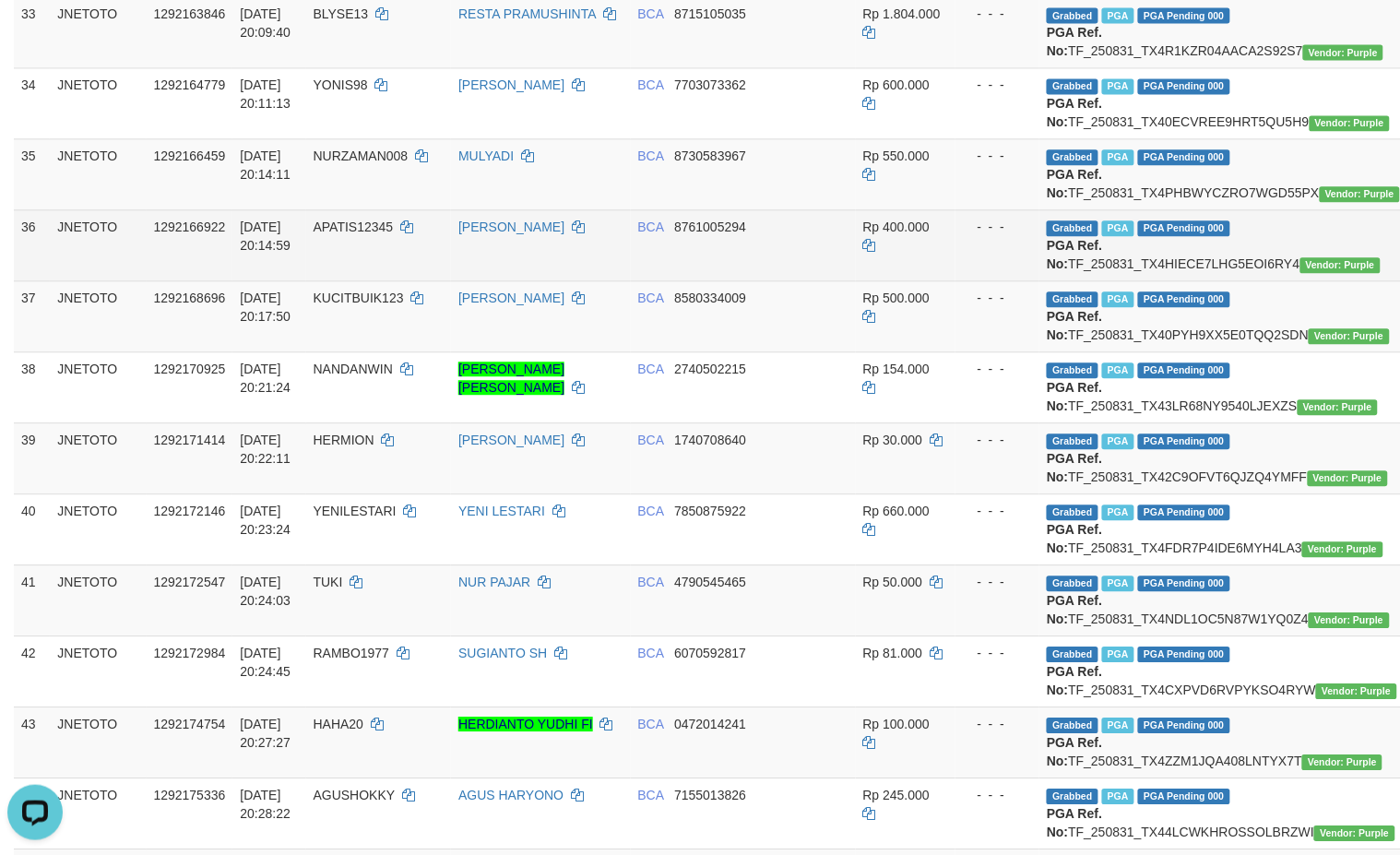
click at [1165, 281] on td "Grabbed PGA PGA Pending 000 {"status":"000","data":{"unique_id":"615-1292166922…" at bounding box center [1232, 244] width 386 height 71
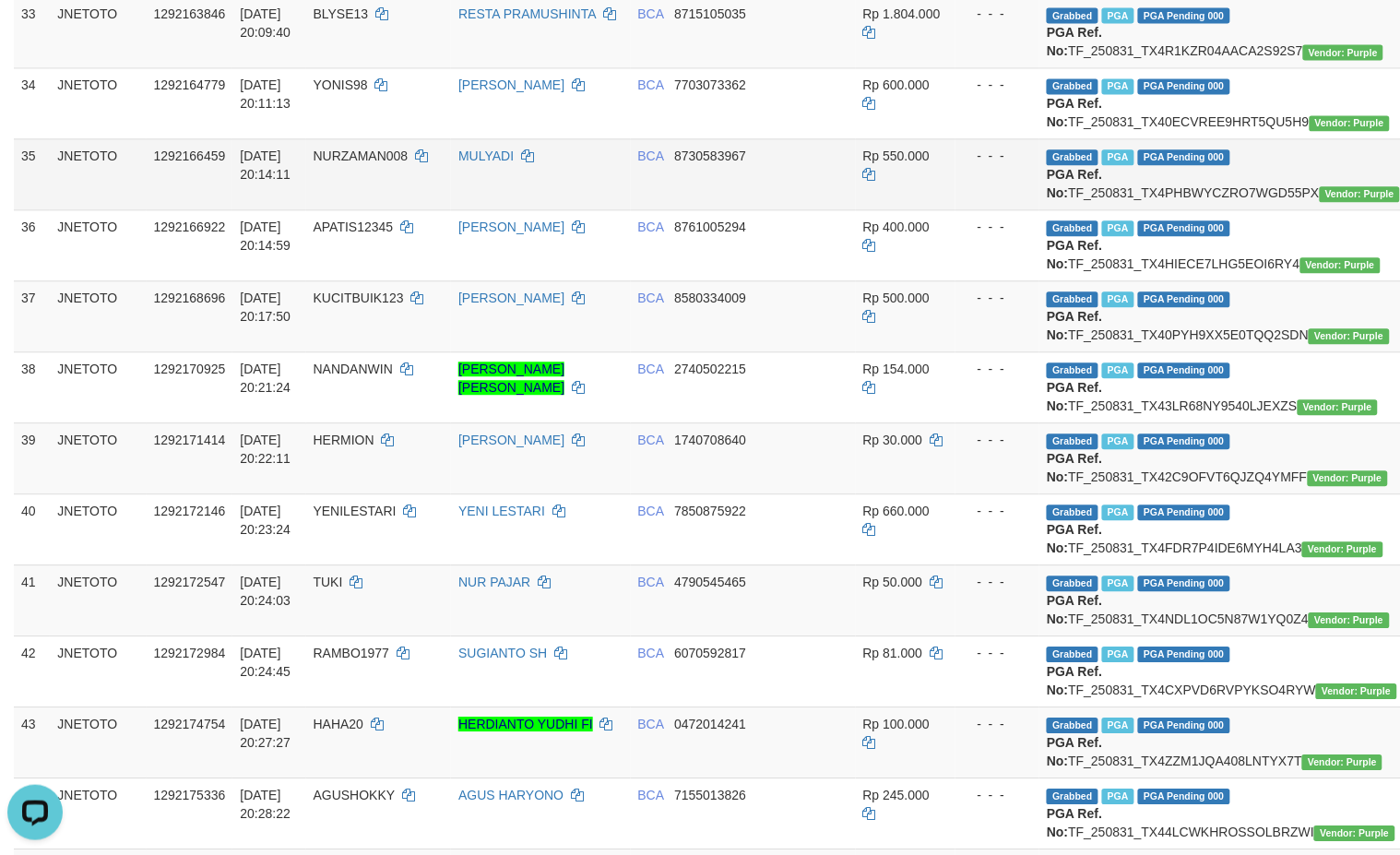
click at [1158, 209] on td "Grabbed PGA PGA Pending 000 {"status":"000","data":{"unique_id":"615-1292166459…" at bounding box center [1232, 174] width 386 height 71
click at [1155, 209] on td "Grabbed PGA PGA Pending 000 {"status":"000","data":{"unique_id":"615-1292166459…" at bounding box center [1232, 174] width 386 height 71
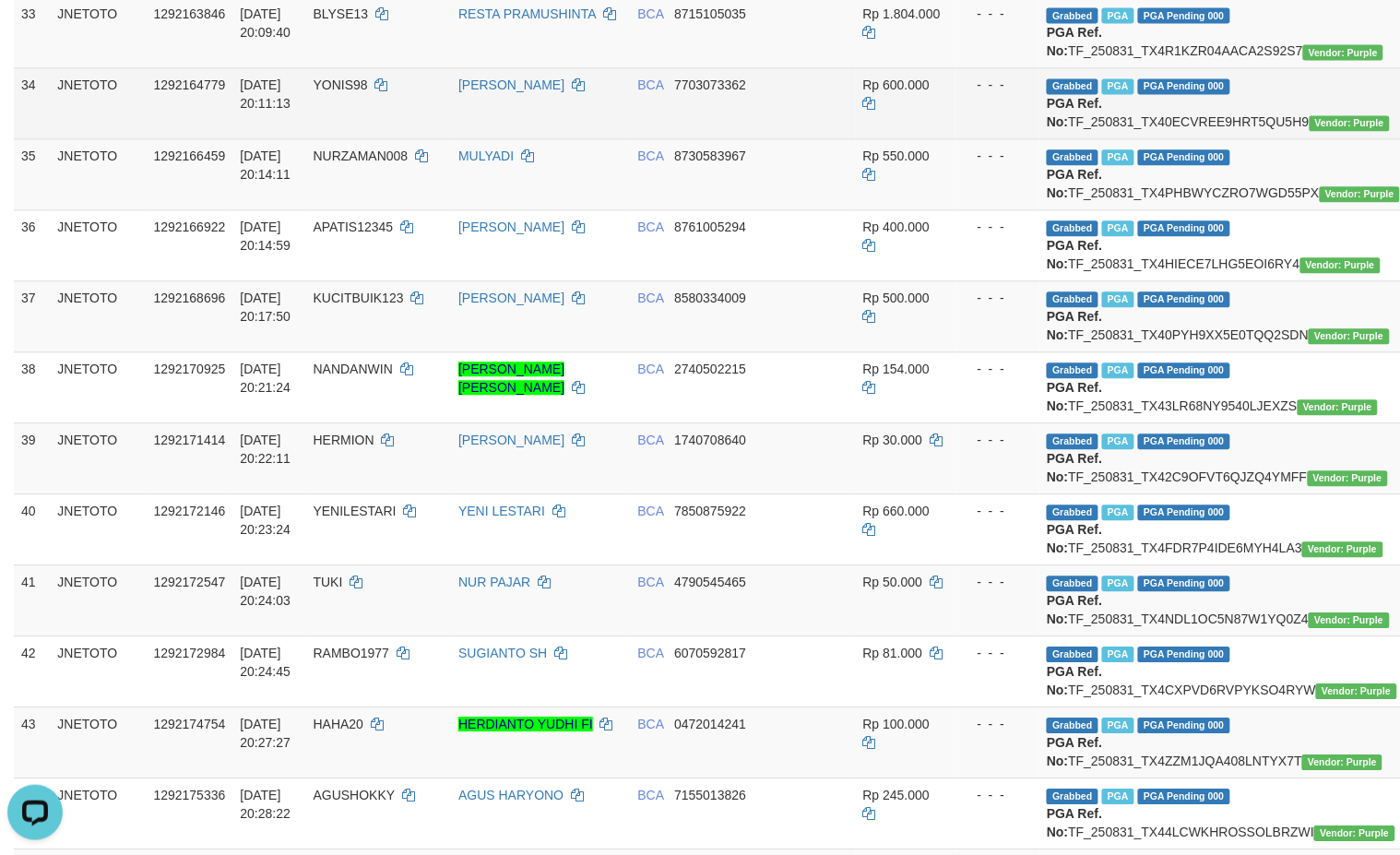
click at [1179, 138] on td "Grabbed PGA PGA Pending 000 {"status":"000","data":{"unique_id":"615-1292164779…" at bounding box center [1232, 102] width 386 height 71
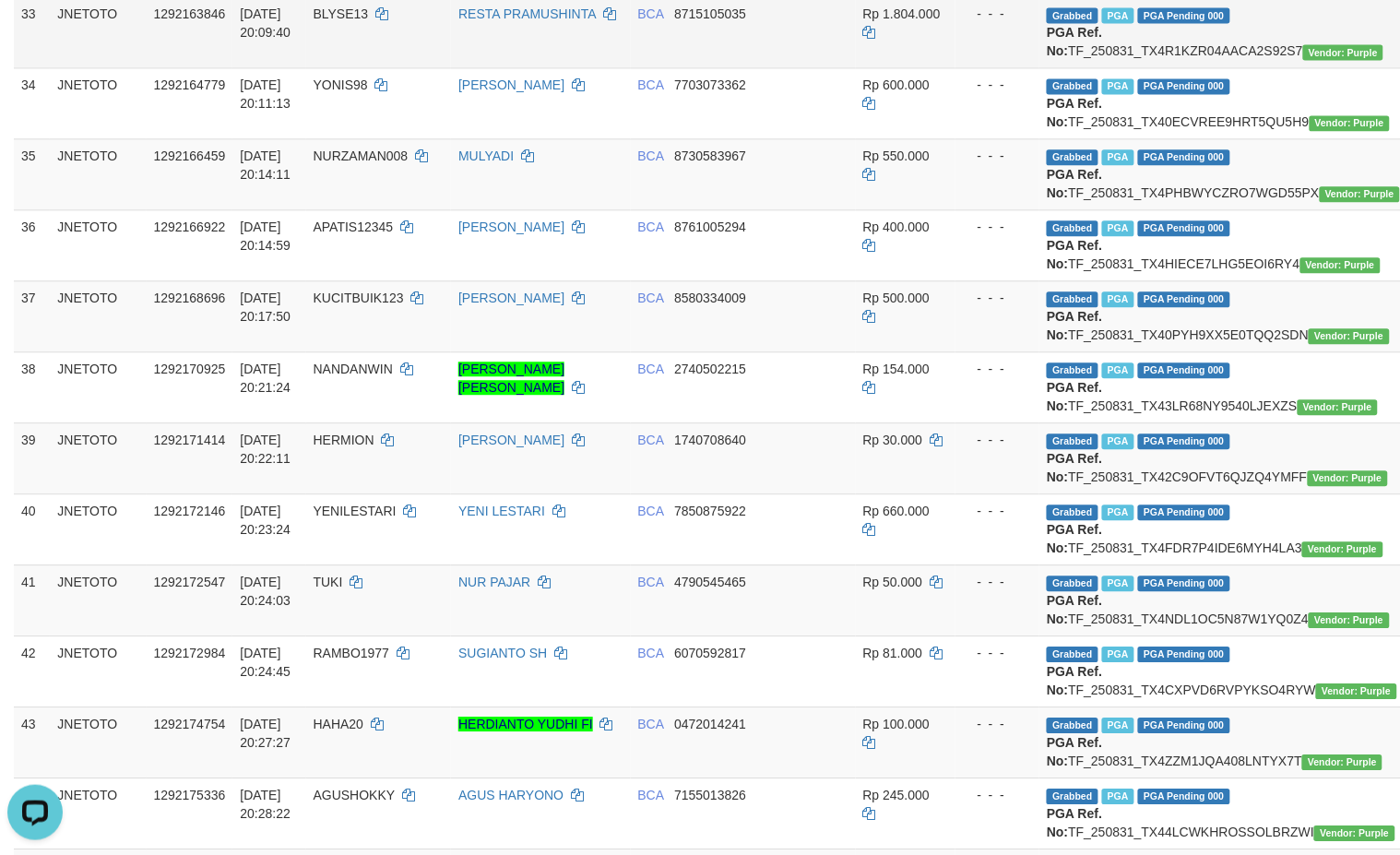
click at [1162, 67] on td "Grabbed PGA PGA Pending 000 {"status":"000","data":{"unique_id":"615-1292163846…" at bounding box center [1232, 32] width 386 height 71
click at [1163, 67] on td "Grabbed PGA PGA Pending 000 {"status":"000","data":{"unique_id":"615-1292163846…" at bounding box center [1232, 32] width 386 height 71
click at [1150, 67] on td "Grabbed PGA PGA Pending 000 {"status":"000","data":{"unique_id":"615-1292163846…" at bounding box center [1232, 32] width 386 height 71
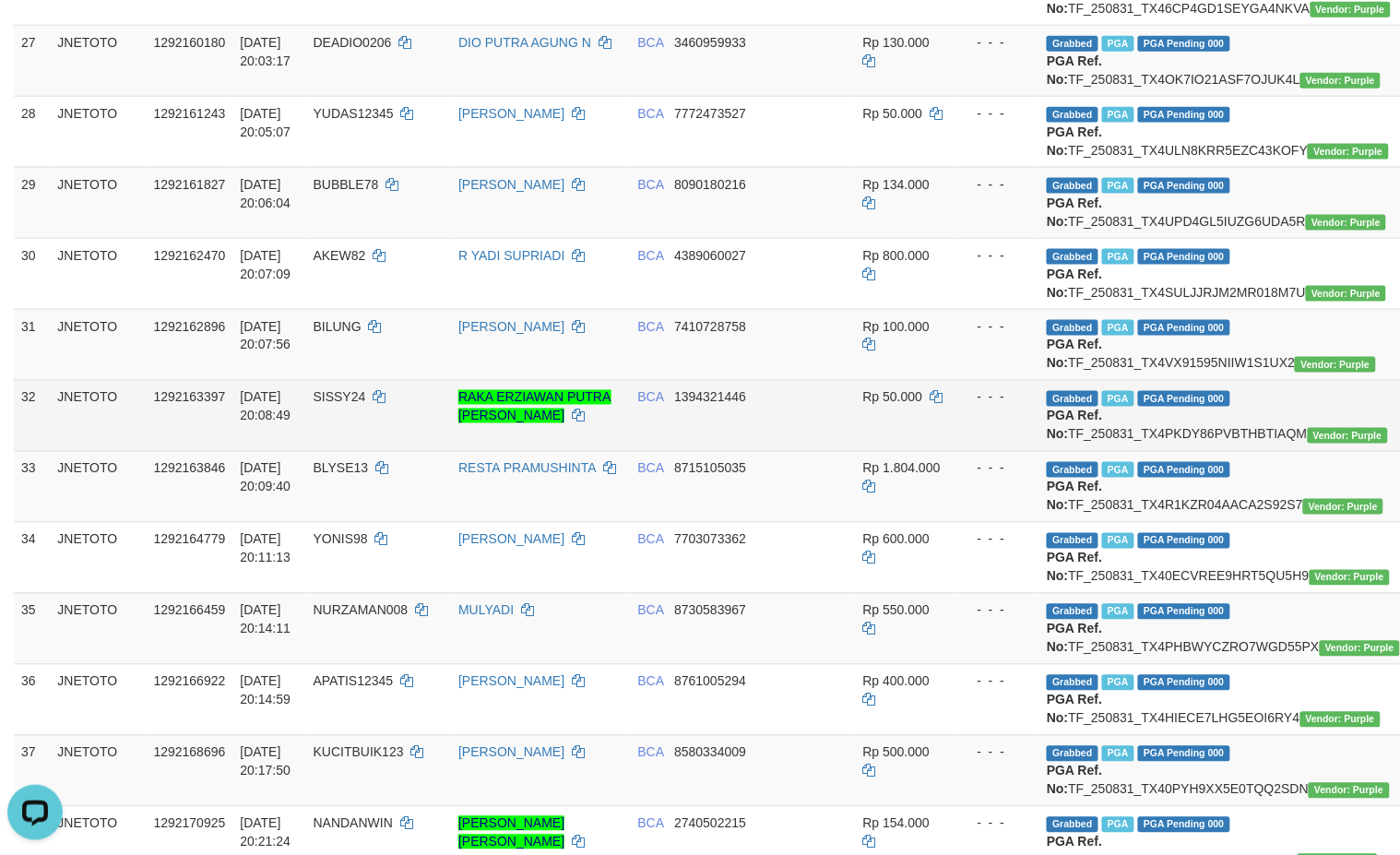
scroll to position [2447, 0]
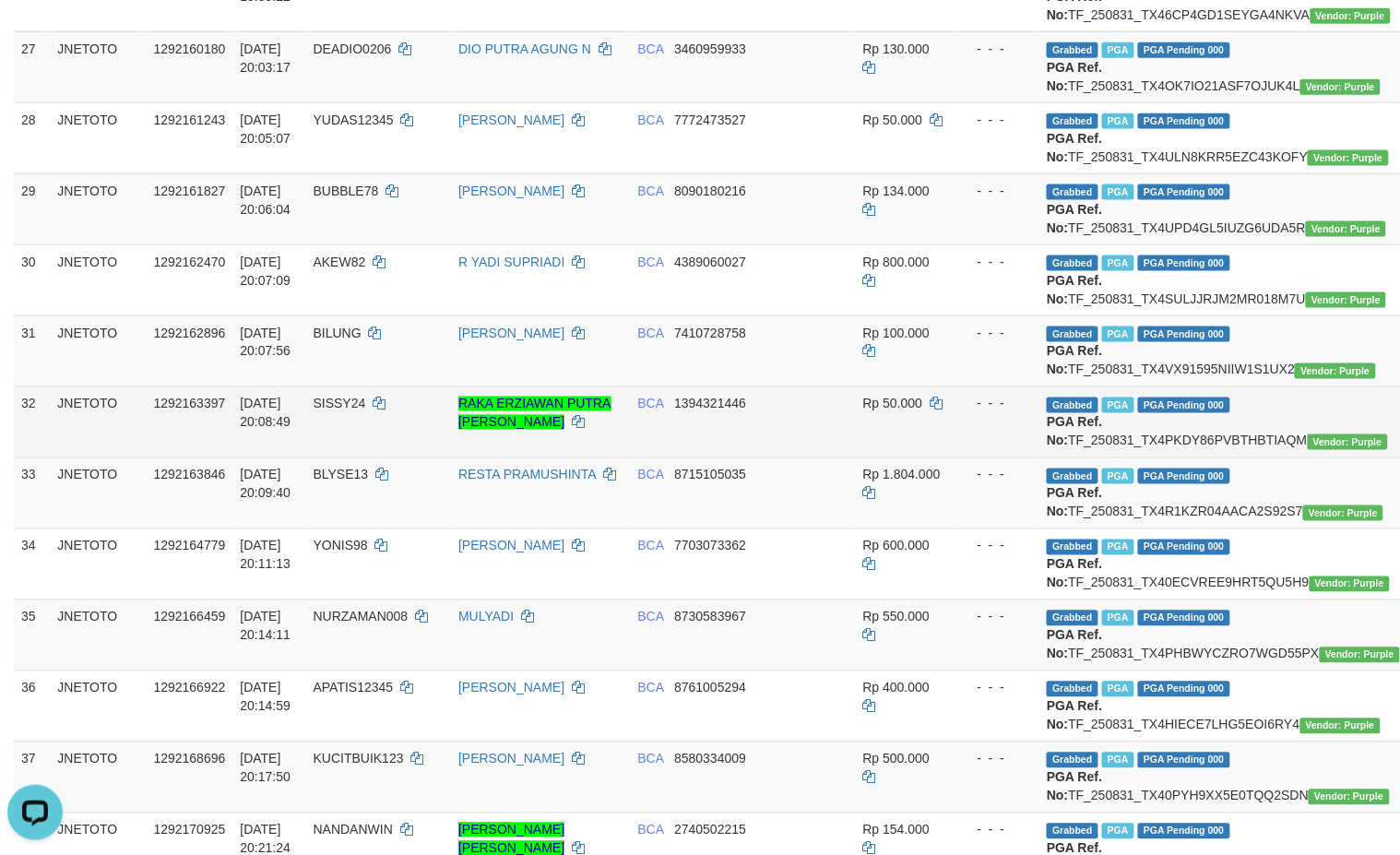
drag, startPoint x: 1187, startPoint y: 755, endPoint x: 1184, endPoint y: 766, distance: 11.4
click at [1186, 457] on td "Grabbed PGA PGA Pending 000 {"status":"000","data":{"unique_id":"615-1292163397…" at bounding box center [1232, 422] width 386 height 71
click at [1184, 457] on td "Grabbed PGA PGA Pending 000 {"status":"000","data":{"unique_id":"615-1292163397…" at bounding box center [1232, 422] width 386 height 71
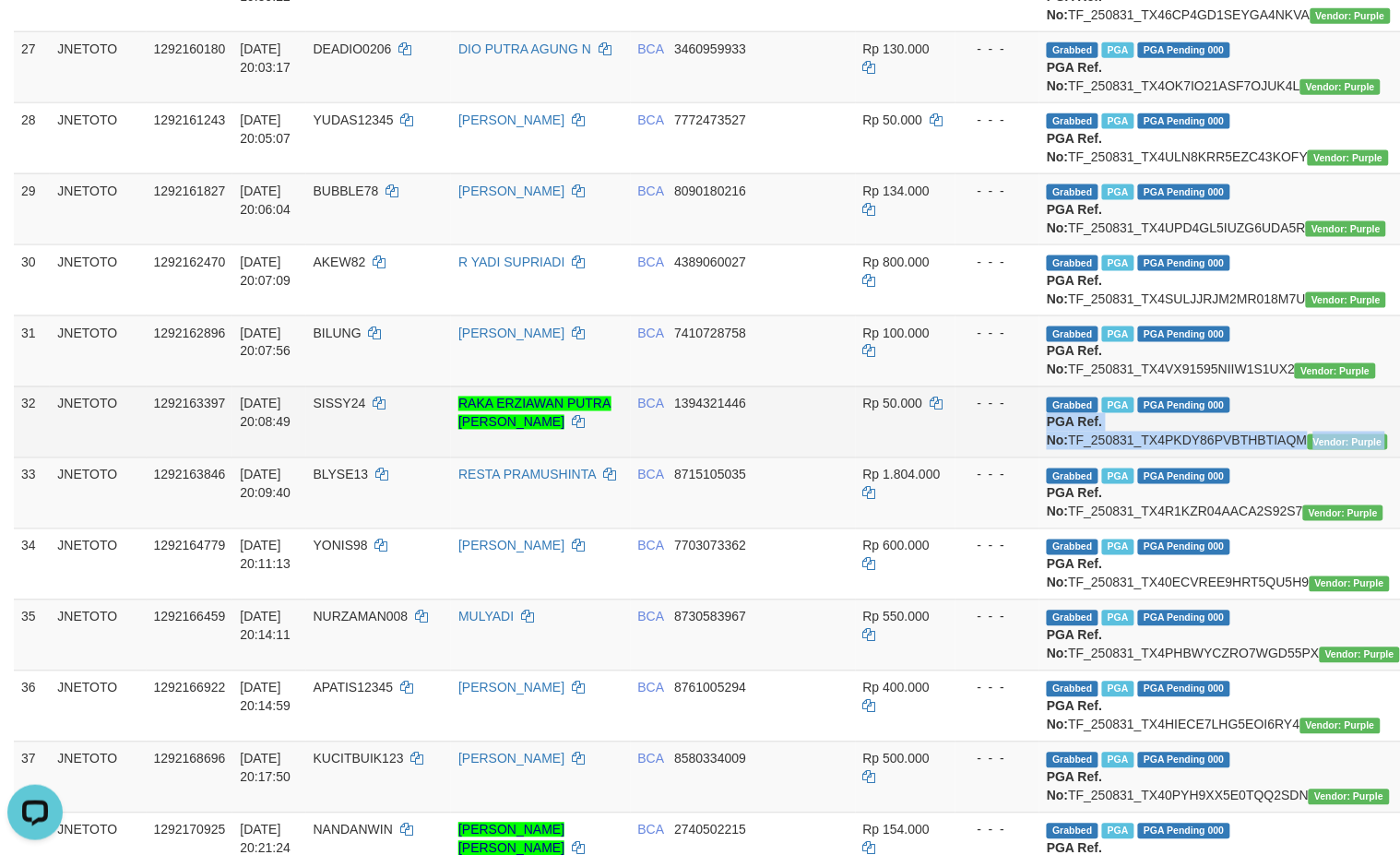
click at [1174, 457] on td "Grabbed PGA PGA Pending 000 {"status":"000","data":{"unique_id":"615-1292163397…" at bounding box center [1232, 422] width 386 height 71
click at [1177, 457] on td "Grabbed PGA PGA Pending 000 {"status":"000","data":{"unique_id":"615-1292163397…" at bounding box center [1232, 422] width 386 height 71
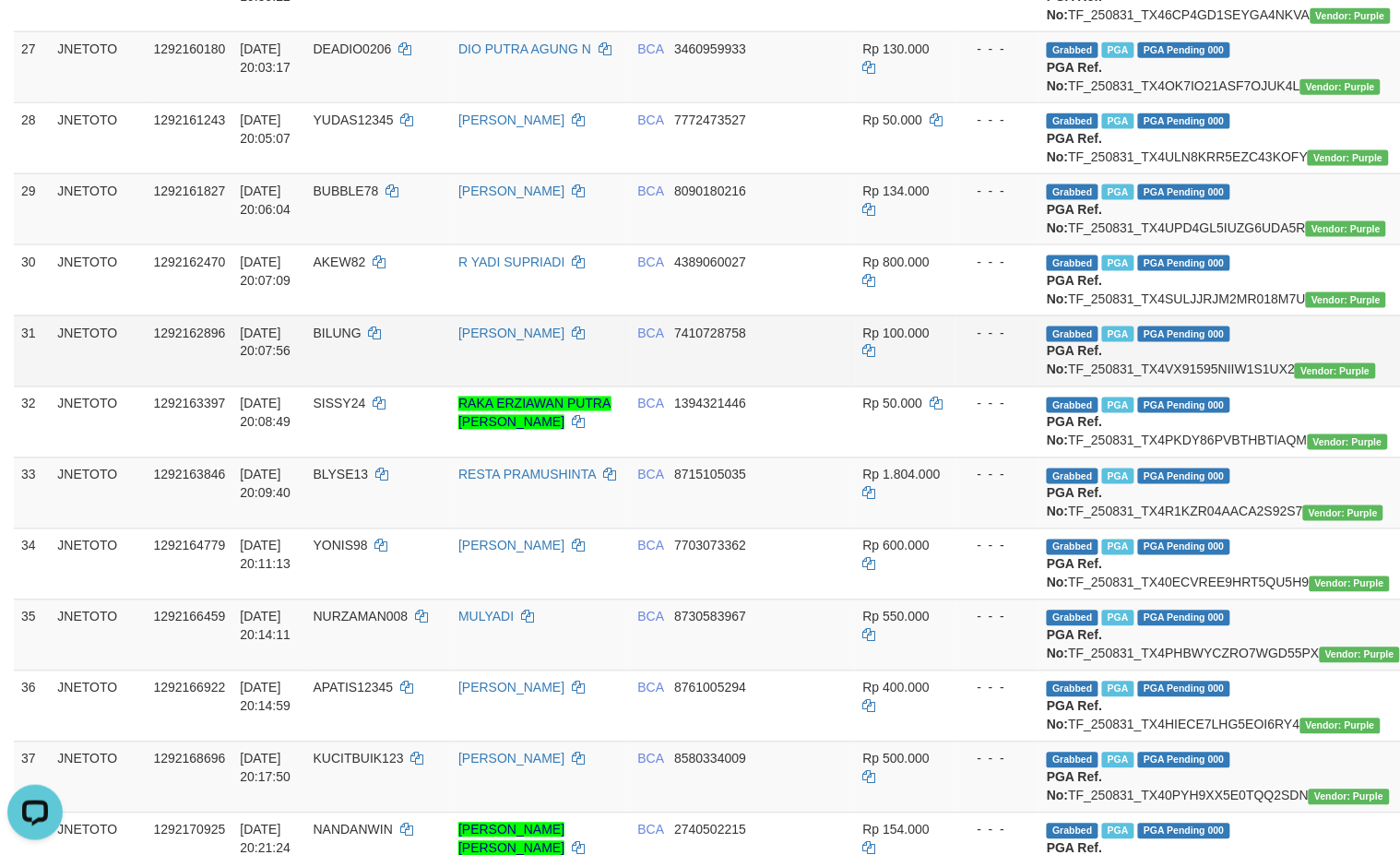
click at [1177, 387] on td "Grabbed PGA PGA Pending 000 {"status":"000","data":{"unique_id":"615-1292162896…" at bounding box center [1232, 350] width 386 height 71
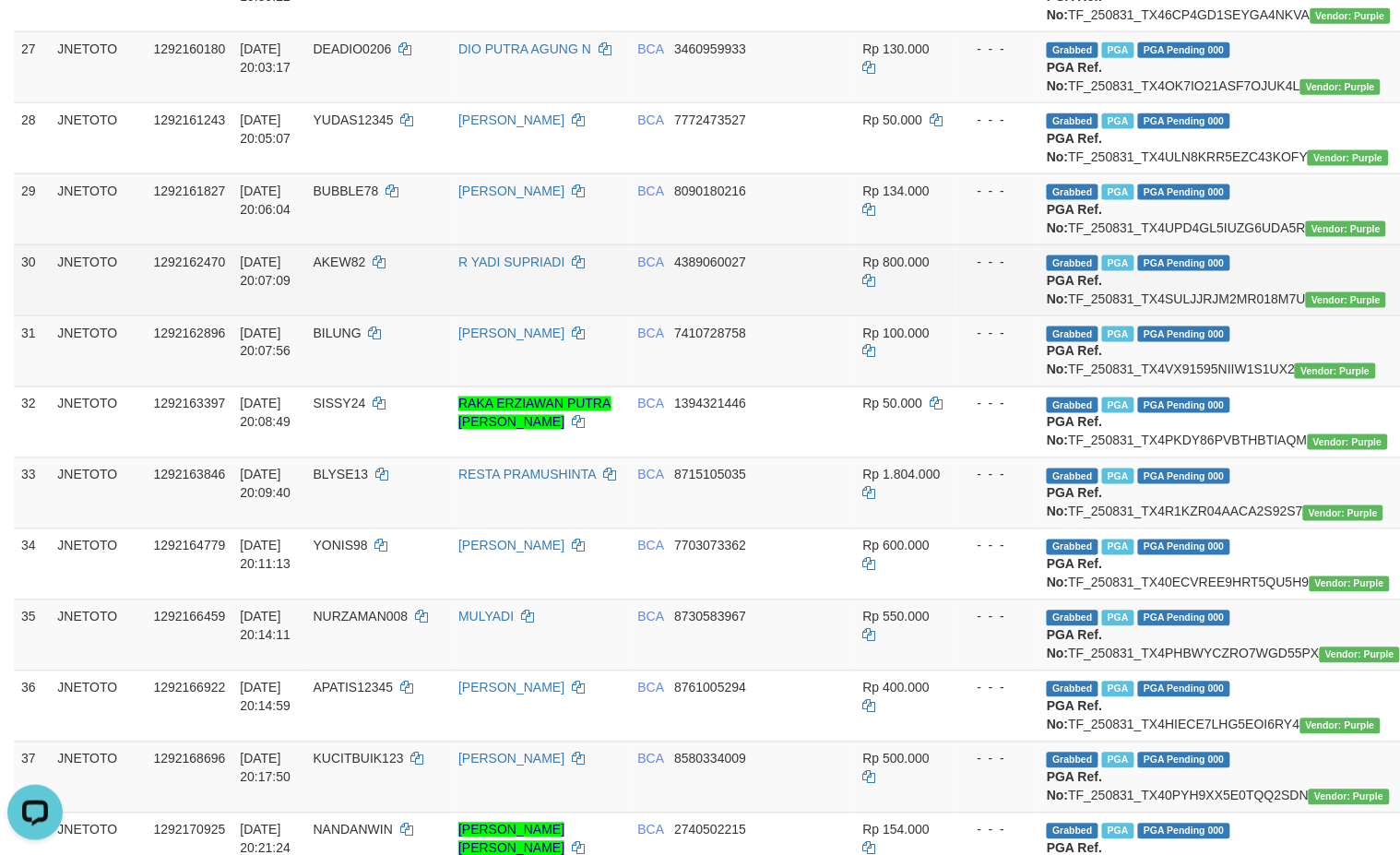
drag, startPoint x: 1185, startPoint y: 600, endPoint x: 1181, endPoint y: 591, distance: 9.8
click at [1185, 315] on td "Grabbed PGA PGA Pending 000 {"status":"000","data":{"unique_id":"615-1292162470…" at bounding box center [1232, 280] width 386 height 71
click at [1169, 315] on td "Grabbed PGA PGA Pending 000 {"status":"000","data":{"unique_id":"615-1292162470…" at bounding box center [1232, 280] width 386 height 71
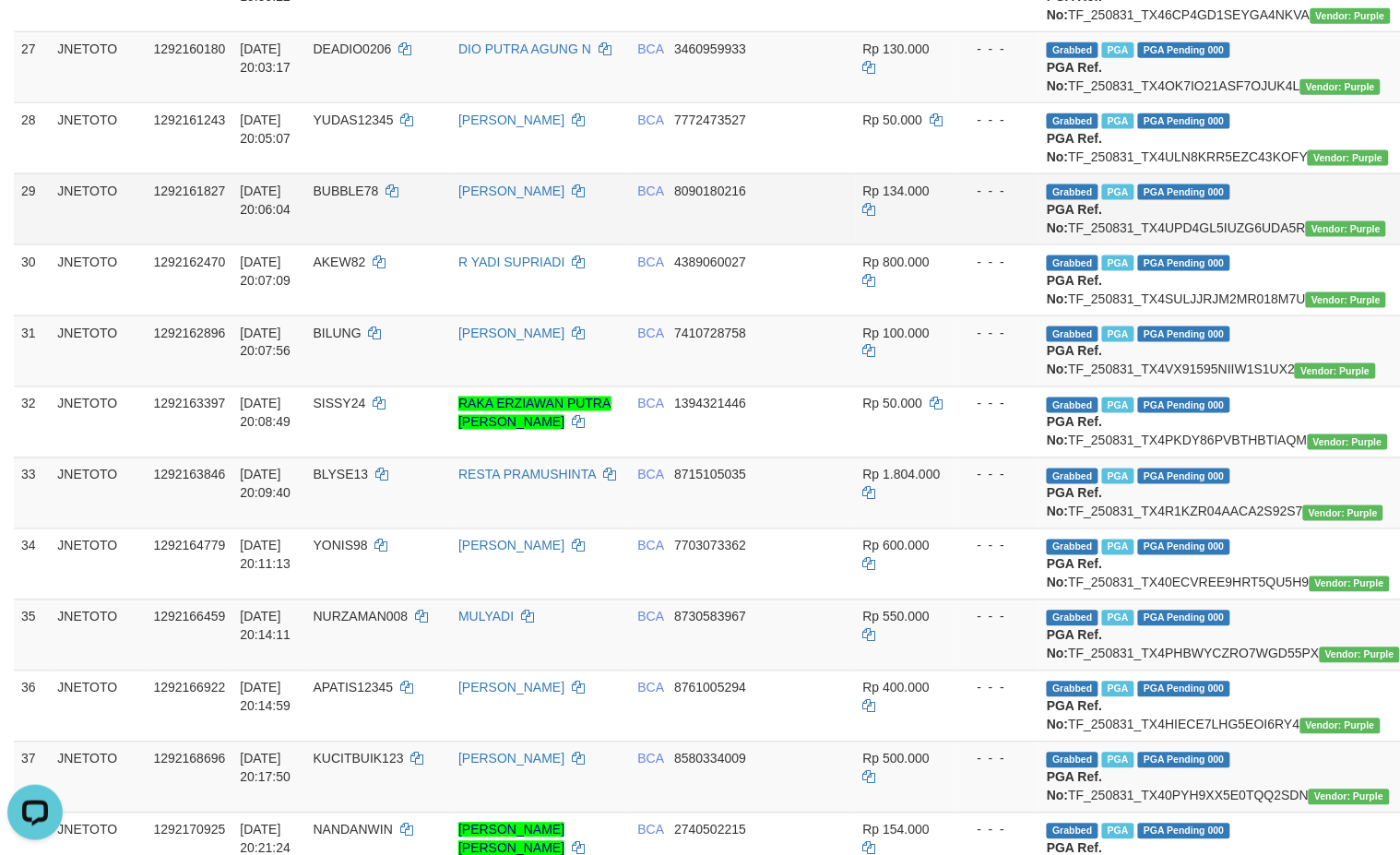
click at [1100, 244] on td "Grabbed PGA PGA Pending 000 {"status":"000","data":{"unique_id":"615-1292161827…" at bounding box center [1232, 209] width 386 height 71
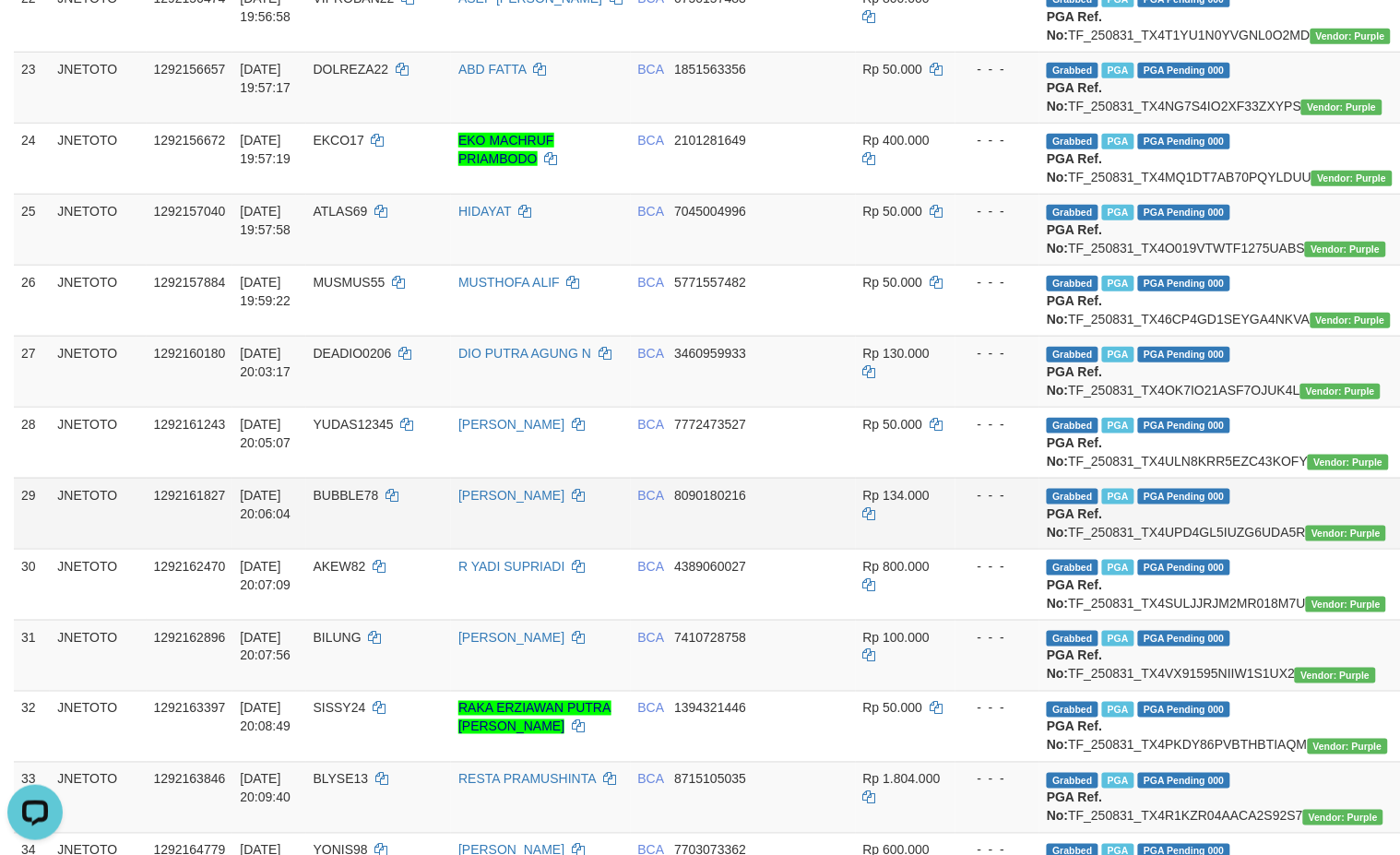
scroll to position [2141, 0]
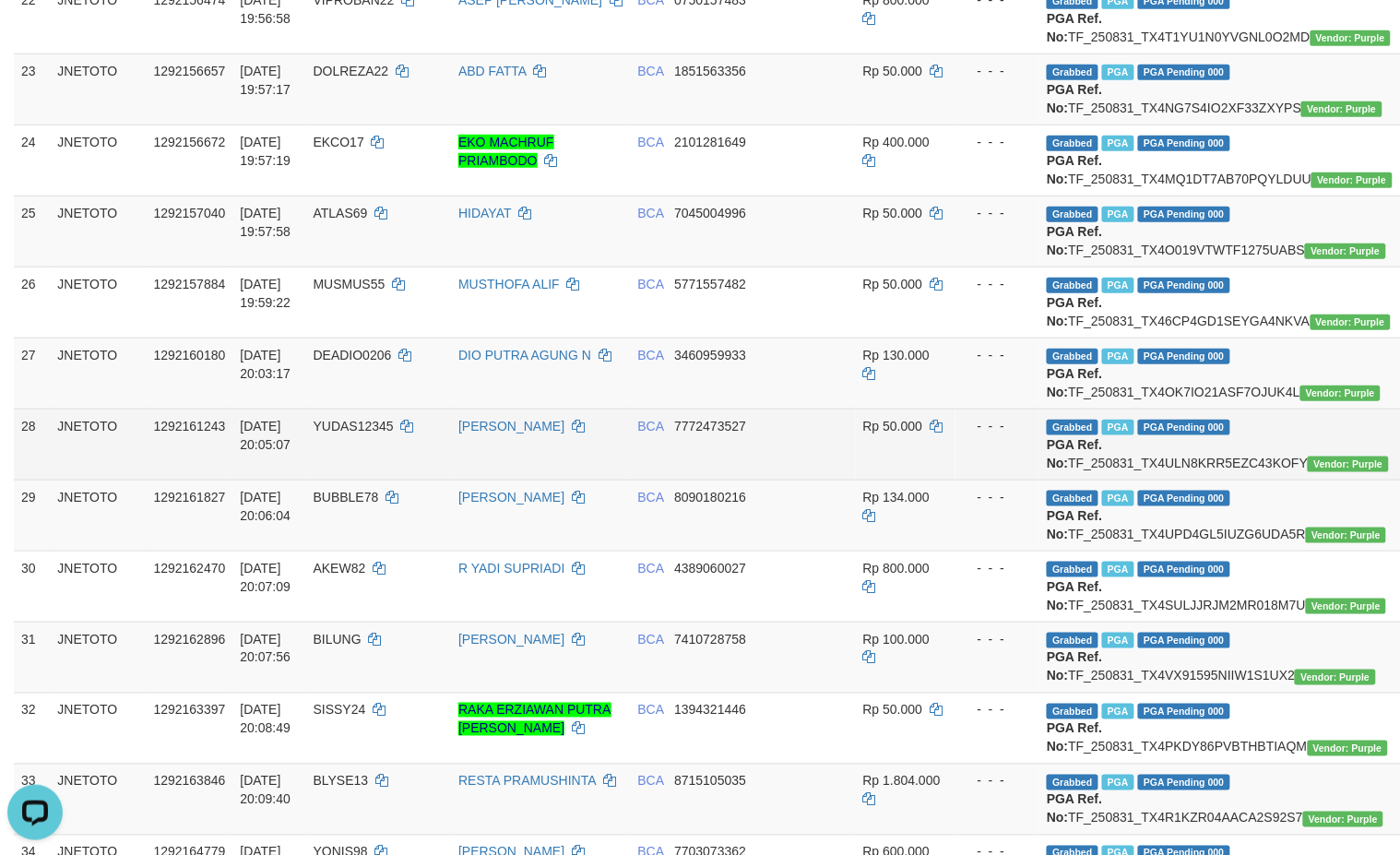
click at [1165, 480] on td "Grabbed PGA PGA Pending 000 {"status":"000","data":{"unique_id":"615-1292161243…" at bounding box center [1232, 444] width 386 height 71
click at [1178, 480] on td "Grabbed PGA PGA Pending 000 {"status":"000","data":{"unique_id":"615-1292161243…" at bounding box center [1232, 444] width 386 height 71
click at [1183, 480] on td "Grabbed PGA PGA Pending 000 {"status":"000","data":{"unique_id":"615-1292161243…" at bounding box center [1232, 444] width 386 height 71
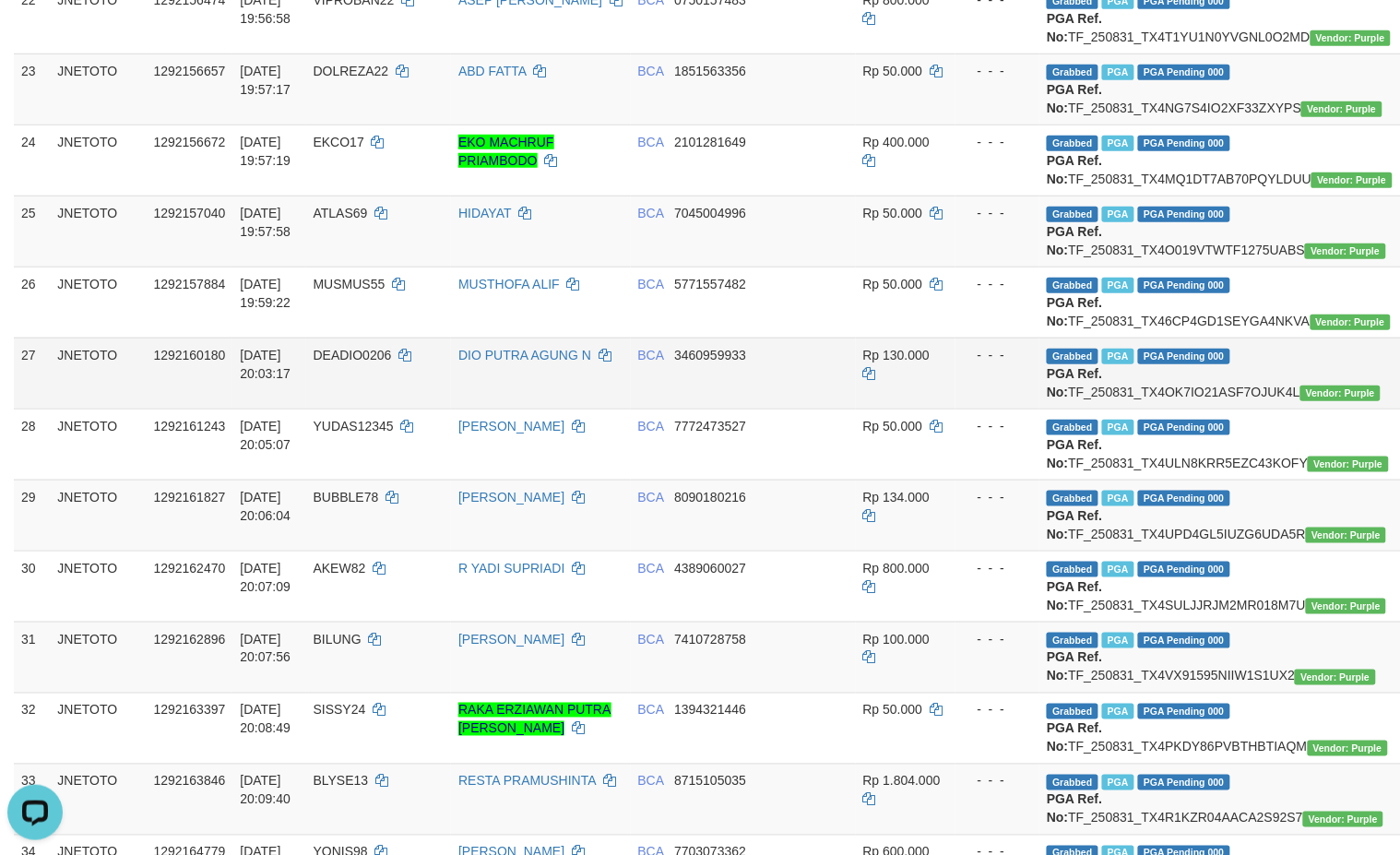
scroll to position [1850, 0]
click at [1167, 409] on td "Grabbed PGA PGA Pending 000 {"status":"000","data":{"unique_id":"615-1292160180…" at bounding box center [1232, 373] width 386 height 71
click at [1183, 409] on td "Grabbed PGA PGA Pending 000 {"status":"000","data":{"unique_id":"615-1292160180…" at bounding box center [1232, 373] width 386 height 71
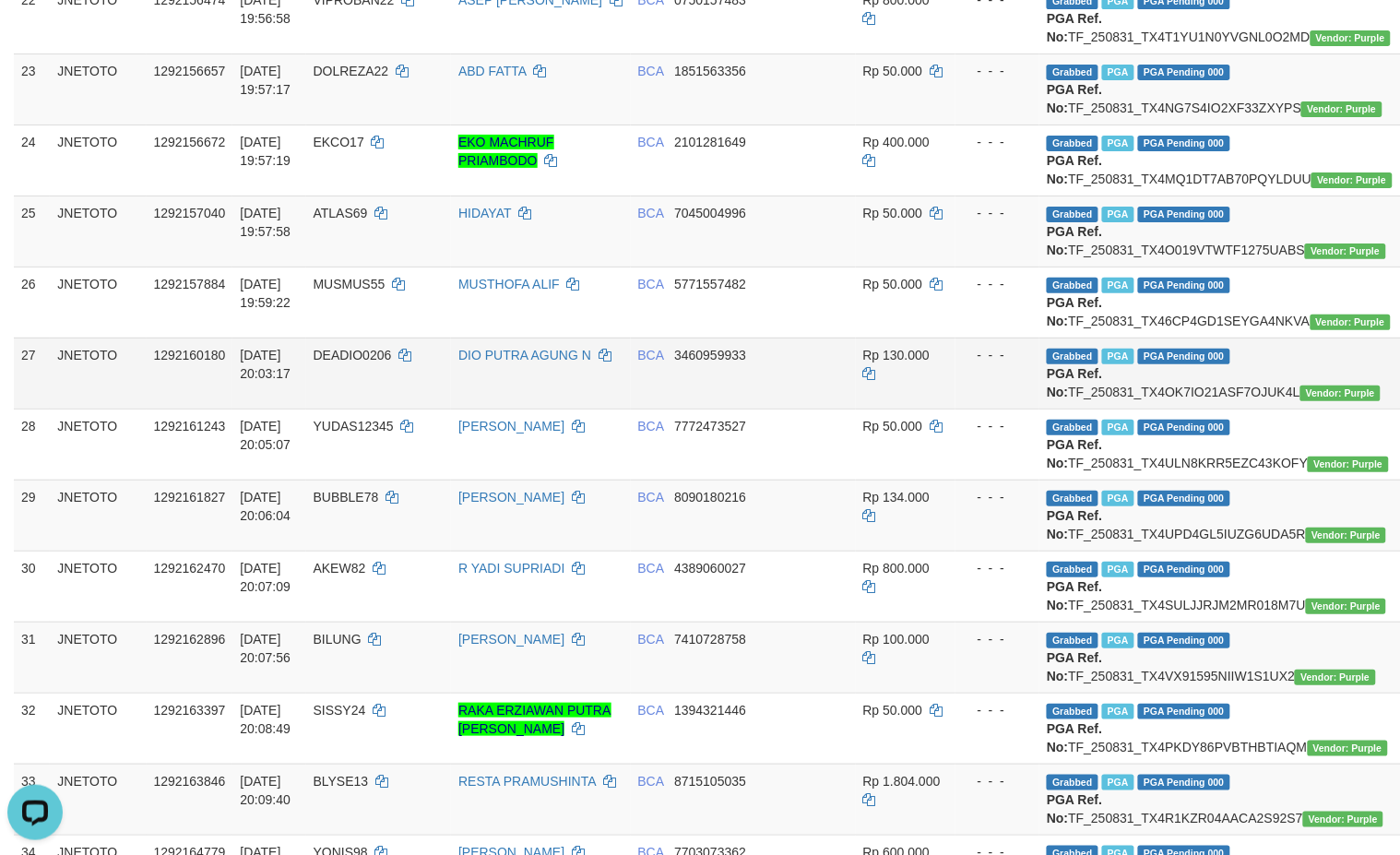
click at [1183, 409] on td "Grabbed PGA PGA Pending 000 {"status":"000","data":{"unique_id":"615-1292160180…" at bounding box center [1232, 373] width 386 height 71
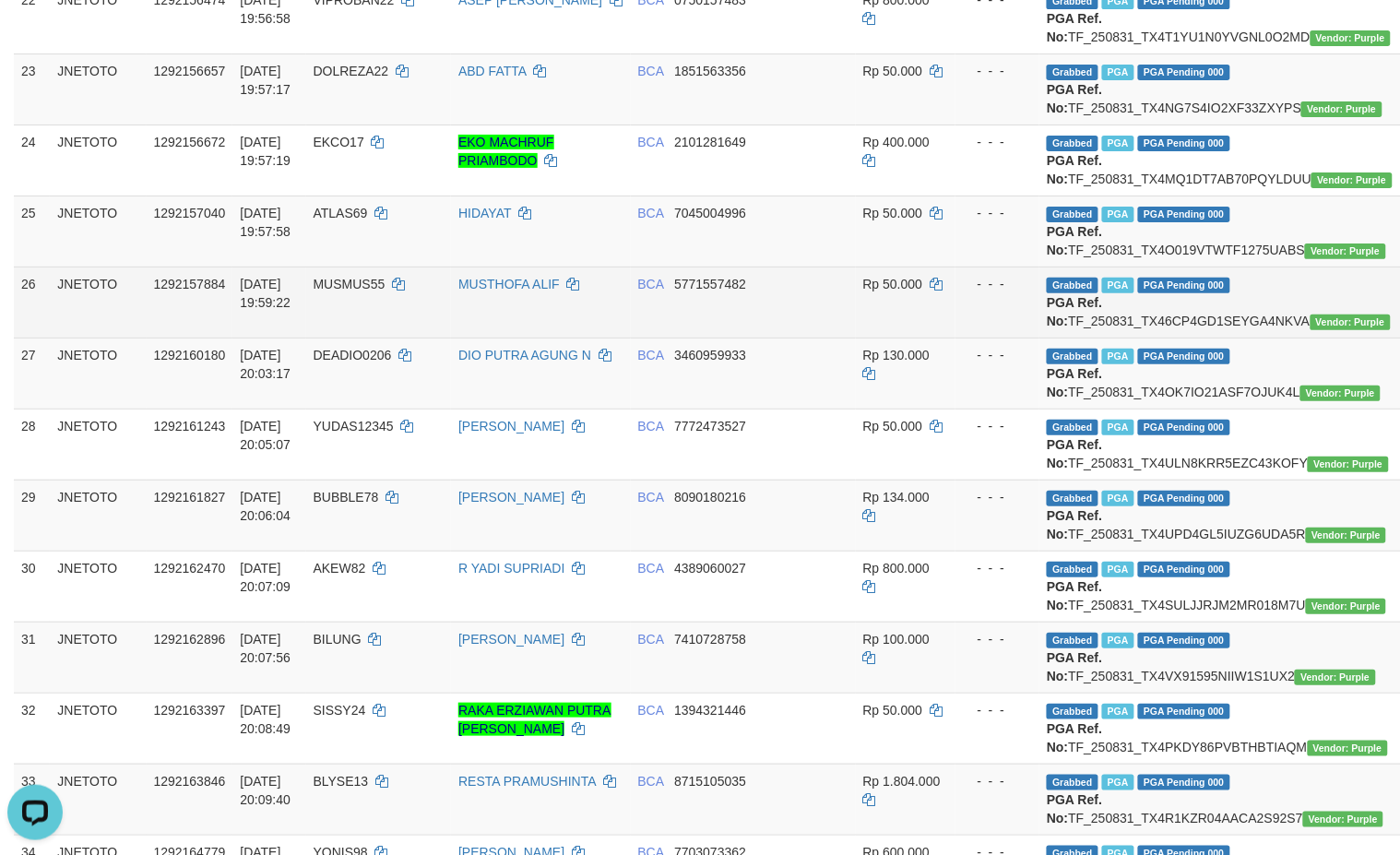
click at [1174, 337] on td "Grabbed PGA PGA Pending 000 {"status":"000","data":{"unique_id":"615-1292157884…" at bounding box center [1232, 302] width 386 height 71
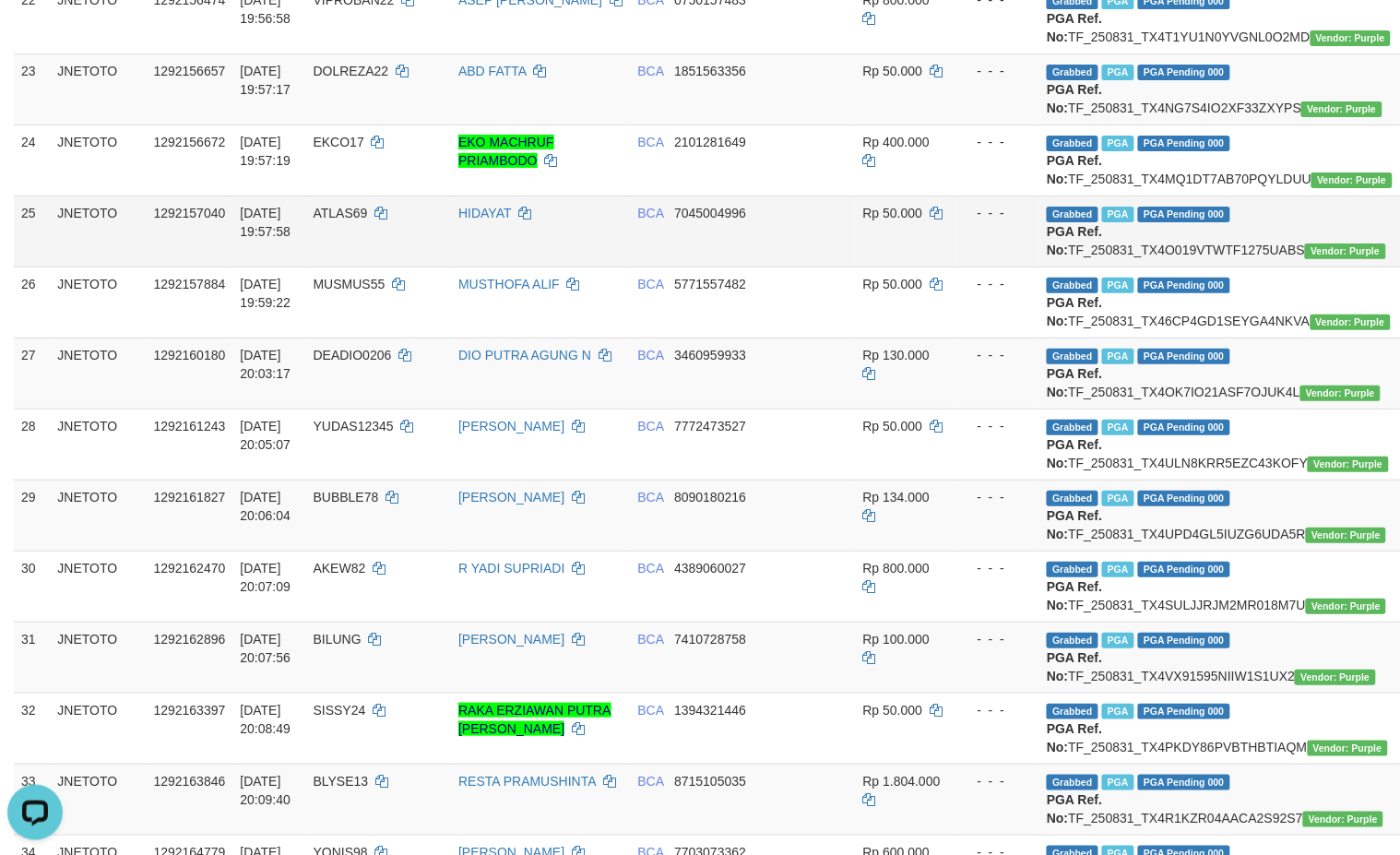
click at [1165, 267] on td "Grabbed PGA PGA Pending 000 {"status":"000","data":{"unique_id":"615-1292157040…" at bounding box center [1232, 230] width 386 height 71
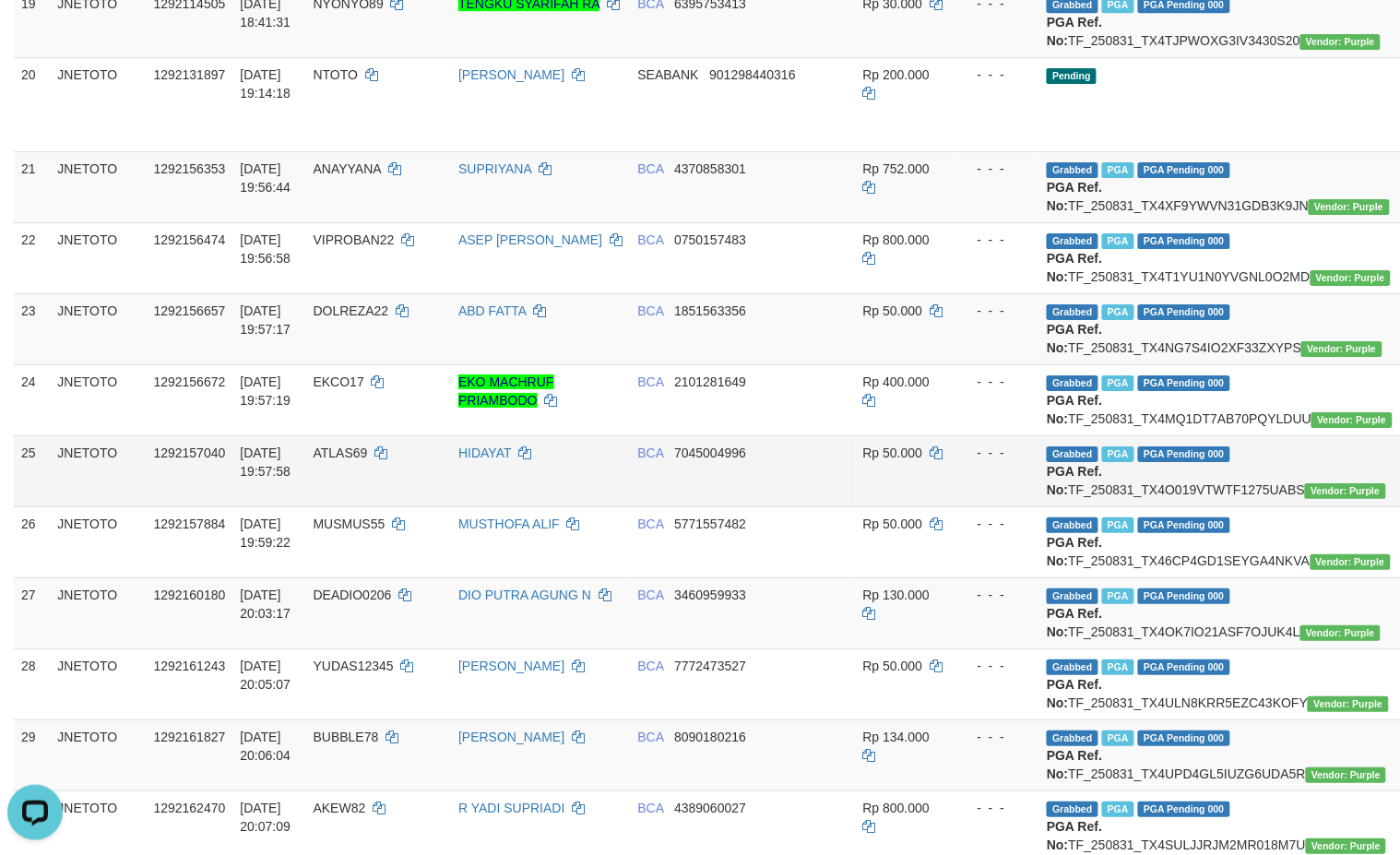
scroll to position [1543, 0]
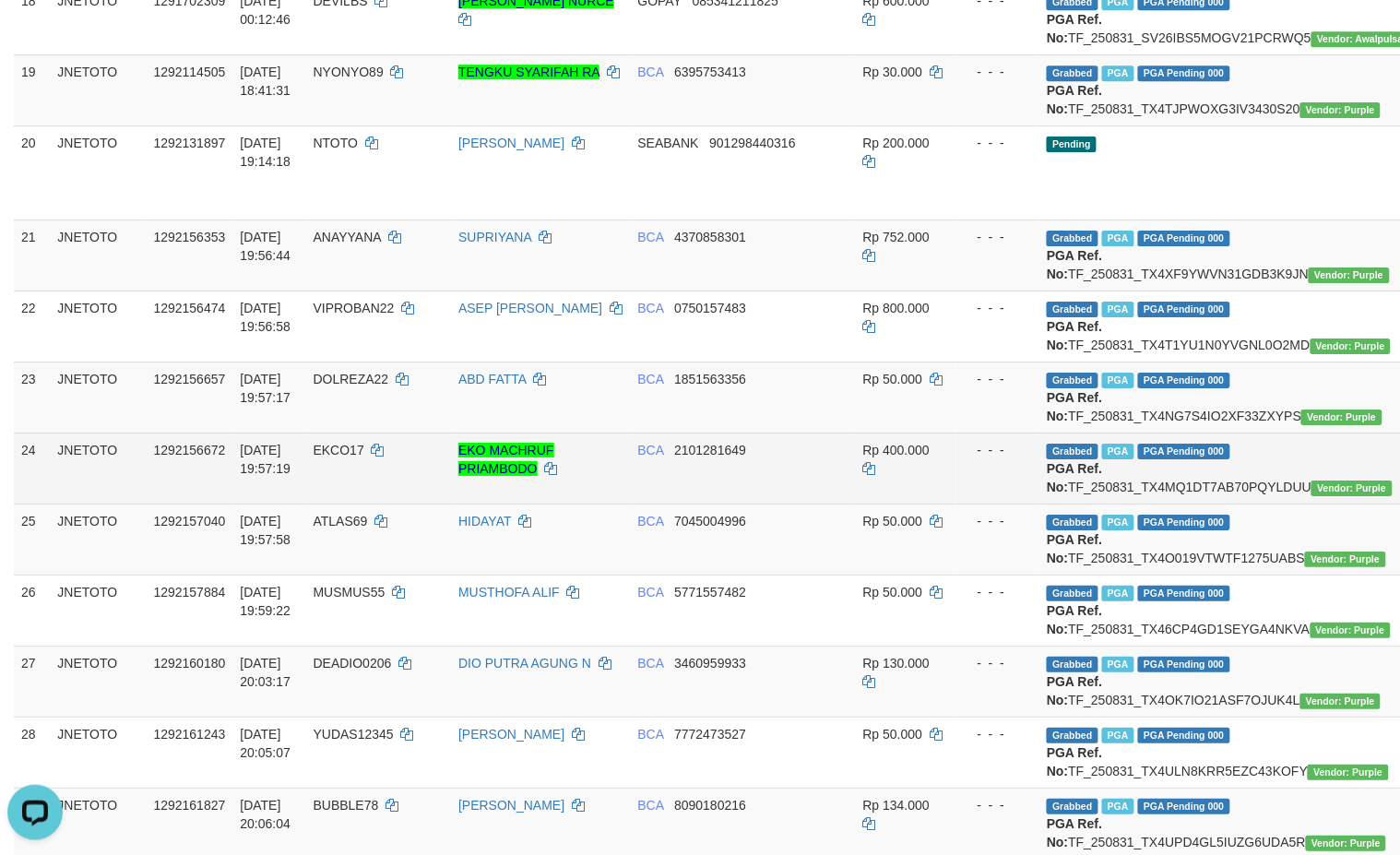
drag, startPoint x: 1150, startPoint y: 671, endPoint x: 1144, endPoint y: 655, distance: 17.1
click at [1150, 504] on td "Grabbed PGA PGA Pending 000 {"status":"000","data":{"unique_id":"615-1292156672…" at bounding box center [1232, 468] width 386 height 71
click at [1144, 504] on td "Grabbed PGA PGA Pending 000 {"status":"000","data":{"unique_id":"615-1292156672…" at bounding box center [1232, 468] width 386 height 71
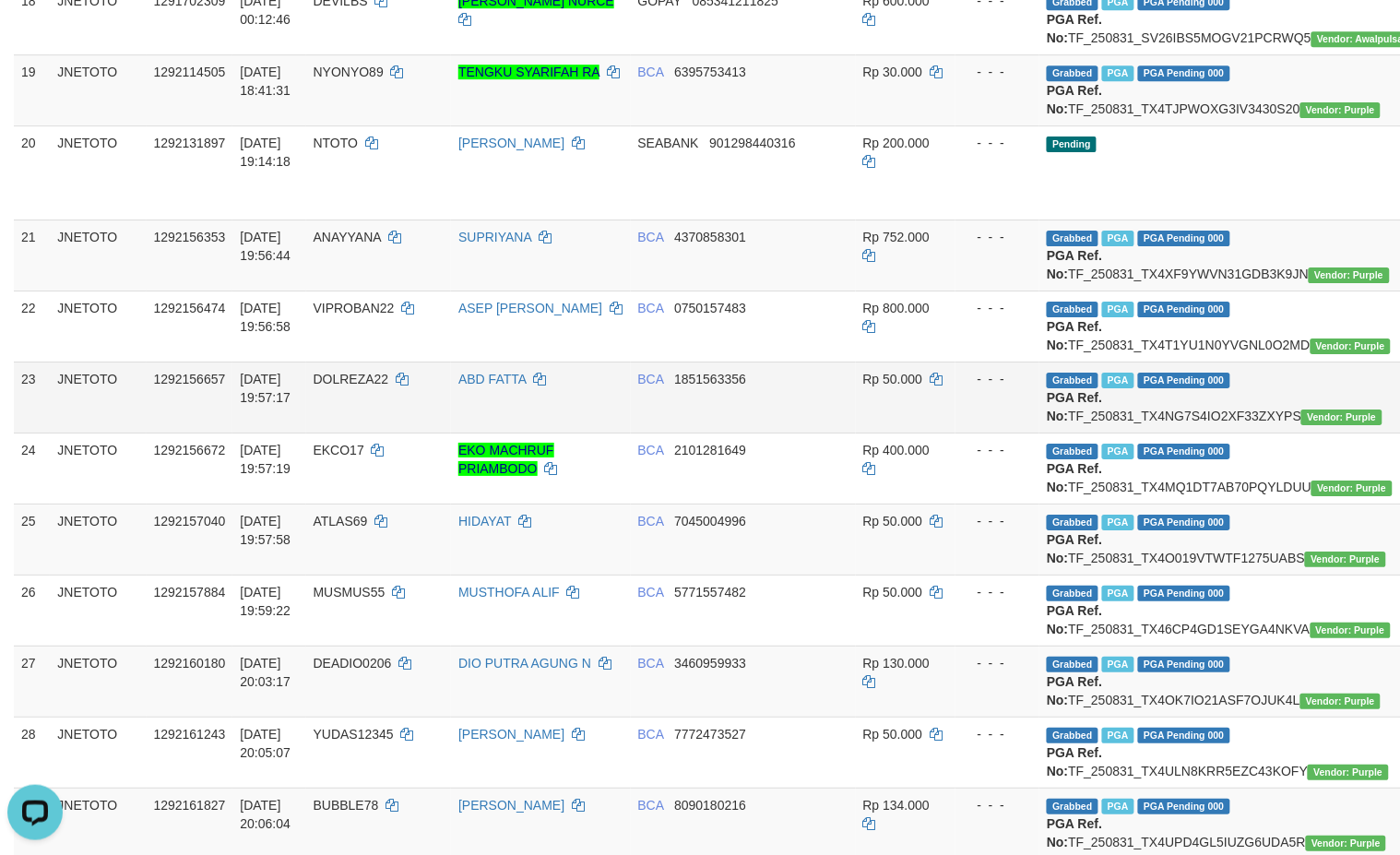
click at [1187, 433] on td "Grabbed PGA PGA Pending 000 {"status":"000","data":{"unique_id":"615-1292156657…" at bounding box center [1232, 397] width 386 height 71
click at [1168, 433] on td "Grabbed PGA PGA Pending 000 {"status":"000","data":{"unique_id":"615-1292156657…" at bounding box center [1232, 397] width 386 height 71
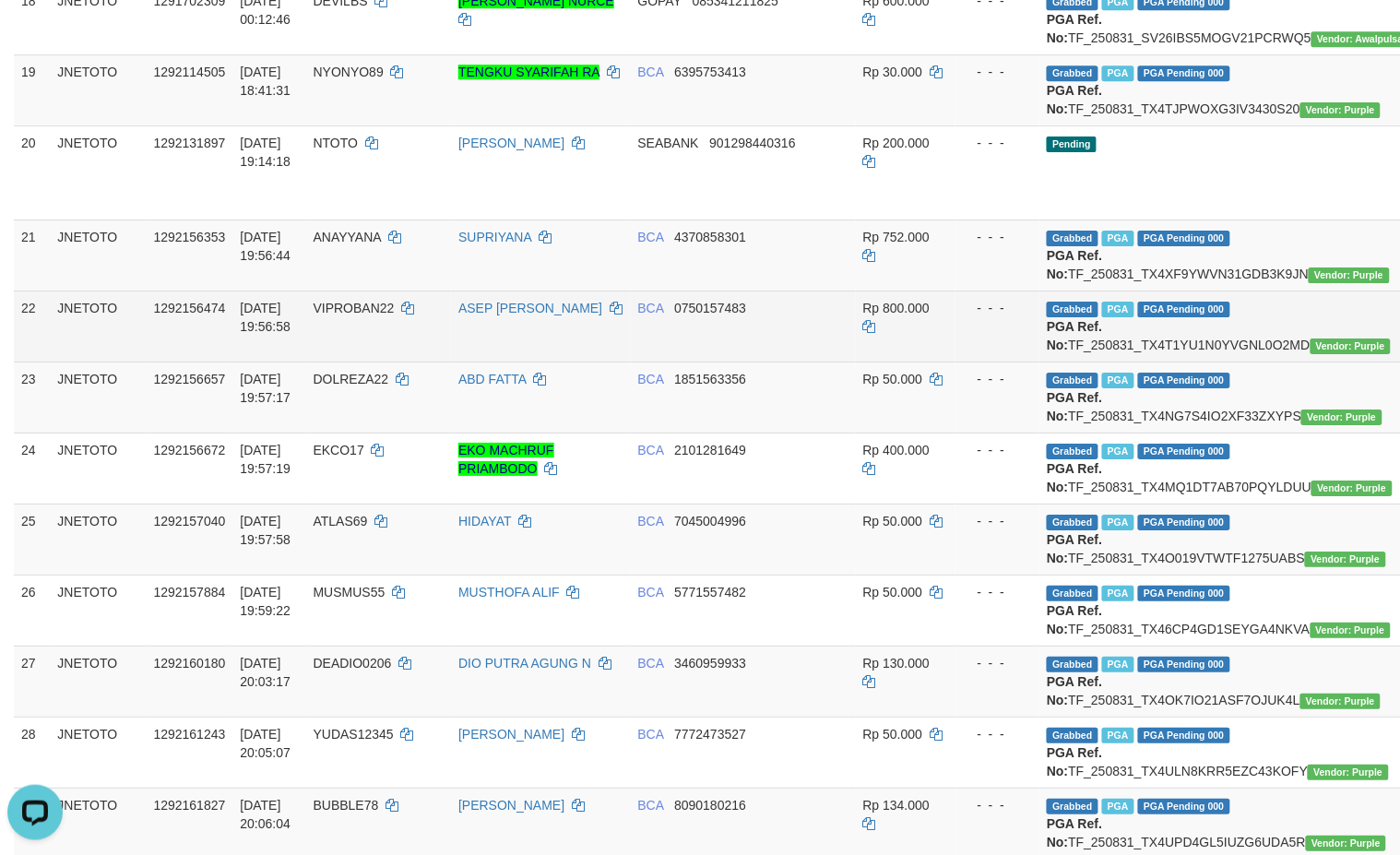
click at [1165, 362] on td "Grabbed PGA PGA Pending 000 {"status":"000","data":{"unique_id":"615-1292156474…" at bounding box center [1232, 326] width 386 height 71
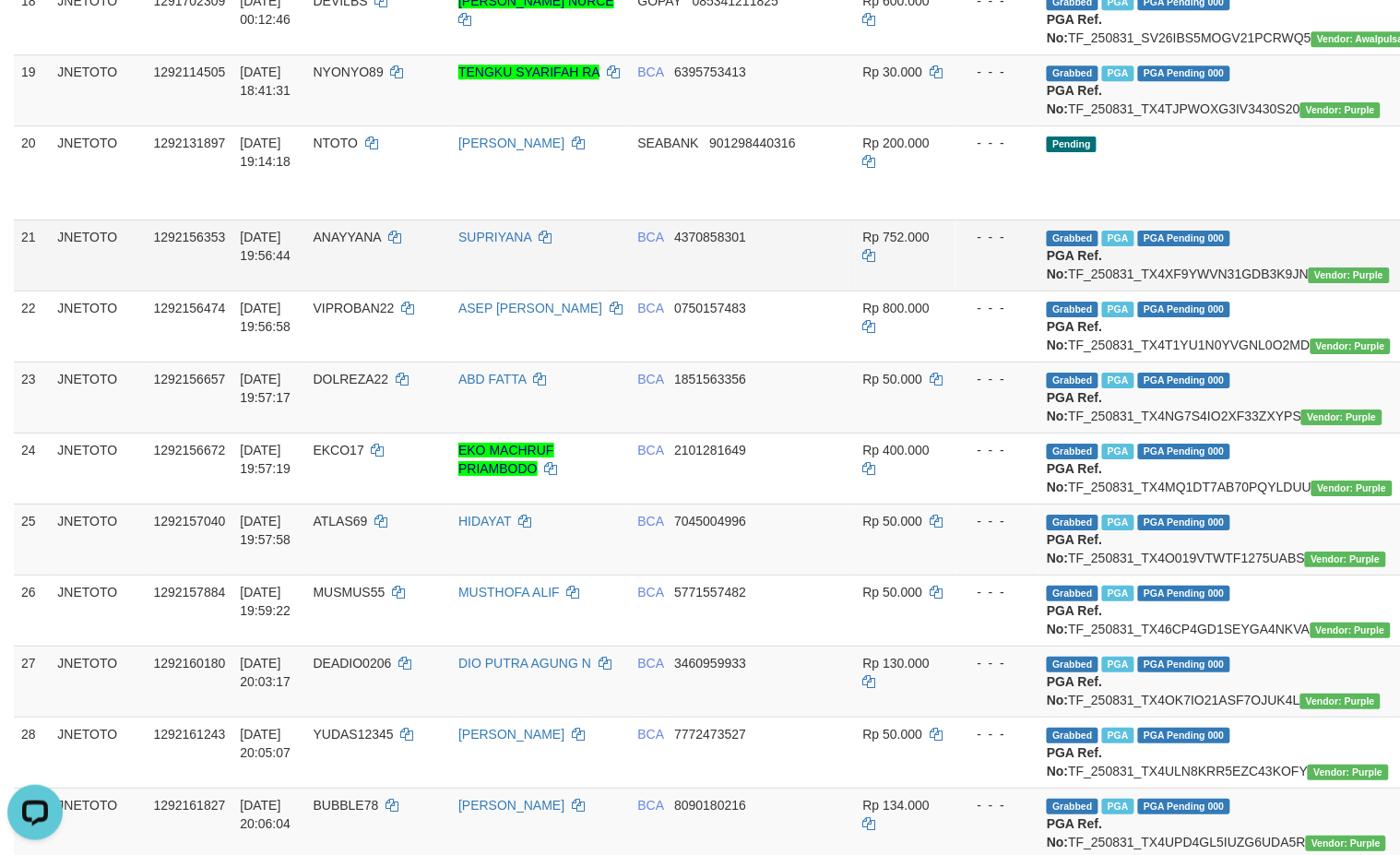
click at [1181, 291] on td "Grabbed PGA PGA Pending 000 {"status":"000","data":{"unique_id":"615-1292156353…" at bounding box center [1232, 255] width 386 height 71
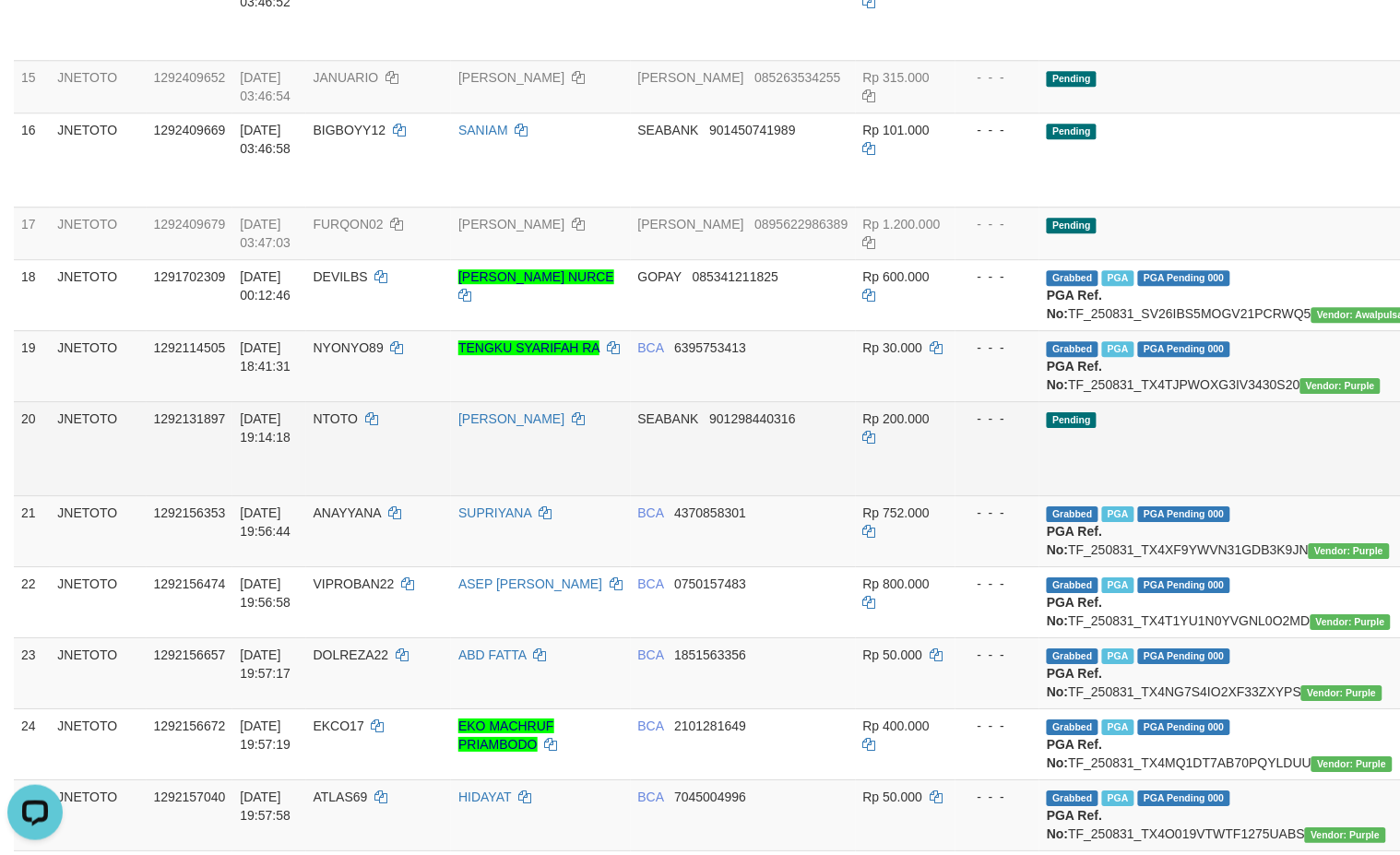
scroll to position [1234, 0]
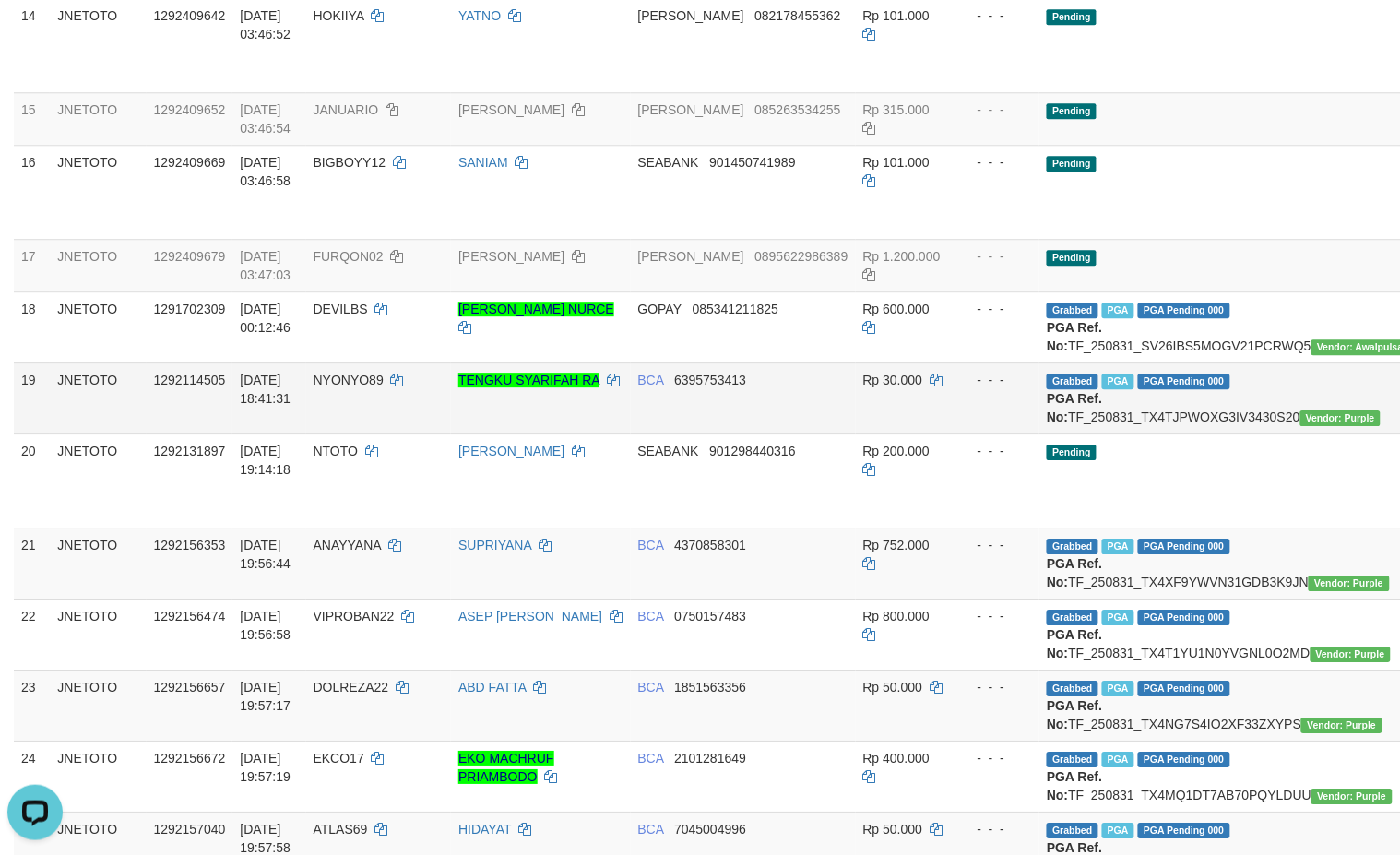
click at [1146, 434] on td "Grabbed PGA PGA Pending 000 {"status":"000","data":{"unique_id":"615-1292114505…" at bounding box center [1232, 398] width 386 height 71
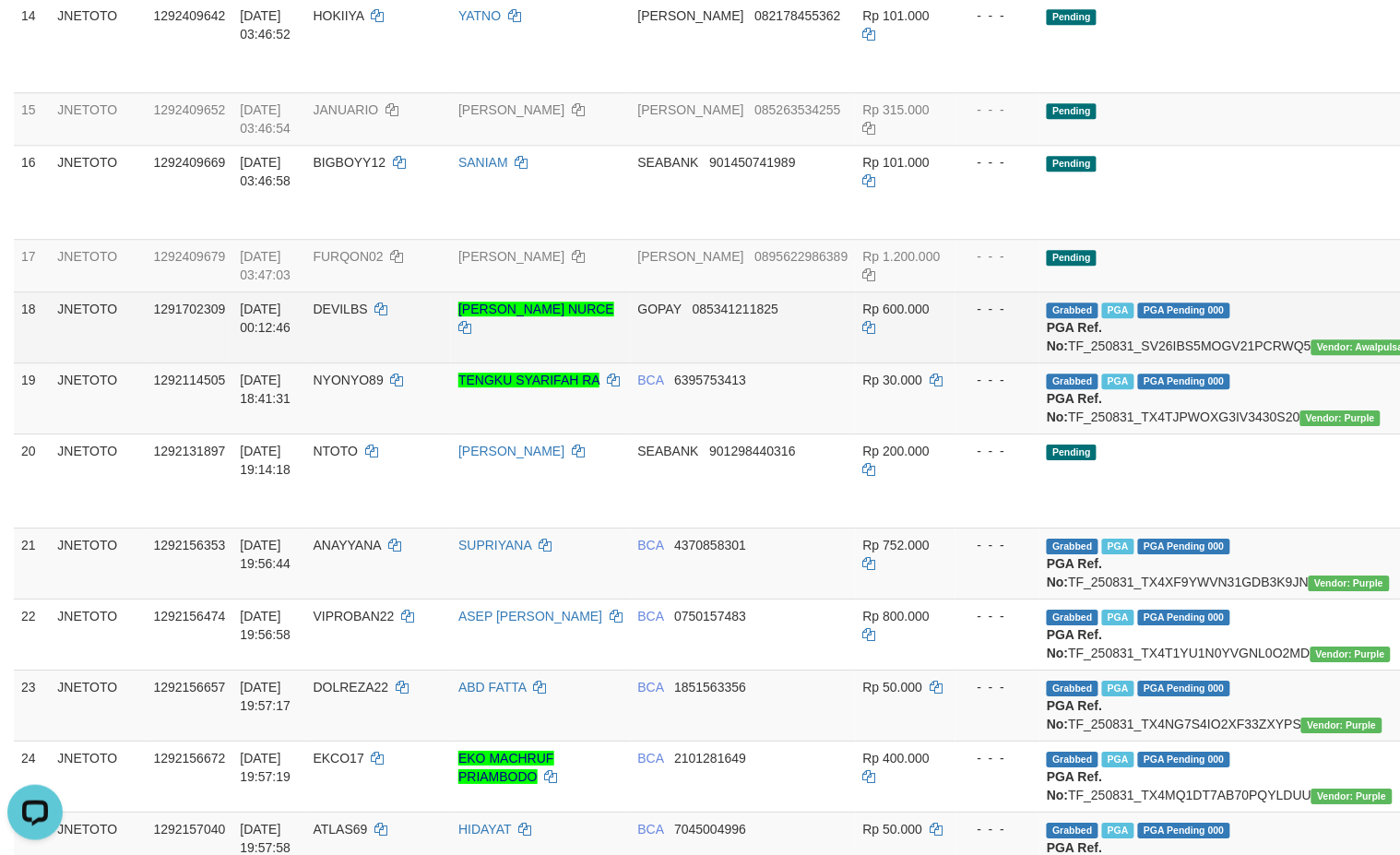
click at [1144, 362] on td "Grabbed PGA PGA Pending 000 {"status":"000","data":{"unique_id":"615-1291702309…" at bounding box center [1232, 327] width 386 height 71
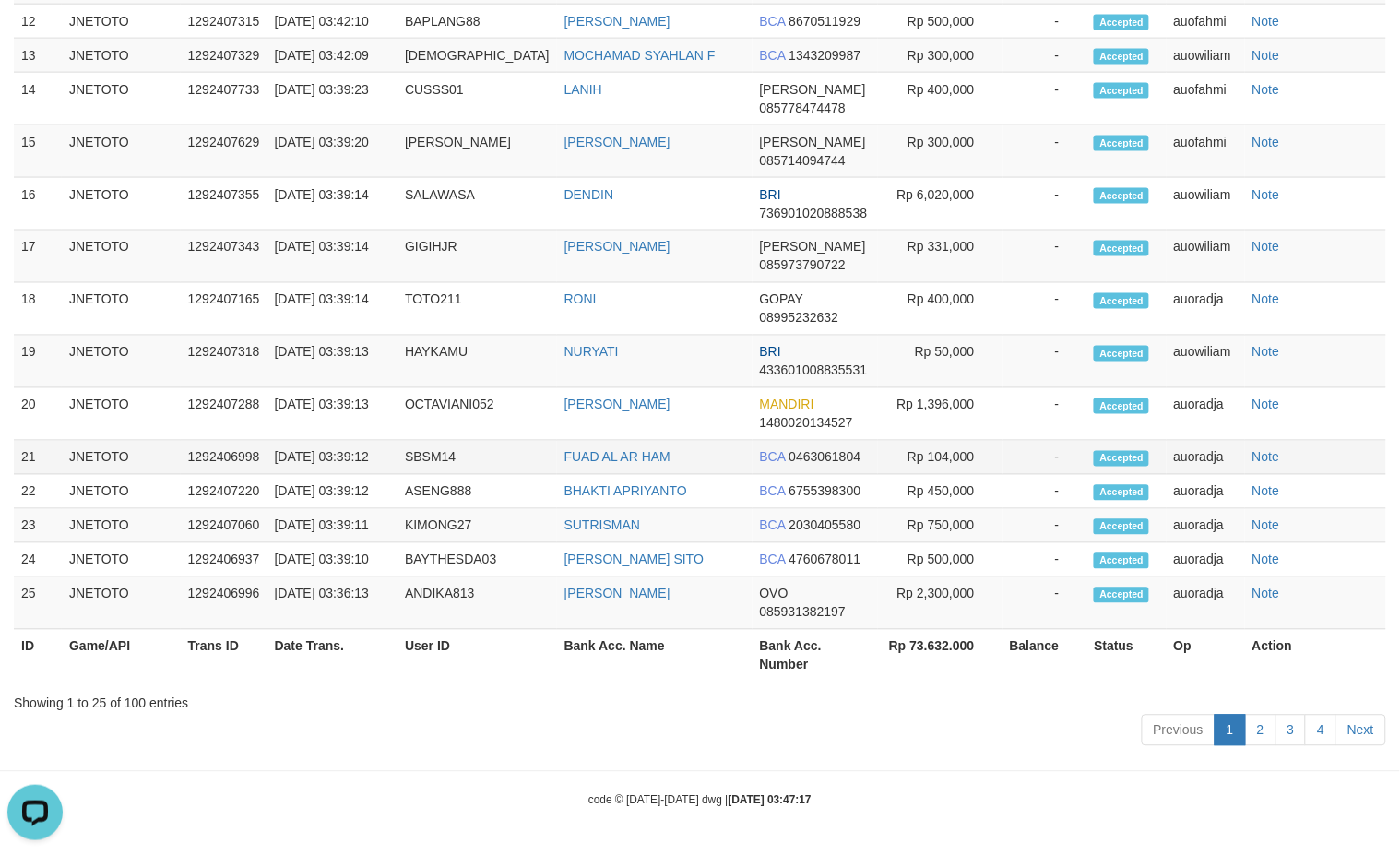
scroll to position [8533, 0]
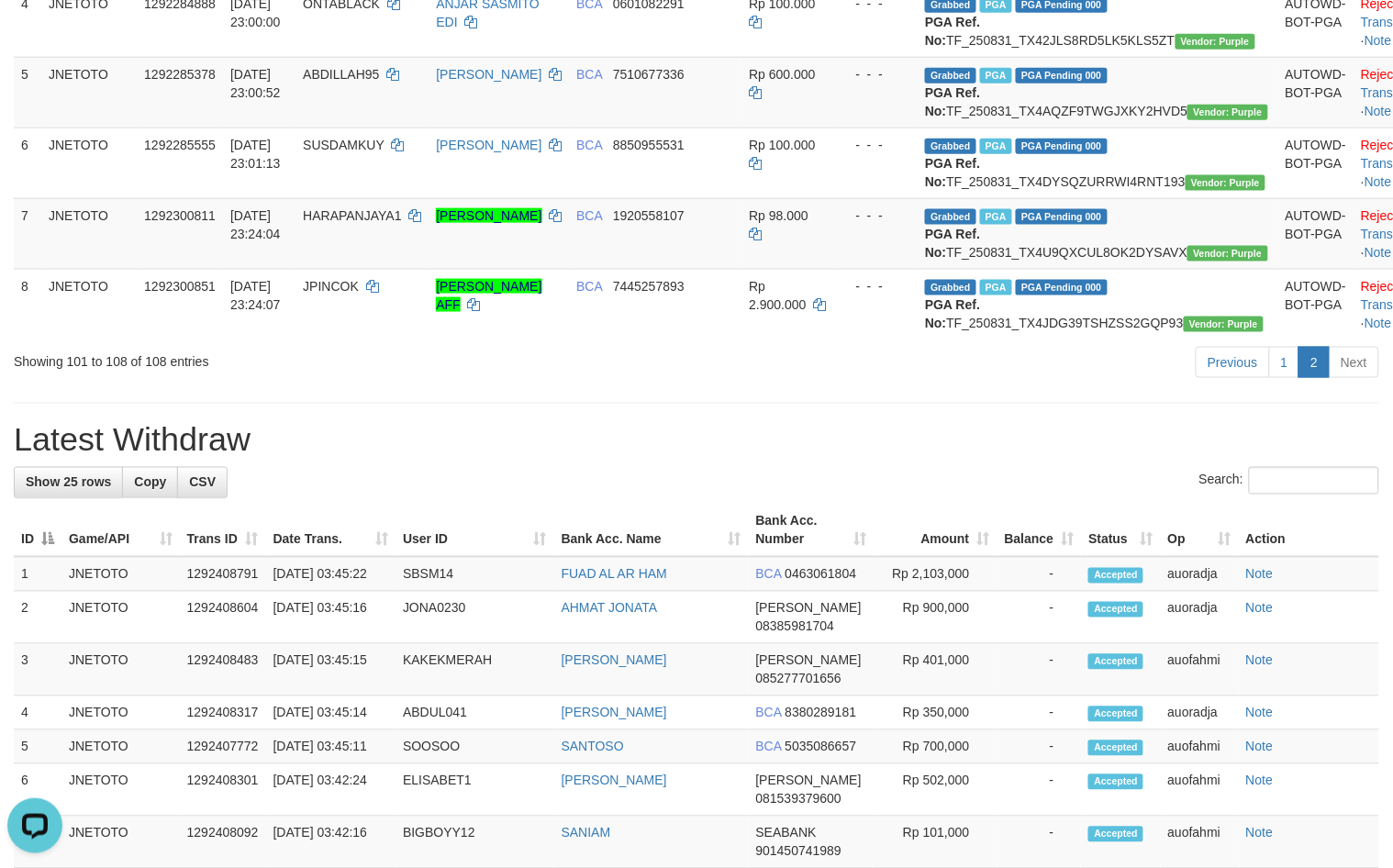
scroll to position [458, 0]
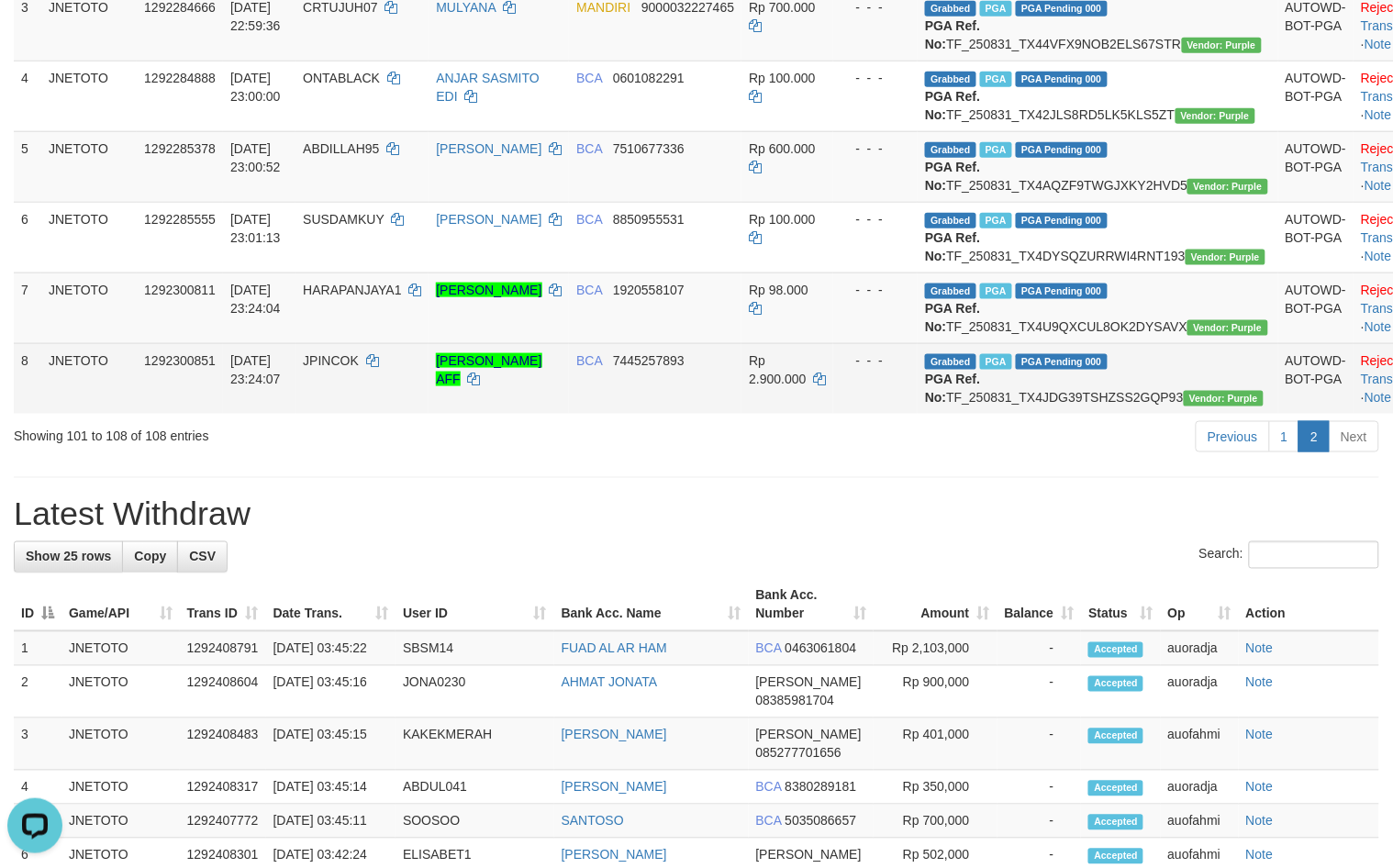
click at [1084, 414] on td "Grabbed PGA PGA Pending 000 {"status":"000","data":{"unique_id":"615-1292300851…" at bounding box center [1097, 378] width 360 height 70
click at [1087, 414] on td "Grabbed PGA PGA Pending 000 {"status":"000","data":{"unique_id":"615-1292300851…" at bounding box center [1097, 378] width 360 height 70
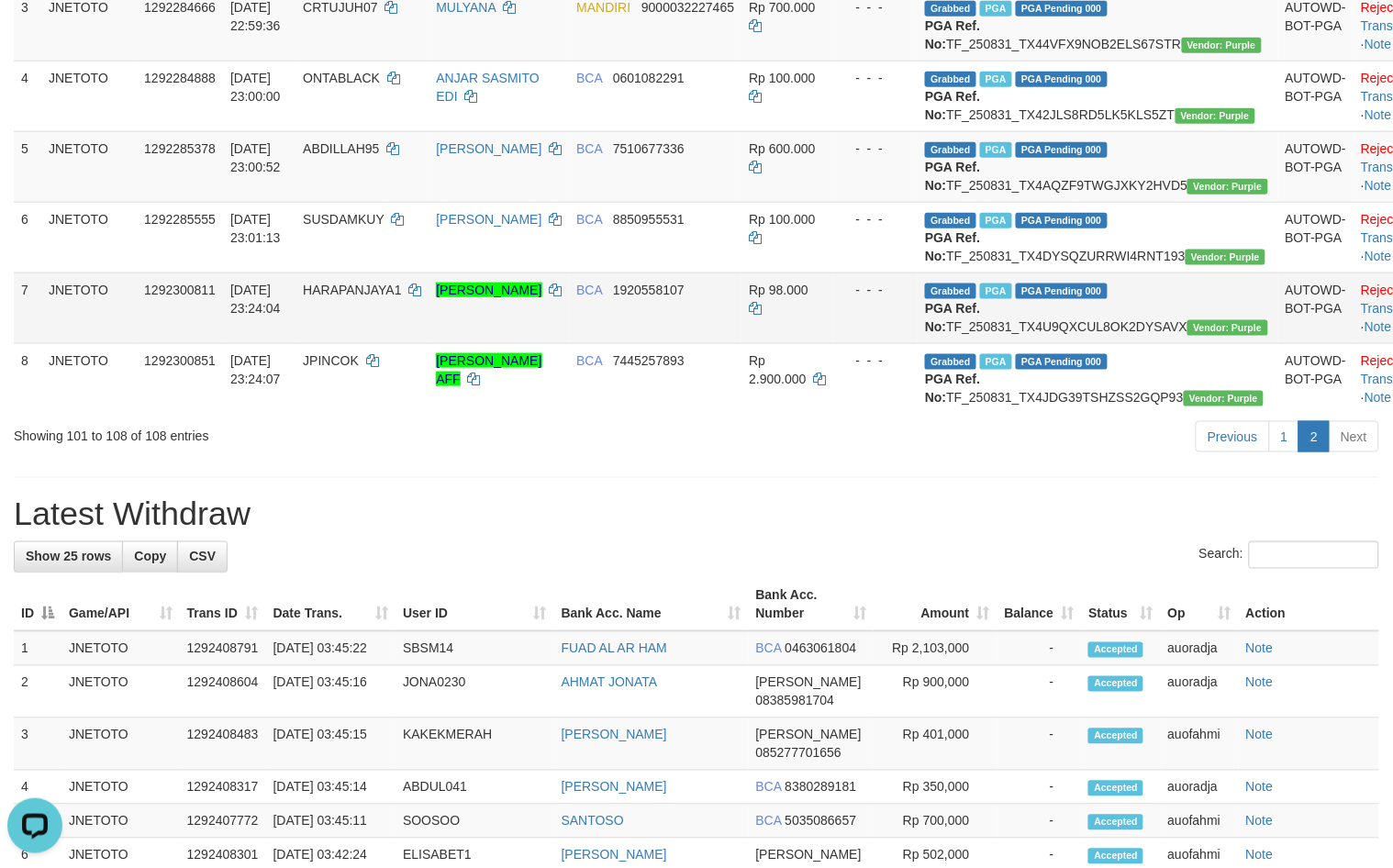
click at [1112, 343] on td "Grabbed PGA PGA Pending 000 {"status":"000","data":{"unique_id":"615-1292300811…" at bounding box center [1097, 308] width 360 height 70
click at [1115, 343] on td "Grabbed PGA PGA Pending 000 {"status":"000","data":{"unique_id":"615-1292300811…" at bounding box center [1097, 308] width 360 height 70
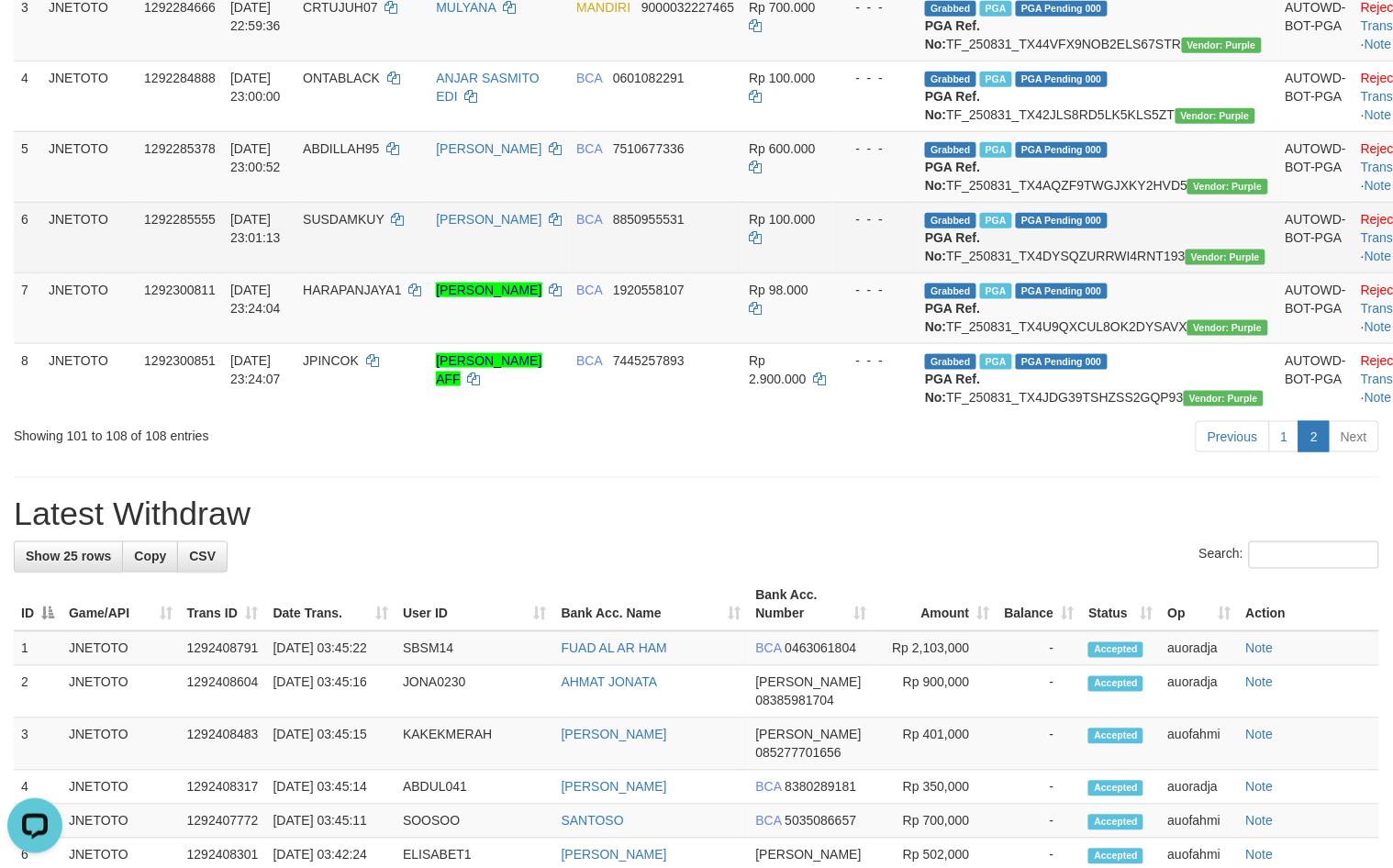
click at [1069, 273] on td "Grabbed PGA PGA Pending 000 {"status":"000","data":{"unique_id":"615-1292285555…" at bounding box center [1097, 237] width 360 height 70
click at [1070, 273] on td "Grabbed PGA PGA Pending 000 {"status":"000","data":{"unique_id":"615-1292285555…" at bounding box center [1097, 237] width 360 height 70
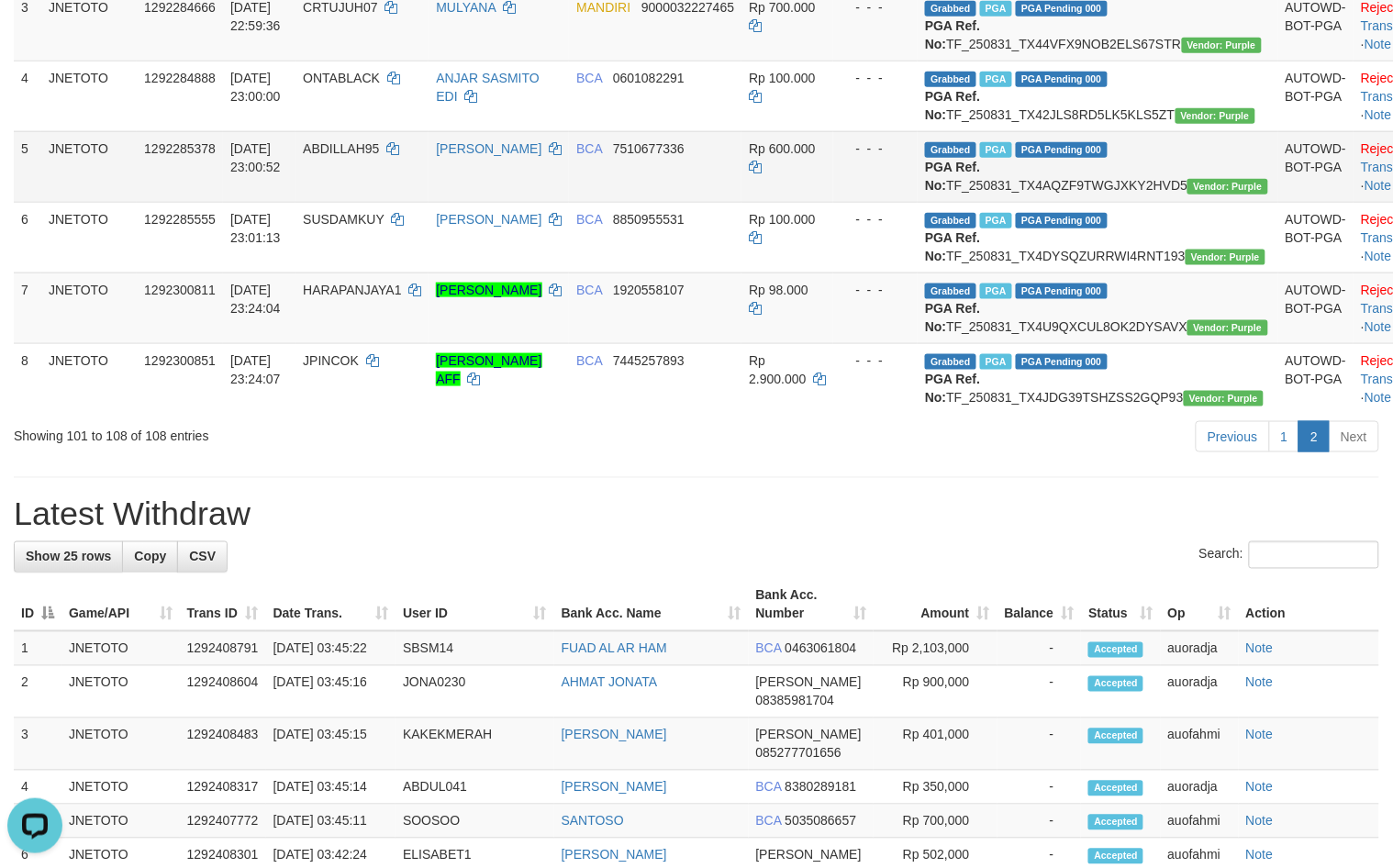
click at [1126, 202] on td "Grabbed PGA PGA Pending 000 {"status":"000","data":{"unique_id":"615-1292285378…" at bounding box center [1097, 166] width 360 height 70
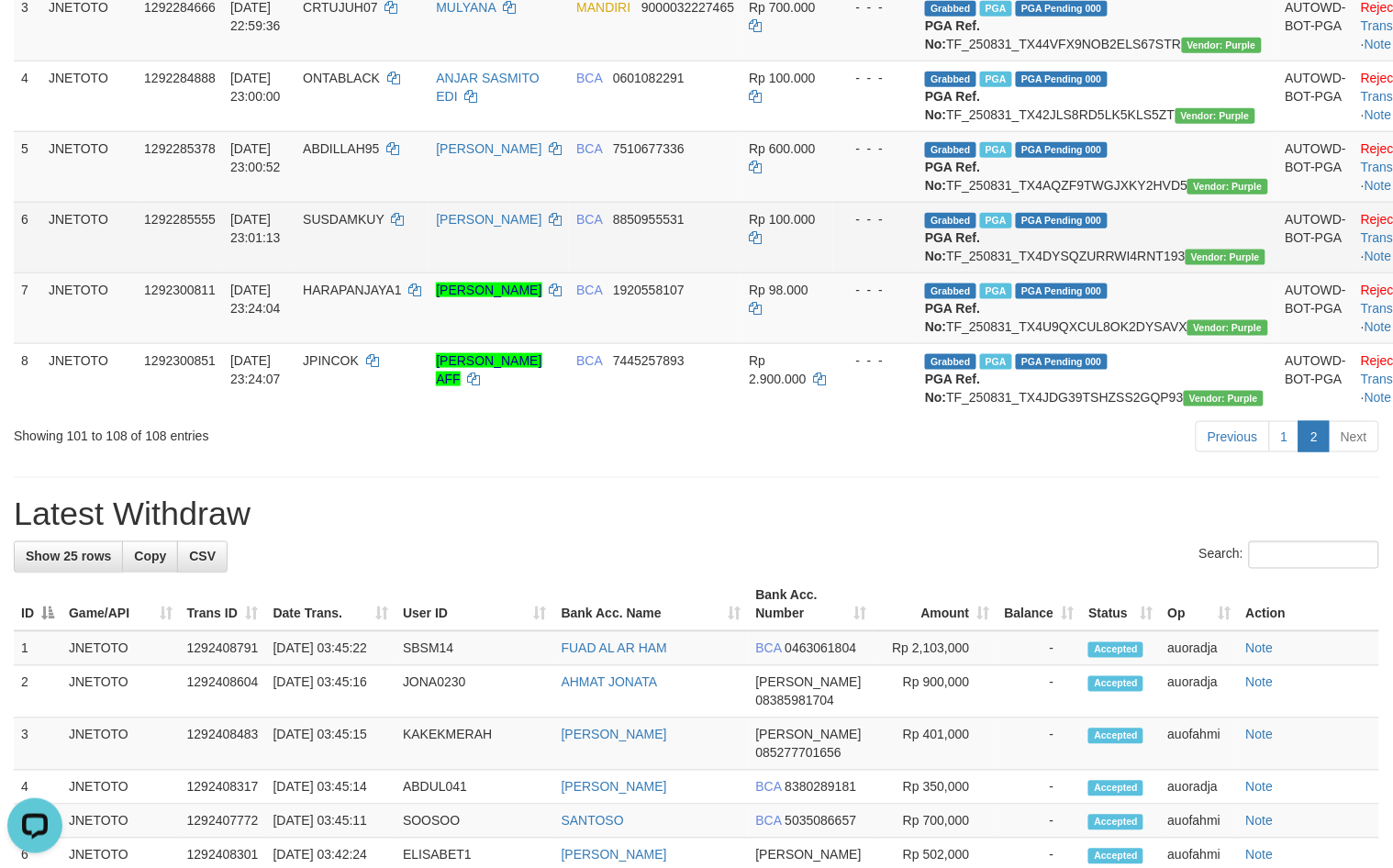
click at [1097, 273] on td "Grabbed PGA PGA Pending 000 {"status":"000","data":{"unique_id":"615-1292285555…" at bounding box center [1097, 237] width 360 height 70
click at [1098, 273] on td "Grabbed PGA PGA Pending 000 {"status":"000","data":{"unique_id":"615-1292285555…" at bounding box center [1097, 237] width 360 height 70
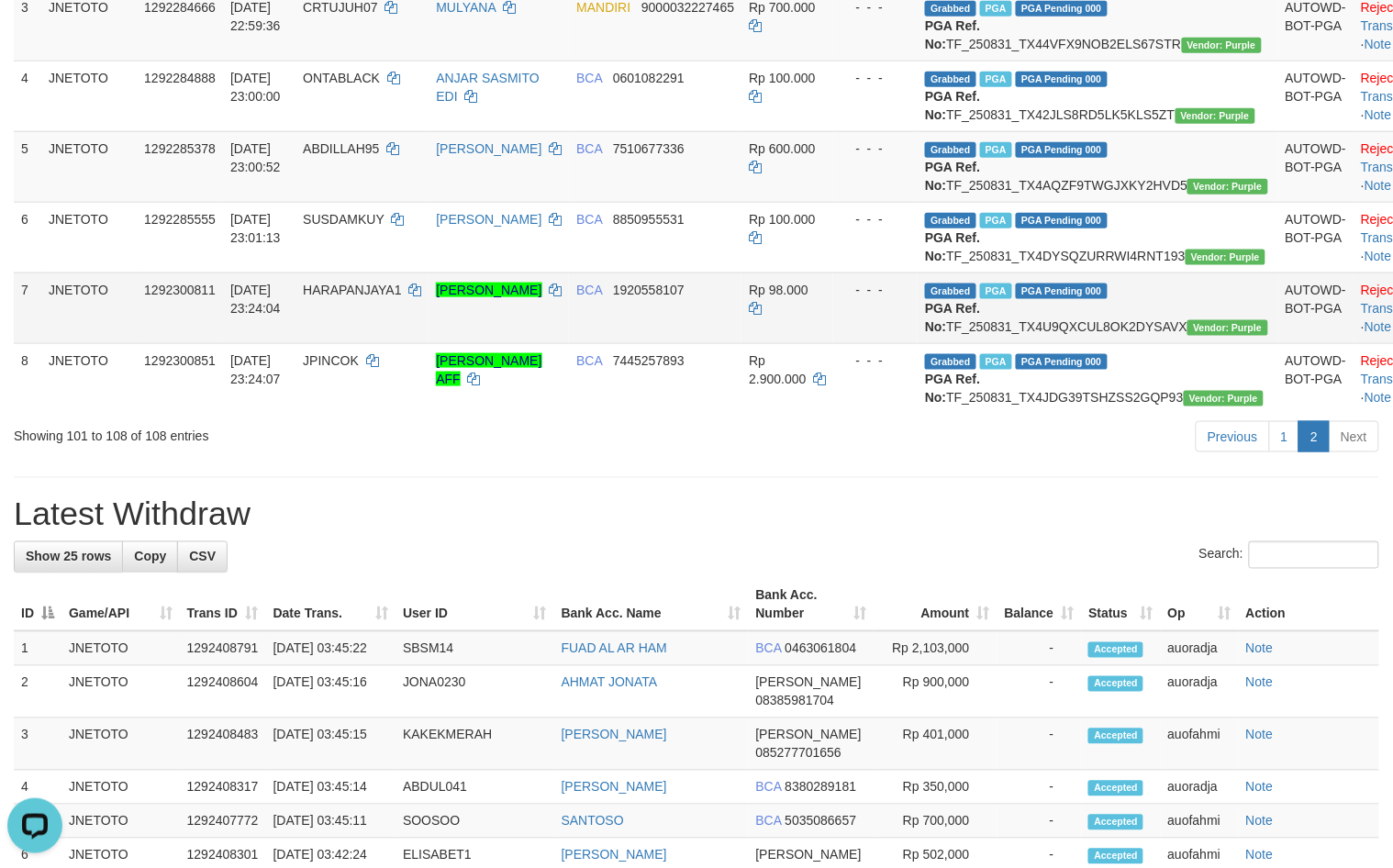
click at [1121, 343] on td "Grabbed PGA PGA Pending 000 {"status":"000","data":{"unique_id":"615-1292300811…" at bounding box center [1097, 308] width 360 height 70
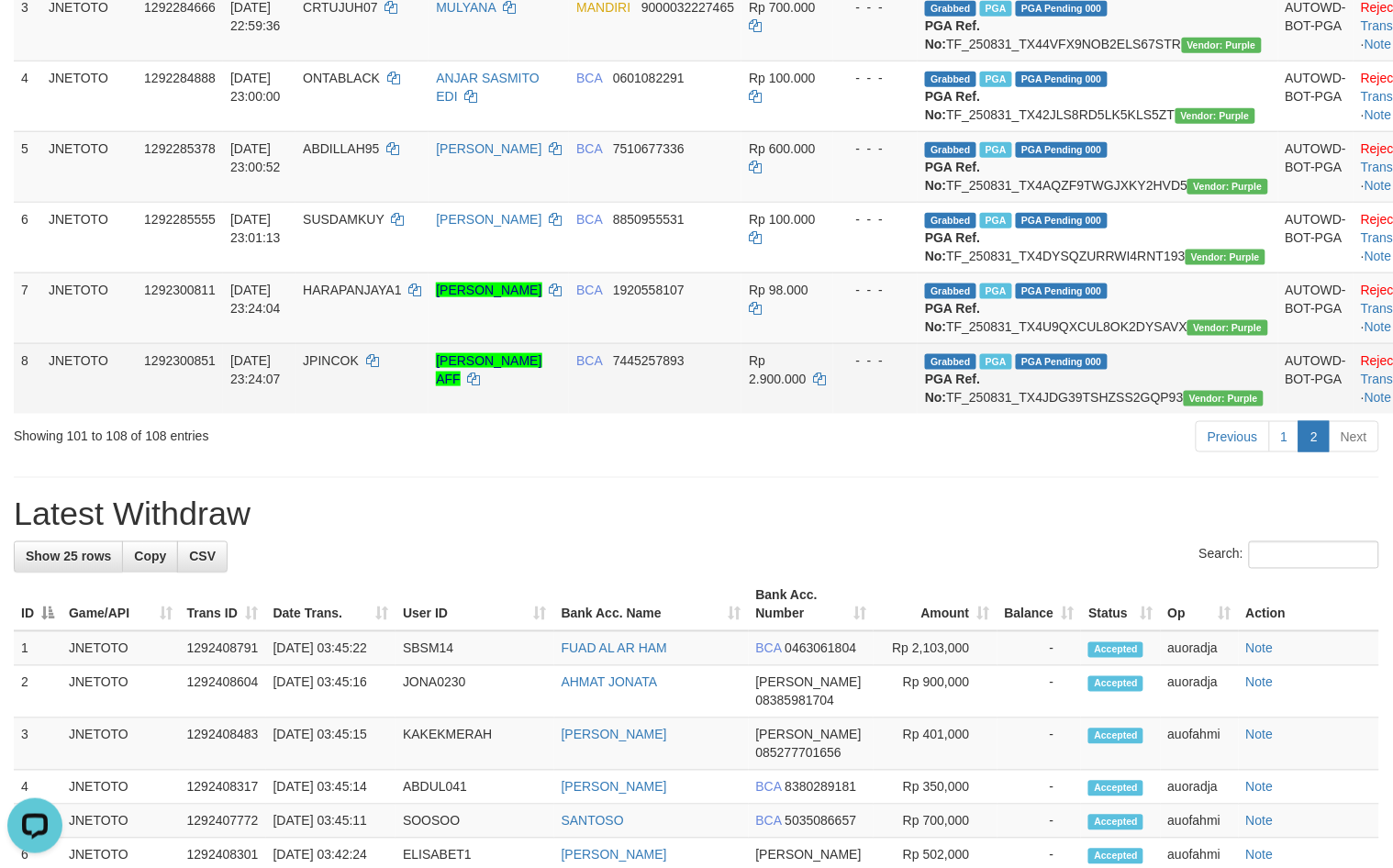
click at [1116, 414] on td "Grabbed PGA PGA Pending 000 {"status":"000","data":{"unique_id":"615-1292300851…" at bounding box center [1097, 378] width 360 height 70
click at [1106, 414] on td "Grabbed PGA PGA Pending 000 {"status":"000","data":{"unique_id":"615-1292300851…" at bounding box center [1097, 378] width 360 height 70
click at [1115, 414] on td "Grabbed PGA PGA Pending 000 {"status":"000","data":{"unique_id":"615-1292300851…" at bounding box center [1097, 378] width 360 height 70
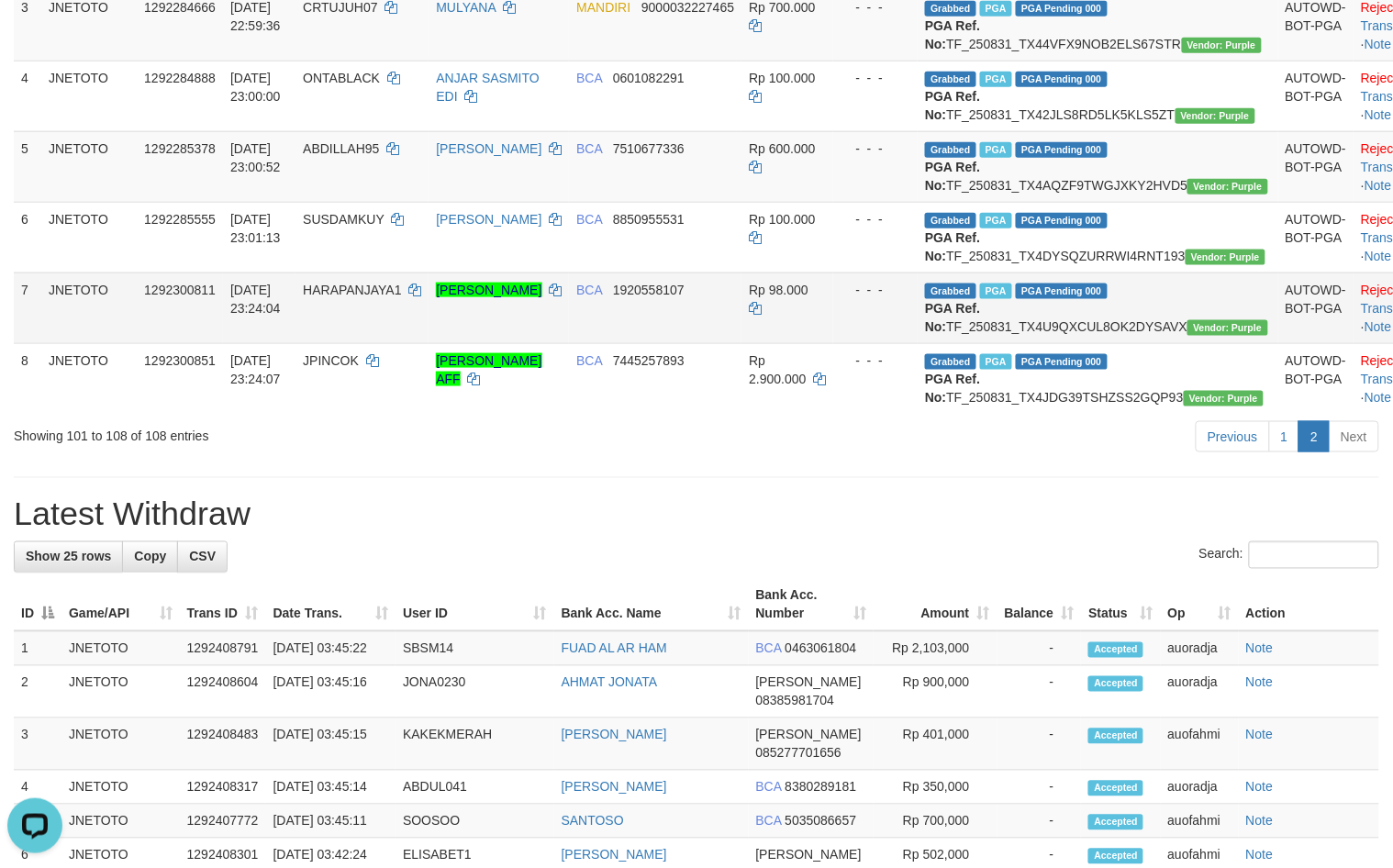
drag, startPoint x: 1082, startPoint y: 446, endPoint x: 1093, endPoint y: 440, distance: 12.5
click at [1083, 343] on td "Grabbed PGA PGA Pending 000 {"status":"000","data":{"unique_id":"615-1292300811…" at bounding box center [1097, 308] width 360 height 70
click at [1093, 343] on td "Grabbed PGA PGA Pending 000 {"status":"000","data":{"unique_id":"615-1292300811…" at bounding box center [1097, 308] width 360 height 70
click at [1101, 343] on td "Grabbed PGA PGA Pending 000 {"status":"000","data":{"unique_id":"615-1292300811…" at bounding box center [1097, 308] width 360 height 70
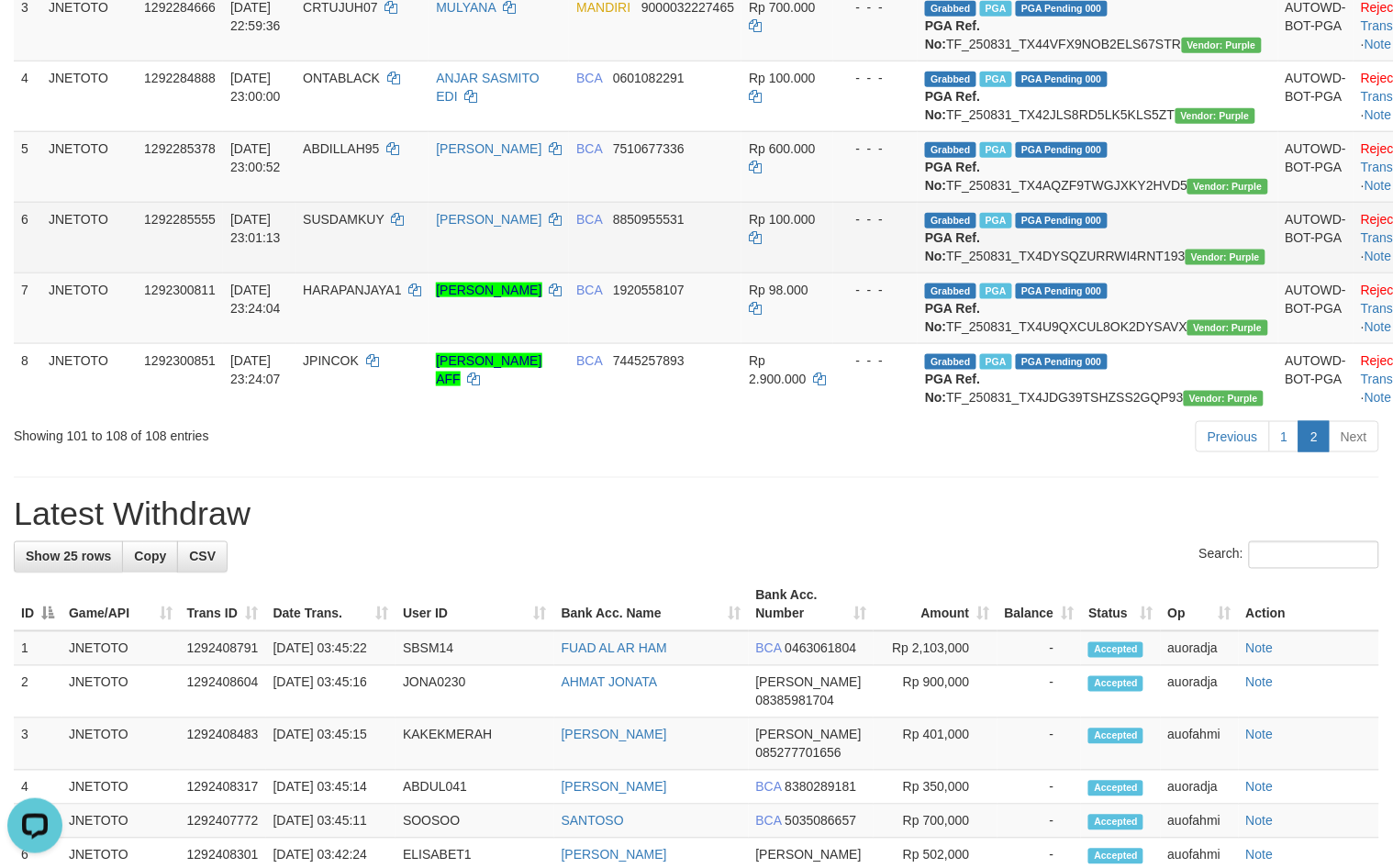
click at [1102, 273] on td "Grabbed PGA PGA Pending 000 {"status":"000","data":{"unique_id":"615-1292285555…" at bounding box center [1097, 237] width 360 height 70
click at [1103, 273] on td "Grabbed PGA PGA Pending 000 {"status":"000","data":{"unique_id":"615-1292285555…" at bounding box center [1097, 237] width 360 height 70
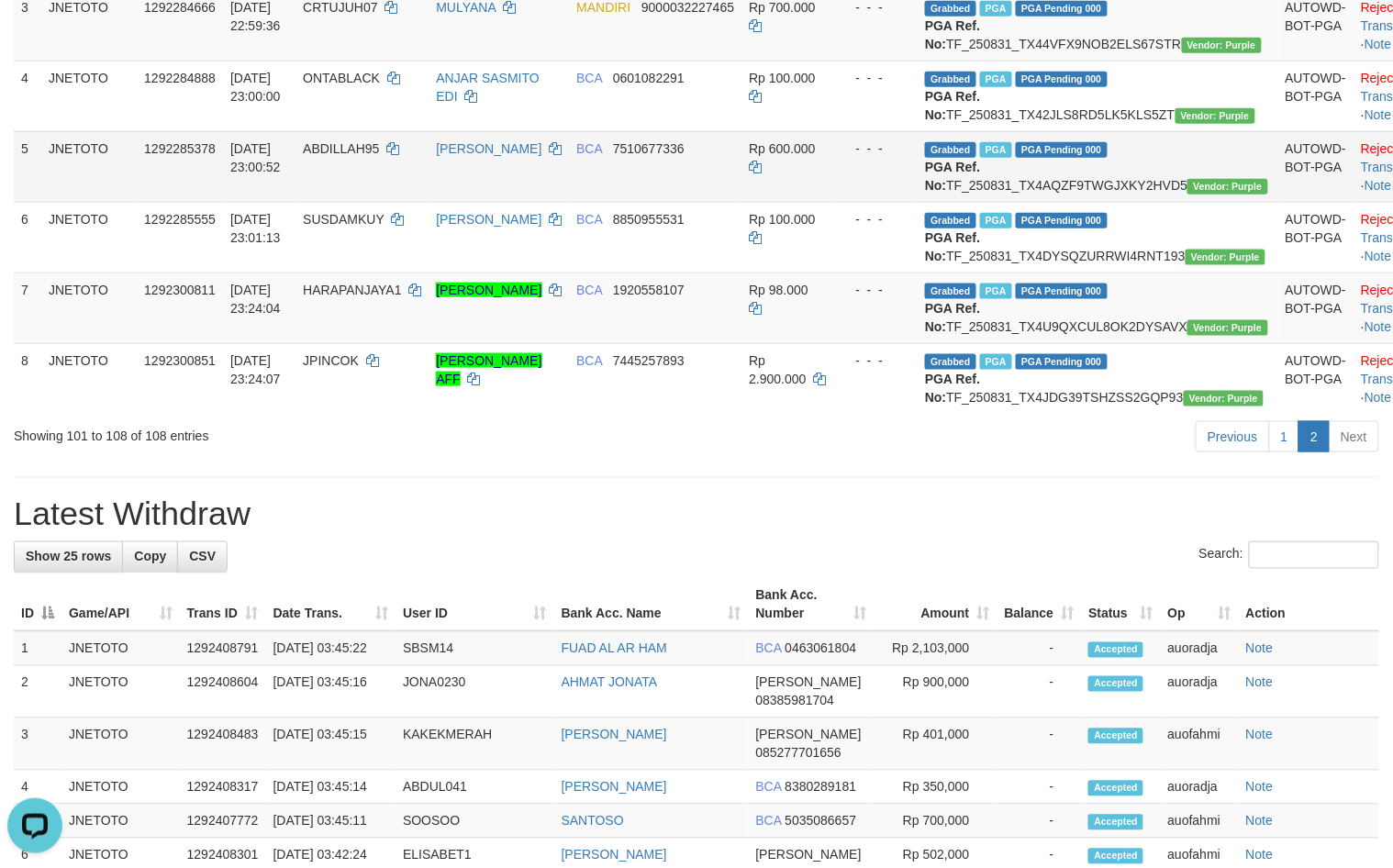
click at [1150, 202] on td "Grabbed PGA PGA Pending 000 {"status":"000","data":{"unique_id":"615-1292285378…" at bounding box center [1097, 166] width 360 height 70
click at [1145, 202] on td "Grabbed PGA PGA Pending 000 {"status":"000","data":{"unique_id":"615-1292285378…" at bounding box center [1097, 166] width 360 height 70
click at [1131, 202] on td "Grabbed PGA PGA Pending 000 {"status":"000","data":{"unique_id":"615-1292285378…" at bounding box center [1097, 166] width 360 height 70
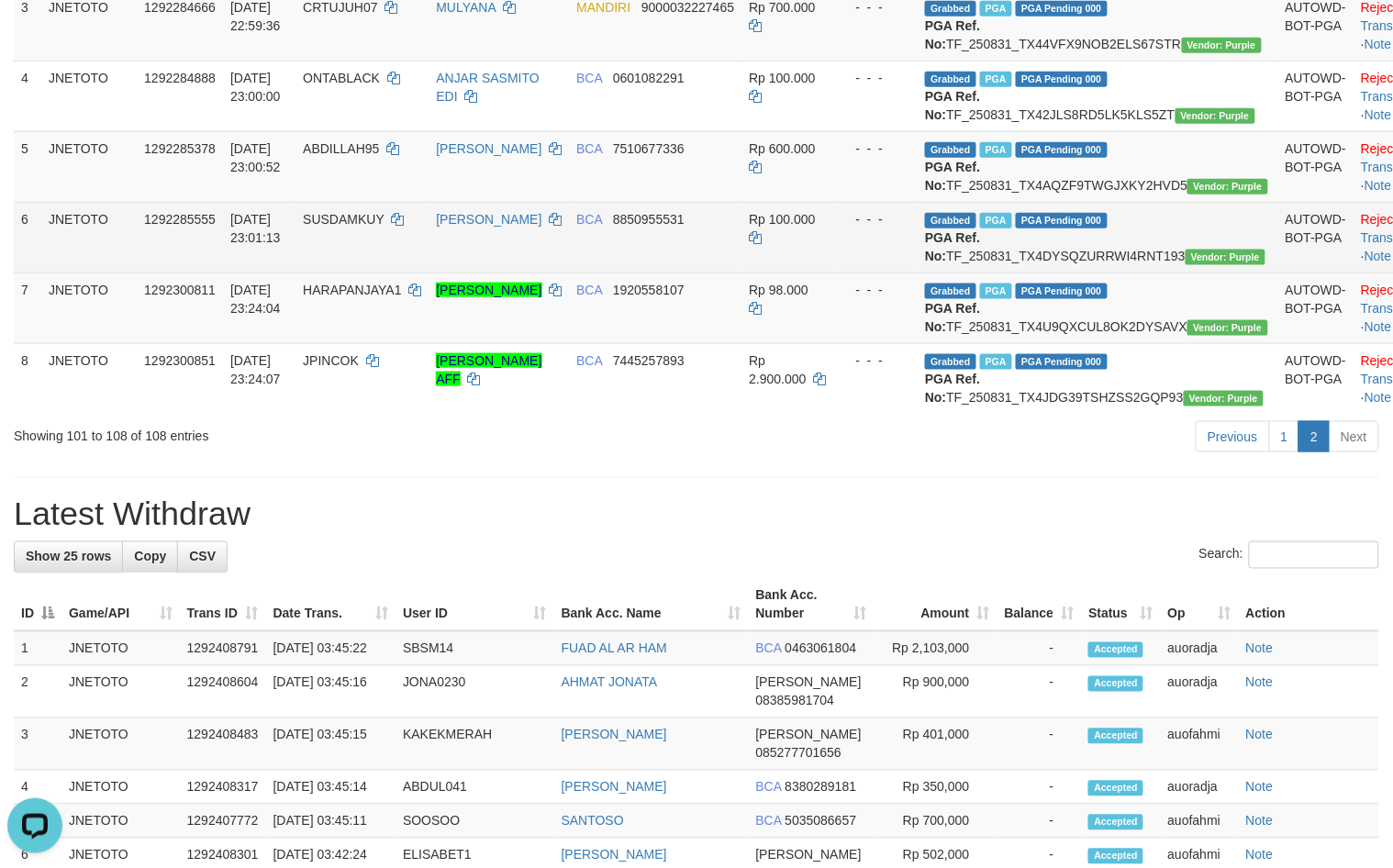
click at [1144, 273] on td "Grabbed PGA PGA Pending 000 {"status":"000","data":{"unique_id":"615-1292285555…" at bounding box center [1097, 237] width 360 height 70
click at [1145, 273] on td "Grabbed PGA PGA Pending 000 {"status":"000","data":{"unique_id":"615-1292285555…" at bounding box center [1097, 237] width 360 height 70
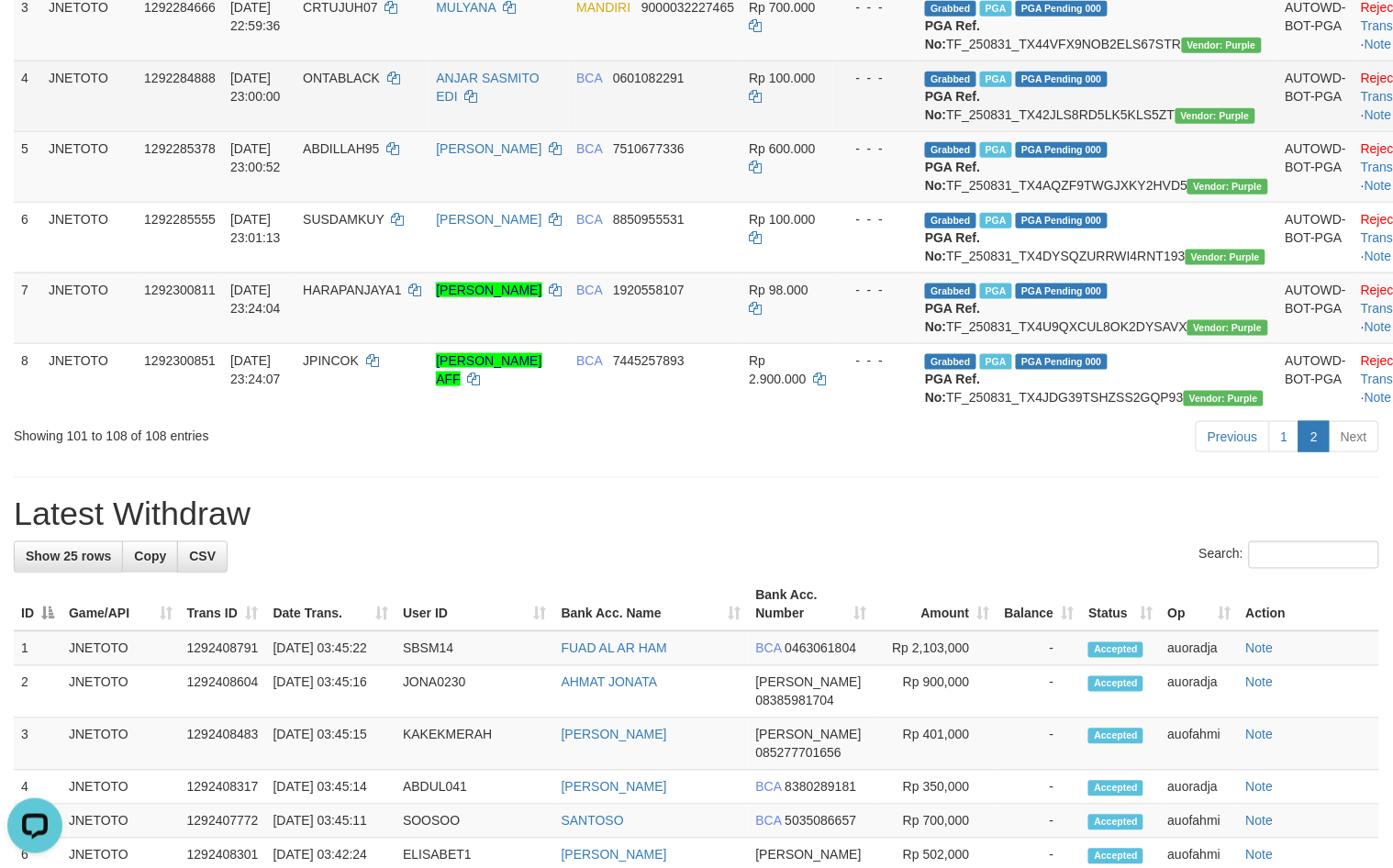
drag, startPoint x: 1136, startPoint y: 144, endPoint x: 1130, endPoint y: 167, distance: 23.8
click at [1138, 131] on td "Grabbed PGA PGA Pending 000 {"status":"000","data":{"unique_id":"615-1292284888…" at bounding box center [1097, 96] width 360 height 70
click at [1129, 131] on td "Grabbed PGA PGA Pending 000 {"status":"000","data":{"unique_id":"615-1292284888…" at bounding box center [1097, 96] width 360 height 70
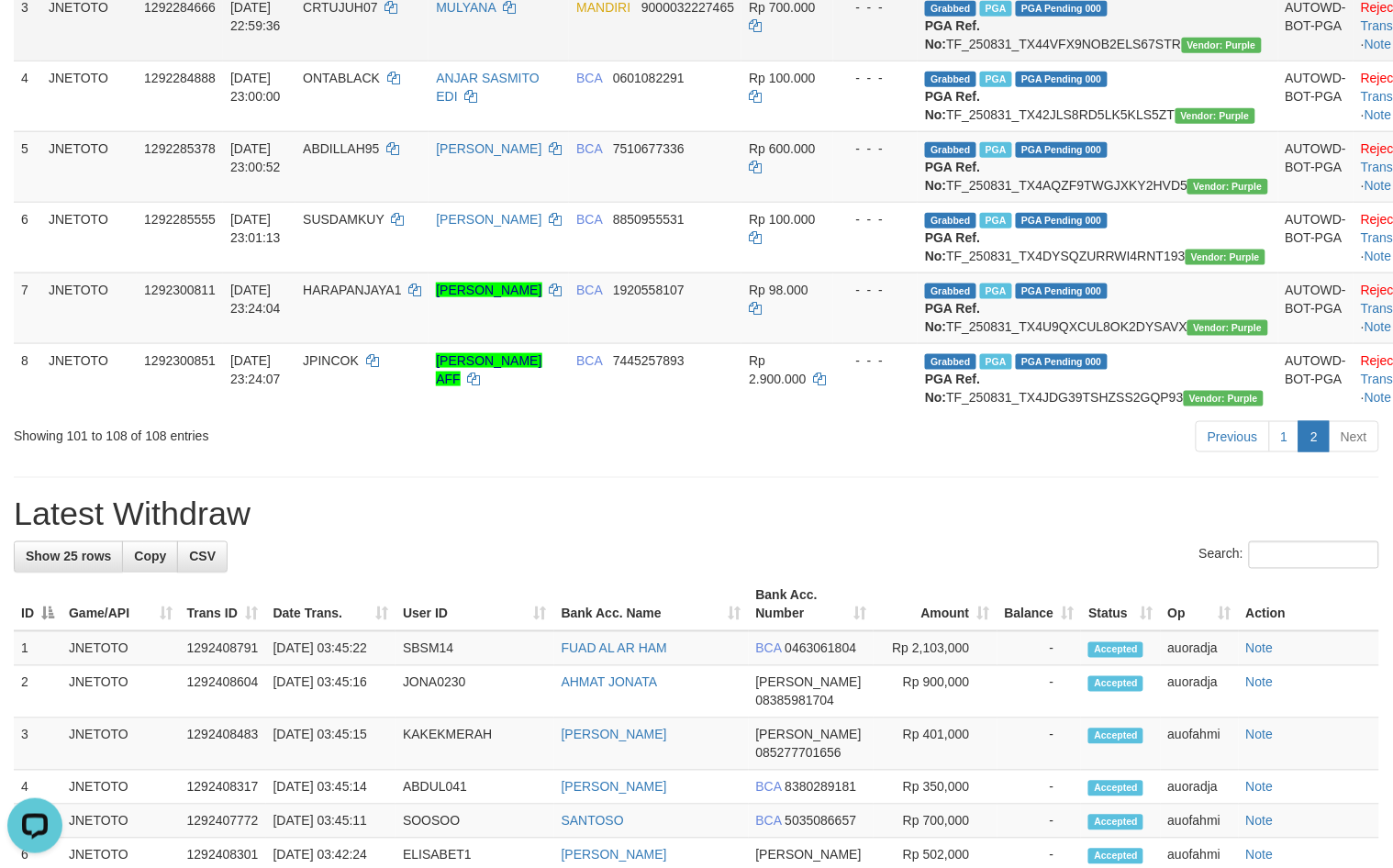
click at [1108, 56] on td "Grabbed PGA PGA Pending 000 {"status":"000","data":{"unique_id":"615-1292284666…" at bounding box center [1097, 25] width 360 height 70
click at [1108, 61] on td "Grabbed PGA PGA Pending 000 {"status":"000","data":{"unique_id":"615-1292284666…" at bounding box center [1097, 25] width 360 height 70
click at [1088, 61] on td "Grabbed PGA PGA Pending 000 {"status":"000","data":{"unique_id":"615-1292284666…" at bounding box center [1097, 25] width 360 height 70
click at [1087, 61] on td "Grabbed PGA PGA Pending 000 {"status":"000","data":{"unique_id":"615-1292284666…" at bounding box center [1097, 25] width 360 height 70
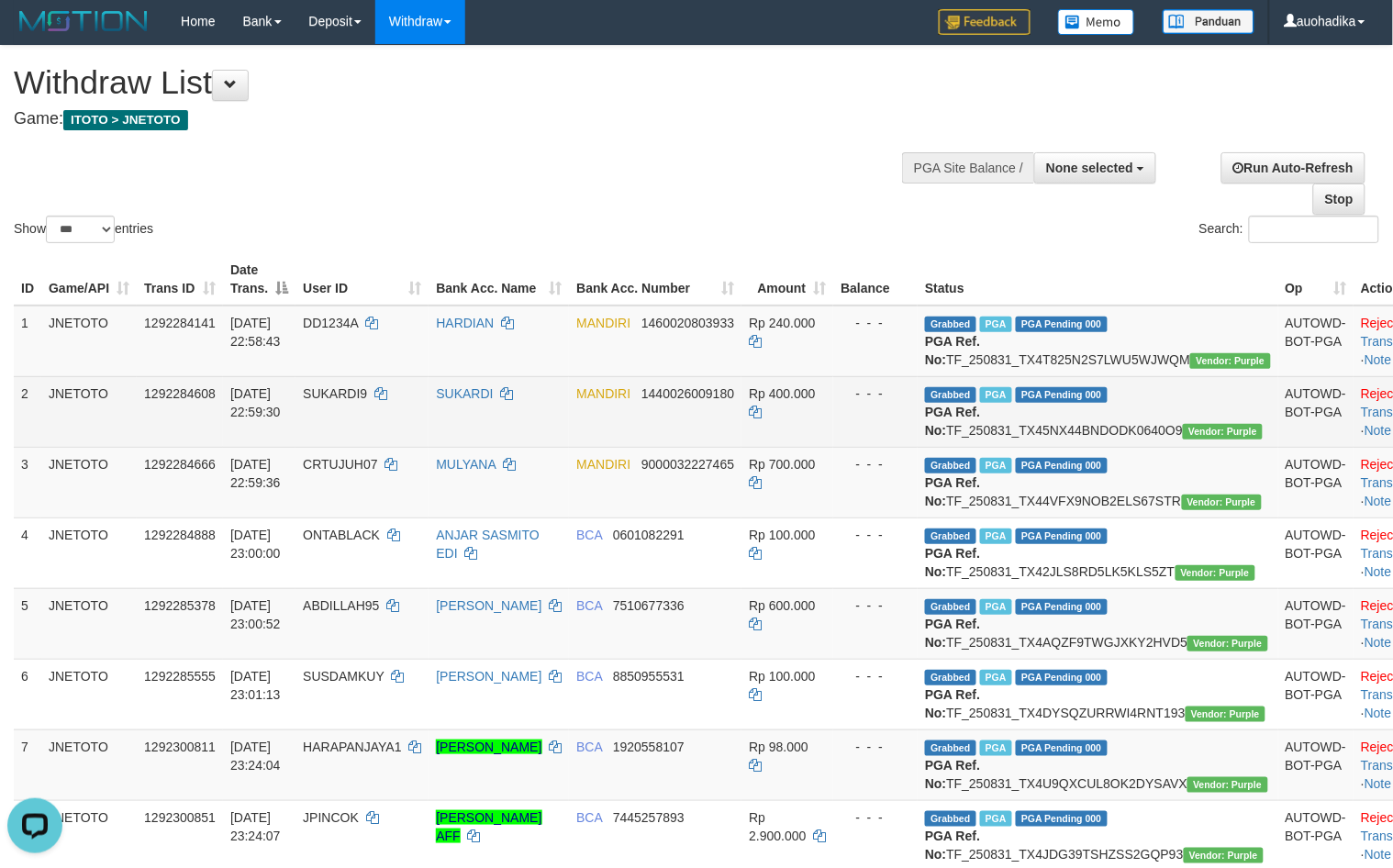
scroll to position [0, 0]
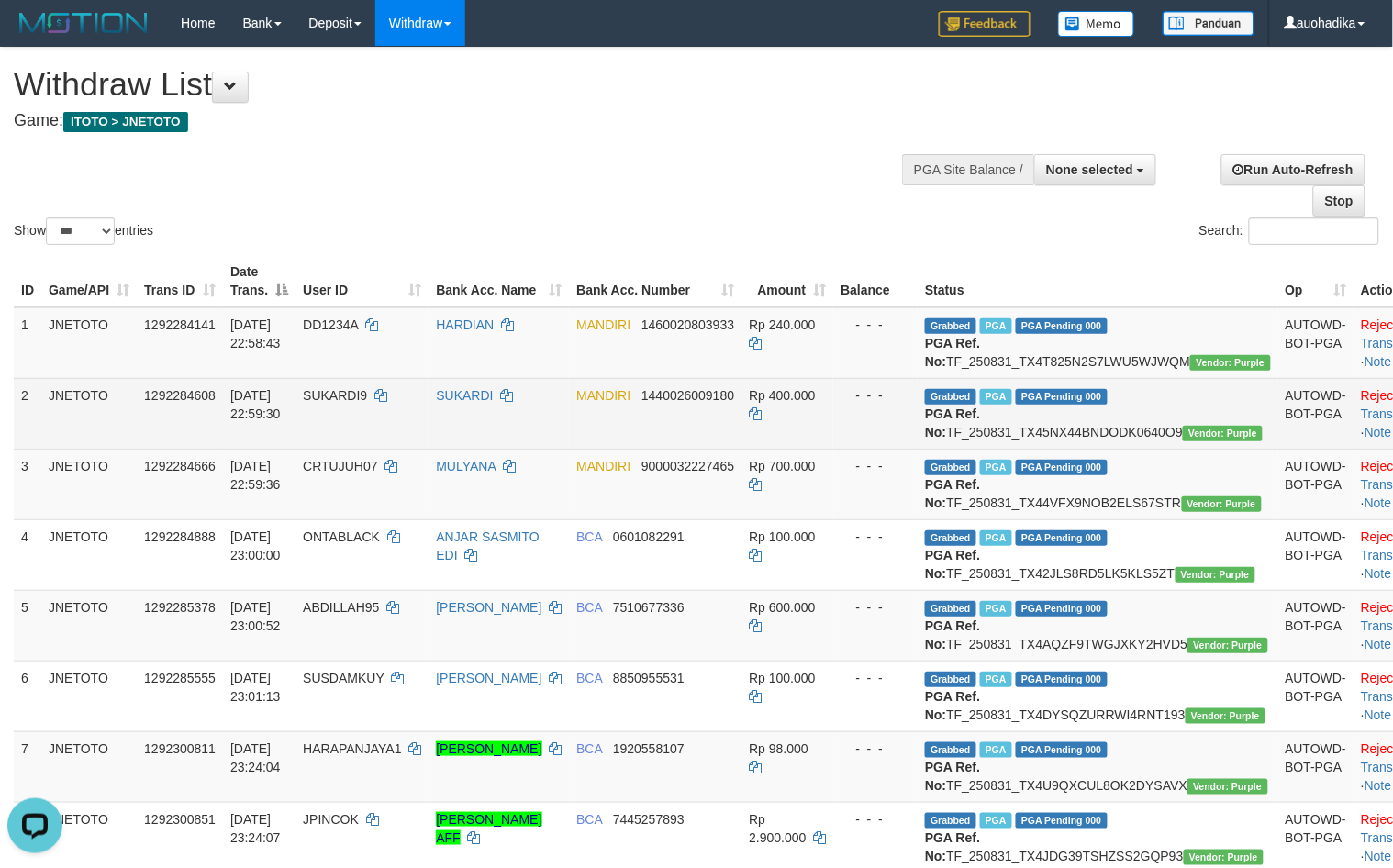
click at [1099, 446] on td "Grabbed PGA PGA Pending 000 {"status":"000","data":{"unique_id":"615-1292284608…" at bounding box center [1097, 413] width 360 height 70
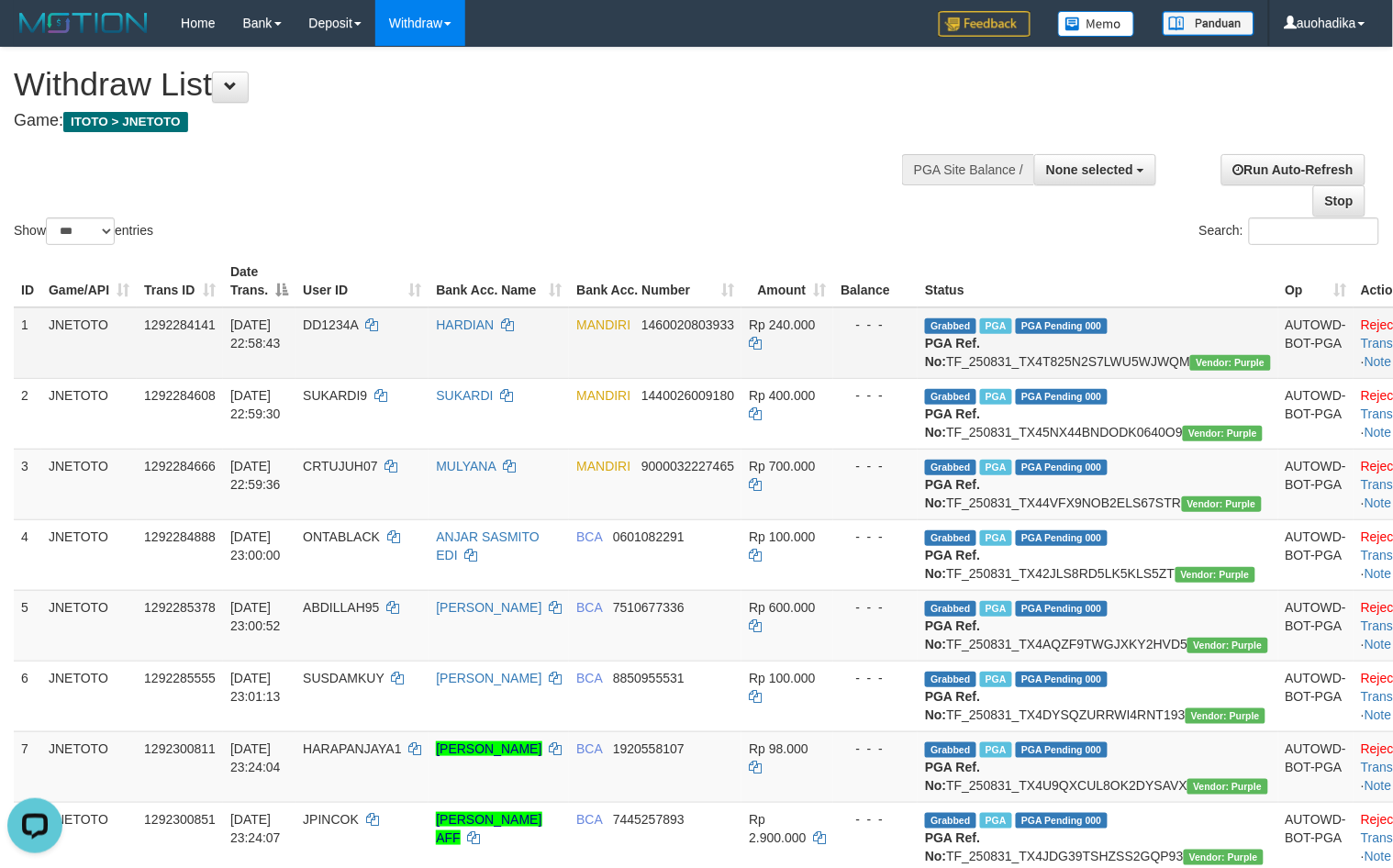
click at [1058, 363] on td "Grabbed PGA PGA Pending 000 {"status":"000","data":{"unique_id":"615-1292284141…" at bounding box center [1097, 343] width 360 height 71
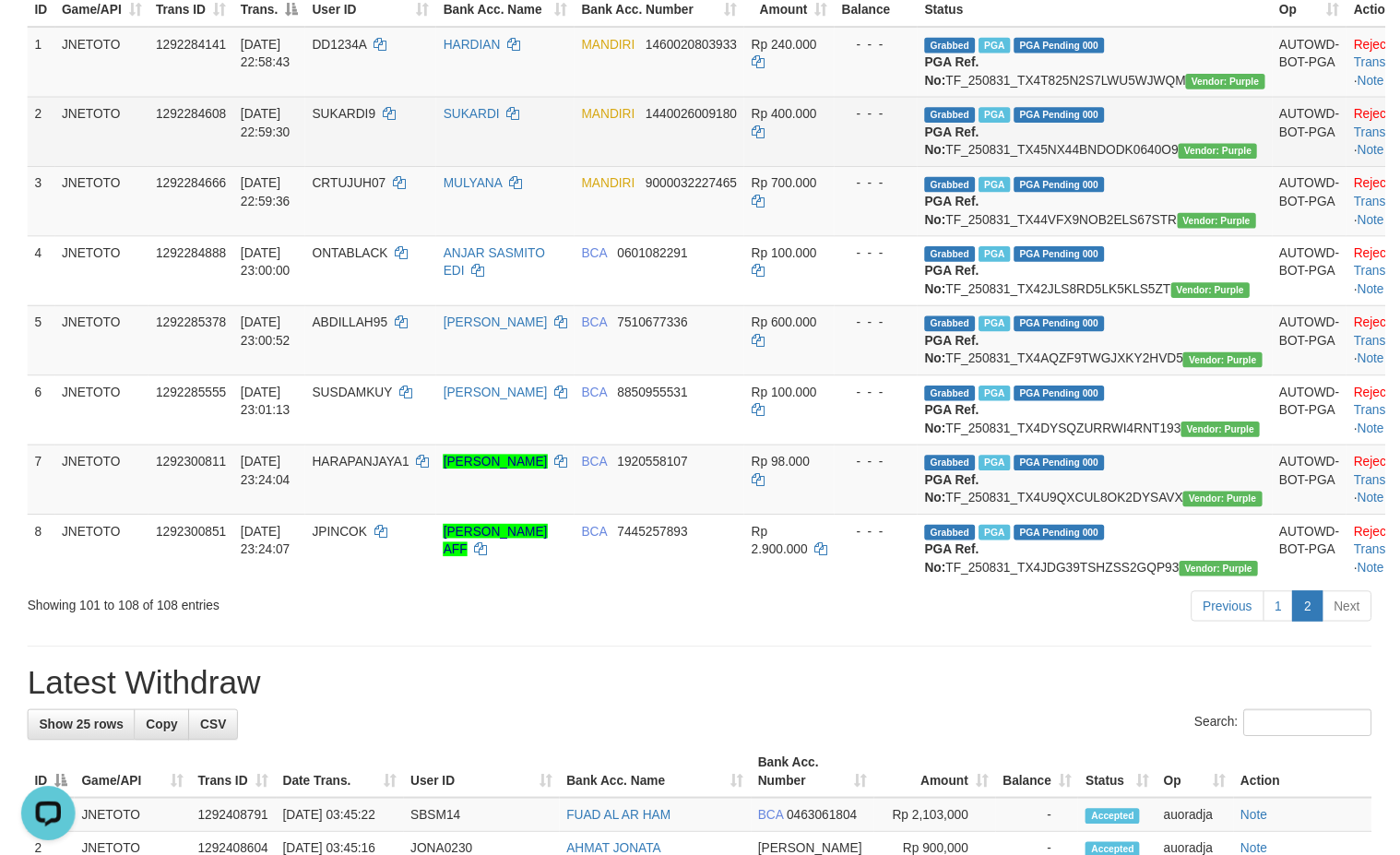
scroll to position [308, 0]
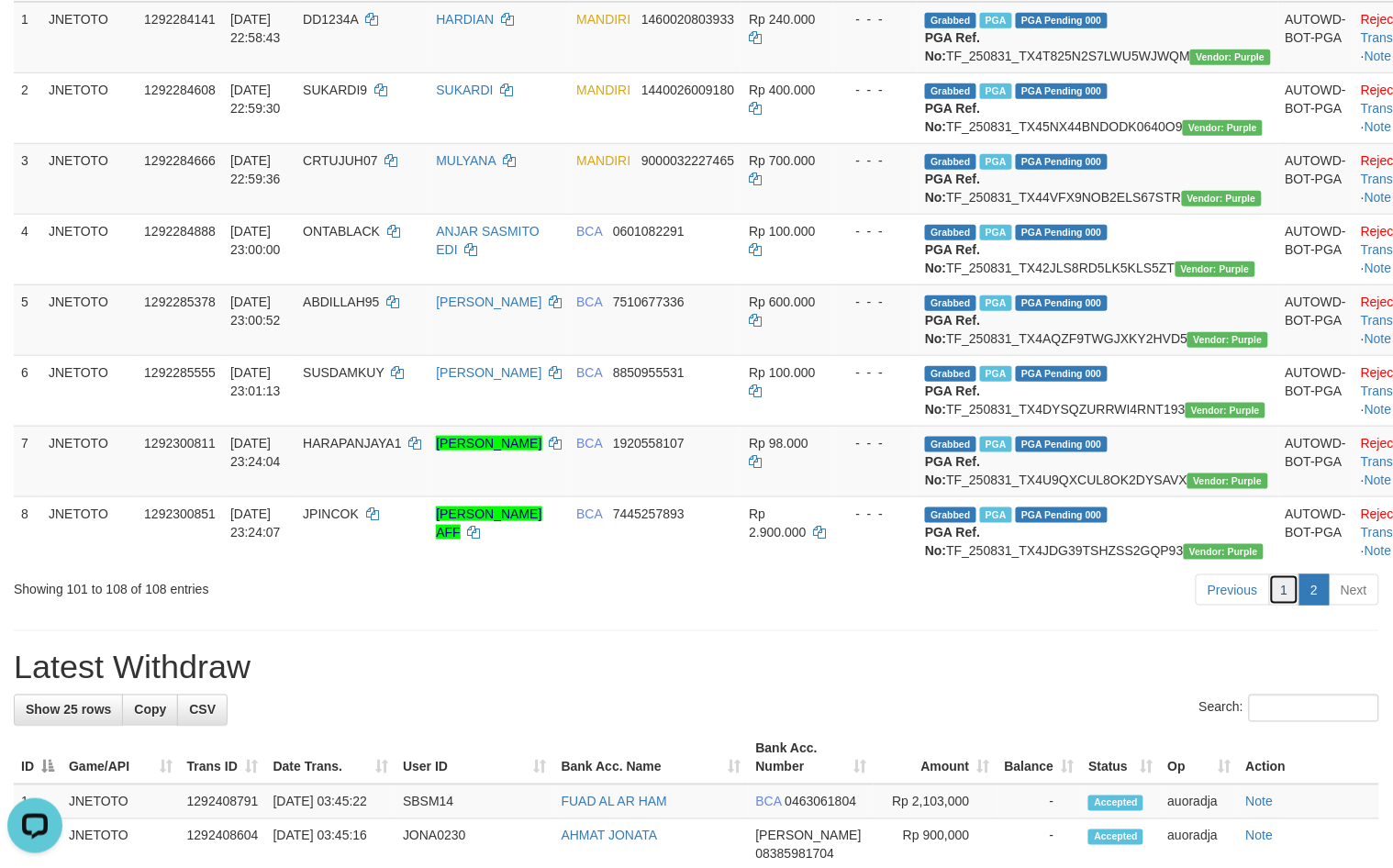
click at [1291, 605] on link "1" at bounding box center [1285, 590] width 31 height 31
click at [1276, 605] on link "1" at bounding box center [1285, 590] width 31 height 31
click at [910, 771] on div "**********" at bounding box center [696, 877] width 1393 height 2271
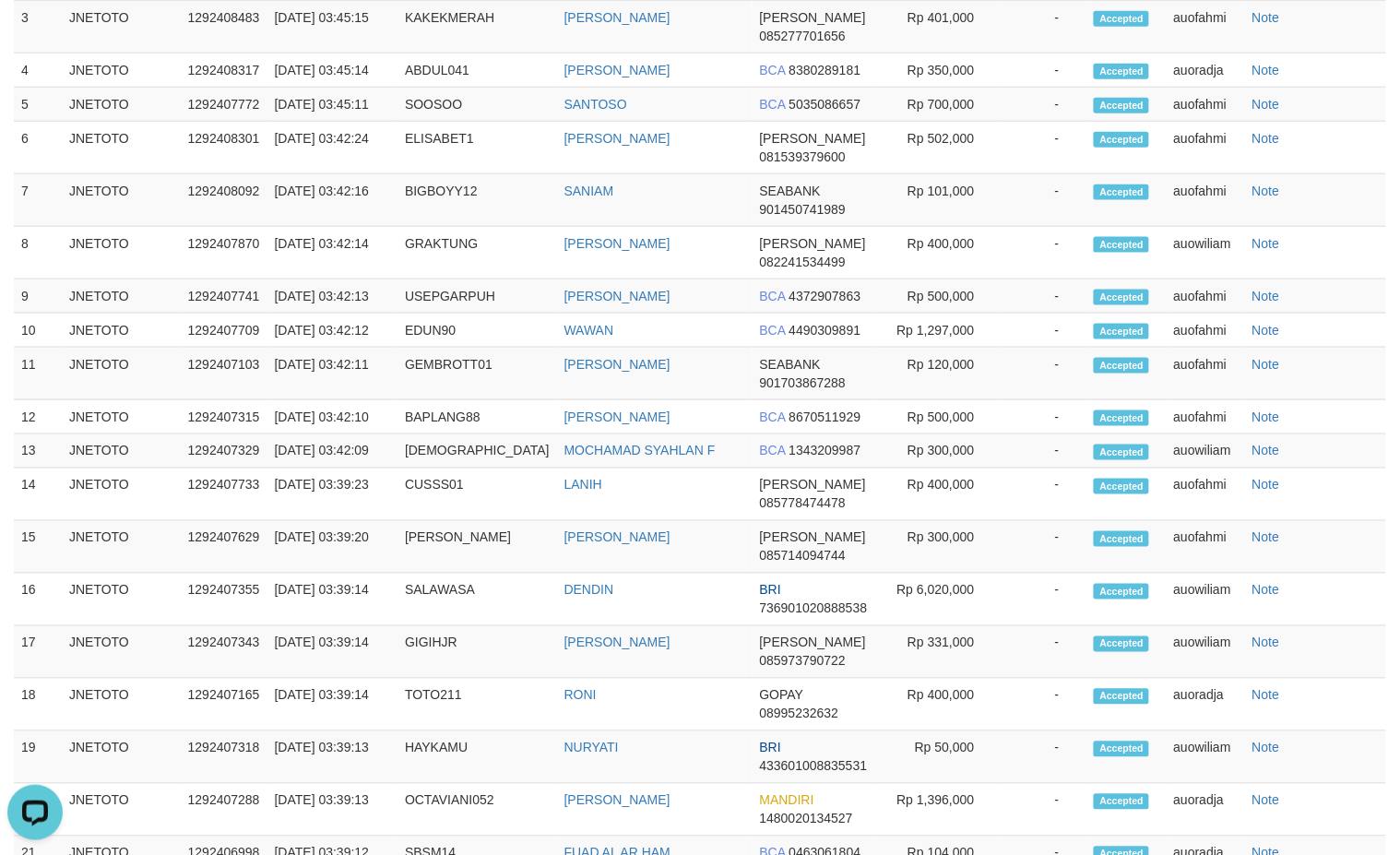
scroll to position [8149, 0]
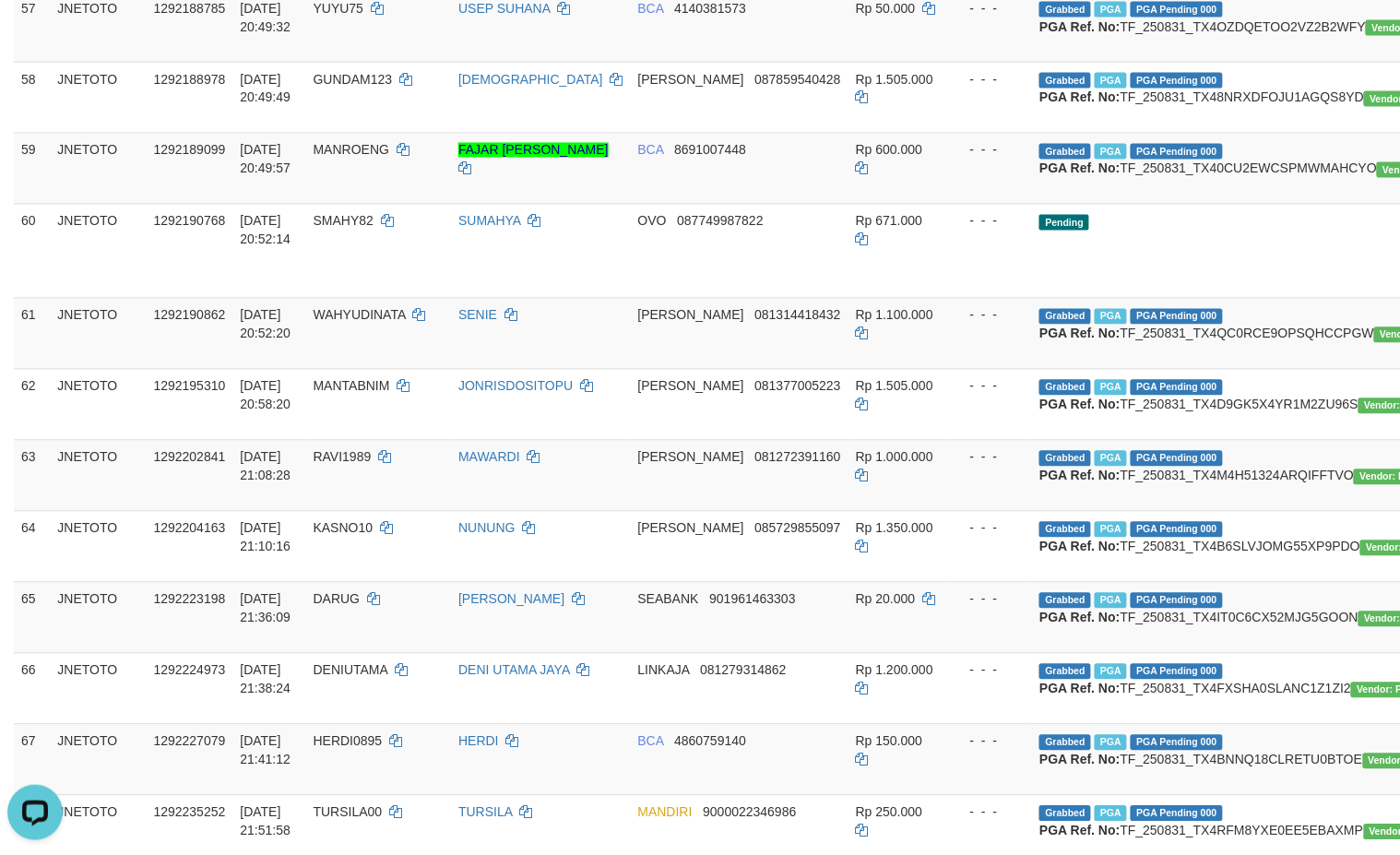
scroll to position [4274, 0]
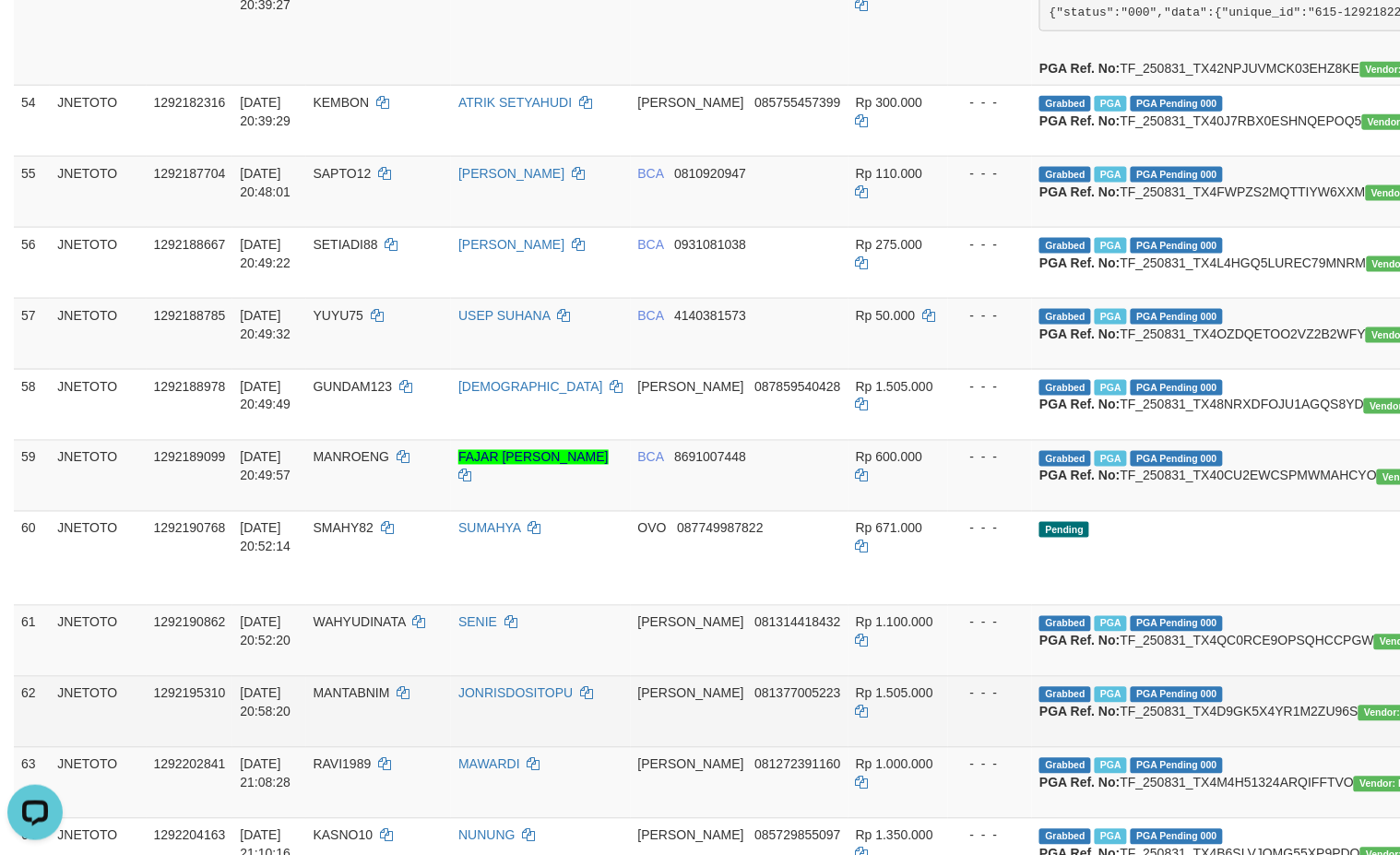
drag, startPoint x: 1228, startPoint y: 722, endPoint x: 1264, endPoint y: 706, distance: 39.4
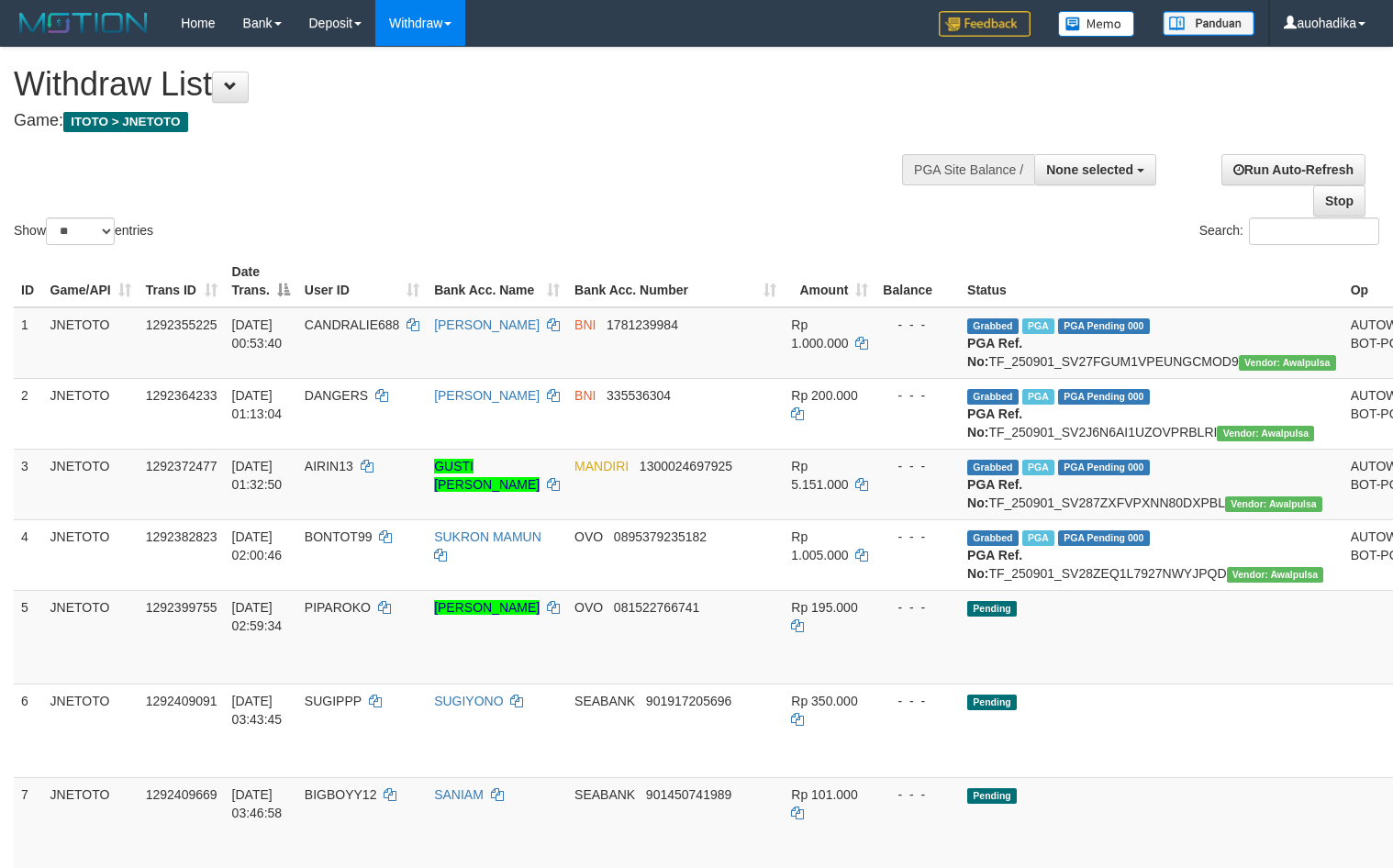
select select
select select "**"
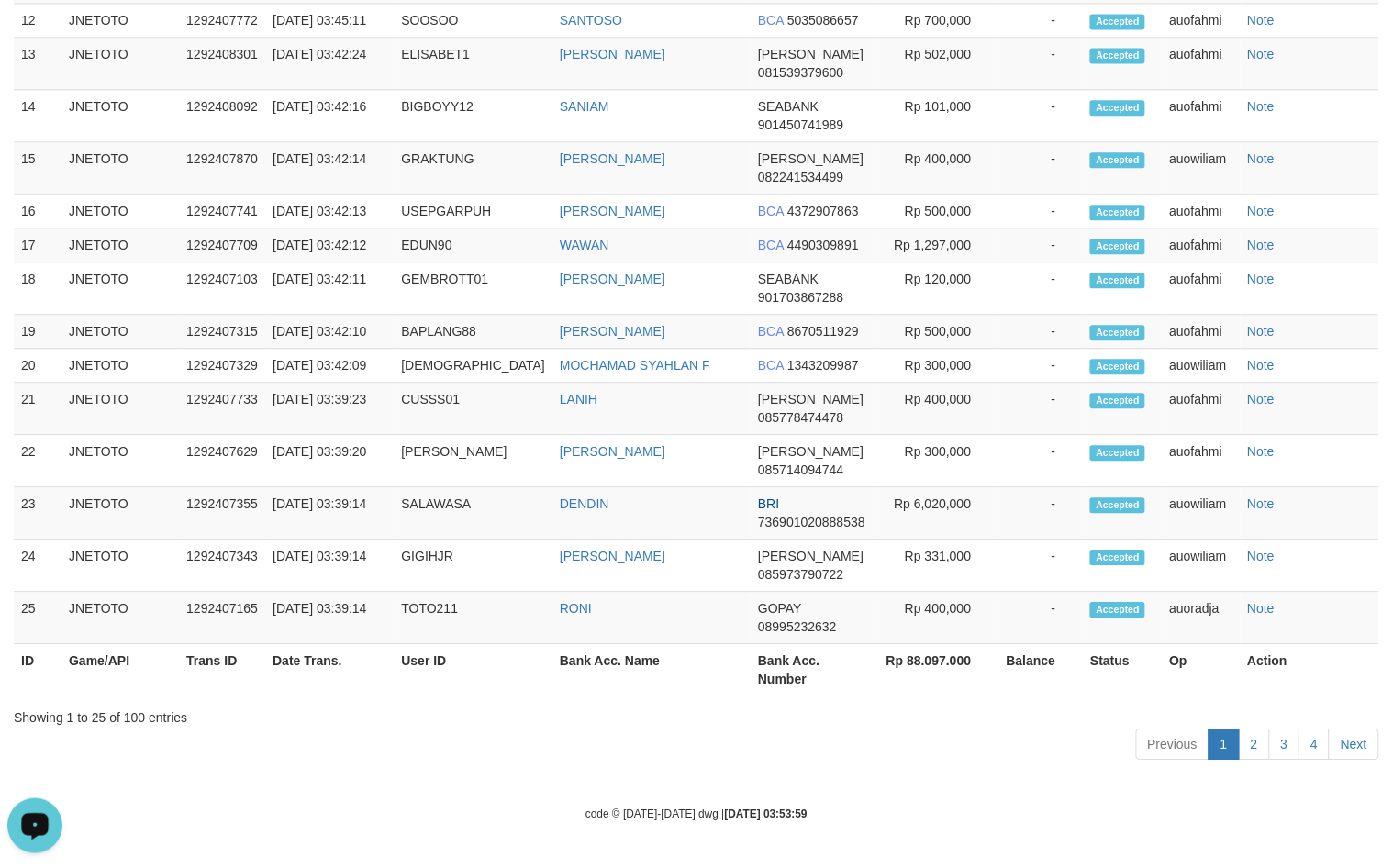
click at [9, 814] on button "Open LiveChat chat widget" at bounding box center [35, 825] width 55 height 55
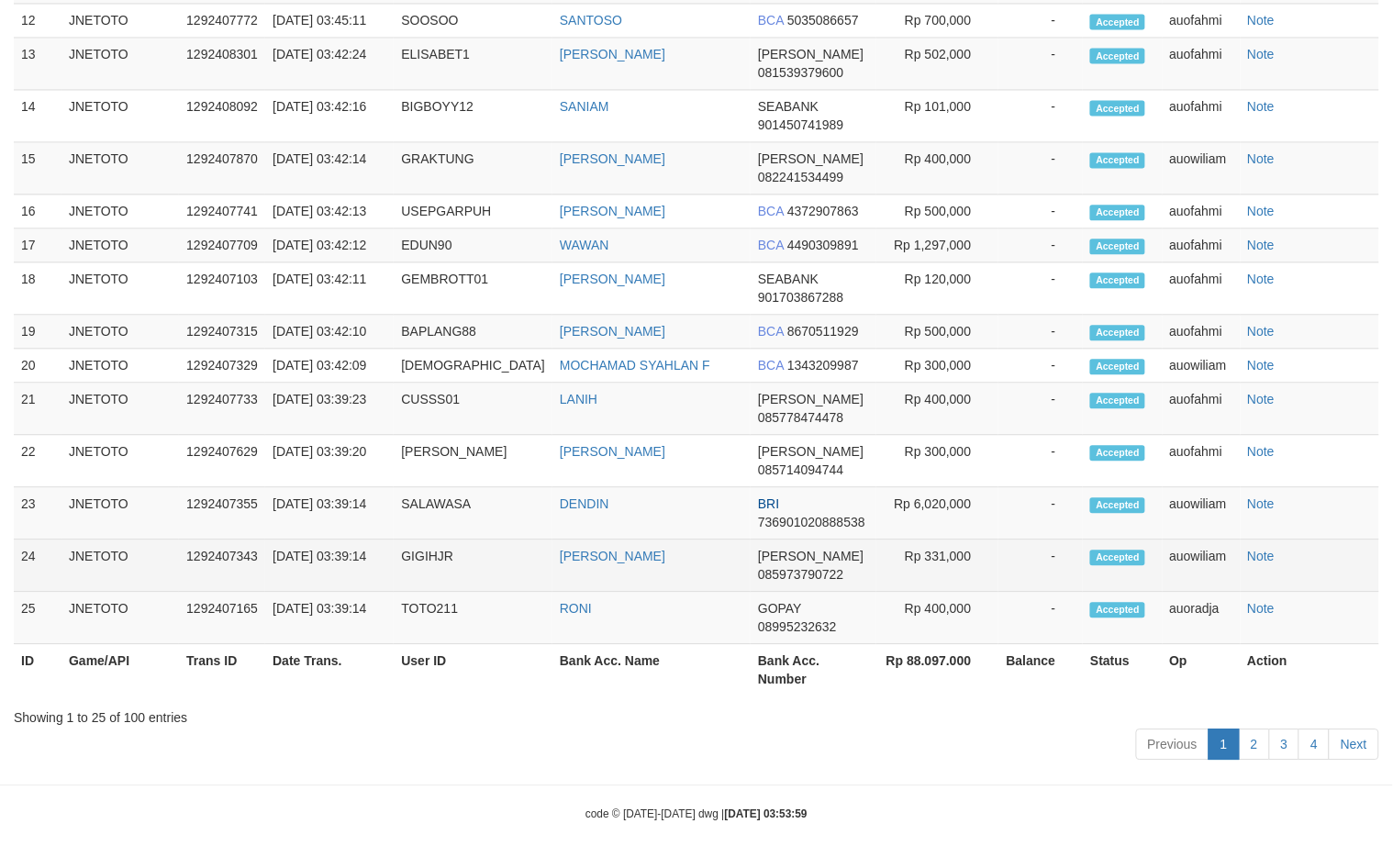
scroll to position [2976, 0]
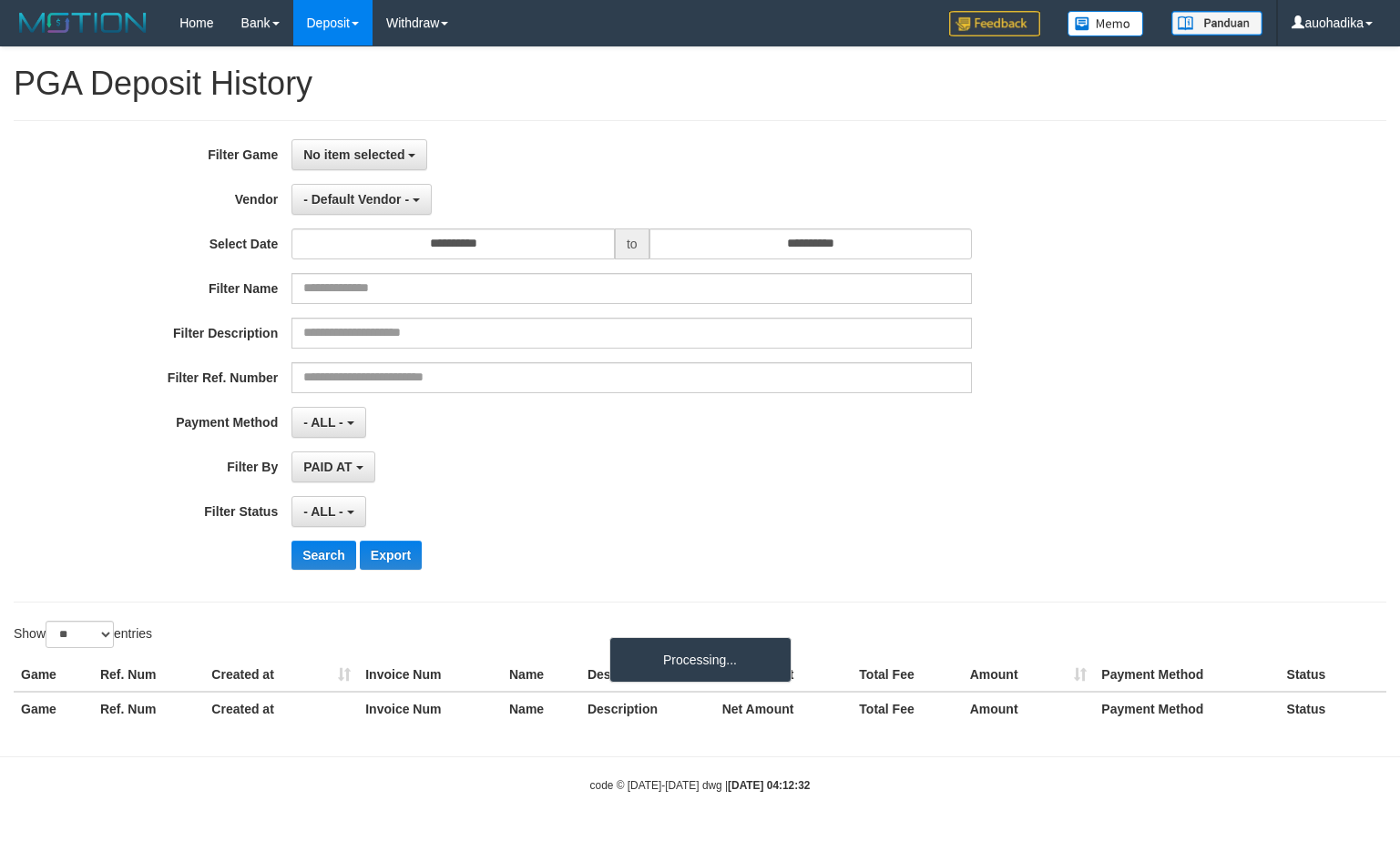
select select
select select "**"
drag, startPoint x: 371, startPoint y: 151, endPoint x: 374, endPoint y: 225, distance: 74.1
click at [372, 151] on span "No item selected" at bounding box center [354, 155] width 101 height 15
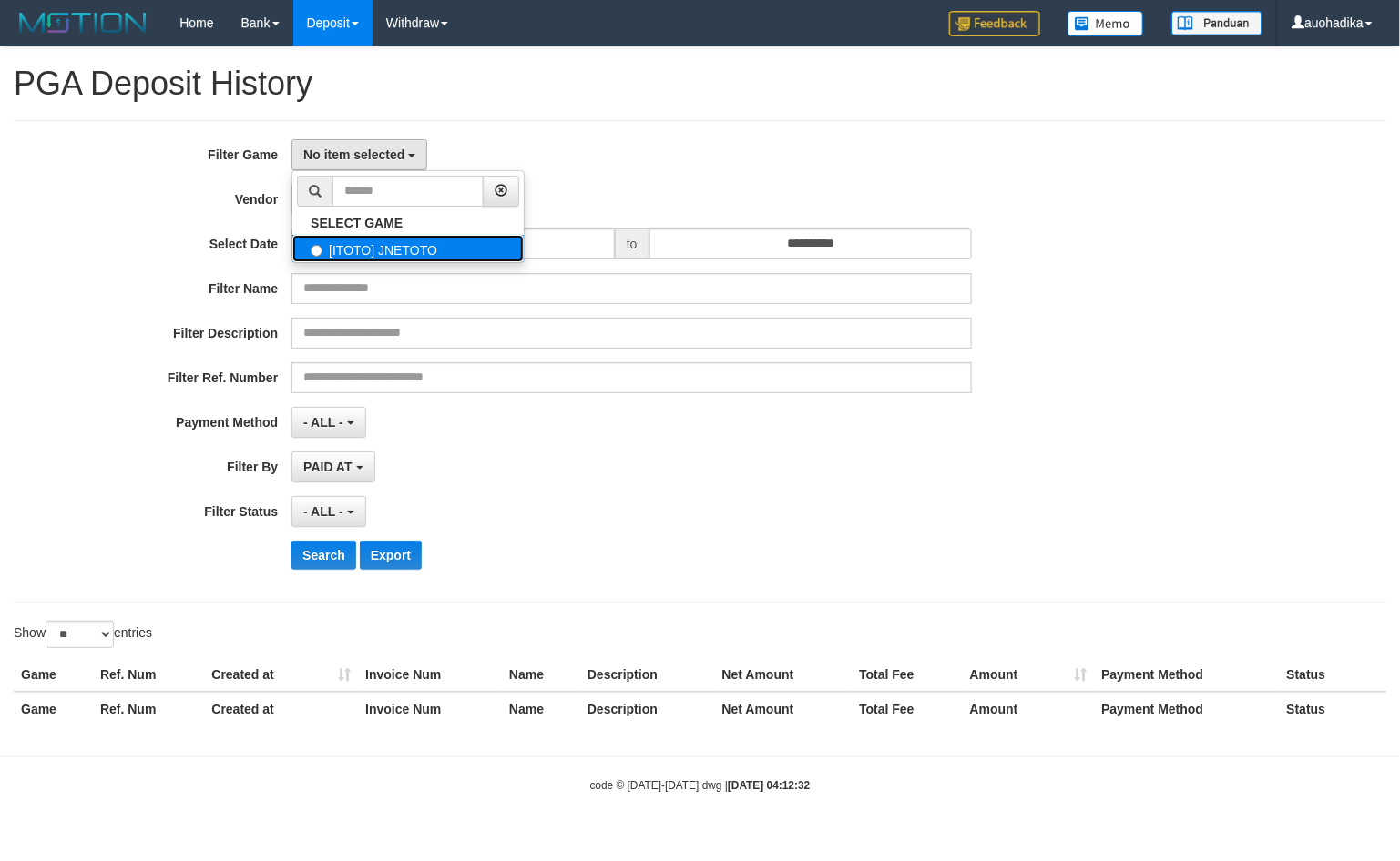
click at [397, 253] on label "[ITOTO] JNETOTO" at bounding box center [408, 248] width 231 height 28
select select "***"
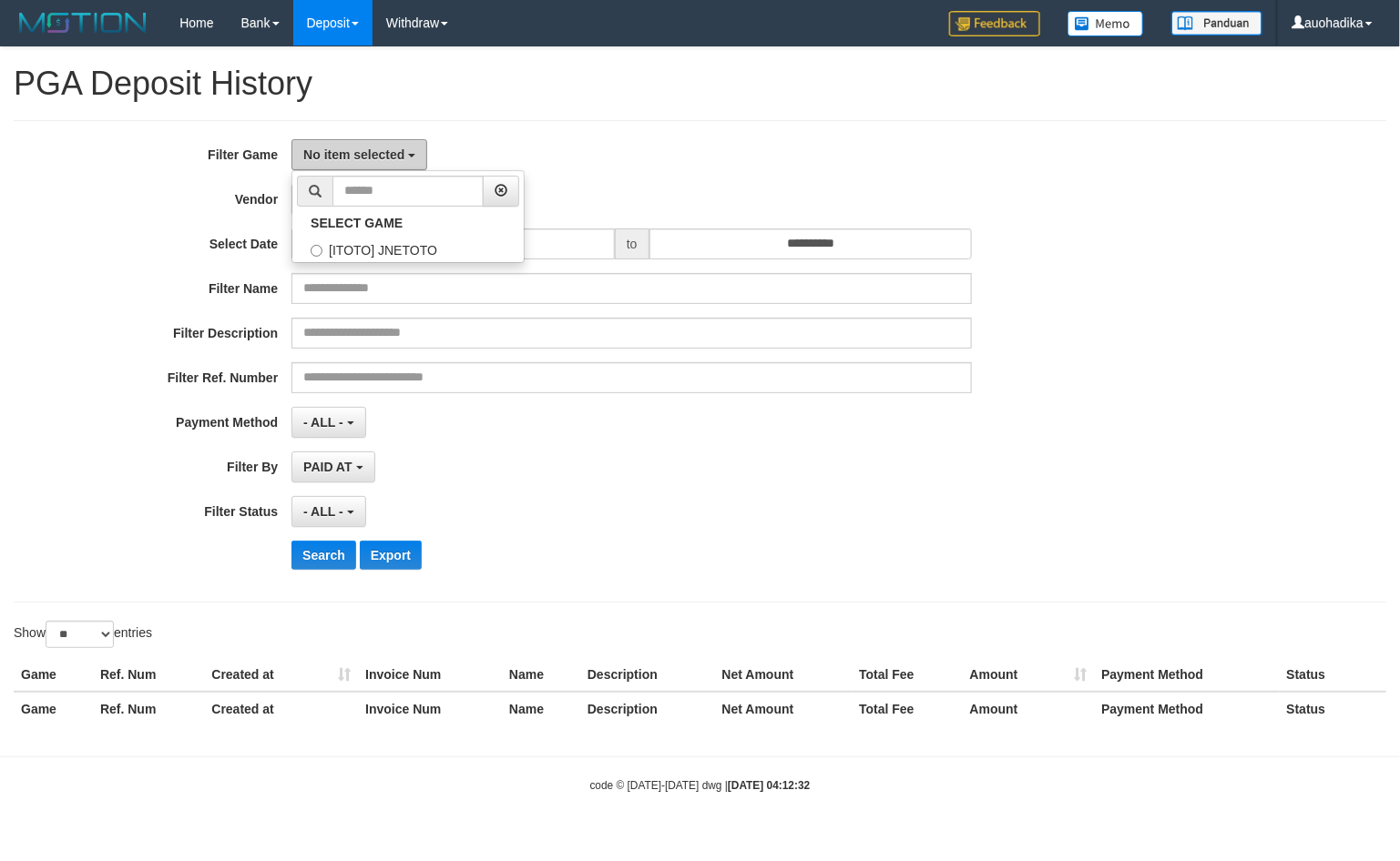
scroll to position [16, 0]
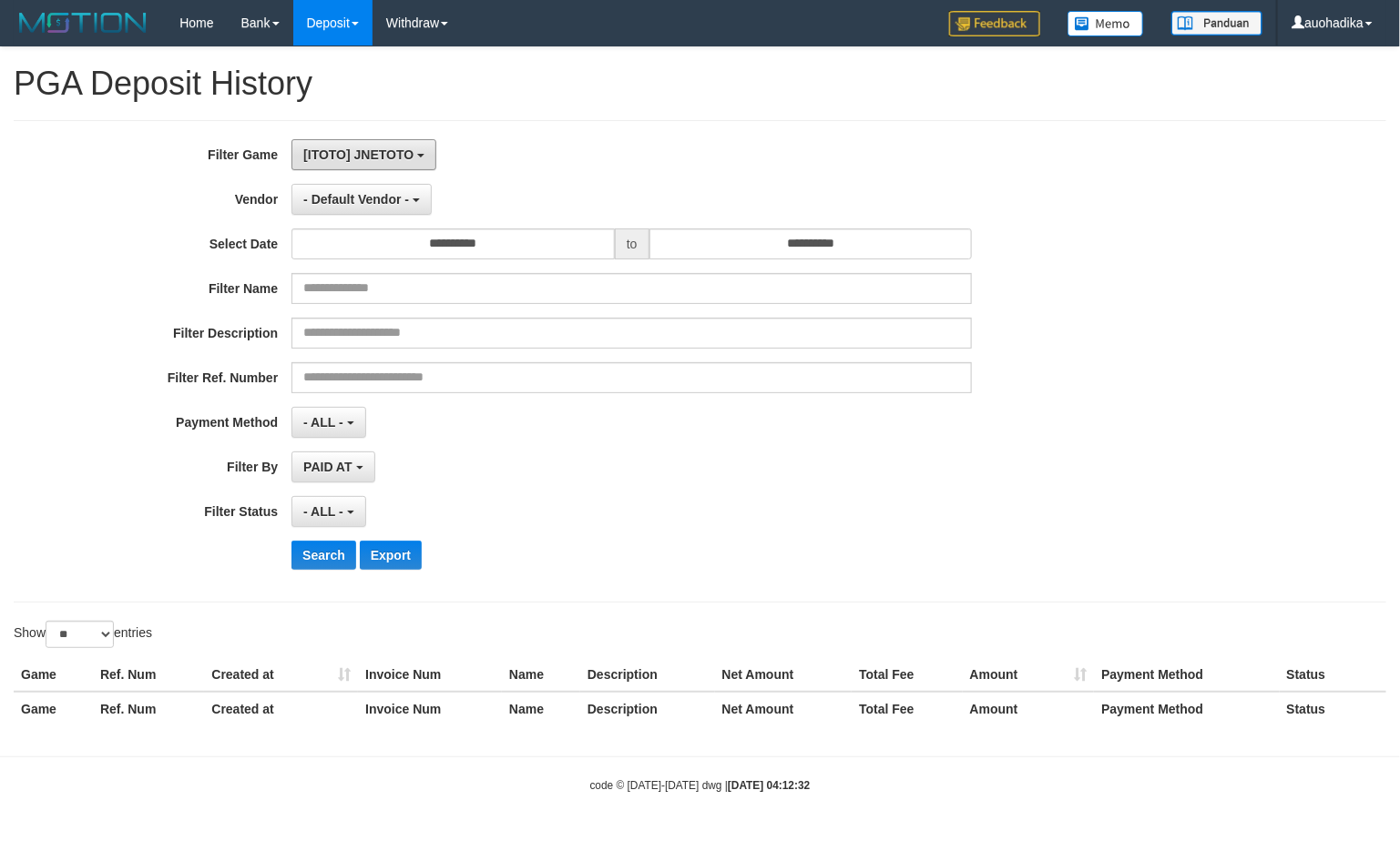
click at [372, 170] on button "[ITOTO] JNETOTO" at bounding box center [364, 155] width 145 height 31
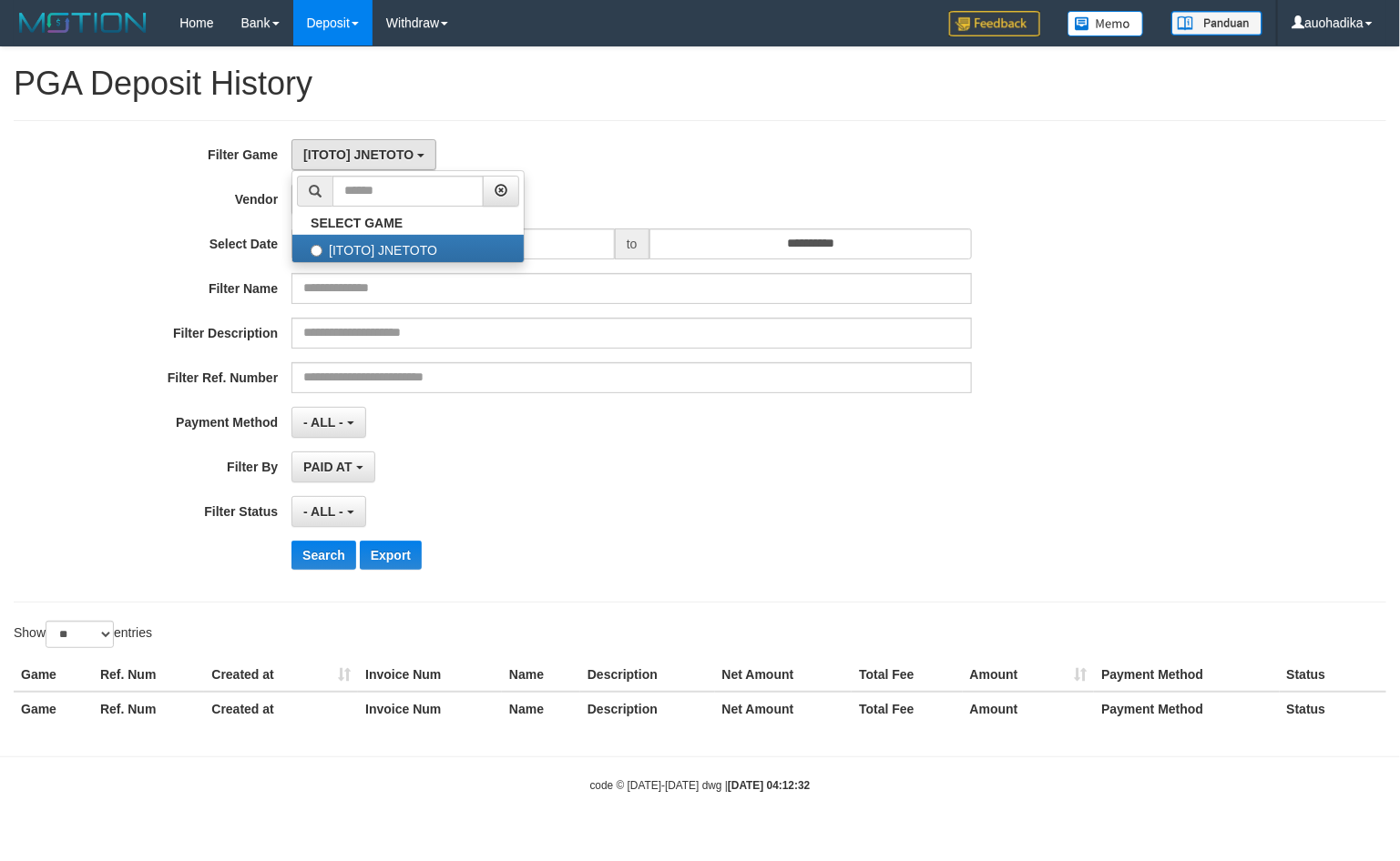
drag, startPoint x: 458, startPoint y: 124, endPoint x: 448, endPoint y: 134, distance: 14.1
click at [458, 125] on div "**********" at bounding box center [700, 361] width 1372 height 482
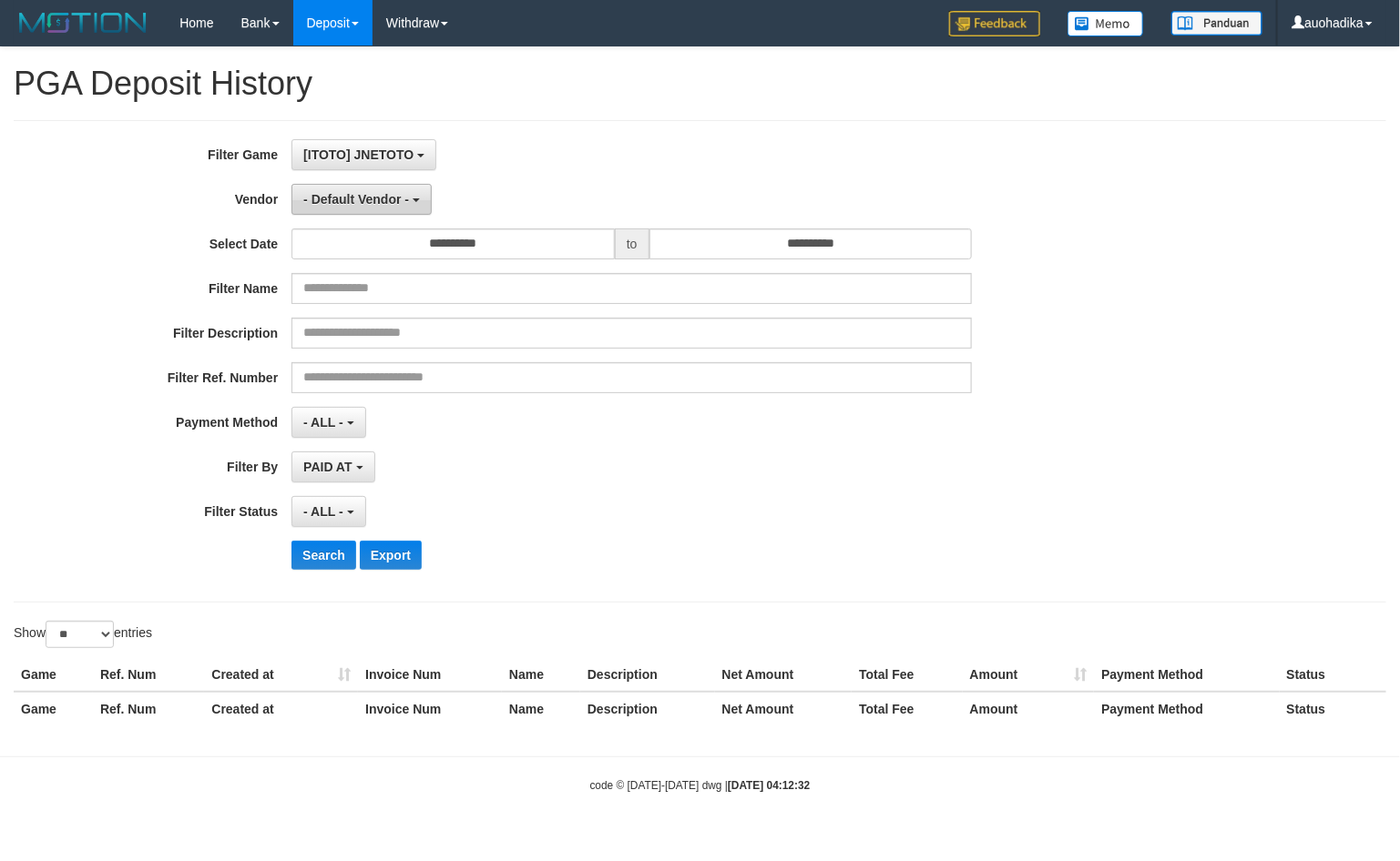
click at [379, 200] on span "- Default Vendor -" at bounding box center [356, 199] width 106 height 15
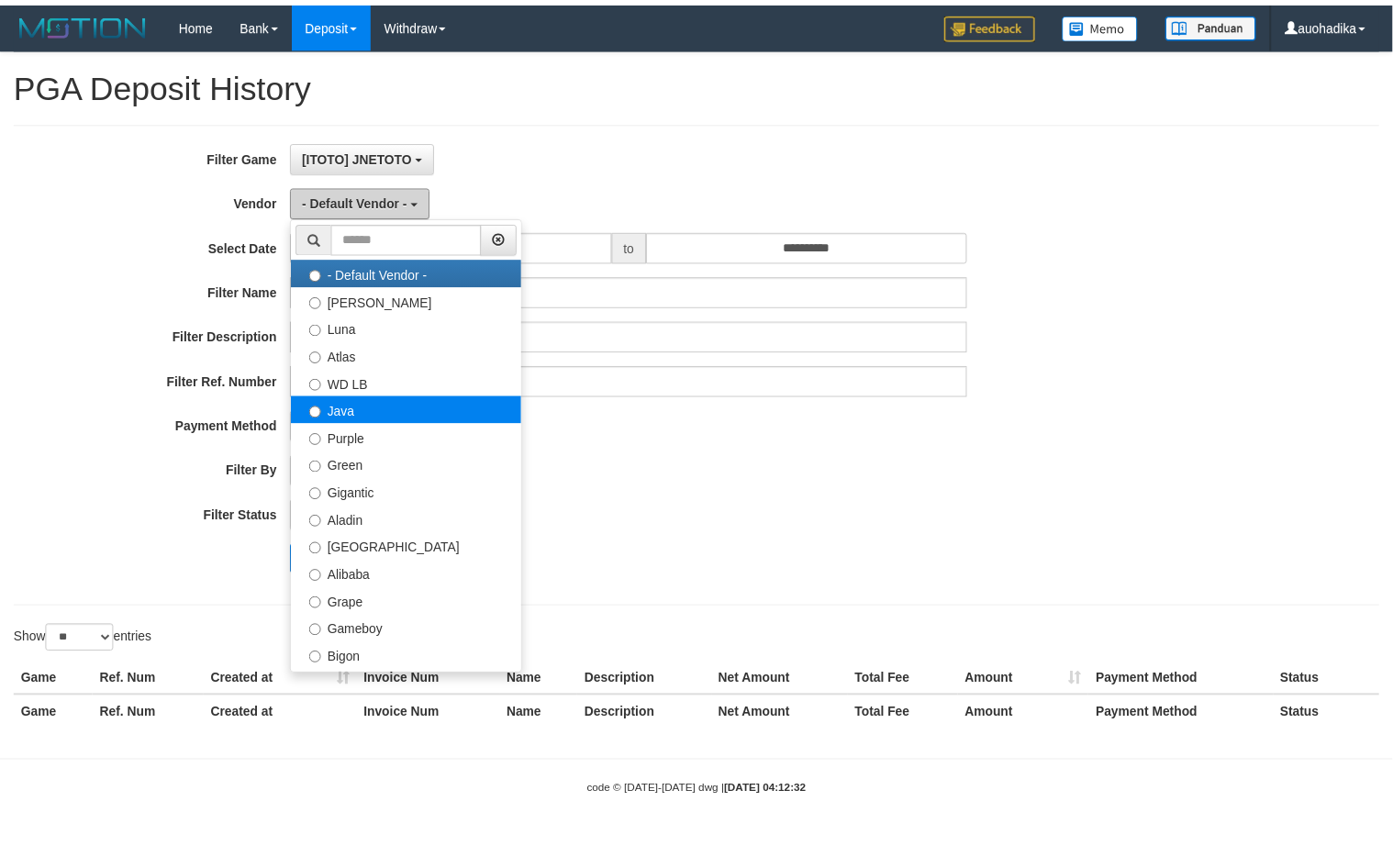
scroll to position [0, 0]
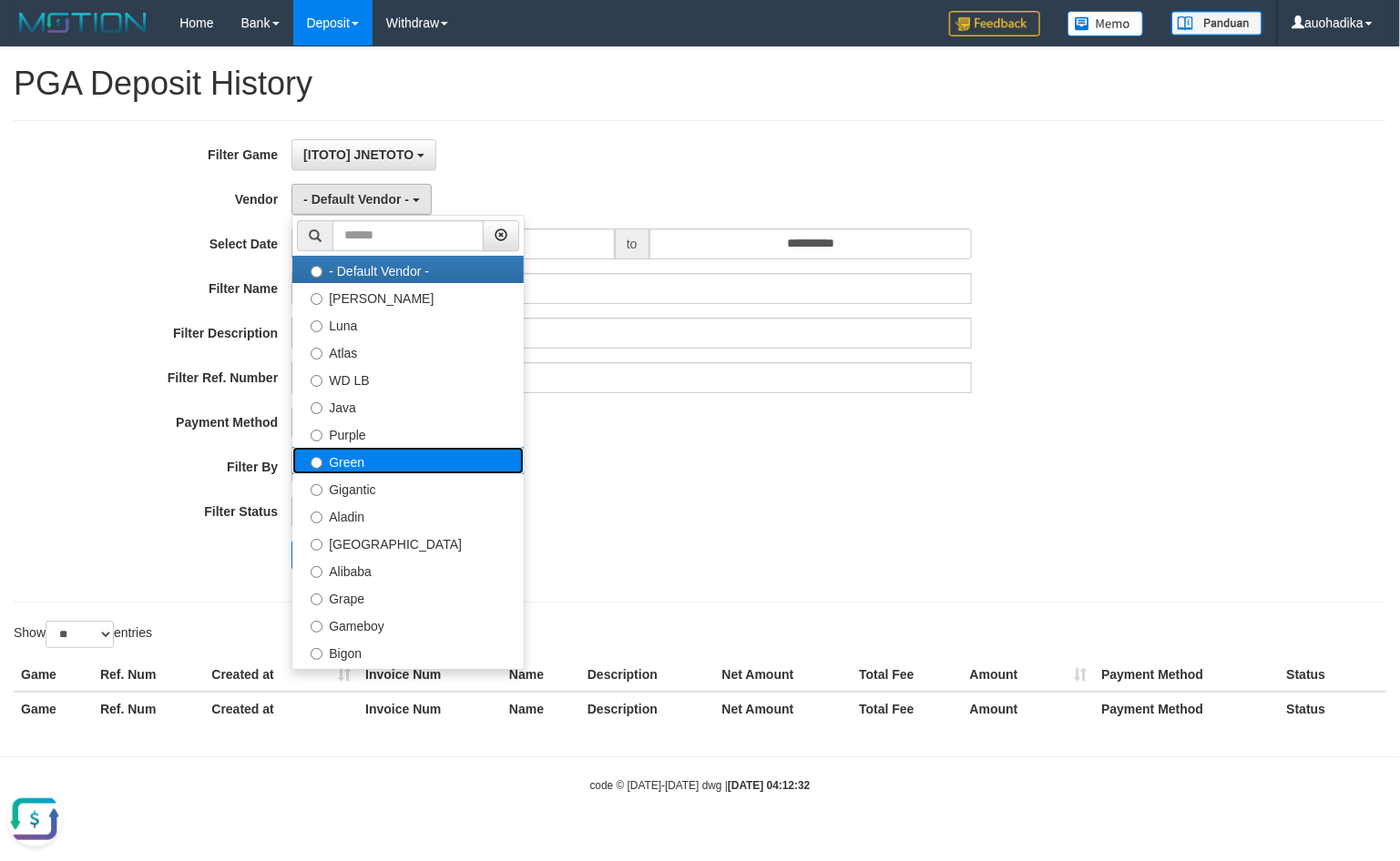
click at [397, 460] on label "Green" at bounding box center [408, 460] width 231 height 28
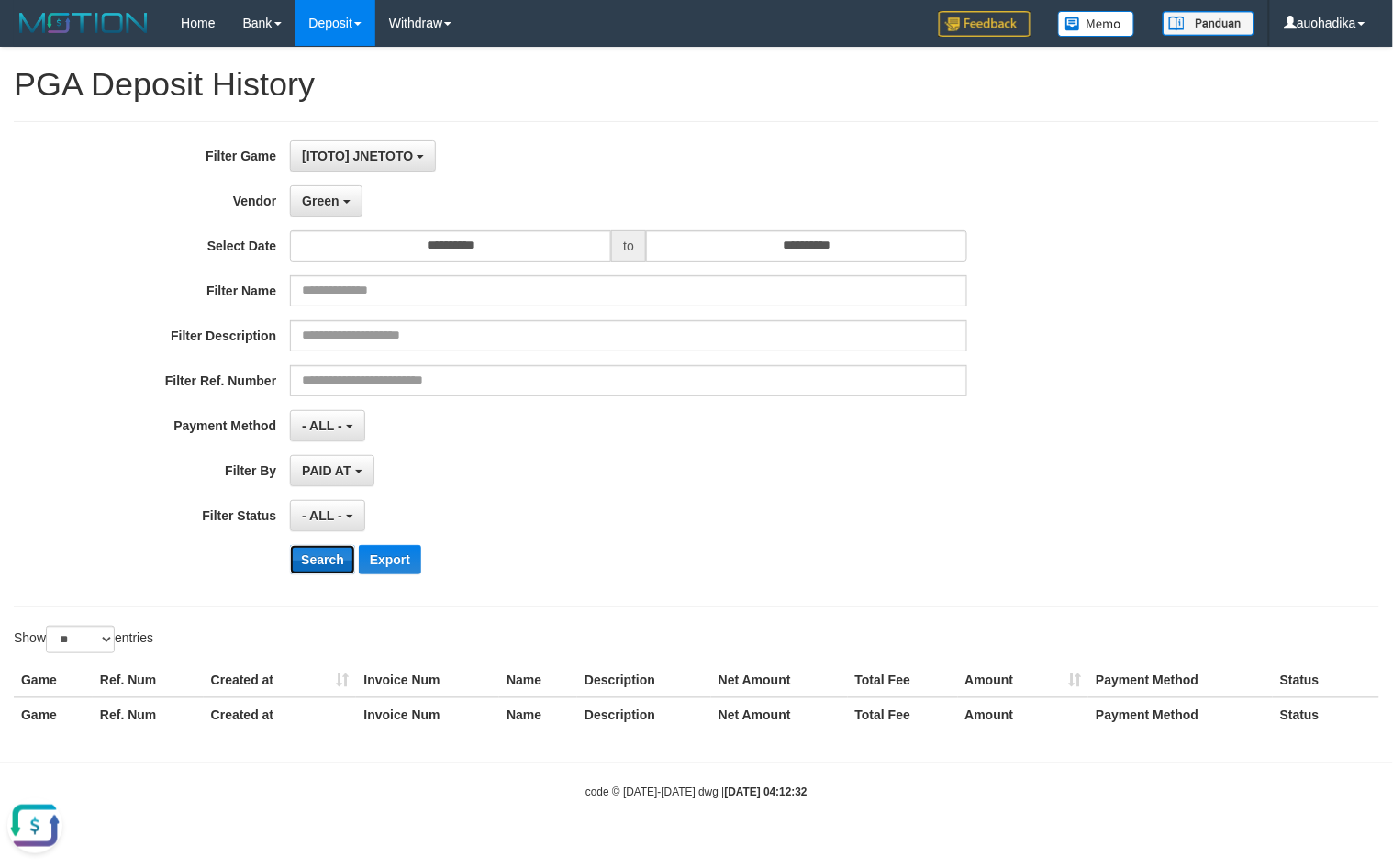
click at [340, 569] on button "Search" at bounding box center [323, 560] width 65 height 30
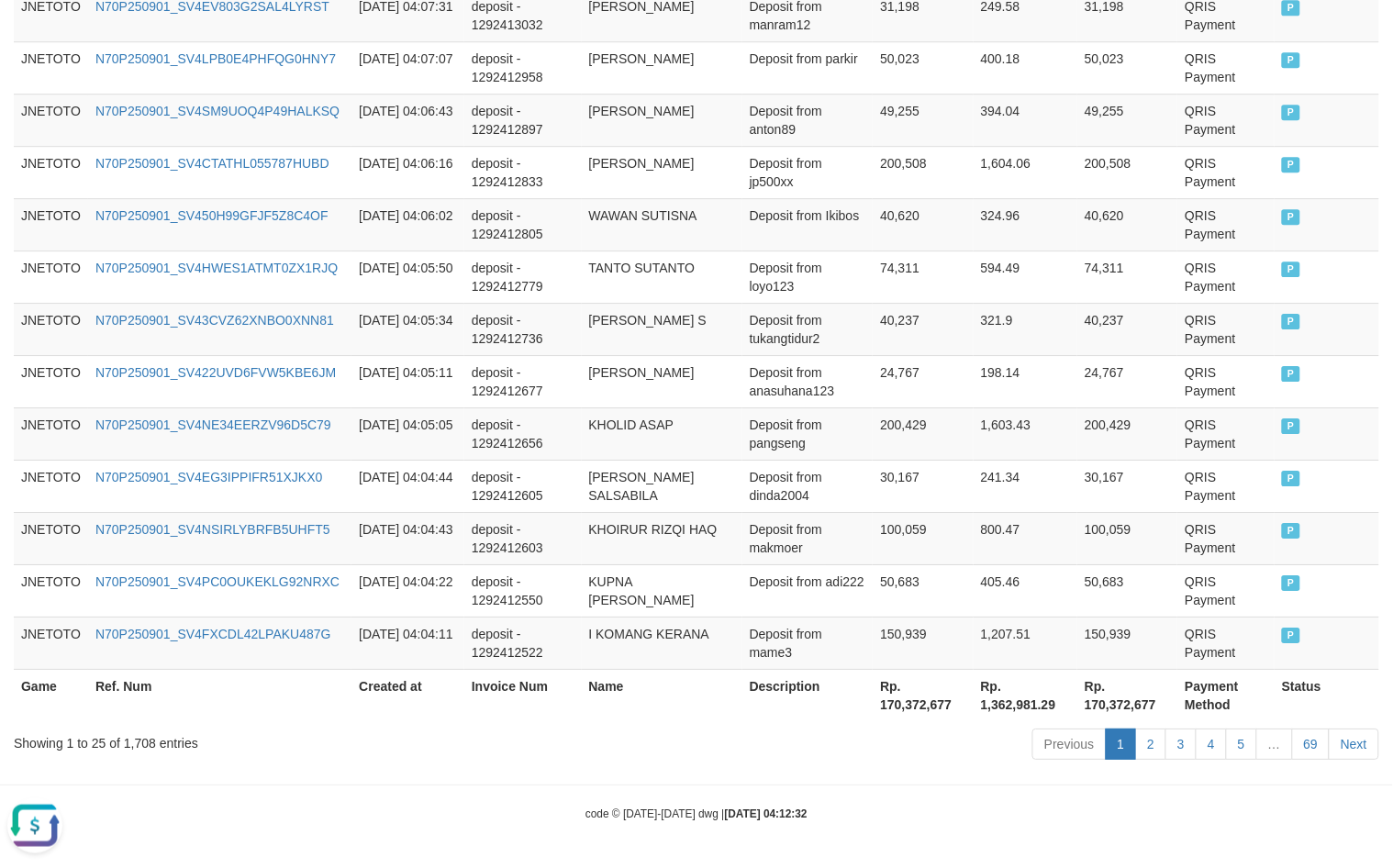
scroll to position [1363, 0]
click at [149, 750] on div "Showing 1 to 25 of 1,708 entries" at bounding box center [290, 740] width 554 height 26
copy div "1,708"
click at [906, 715] on th "Rp. 170,372,677" at bounding box center [923, 695] width 100 height 53
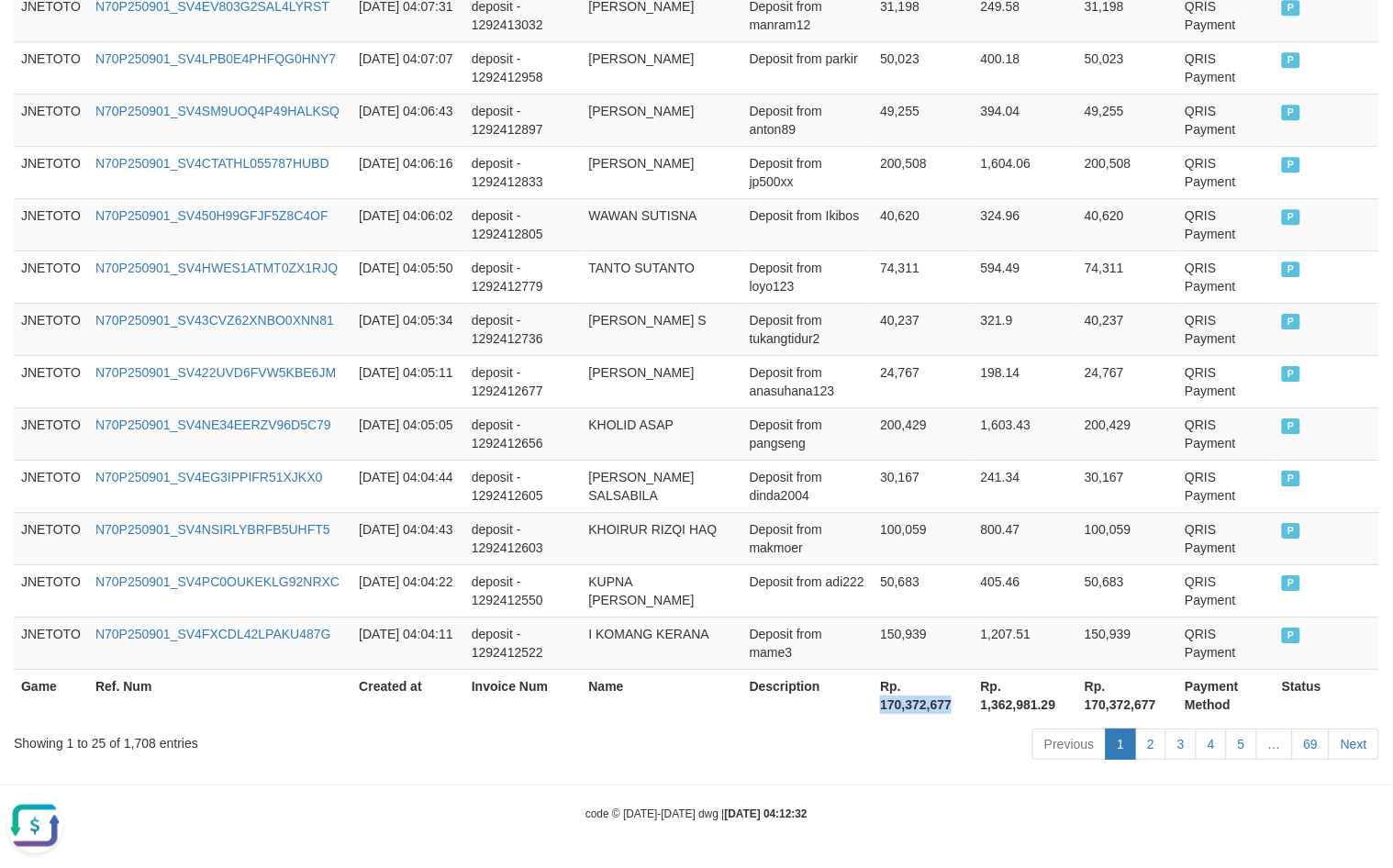
click at [906, 715] on th "Rp. 170,372,677" at bounding box center [923, 695] width 100 height 53
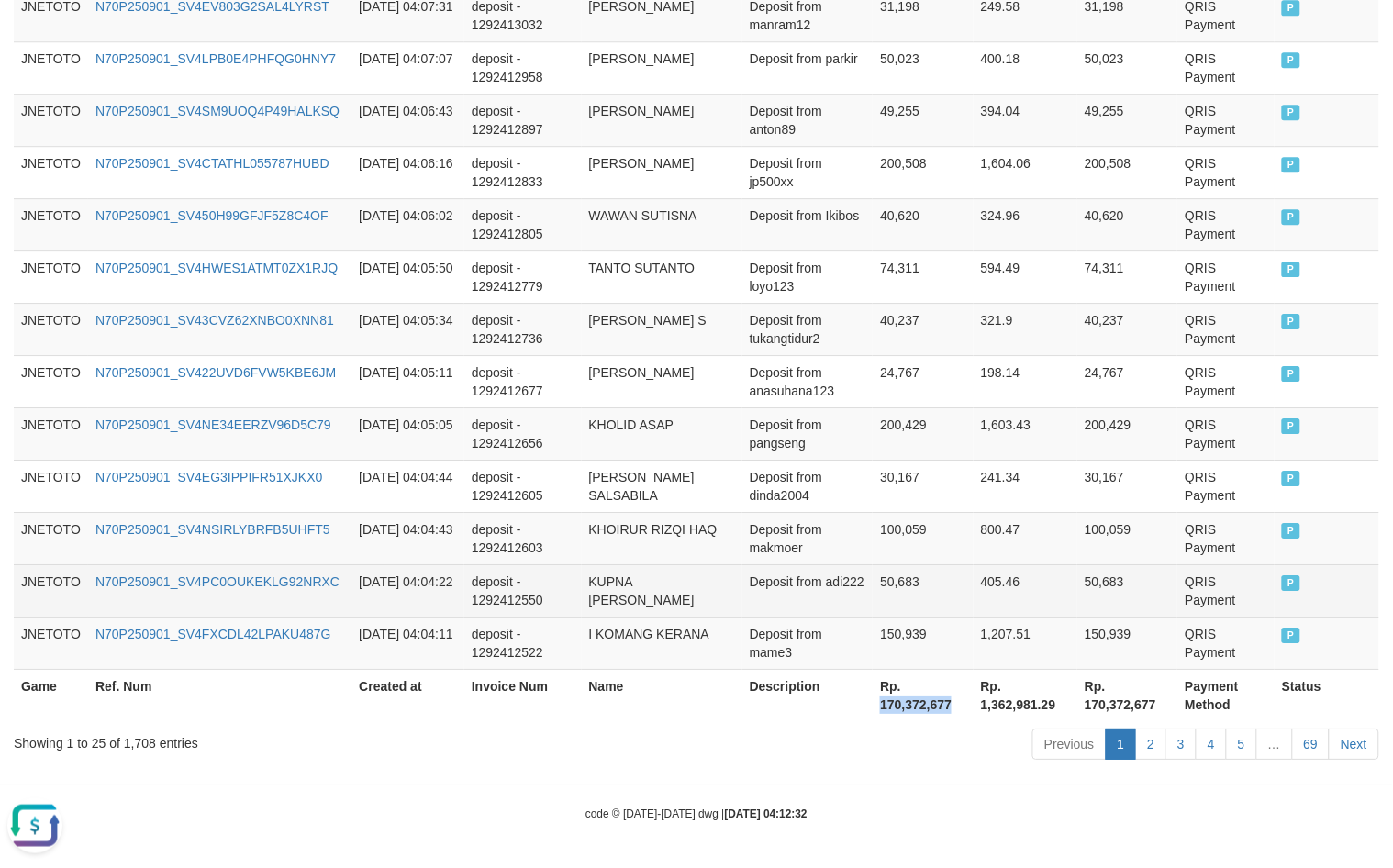
copy th "170,372,677"
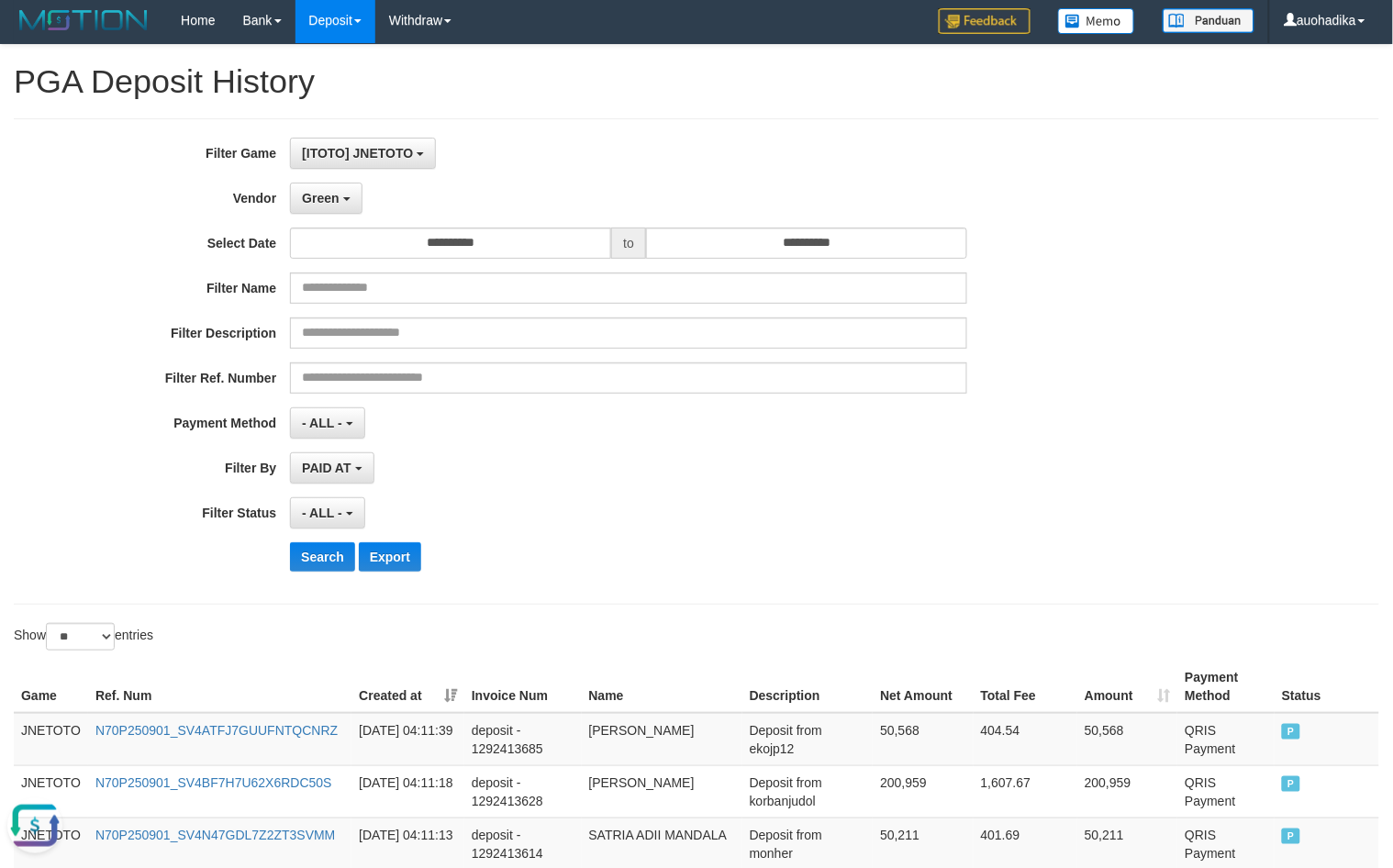
scroll to position [0, 0]
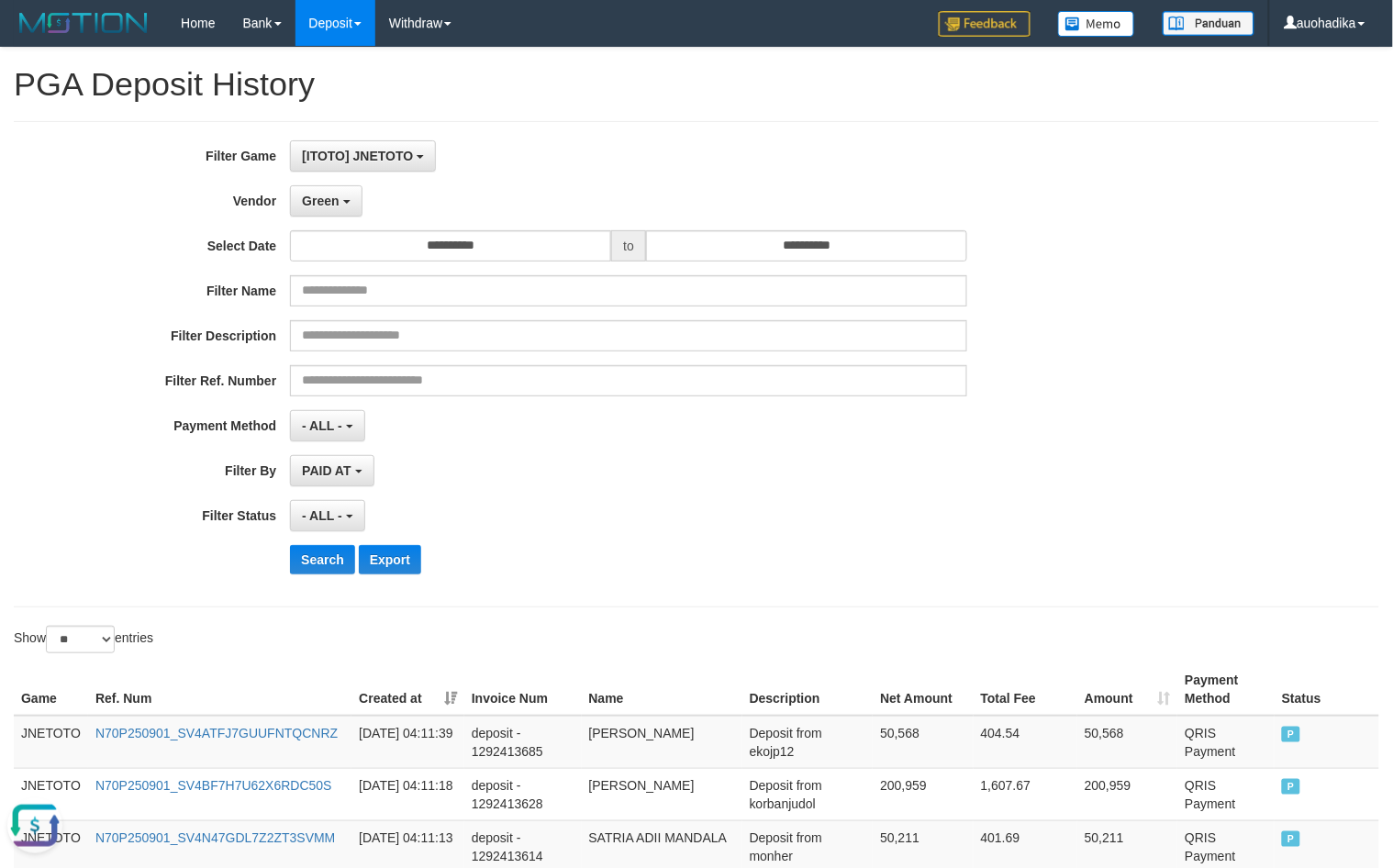
click at [335, 220] on div "**********" at bounding box center [580, 364] width 1161 height 447
click at [333, 200] on span "Green" at bounding box center [321, 201] width 37 height 15
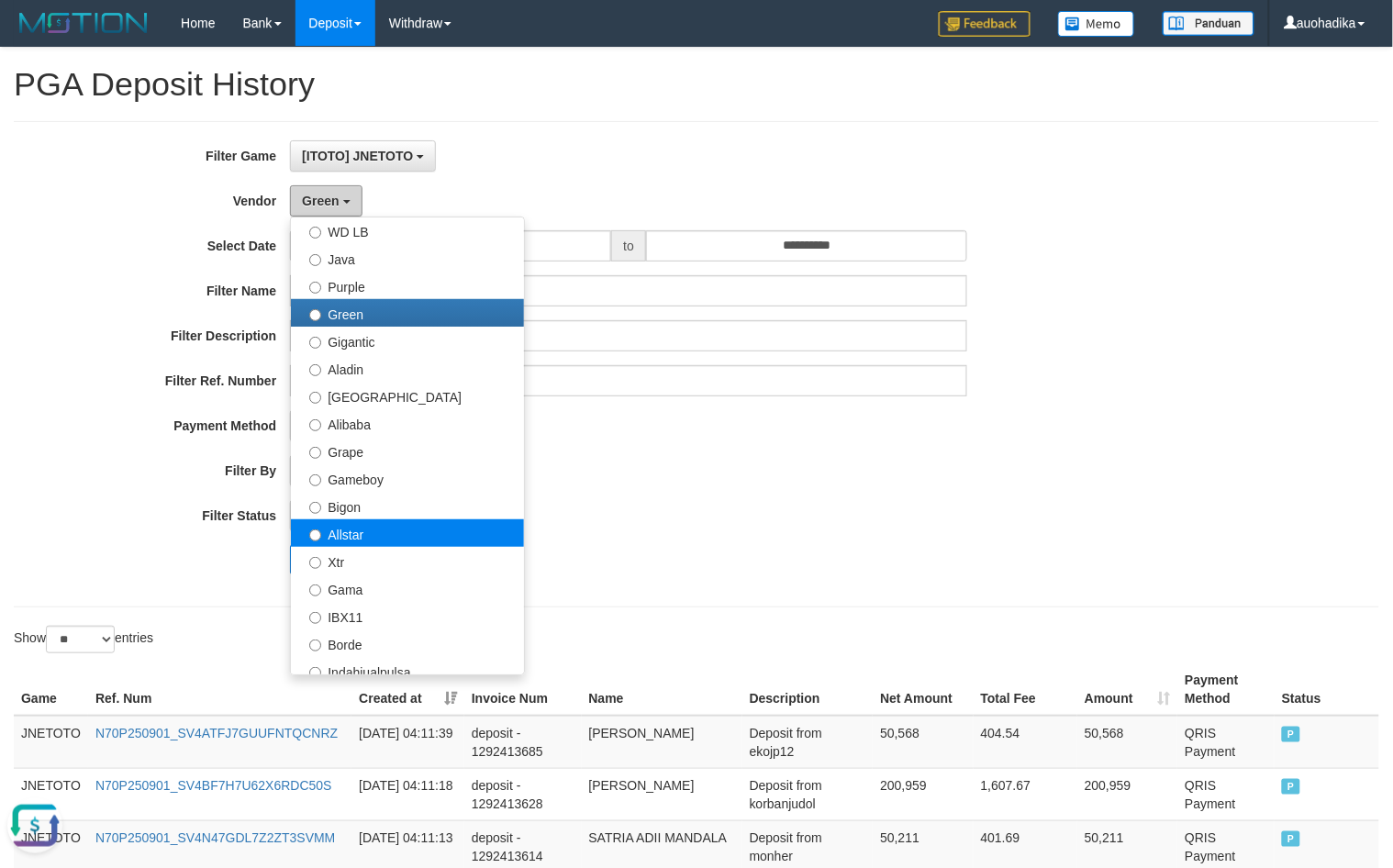
scroll to position [153, 0]
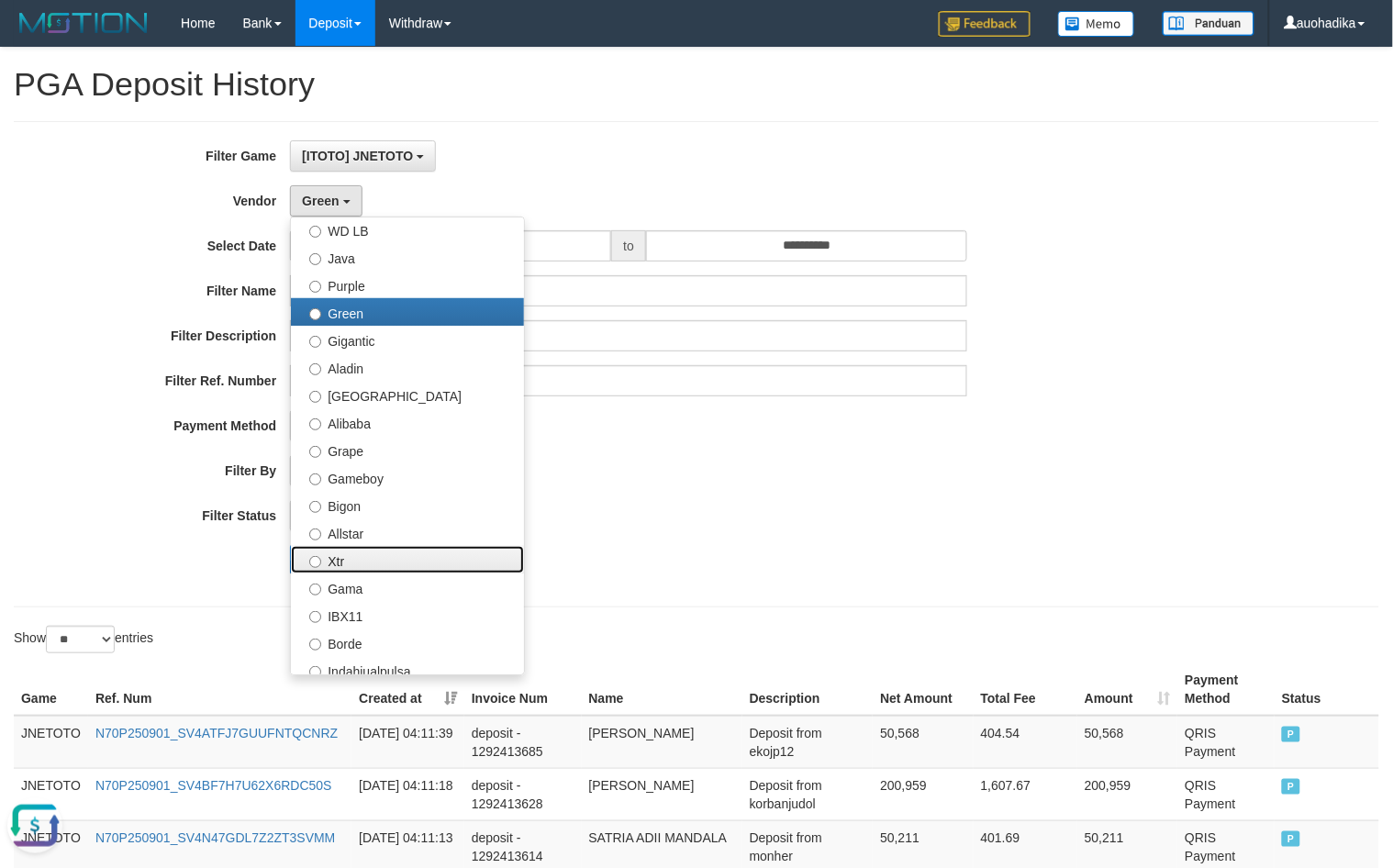
drag, startPoint x: 354, startPoint y: 571, endPoint x: 319, endPoint y: 571, distance: 35.0
click at [350, 571] on label "Xtr" at bounding box center [408, 560] width 233 height 28
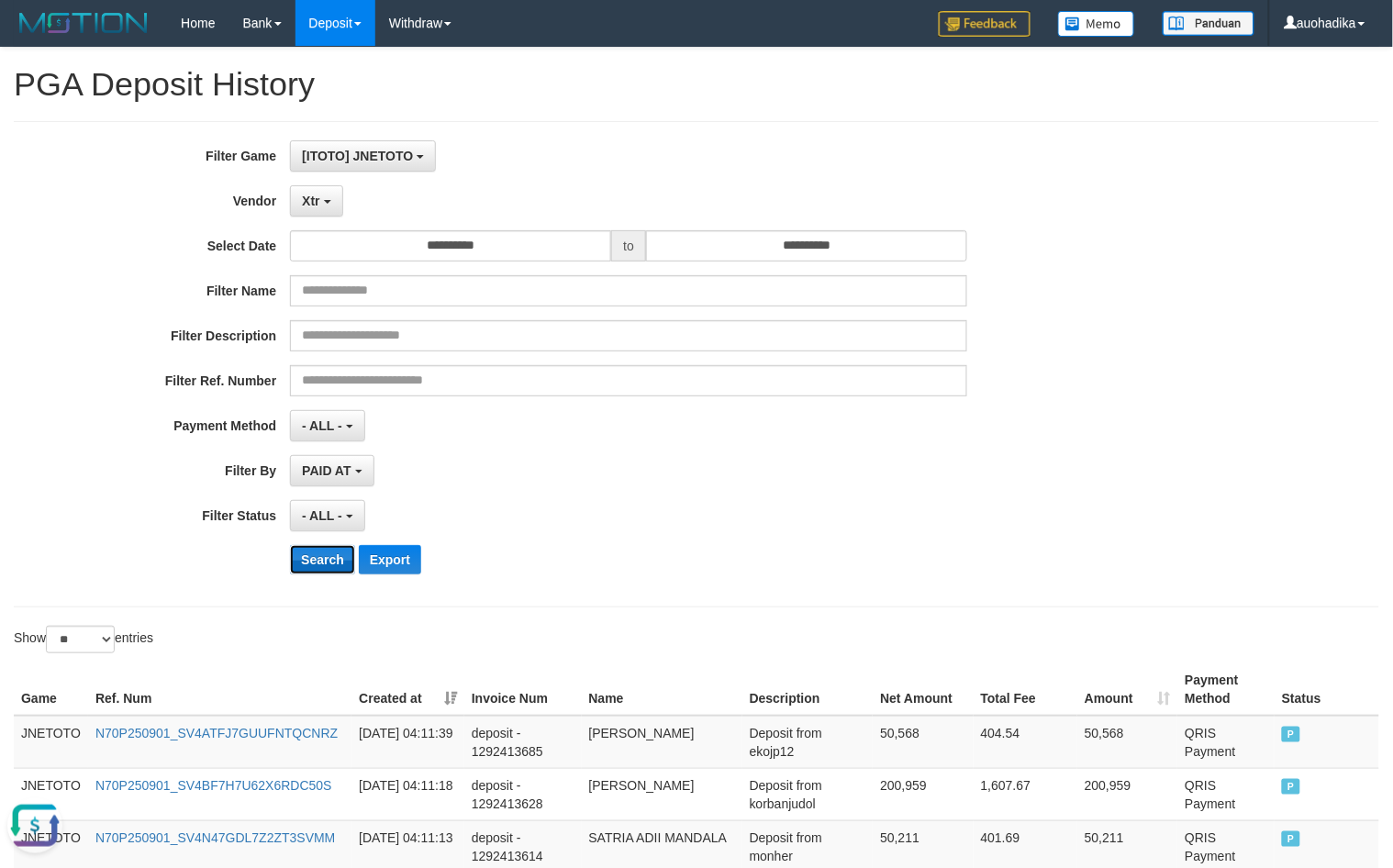
click at [312, 574] on button "Search" at bounding box center [323, 560] width 65 height 30
click at [1060, 509] on div "**********" at bounding box center [580, 516] width 1161 height 31
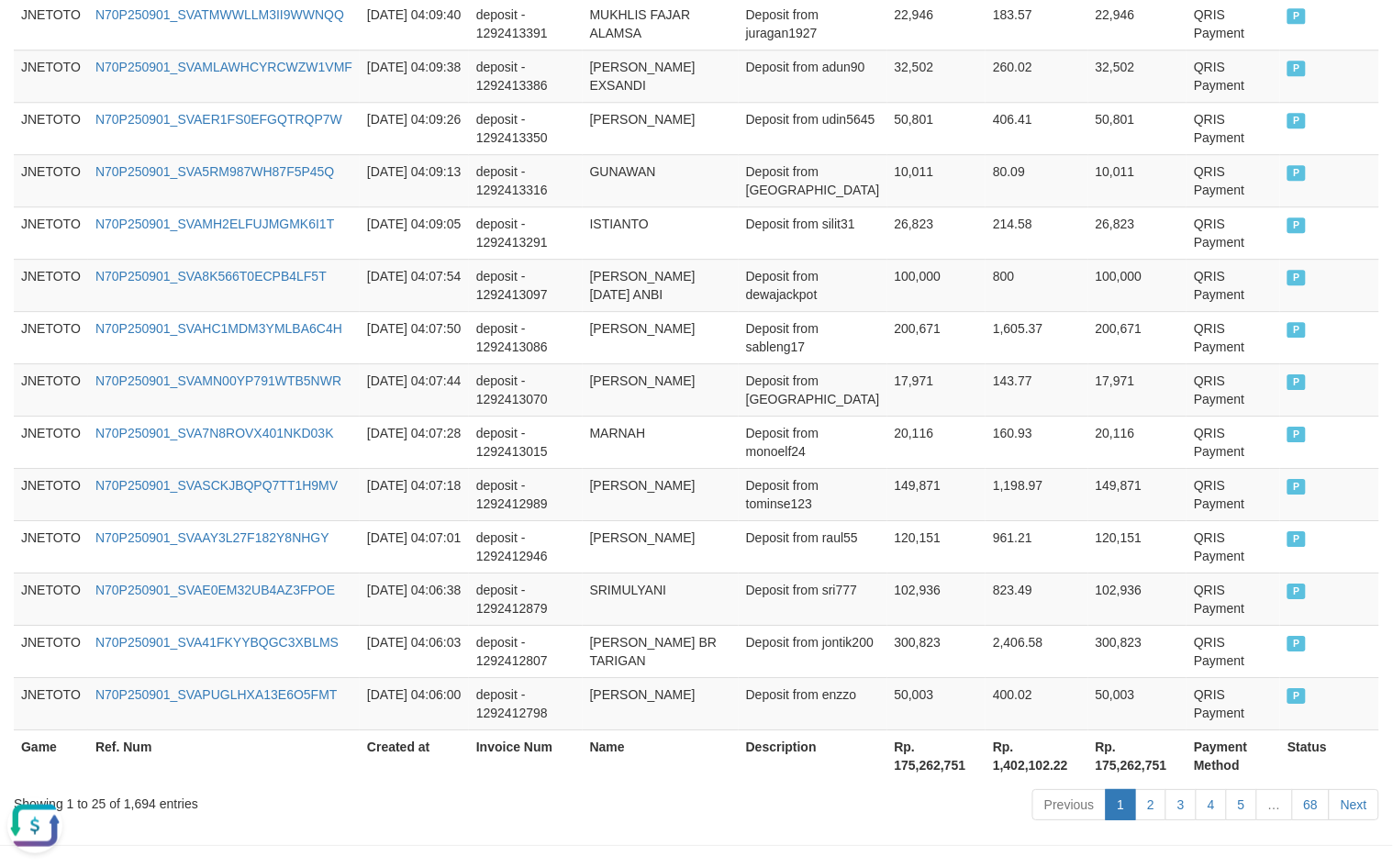
scroll to position [1363, 0]
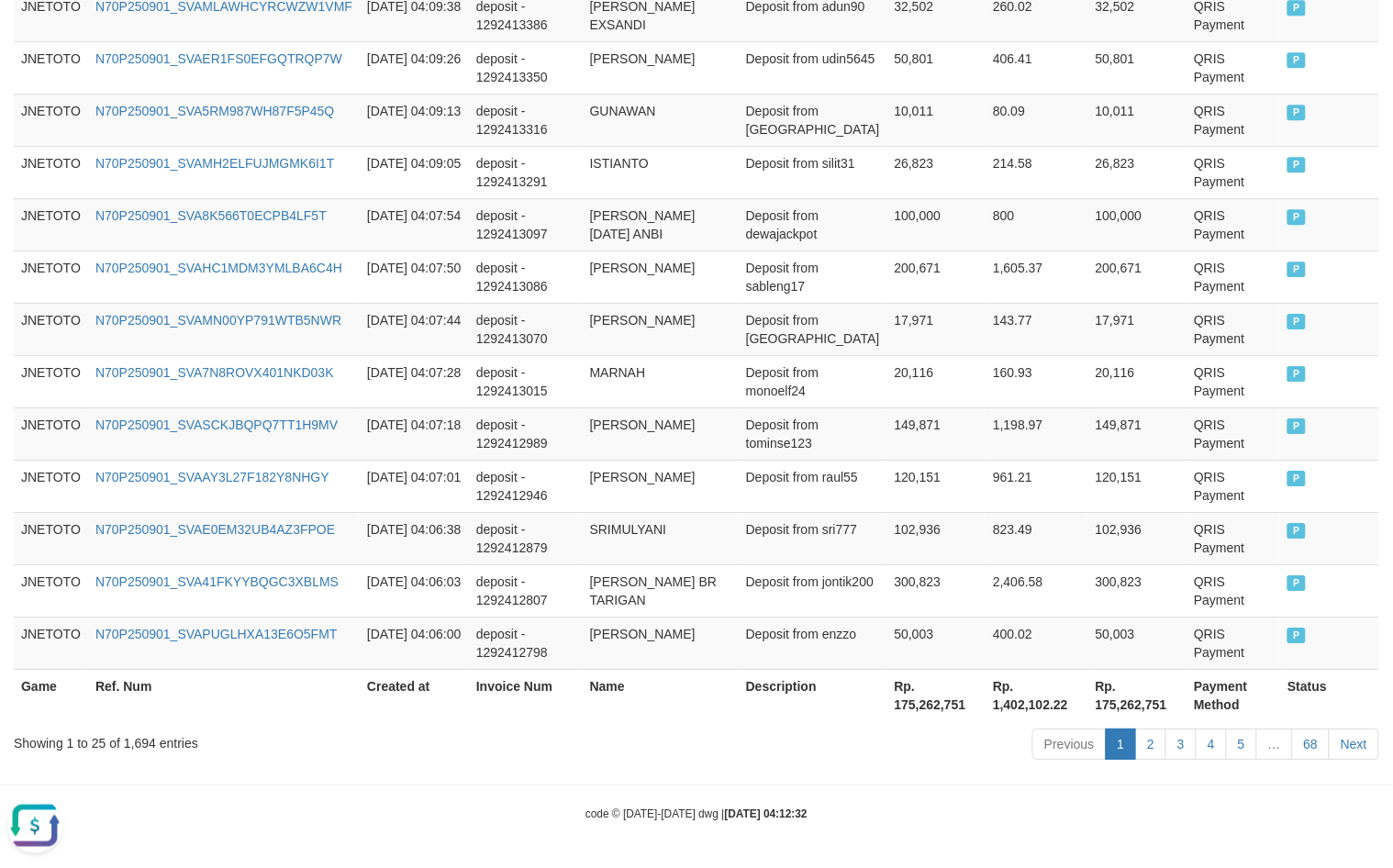
click at [136, 741] on div "Showing 1 to 25 of 1,694 entries" at bounding box center [290, 740] width 554 height 26
click at [138, 741] on div "Showing 1 to 25 of 1,694 entries" at bounding box center [290, 740] width 554 height 26
copy div "1,694"
click at [906, 703] on th "Rp. 175,262,751" at bounding box center [936, 695] width 99 height 53
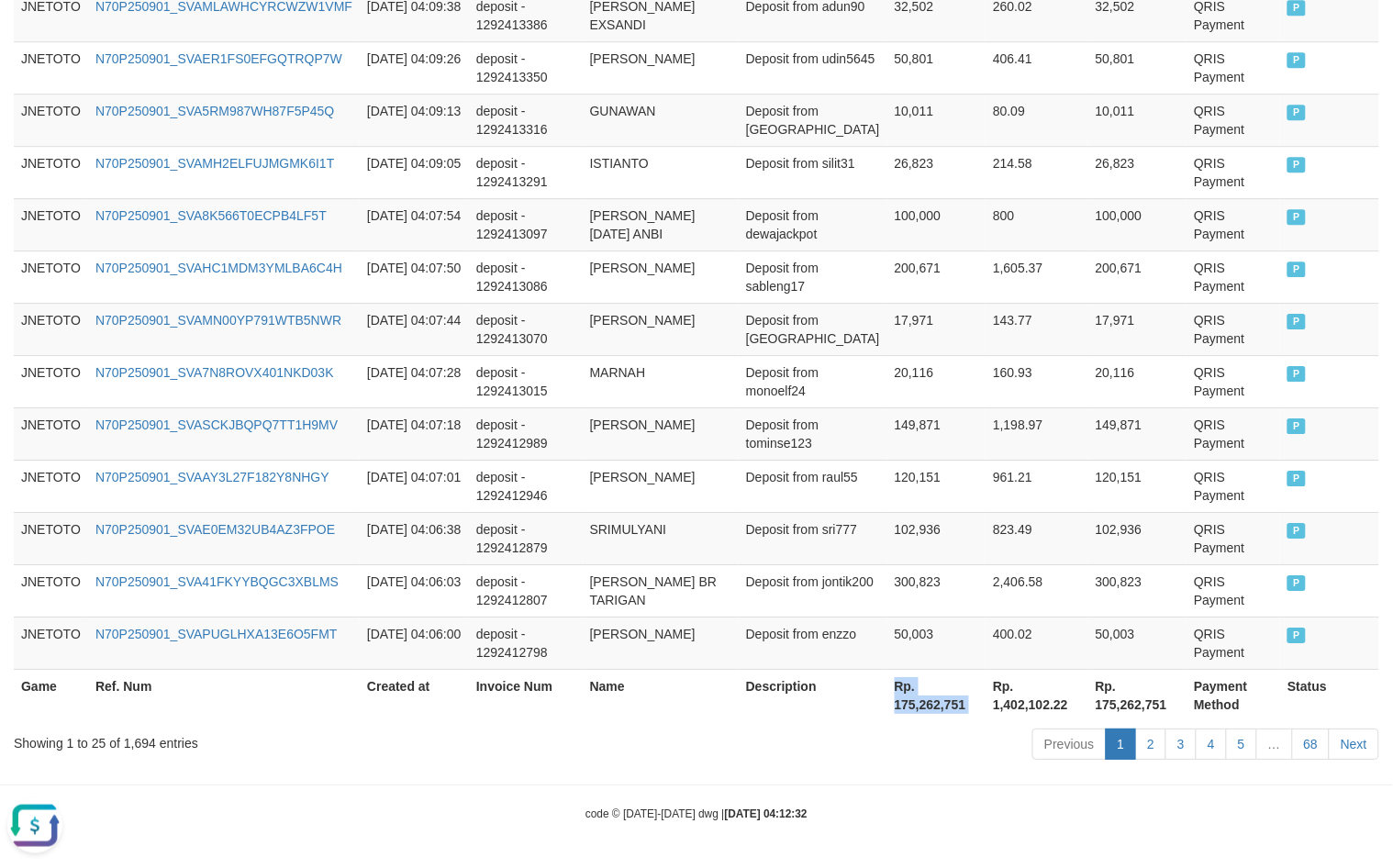
click at [906, 703] on th "Rp. 175,262,751" at bounding box center [936, 695] width 99 height 53
click at [914, 703] on th "Rp. 175,262,751" at bounding box center [936, 695] width 99 height 53
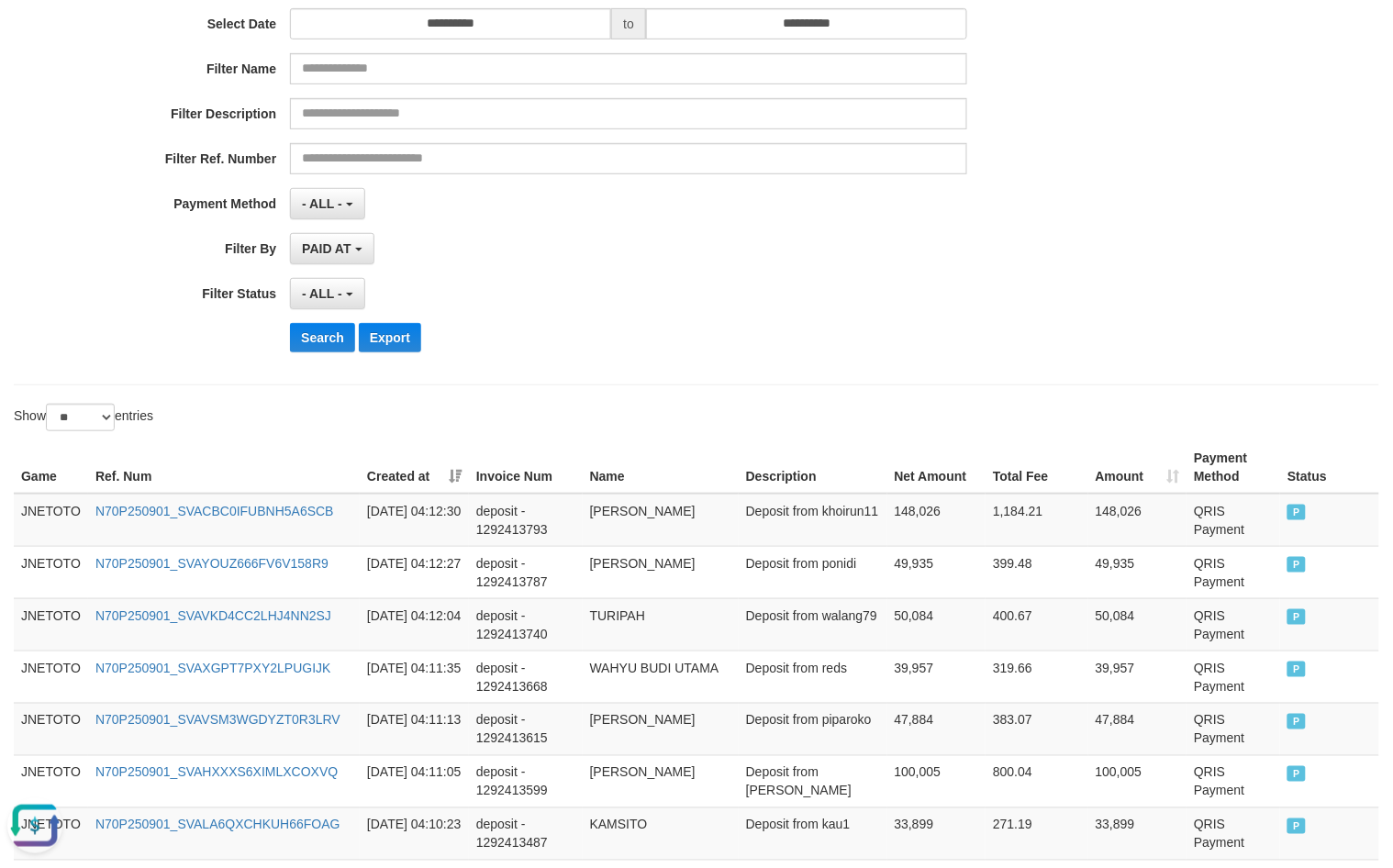
scroll to position [0, 0]
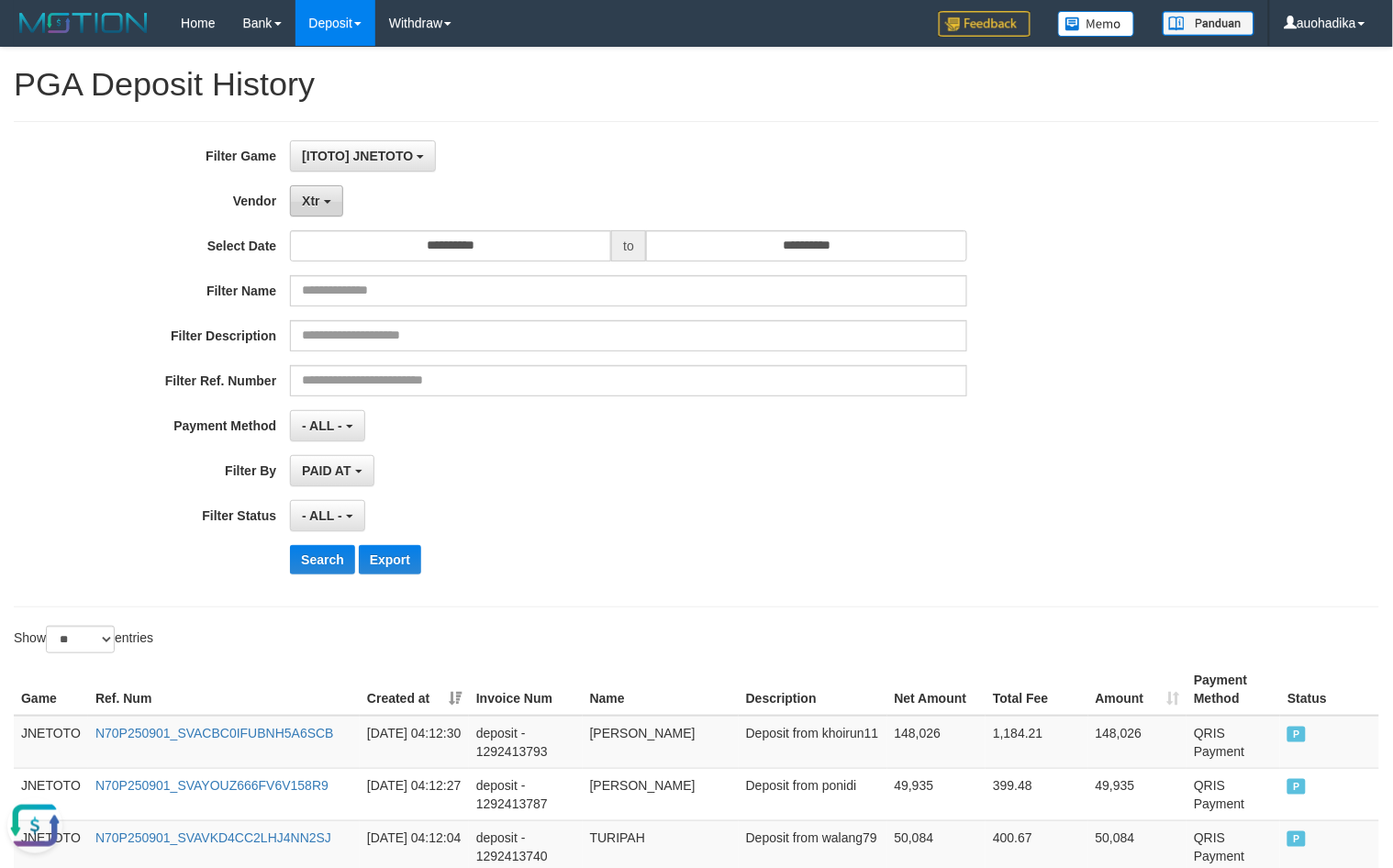
click at [332, 209] on button "Xtr" at bounding box center [316, 202] width 53 height 31
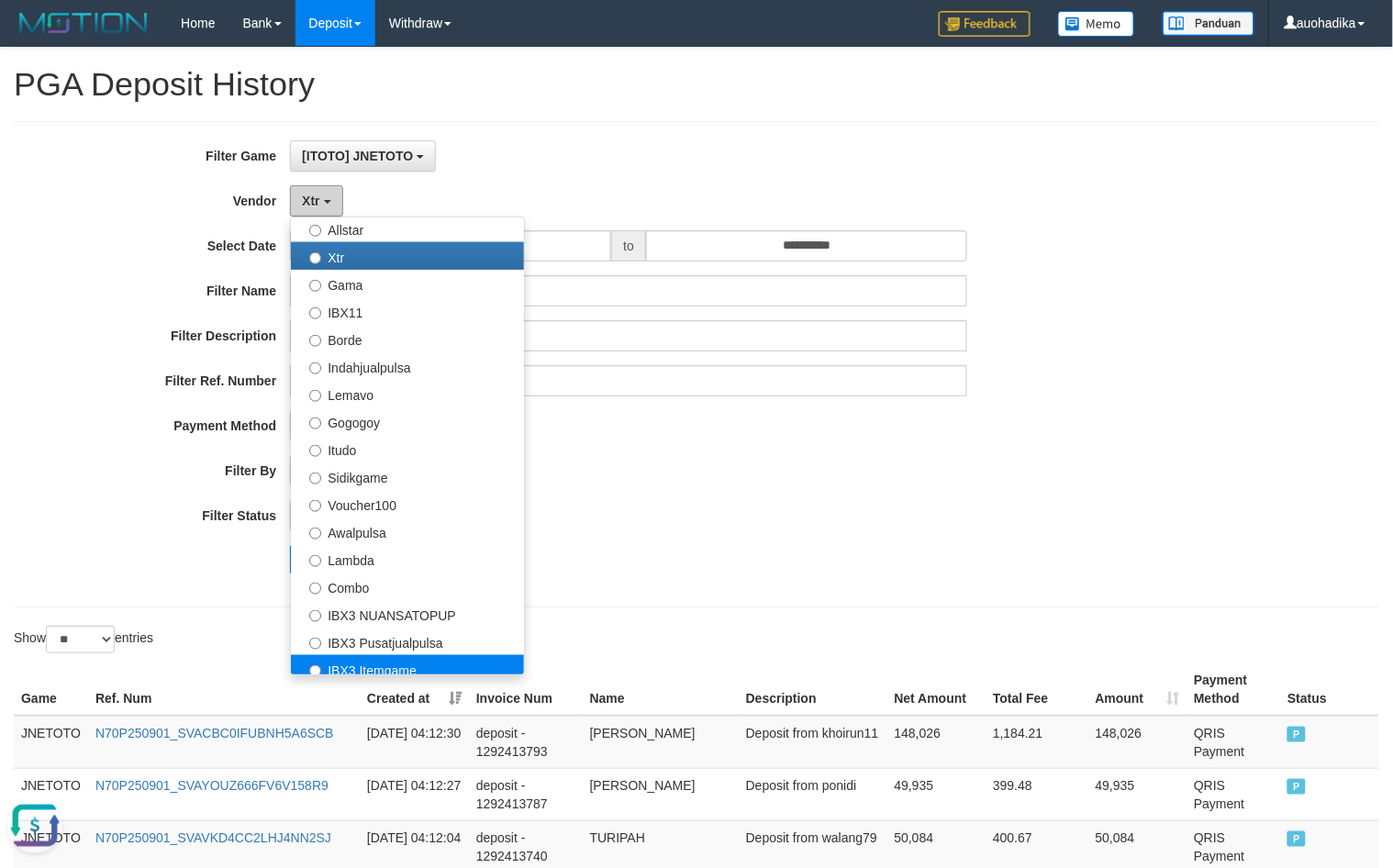
scroll to position [458, 0]
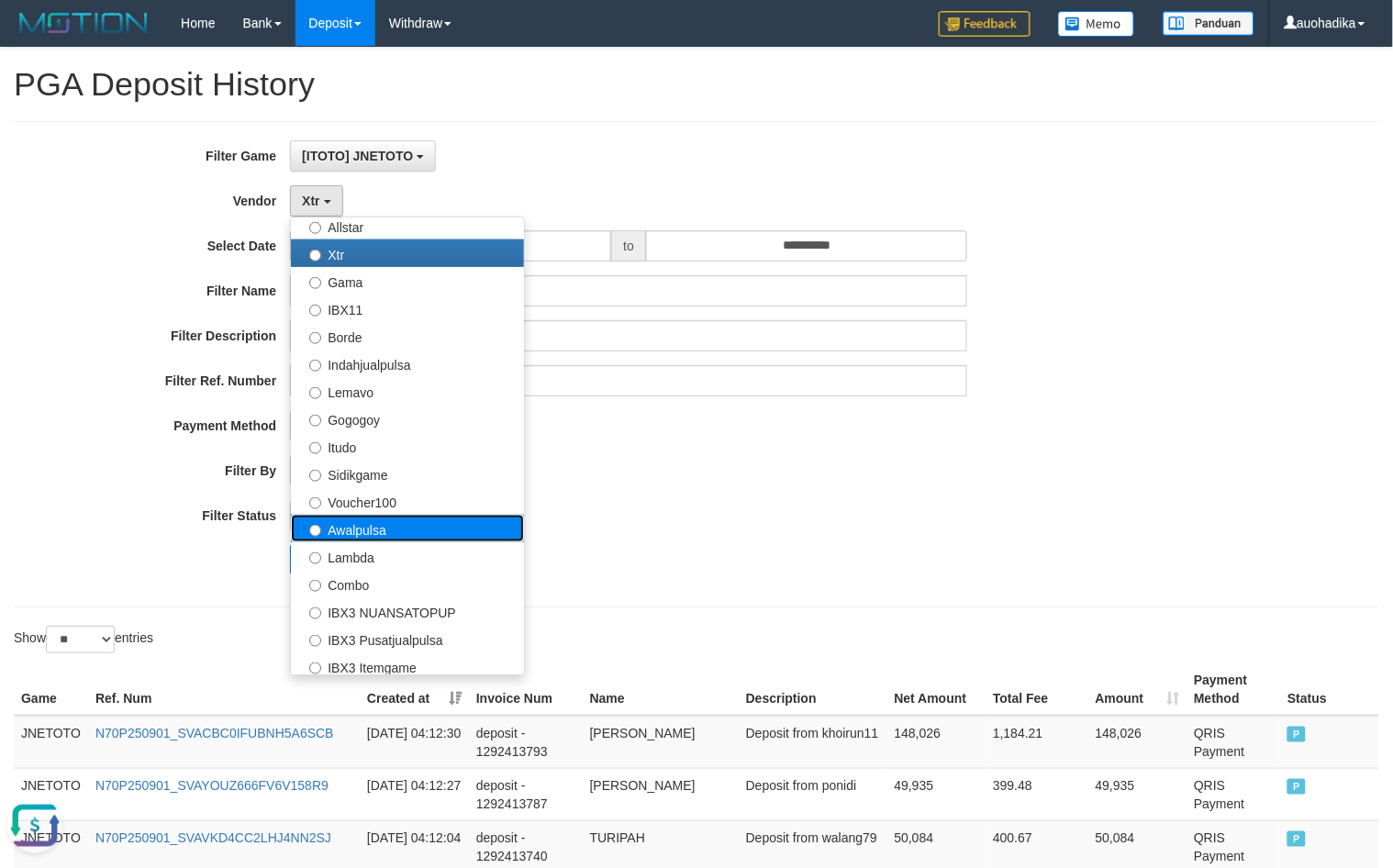
click at [400, 537] on label "Awalpulsa" at bounding box center [408, 529] width 233 height 28
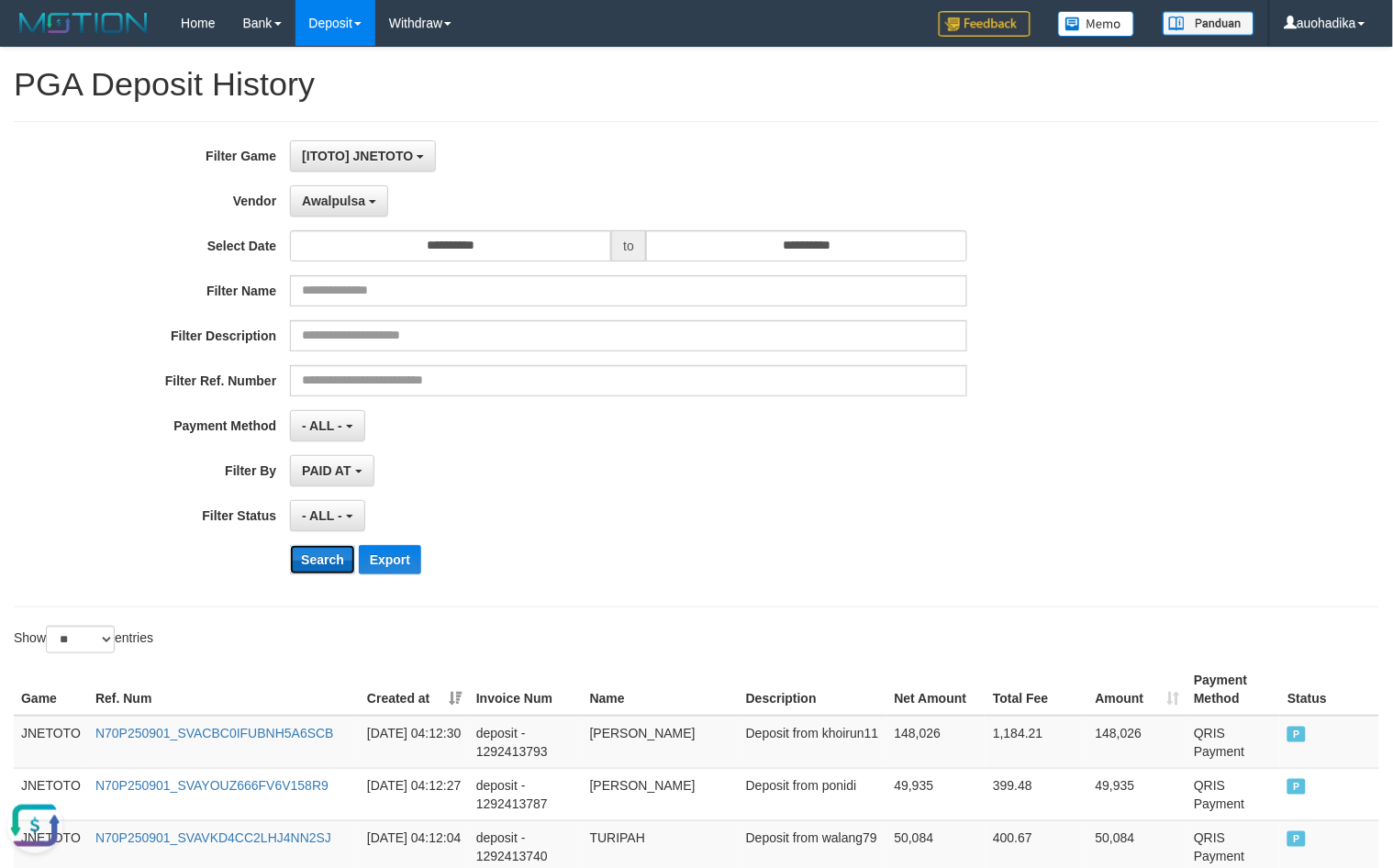
click at [317, 560] on button "Search" at bounding box center [323, 560] width 65 height 30
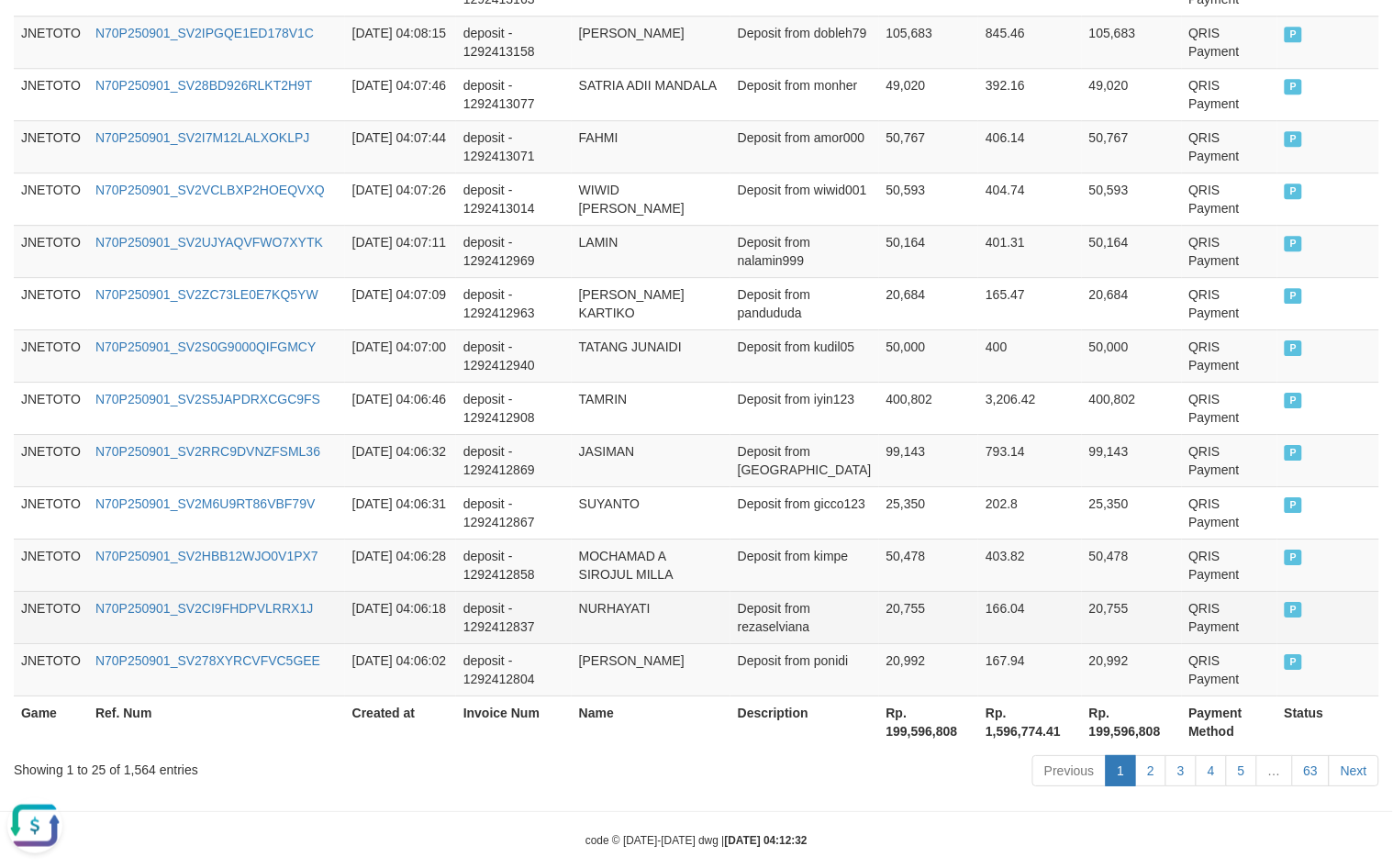
scroll to position [1363, 0]
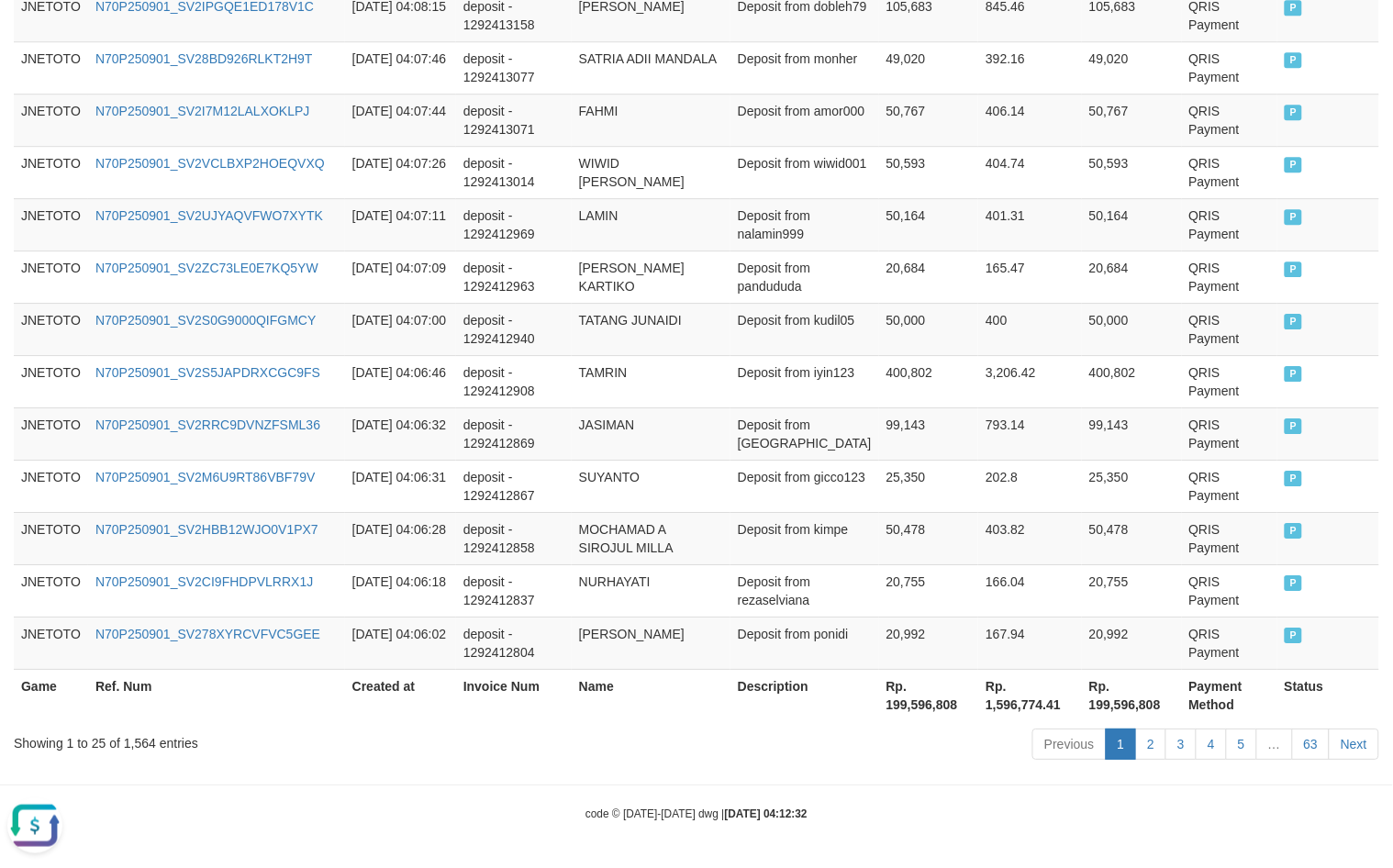
click at [139, 750] on div "Showing 1 to 25 of 1,564 entries" at bounding box center [290, 740] width 554 height 26
copy div "1,564"
click at [919, 707] on th "Rp. 199,596,808" at bounding box center [929, 695] width 100 height 53
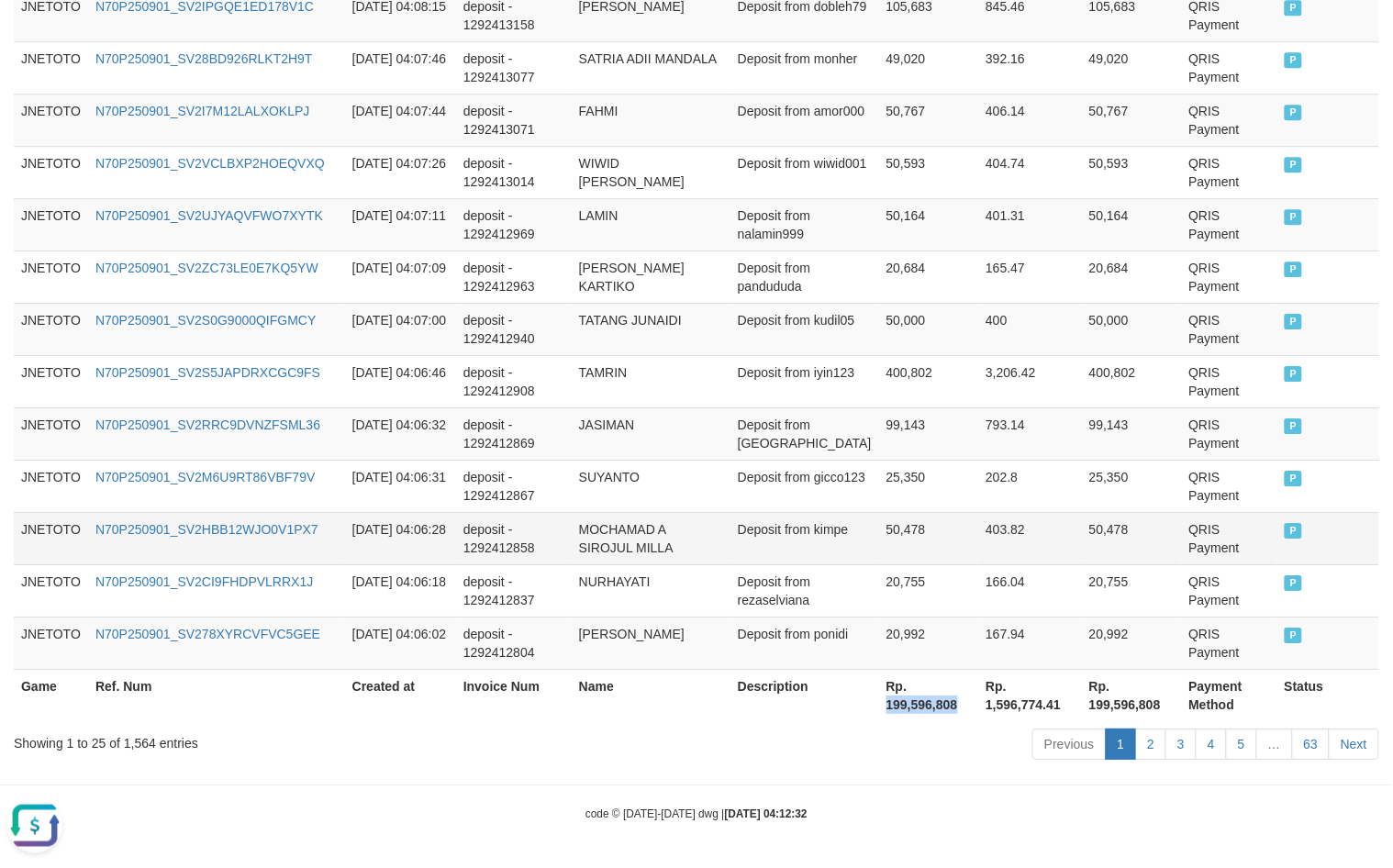
copy th "199,596,808"
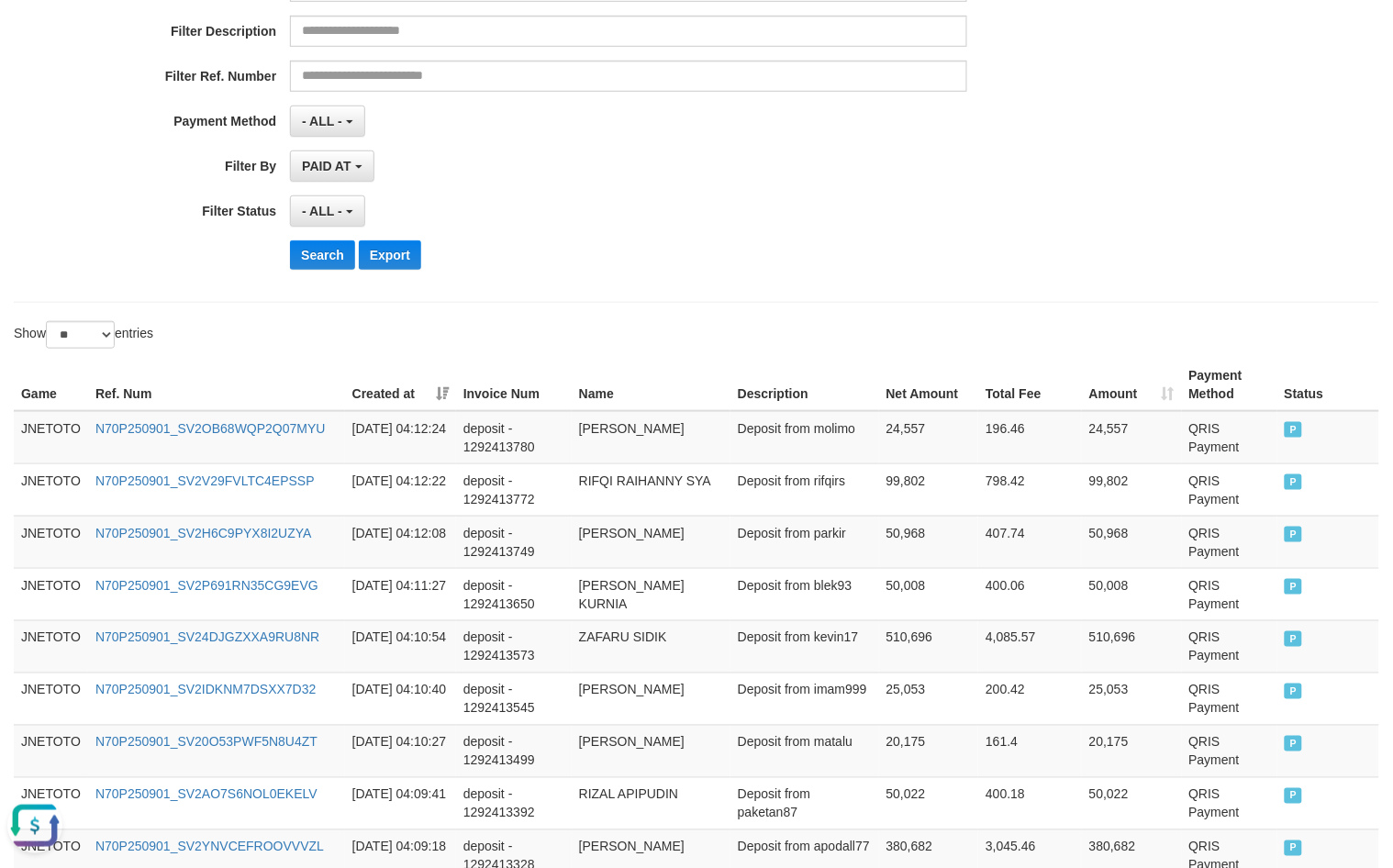
scroll to position [0, 0]
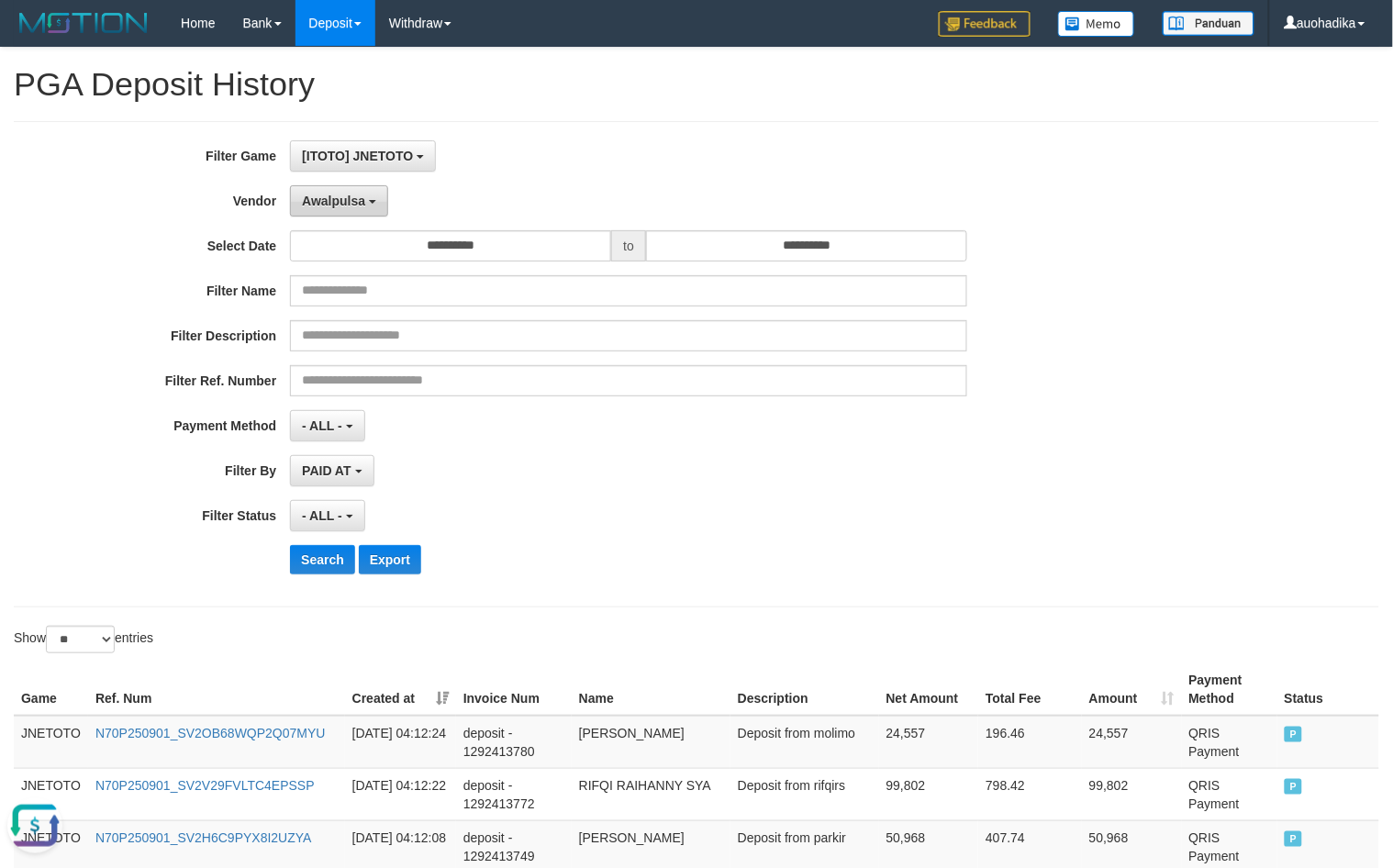
click at [354, 212] on button "Awalpulsa" at bounding box center [339, 202] width 98 height 31
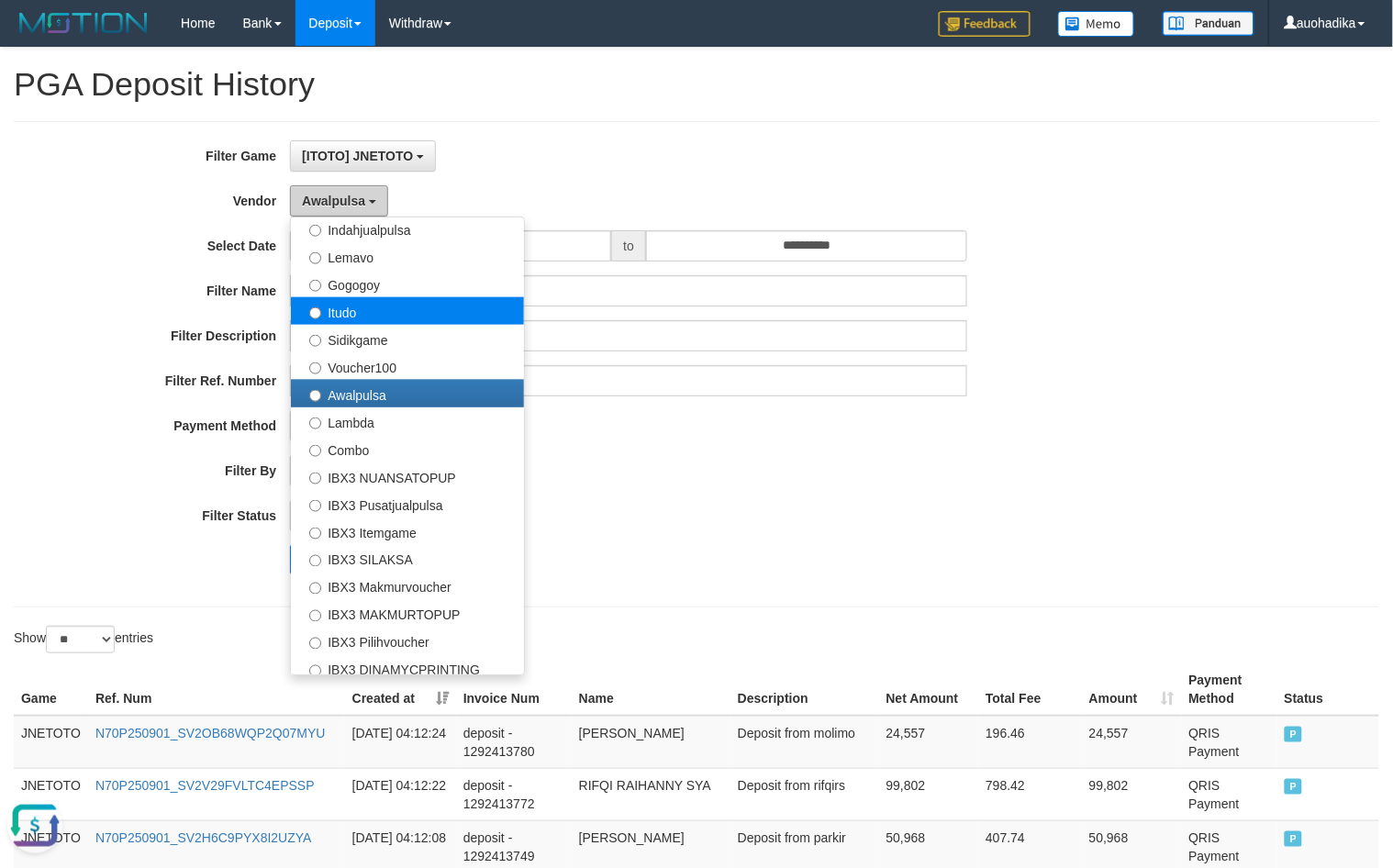
scroll to position [602, 0]
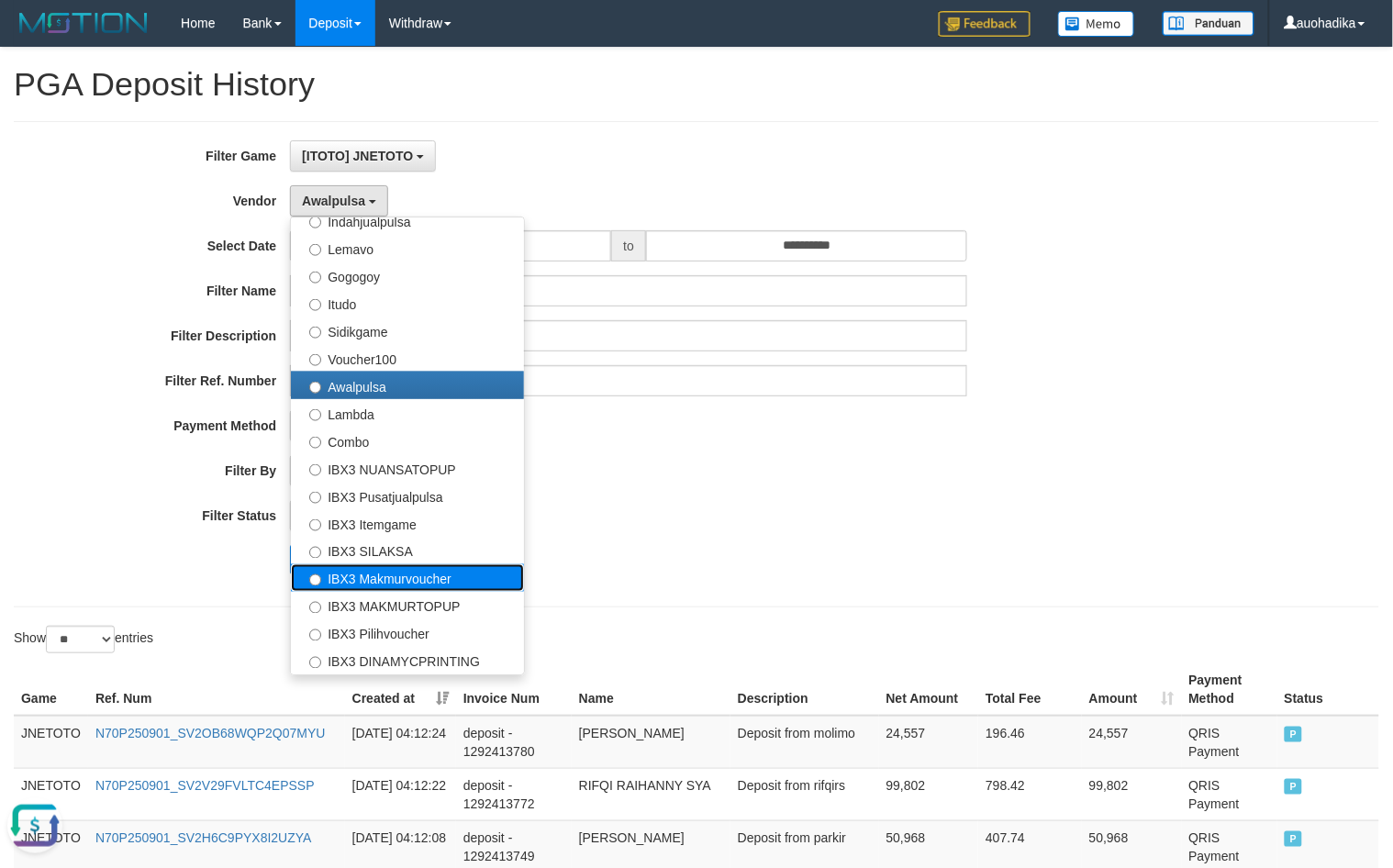
click at [438, 585] on label "IBX3 Makmurvoucher" at bounding box center [408, 578] width 233 height 28
select select "**********"
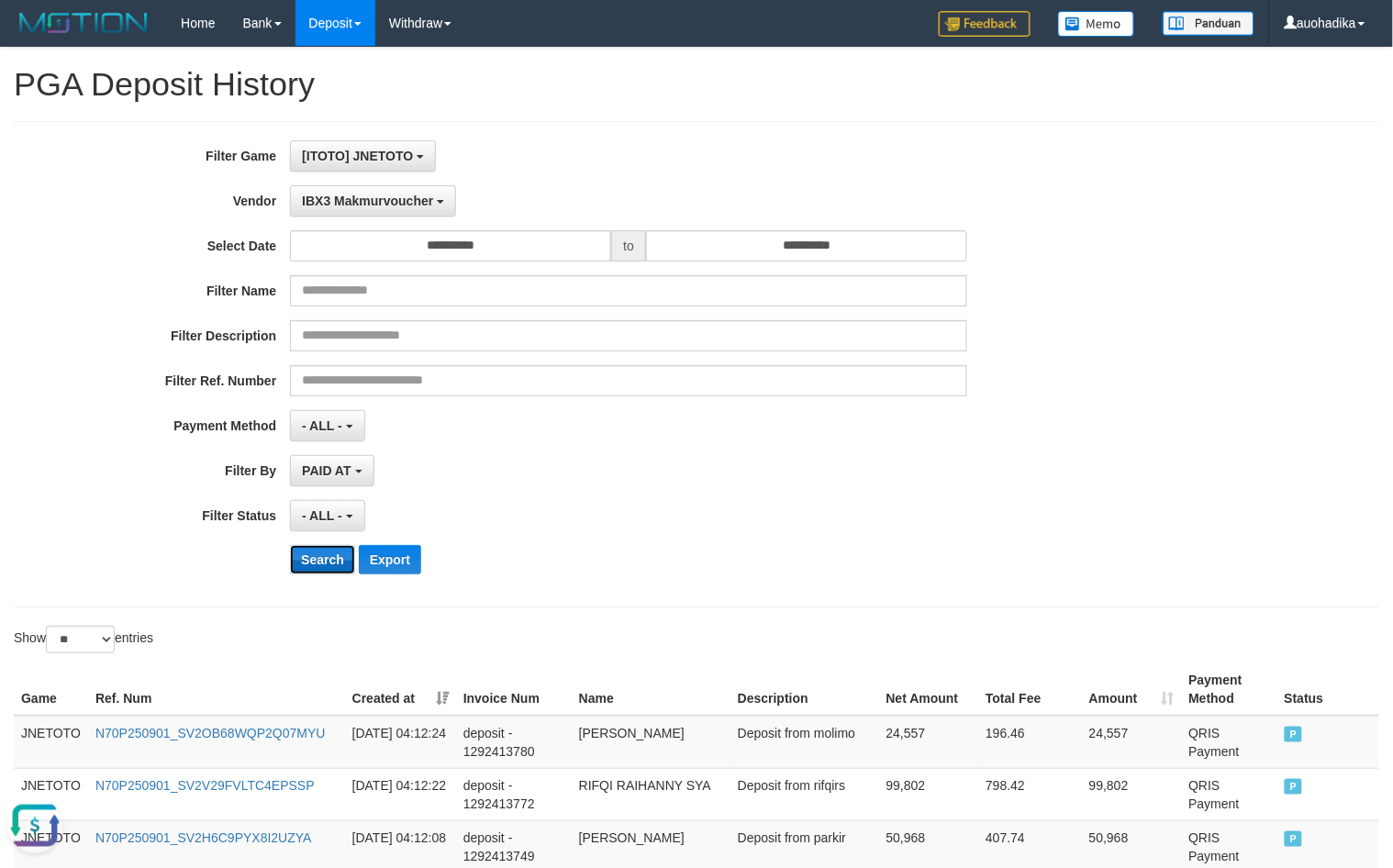
click at [341, 571] on button "Search" at bounding box center [323, 560] width 65 height 30
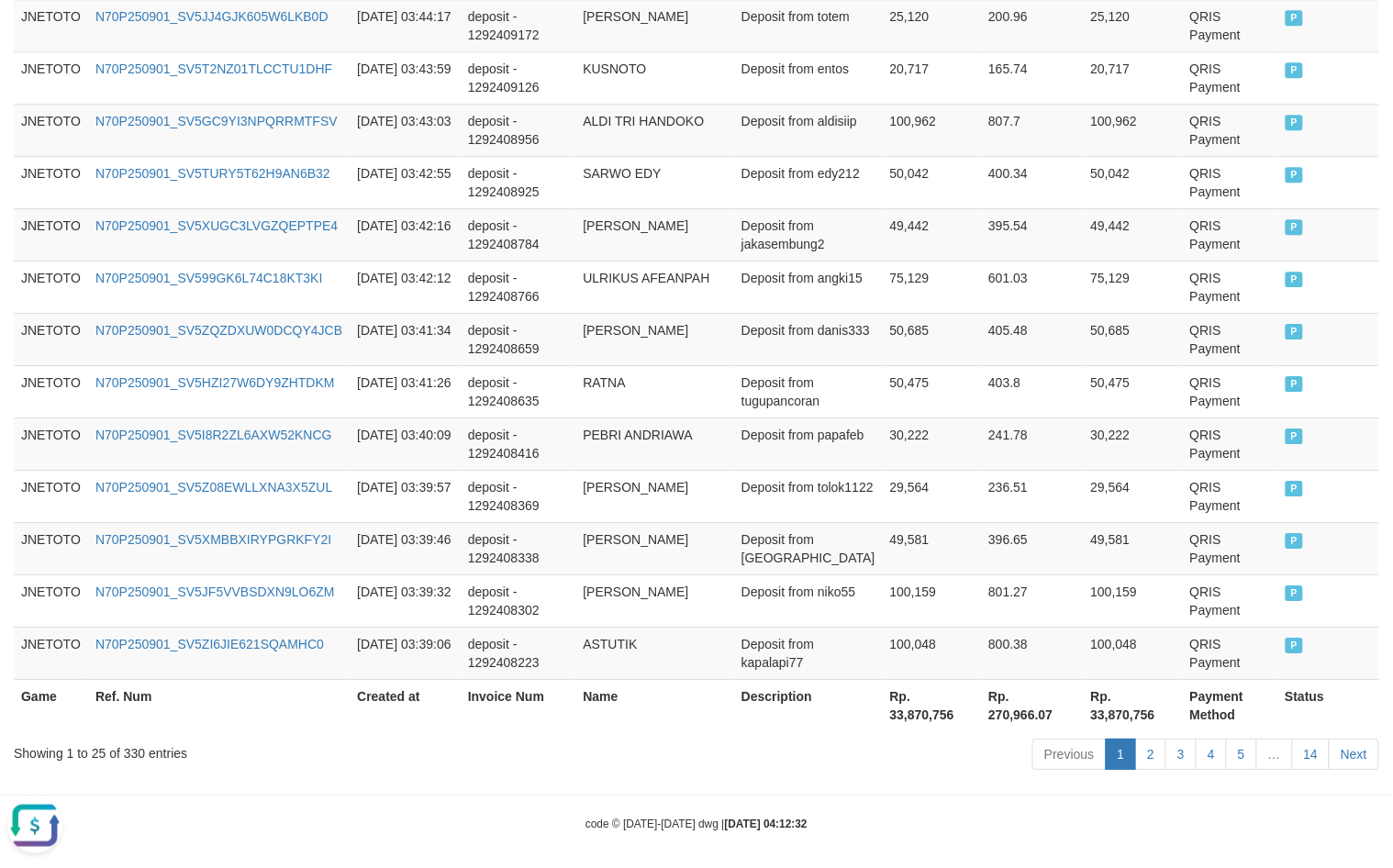
scroll to position [1363, 0]
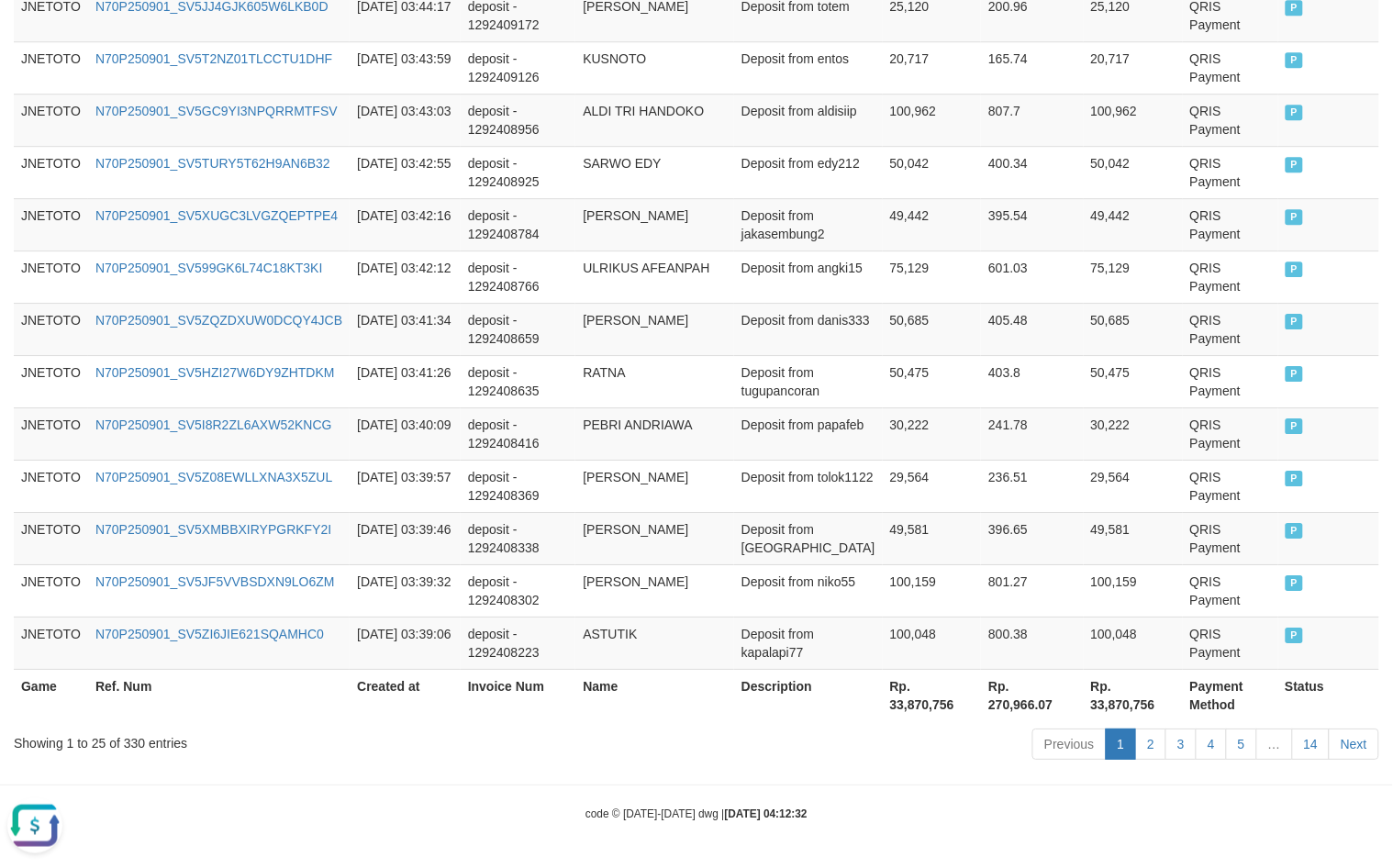
click at [130, 745] on div "Showing 1 to 25 of 330 entries" at bounding box center [290, 740] width 554 height 26
click at [130, 744] on div "Showing 1 to 25 of 330 entries" at bounding box center [290, 740] width 554 height 26
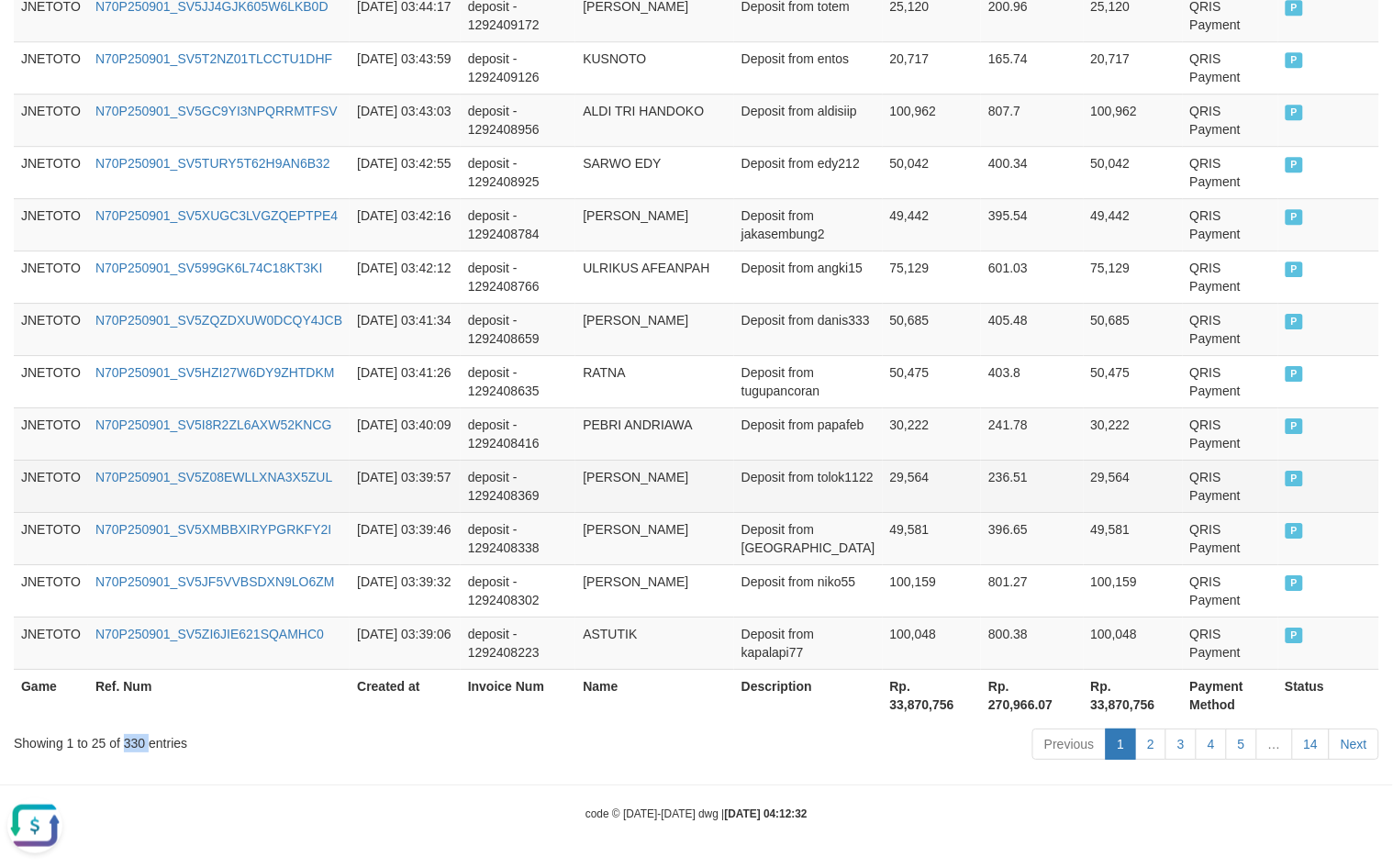
copy div "330"
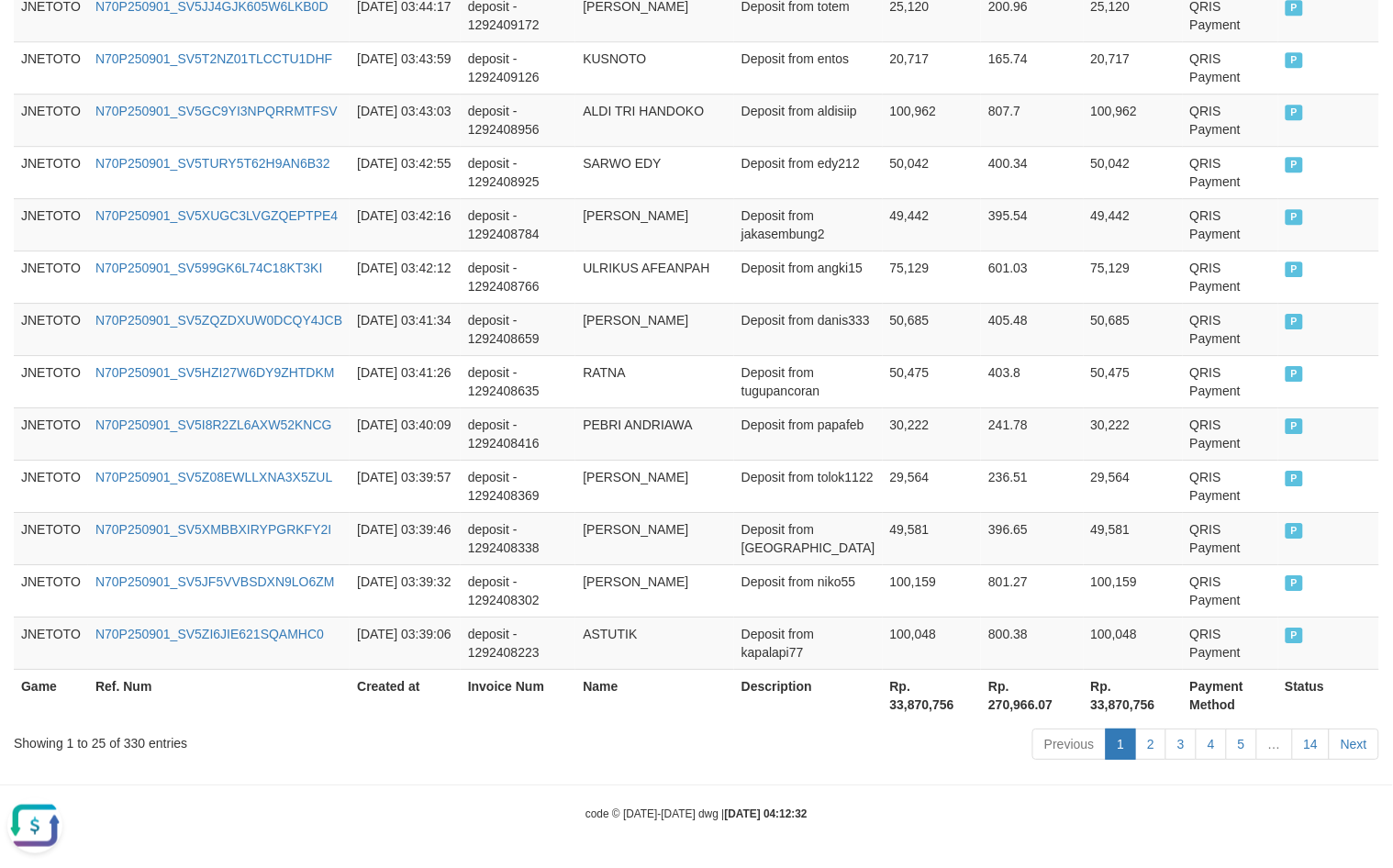
click at [906, 694] on th "Rp. 33,870,756" at bounding box center [932, 695] width 99 height 53
click at [905, 700] on th "Rp. 33,870,756" at bounding box center [932, 695] width 99 height 53
copy th "33,870,756"
